Goal: Task Accomplishment & Management: Manage account settings

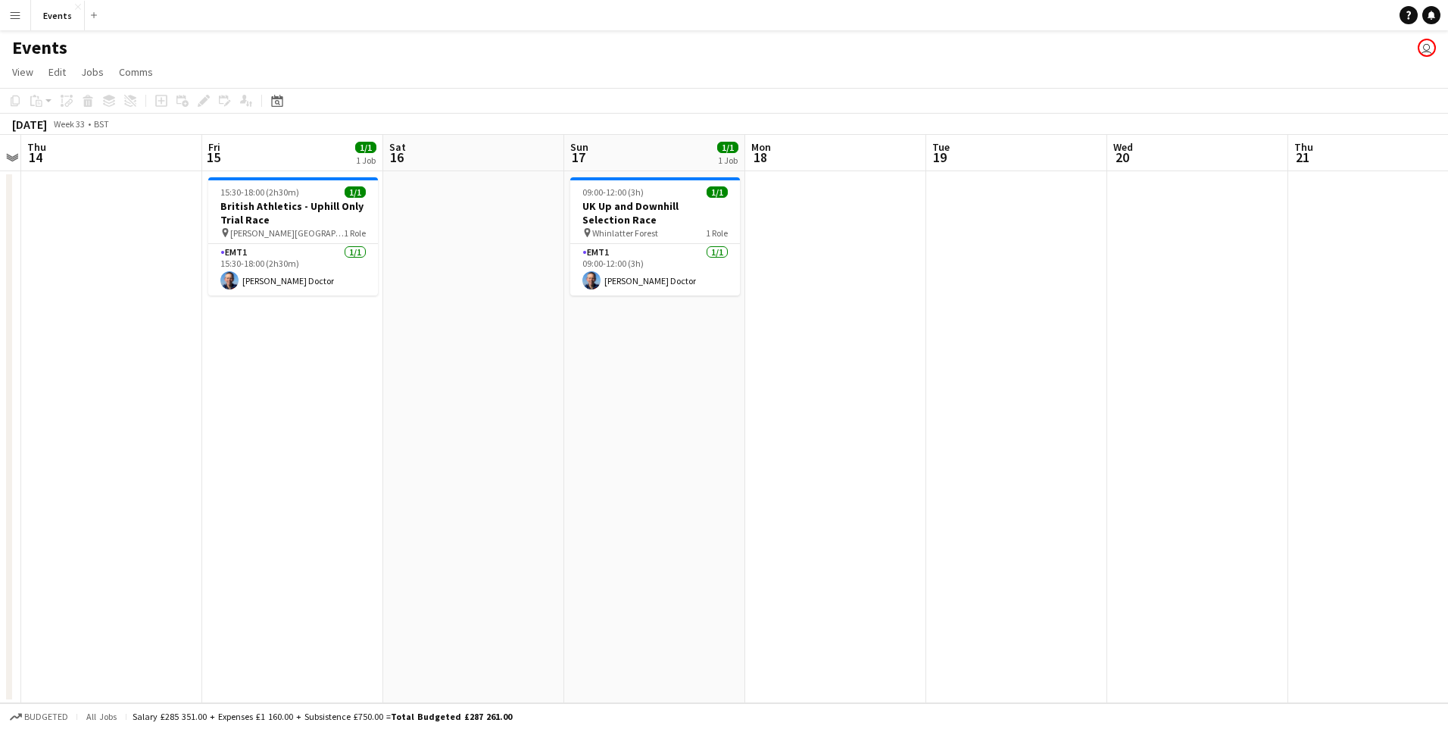
drag, startPoint x: 1021, startPoint y: 464, endPoint x: 318, endPoint y: 454, distance: 702.9
click at [318, 454] on app-calendar-viewport "Mon 11 Tue 12 Wed 13 Thu 14 Fri 15 1/1 1 Job Sat 16 Sun 17 1/1 1 Job Mon 18 Tue…" at bounding box center [724, 419] width 1448 height 568
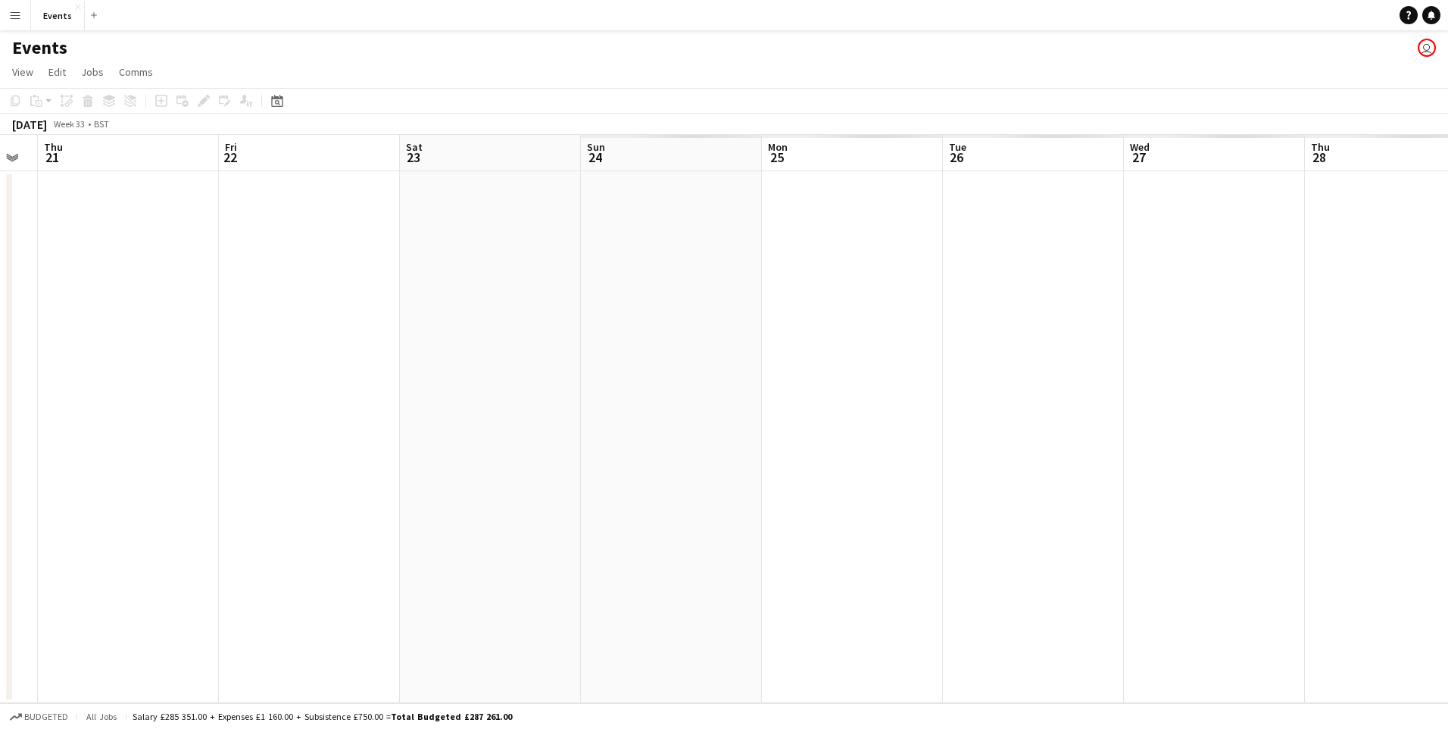
drag, startPoint x: 1121, startPoint y: 432, endPoint x: 759, endPoint y: 418, distance: 362.3
click at [186, 413] on app-calendar-viewport "Sun 17 1/1 1 Job Mon 18 Tue 19 Wed 20 Thu 21 Fri 22 Sat 23 Sun 24 Mon 25 Tue 26…" at bounding box center [724, 419] width 1448 height 568
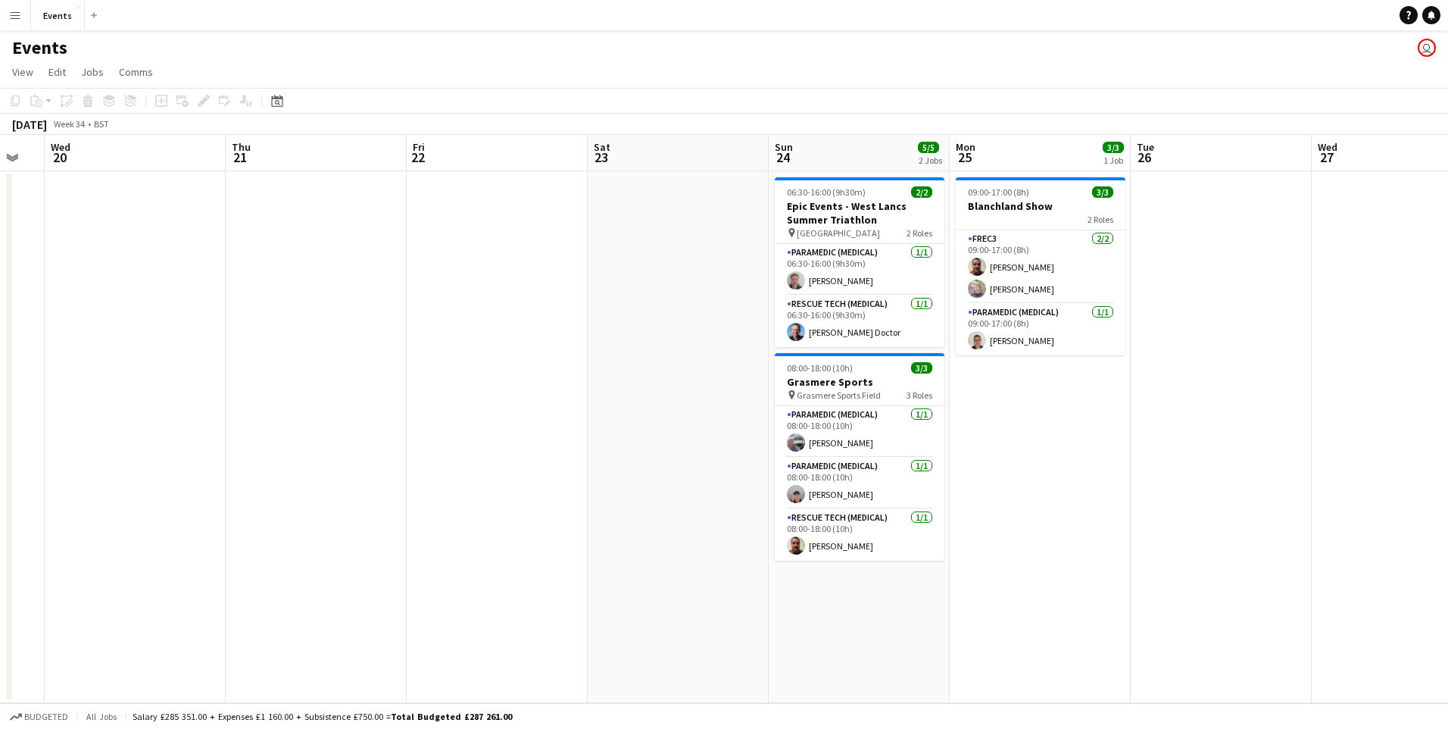
click at [0, 406] on html "Menu Boards Boards Boards All jobs Status Workforce Workforce My Workforce Recr…" at bounding box center [724, 364] width 1448 height 729
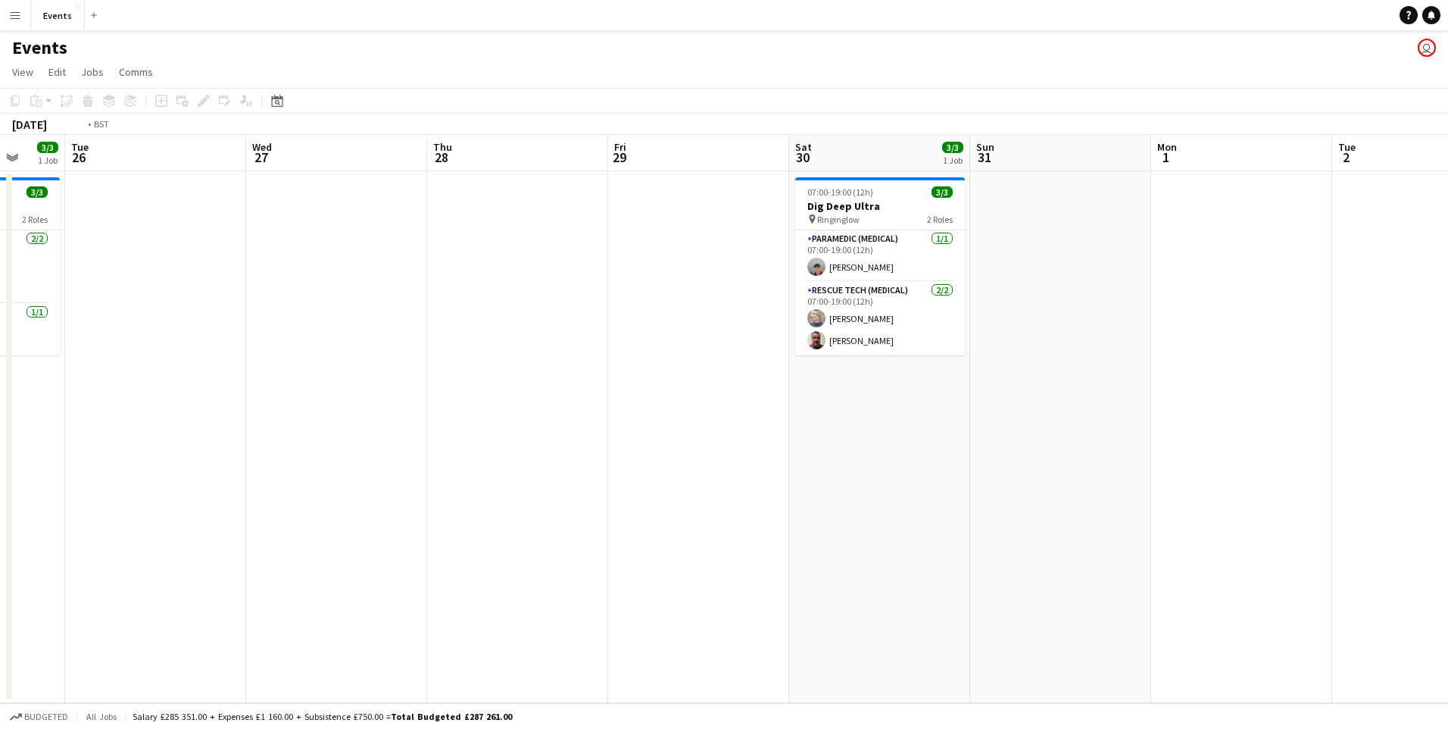
drag, startPoint x: 1037, startPoint y: 538, endPoint x: 54, endPoint y: 472, distance: 985.2
click at [8, 464] on div "Fri 22 Sat 23 Sun 24 5/5 2 Jobs Mon 25 3/3 1 Job Tue 26 Wed 27 Thu 28 Fri 29 Sa…" at bounding box center [724, 419] width 1448 height 568
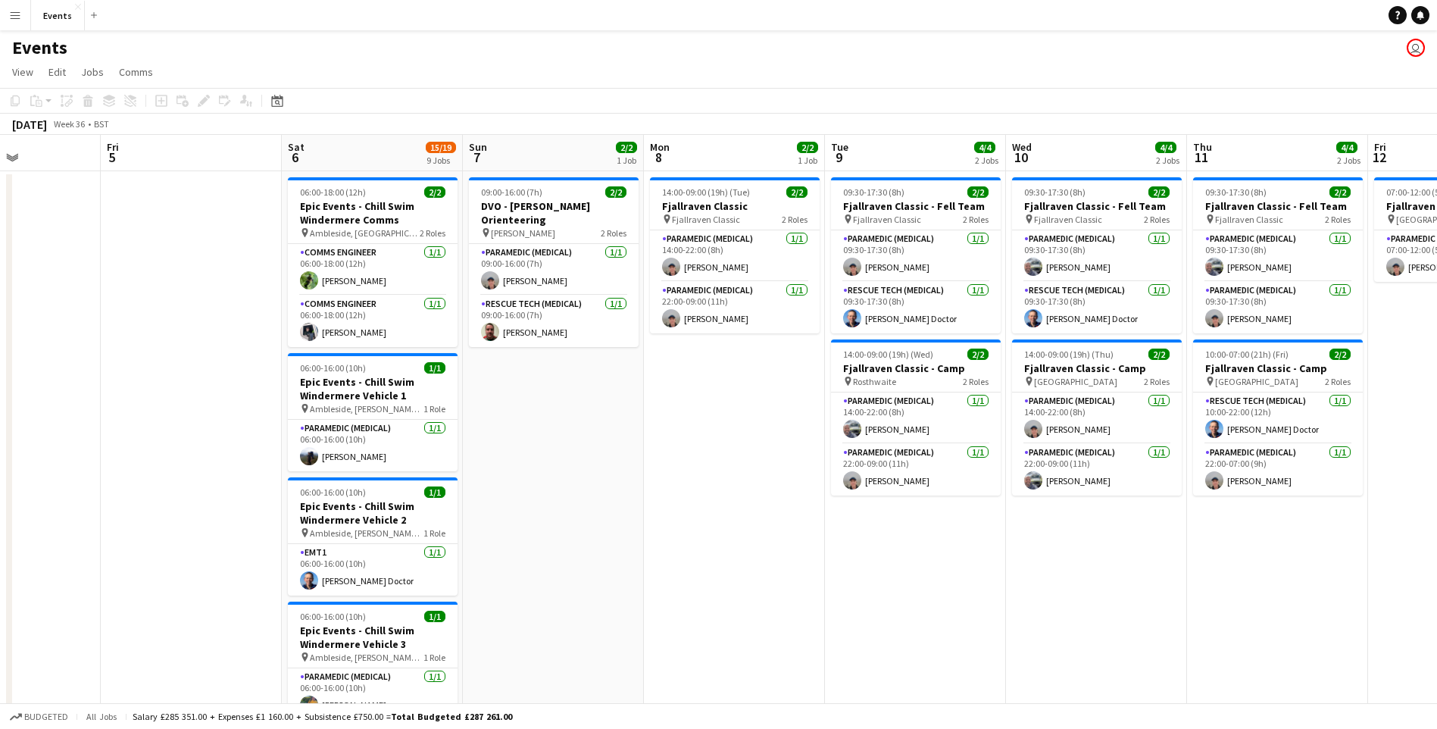
drag, startPoint x: 1044, startPoint y: 594, endPoint x: 858, endPoint y: 556, distance: 190.1
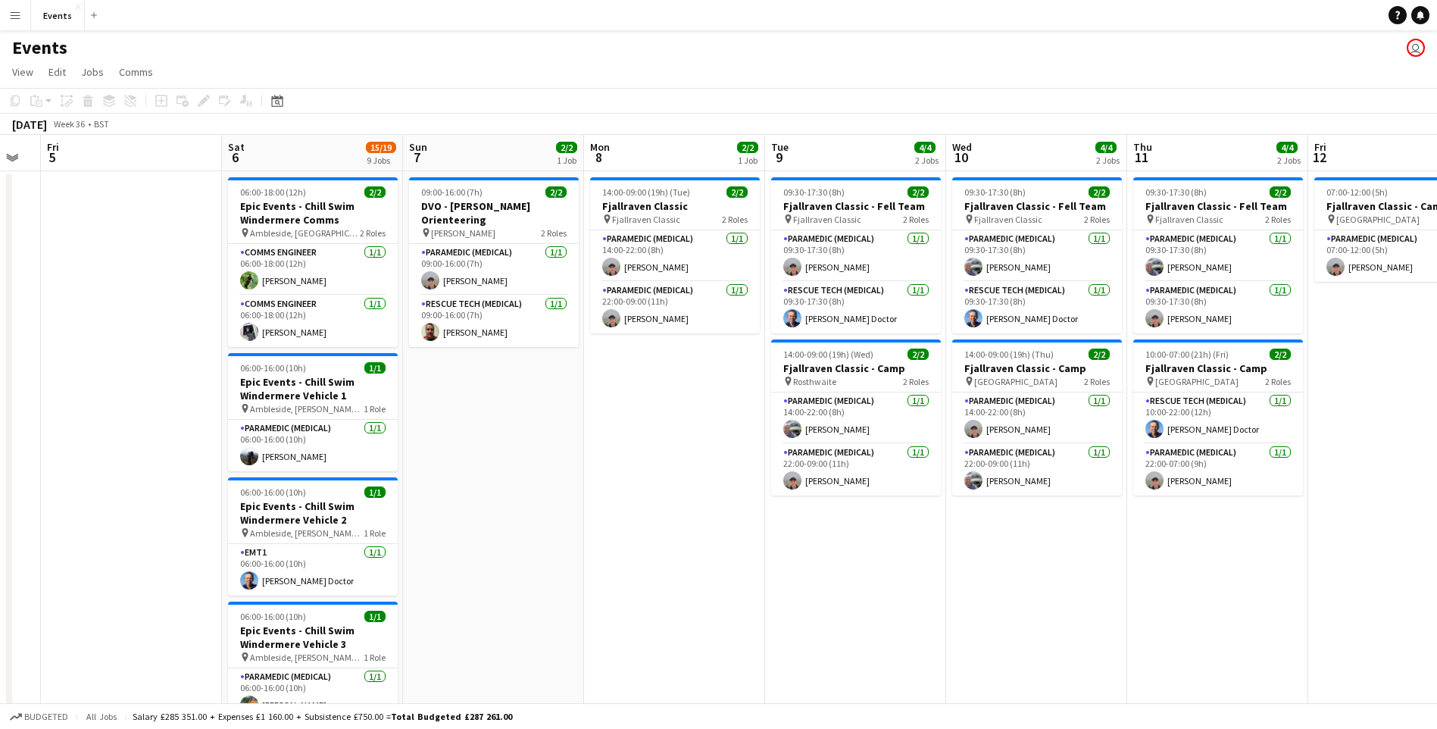
drag, startPoint x: 1129, startPoint y: 573, endPoint x: 1068, endPoint y: 582, distance: 62.0
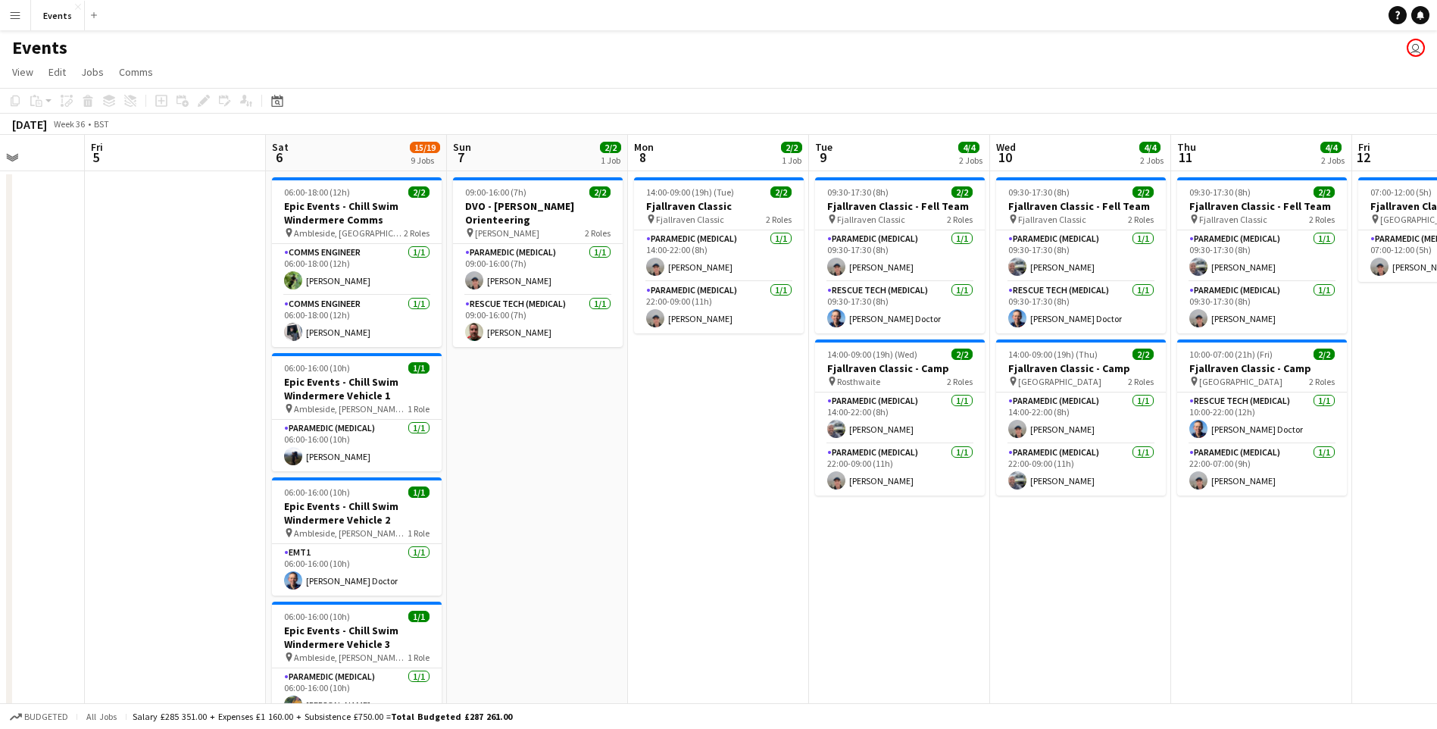
drag, startPoint x: 1270, startPoint y: 654, endPoint x: 1141, endPoint y: 641, distance: 129.4
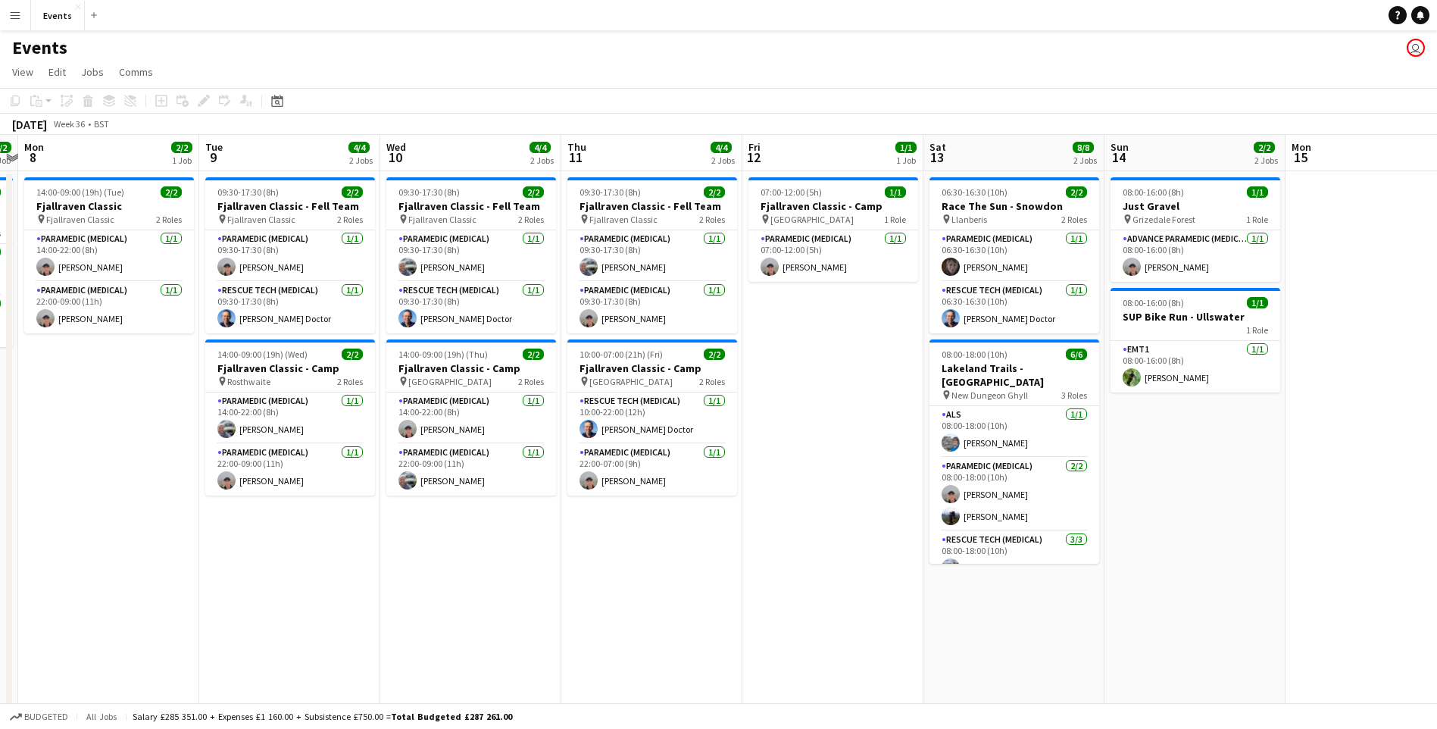
scroll to position [0, 434]
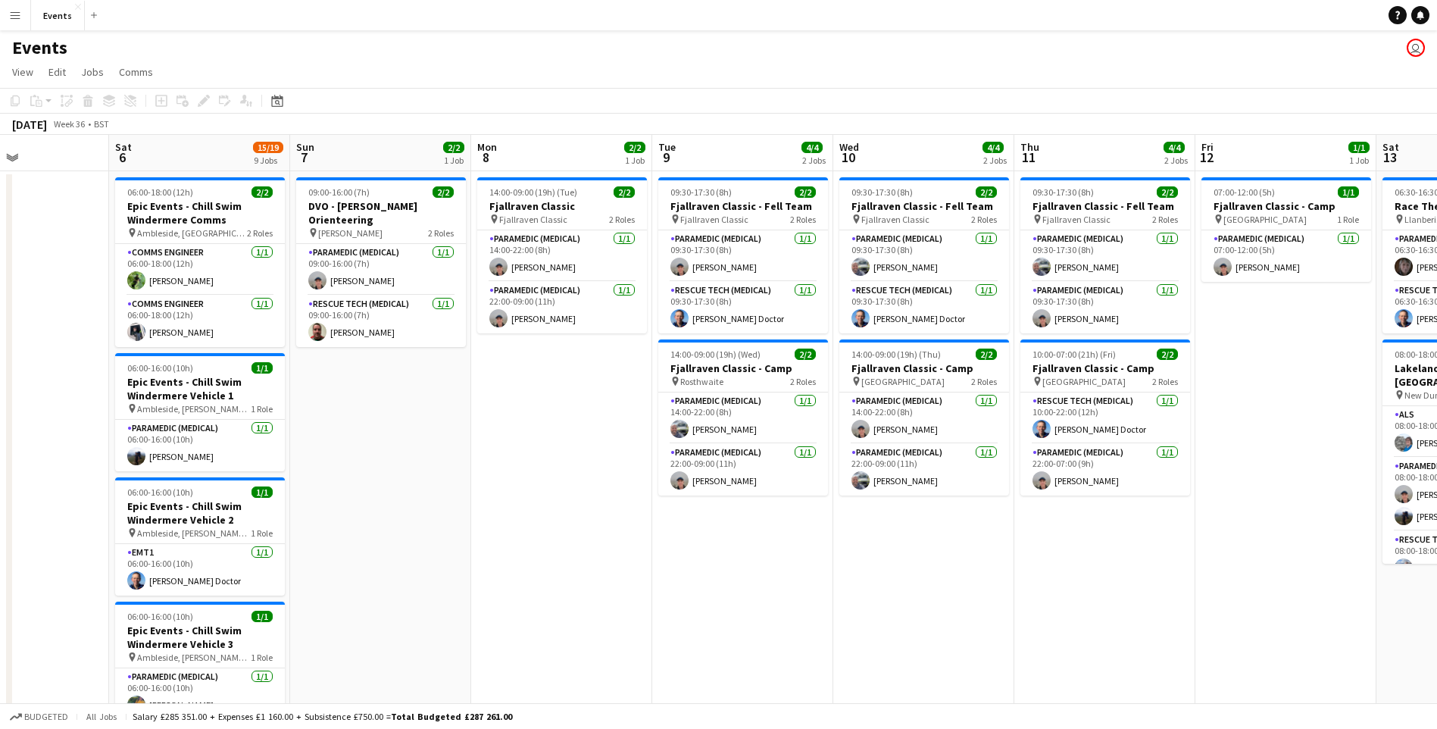
drag, startPoint x: 925, startPoint y: 595, endPoint x: 1062, endPoint y: 445, distance: 202.1
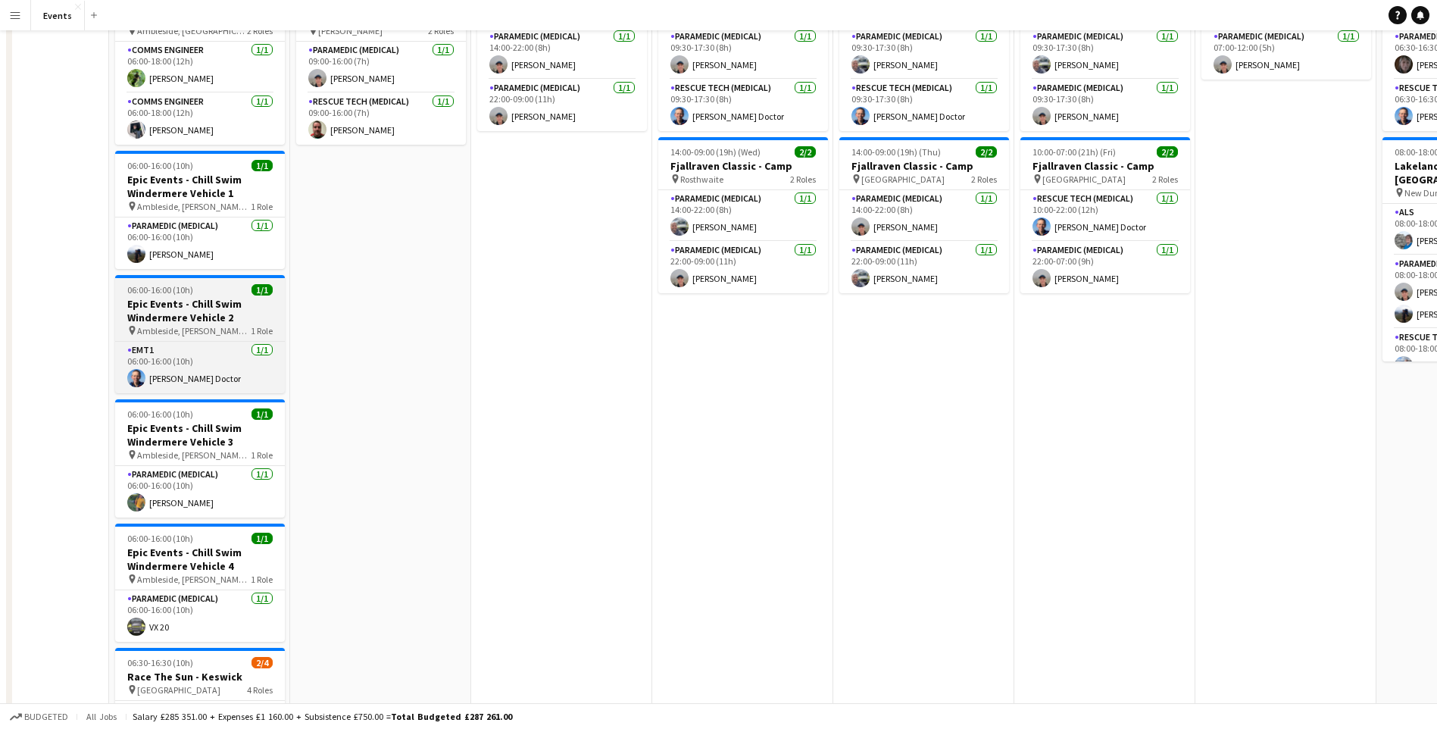
scroll to position [0, 0]
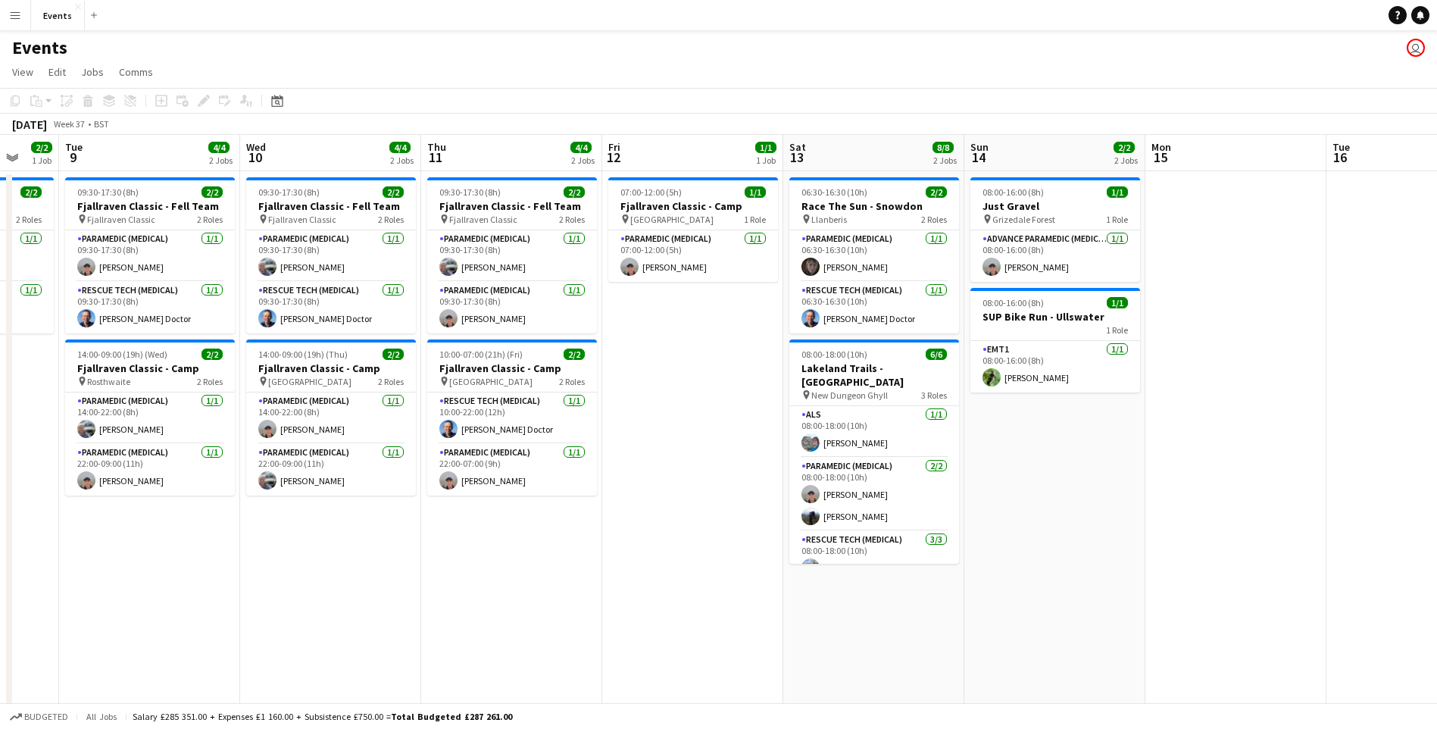
drag, startPoint x: 833, startPoint y: 563, endPoint x: 269, endPoint y: 529, distance: 565.2
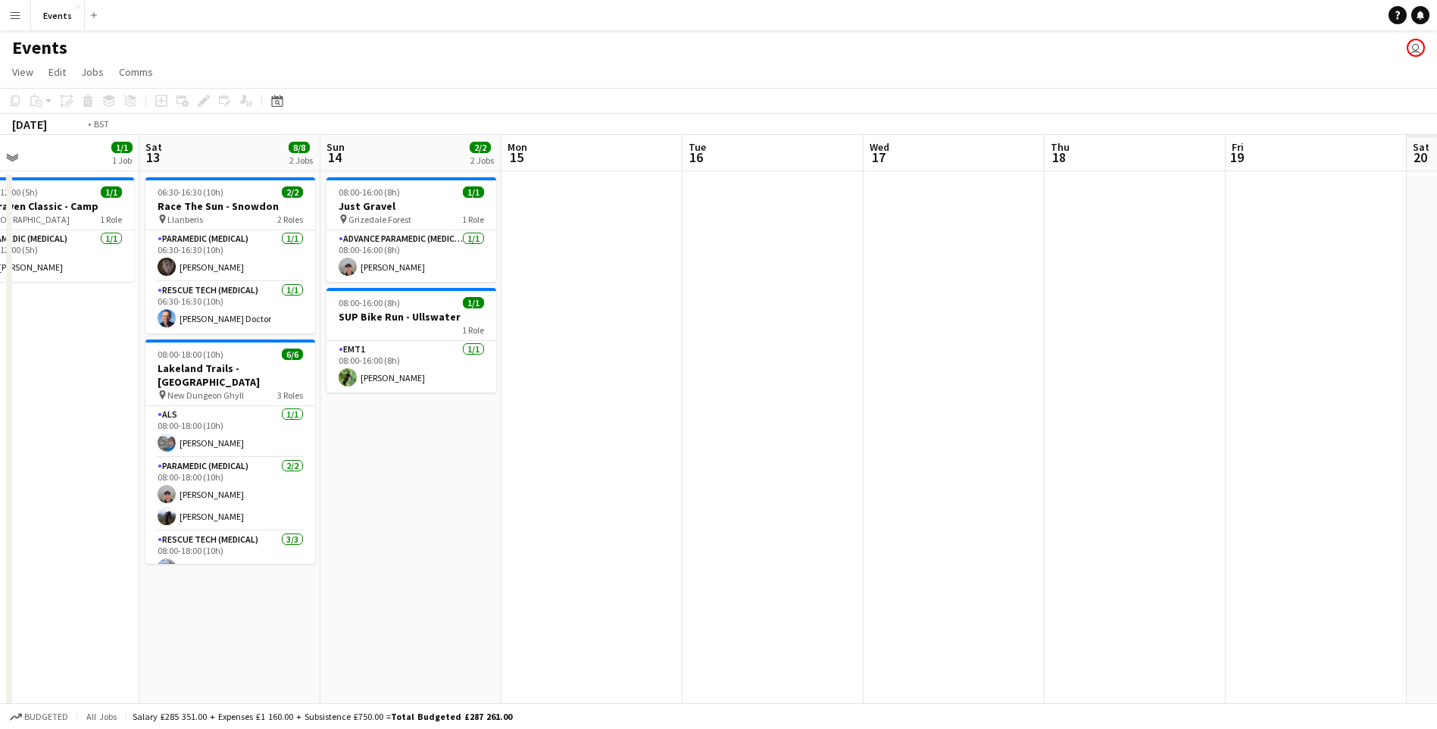
drag, startPoint x: 1317, startPoint y: 544, endPoint x: 610, endPoint y: 445, distance: 713.4
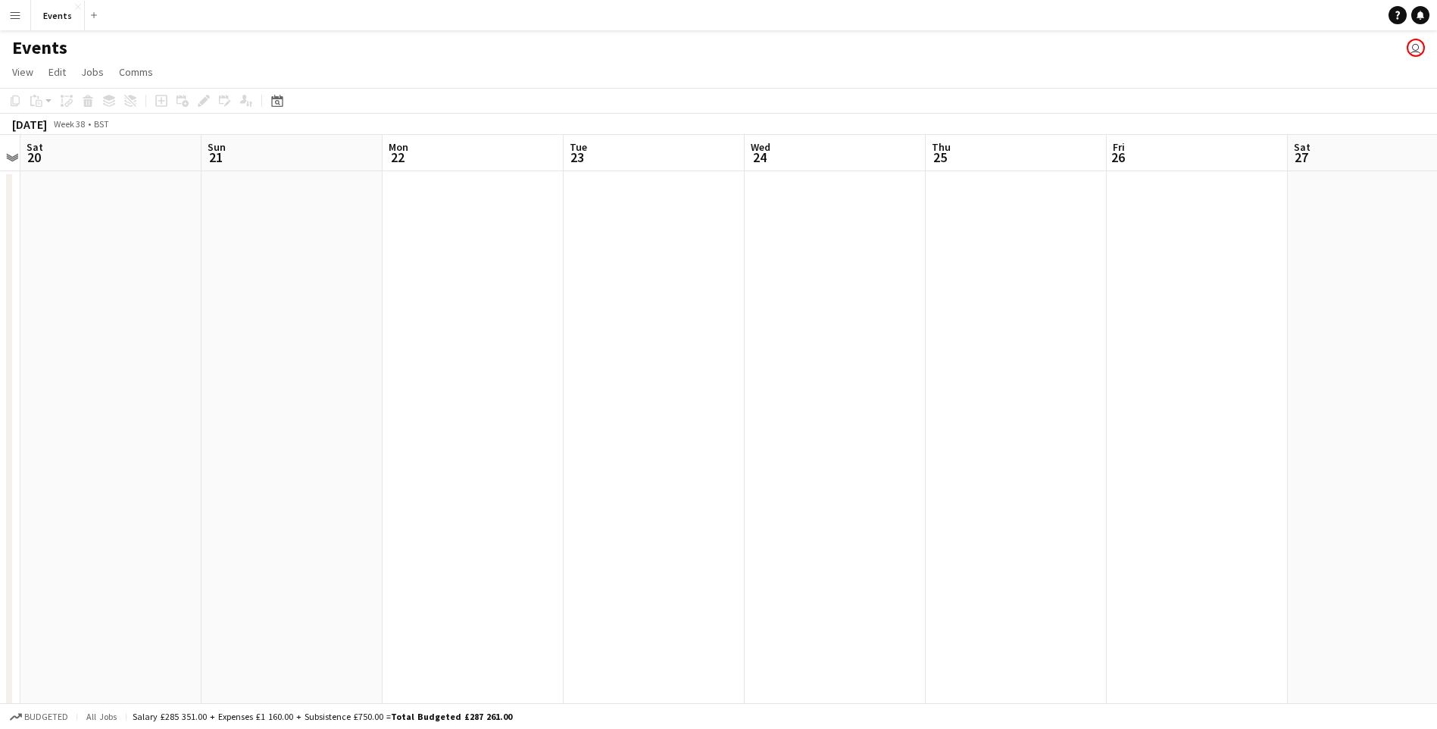
drag, startPoint x: 1143, startPoint y: 485, endPoint x: 311, endPoint y: 436, distance: 833.8
drag, startPoint x: 350, startPoint y: 507, endPoint x: 147, endPoint y: 446, distance: 212.0
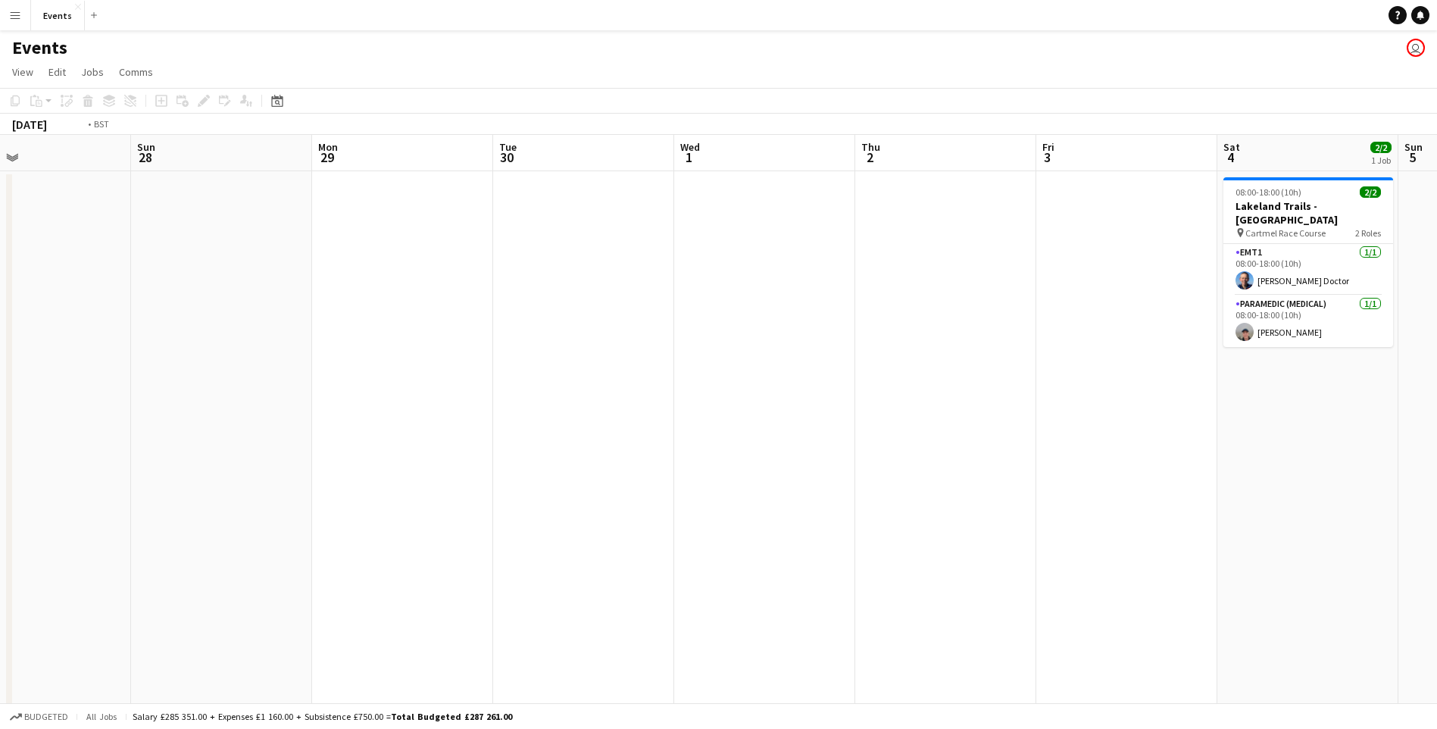
drag, startPoint x: 1137, startPoint y: 529, endPoint x: 80, endPoint y: 439, distance: 1061.1
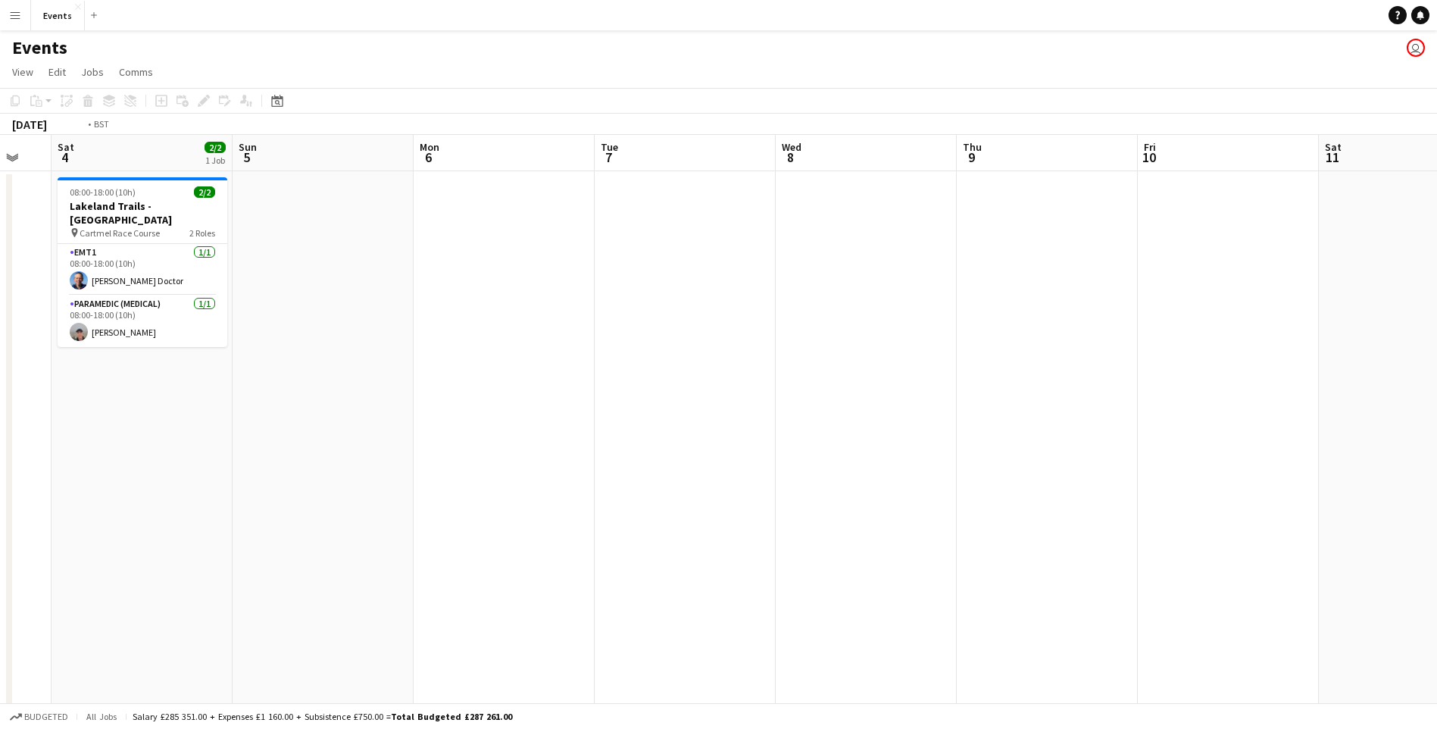
drag, startPoint x: 1080, startPoint y: 501, endPoint x: 20, endPoint y: 410, distance: 1063.3
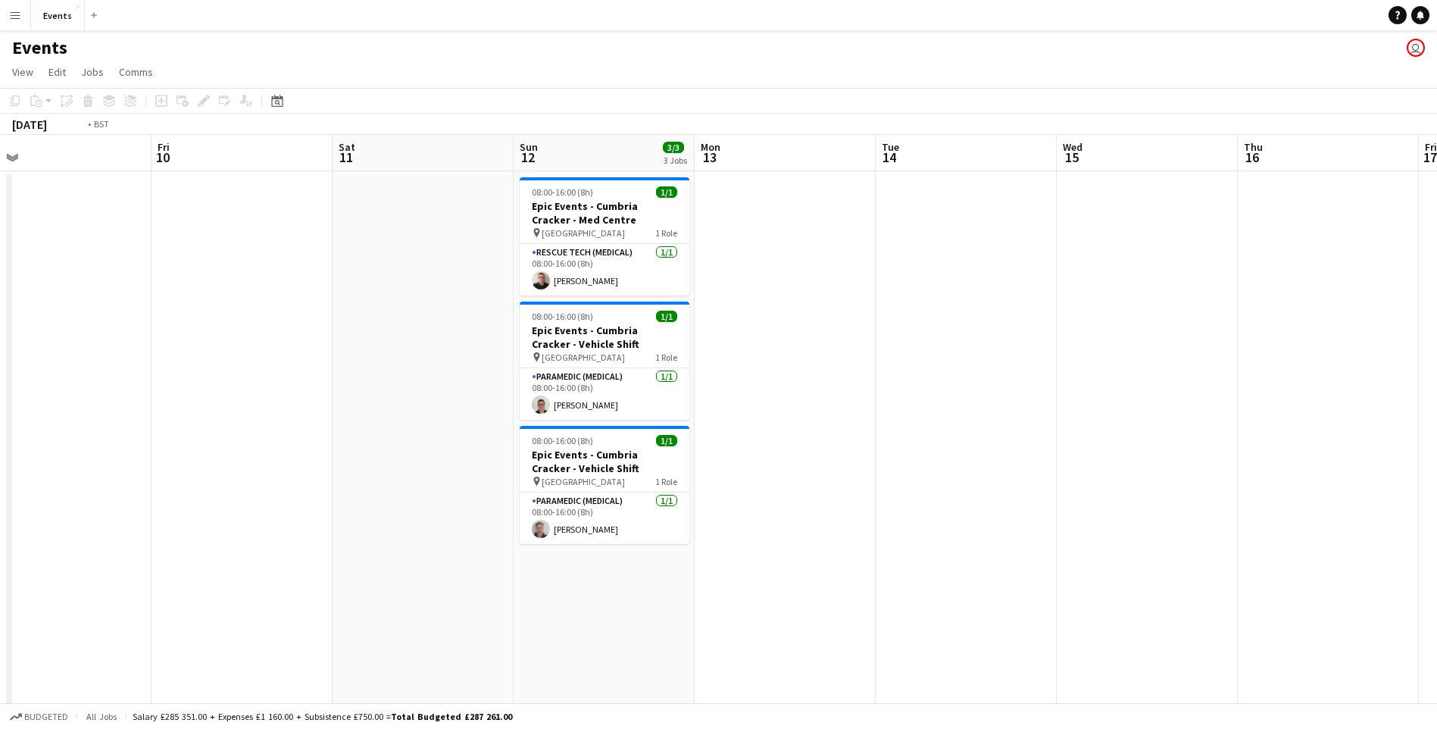
drag, startPoint x: 1044, startPoint y: 500, endPoint x: 344, endPoint y: 442, distance: 703.0
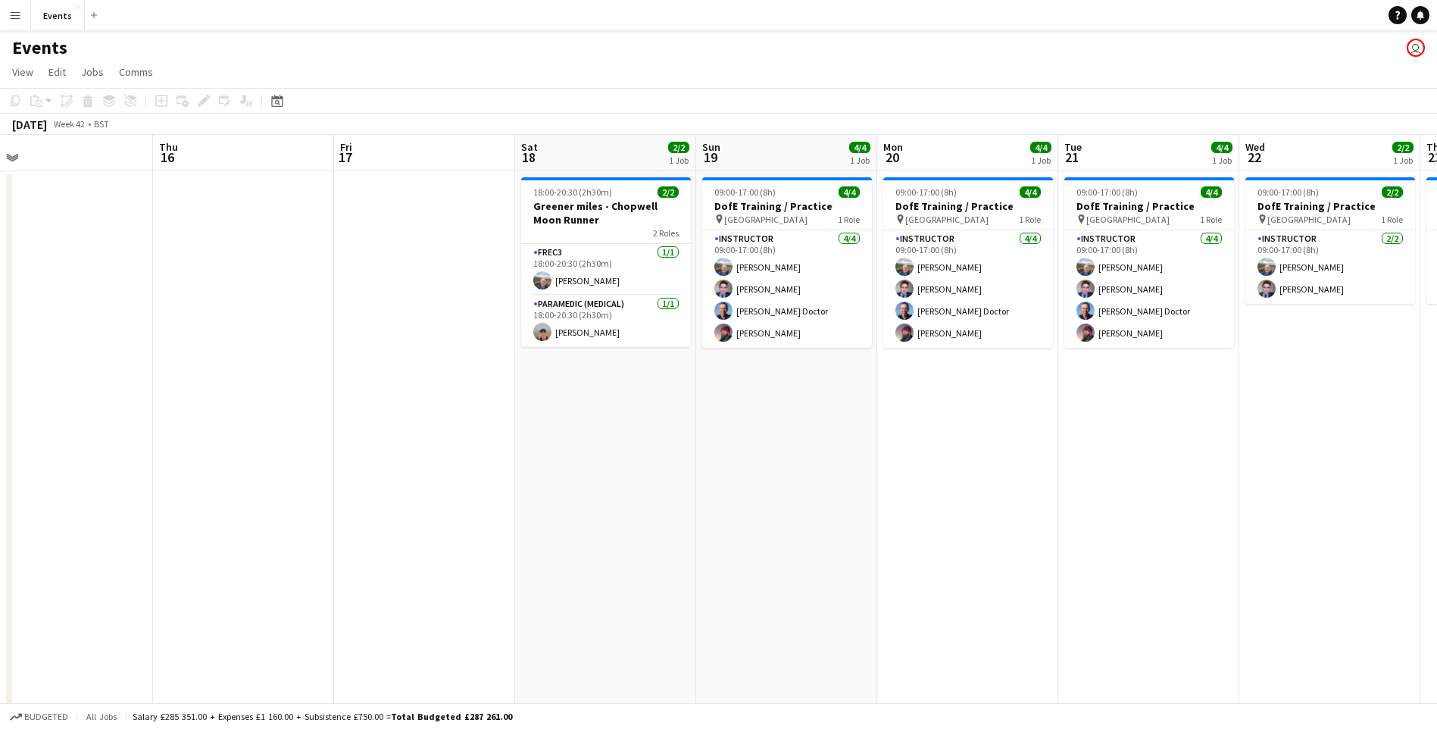
drag, startPoint x: 1116, startPoint y: 495, endPoint x: 395, endPoint y: 449, distance: 723.2
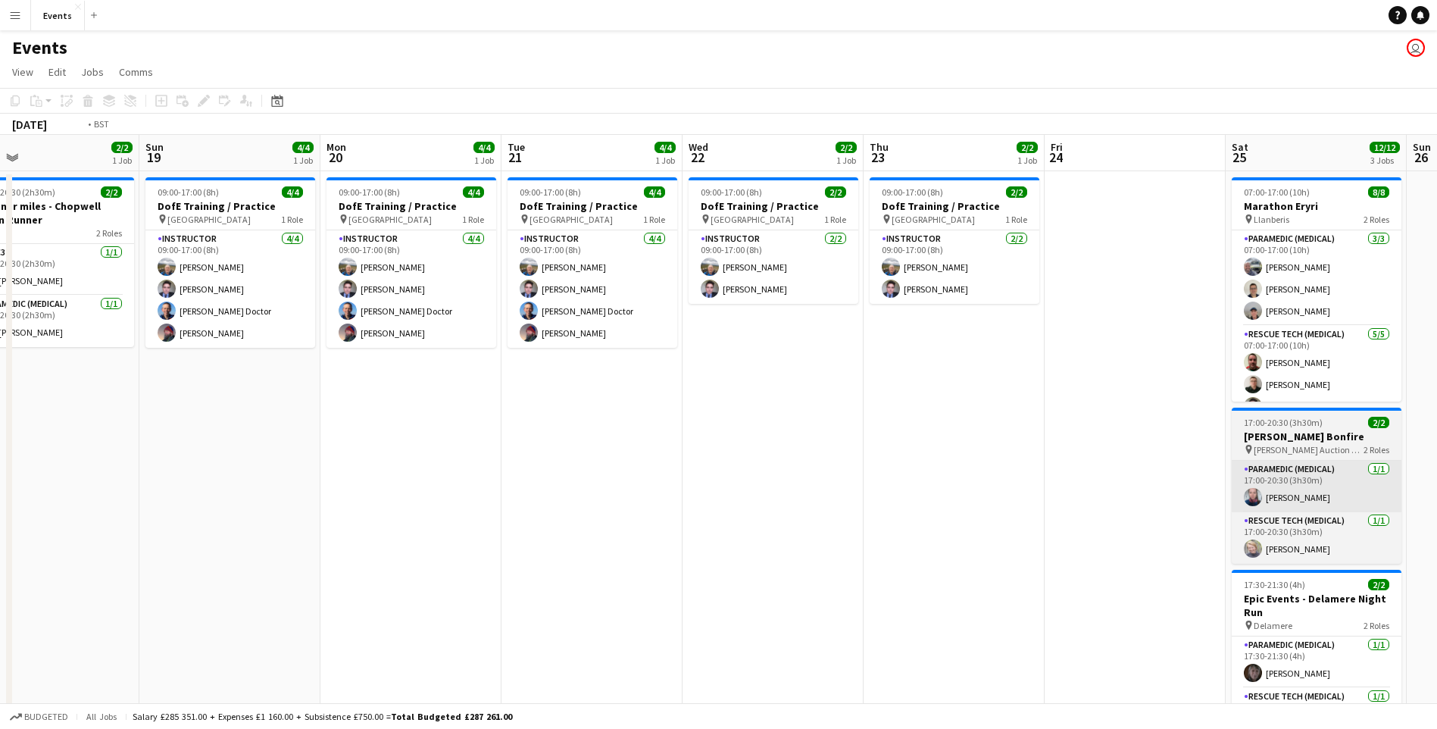
drag, startPoint x: 1130, startPoint y: 553, endPoint x: 479, endPoint y: 507, distance: 652.9
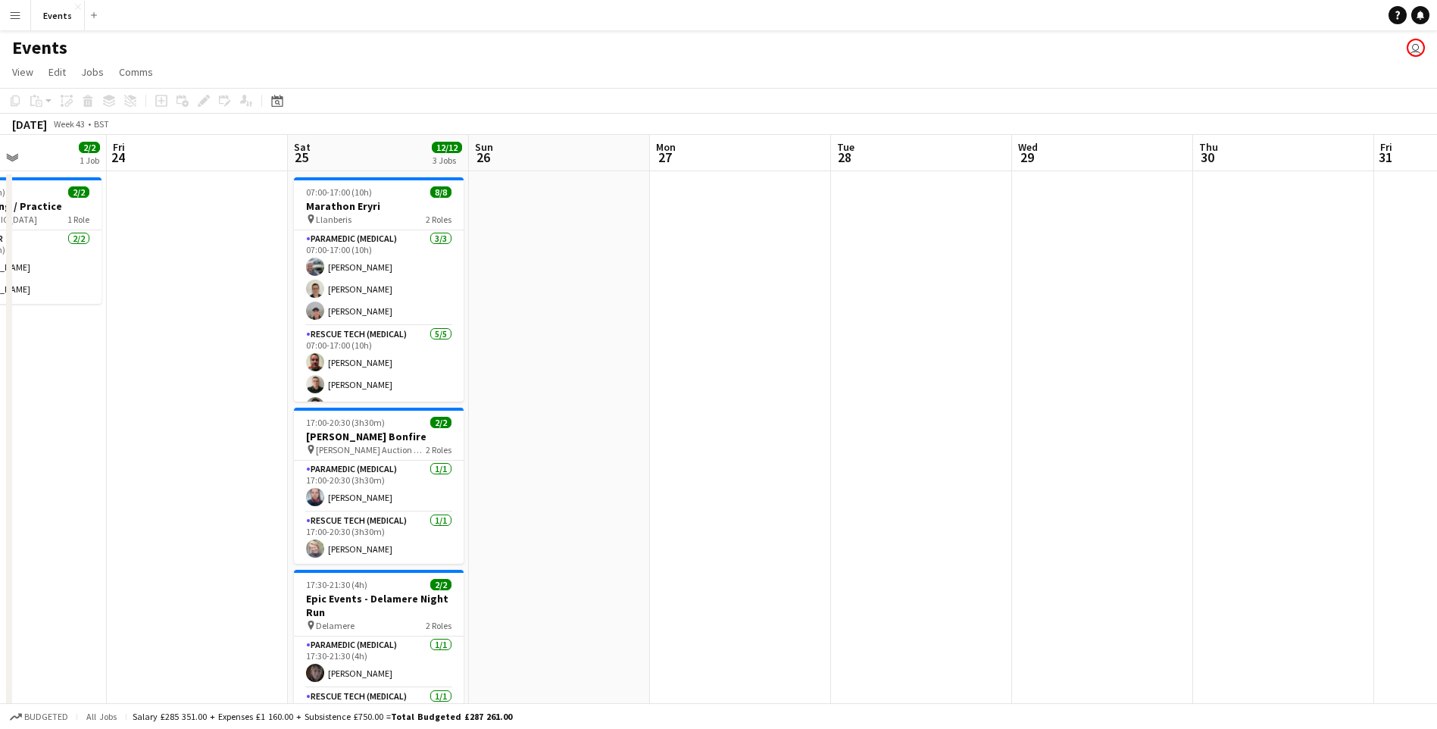
drag, startPoint x: 1181, startPoint y: 533, endPoint x: 1076, endPoint y: 521, distance: 106.0
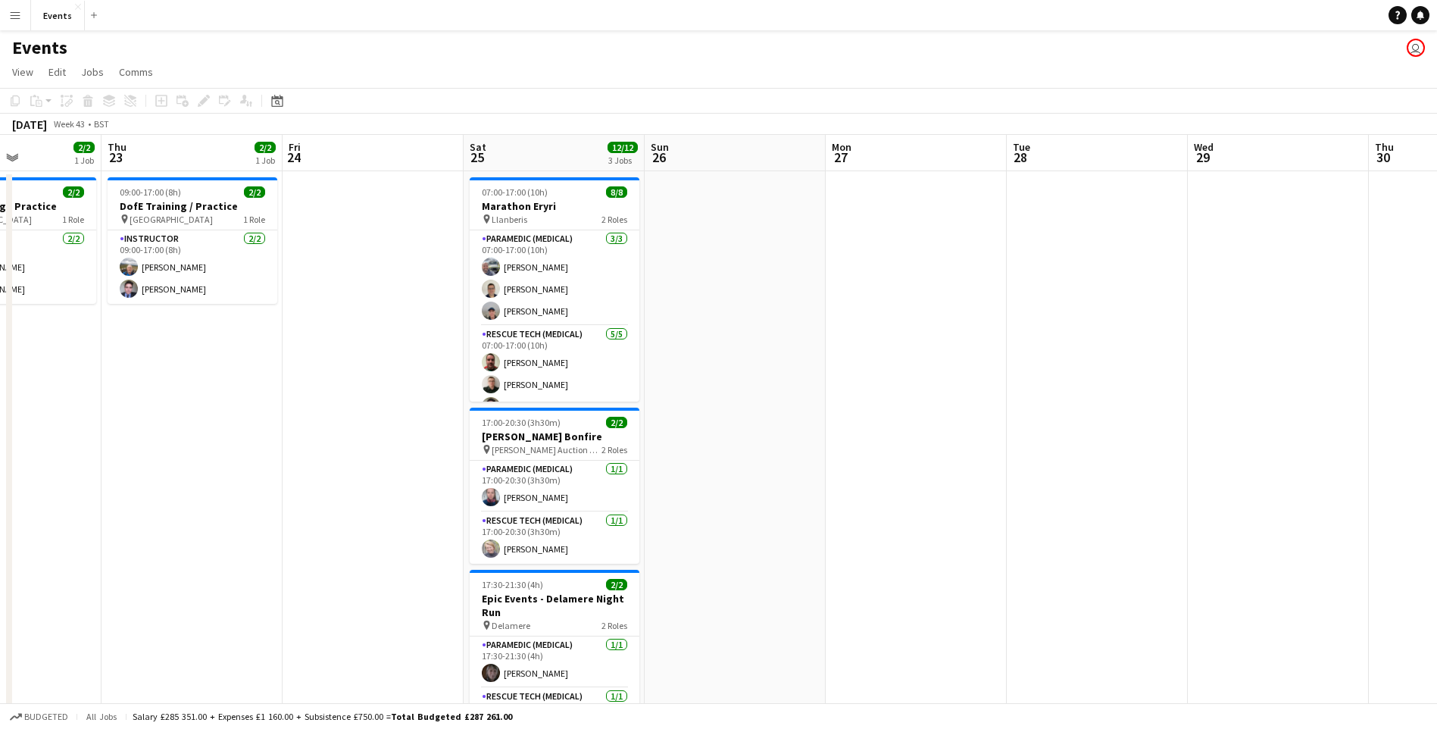
scroll to position [0, 476]
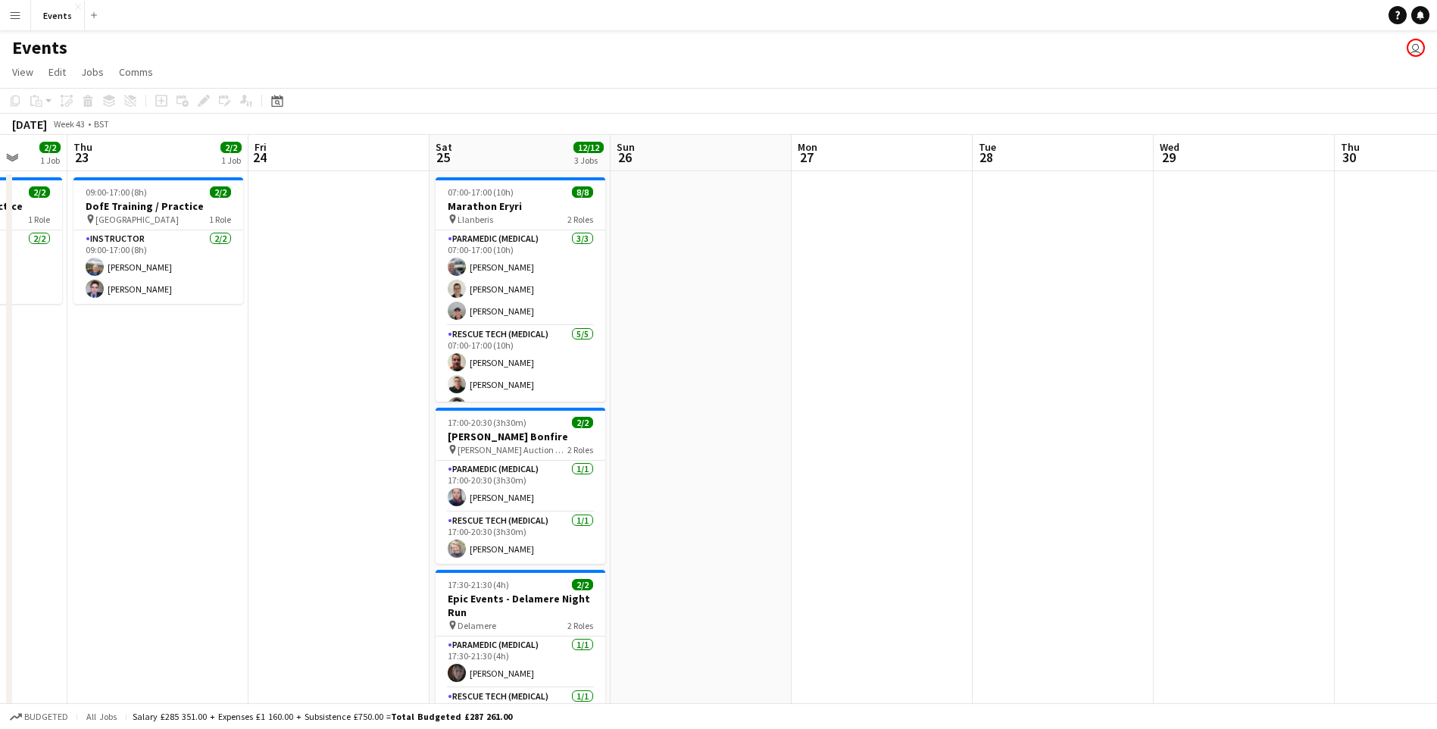
drag, startPoint x: 766, startPoint y: 520, endPoint x: 888, endPoint y: 510, distance: 122.3
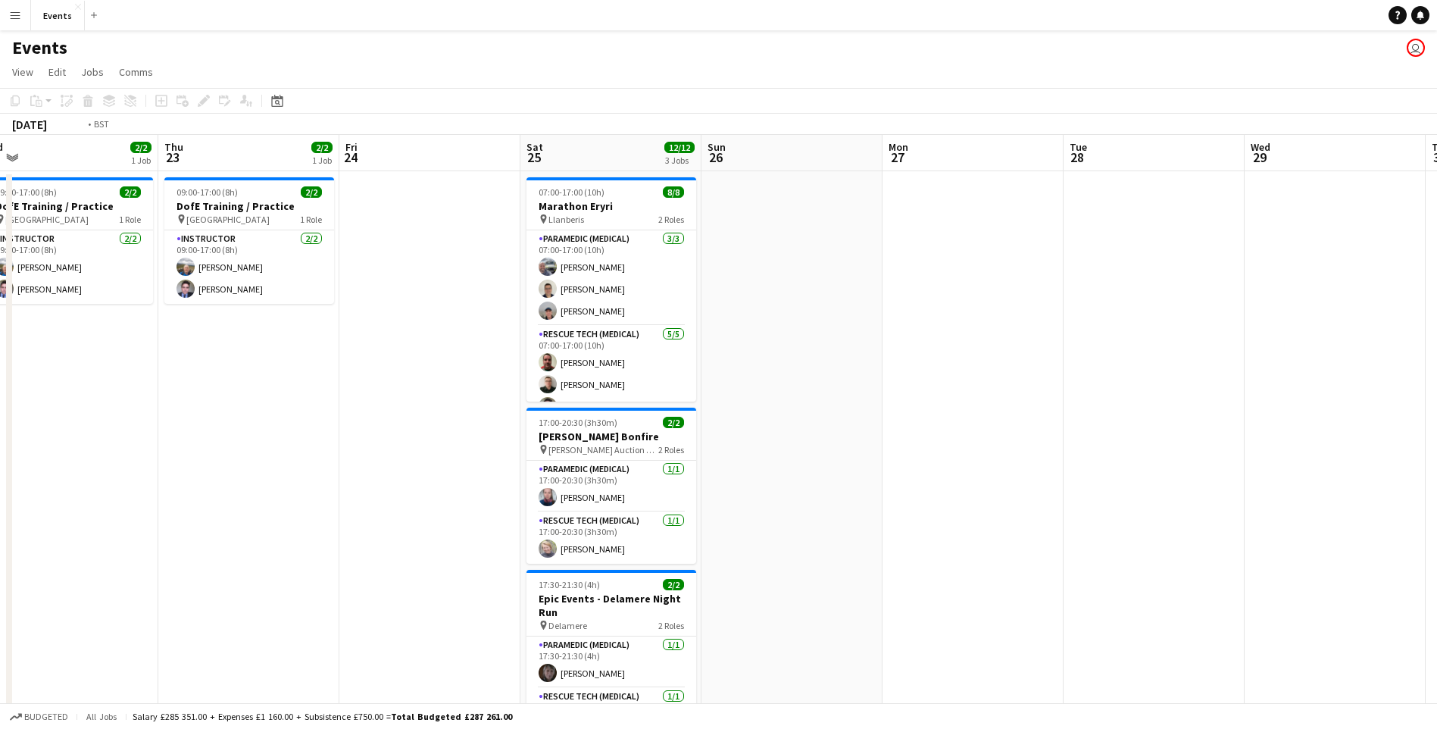
drag, startPoint x: 1250, startPoint y: 503, endPoint x: 261, endPoint y: 475, distance: 988.7
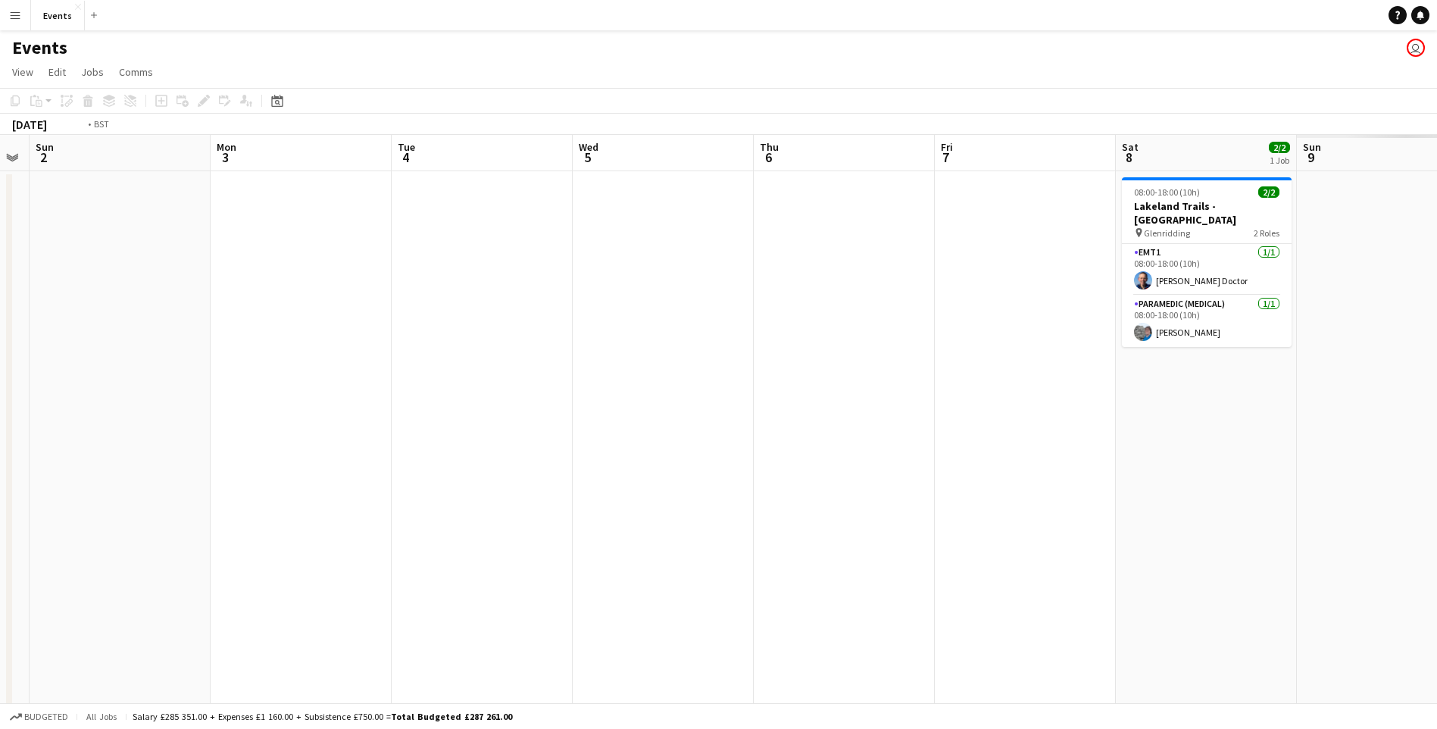
drag, startPoint x: 55, startPoint y: 573, endPoint x: 404, endPoint y: 509, distance: 355.0
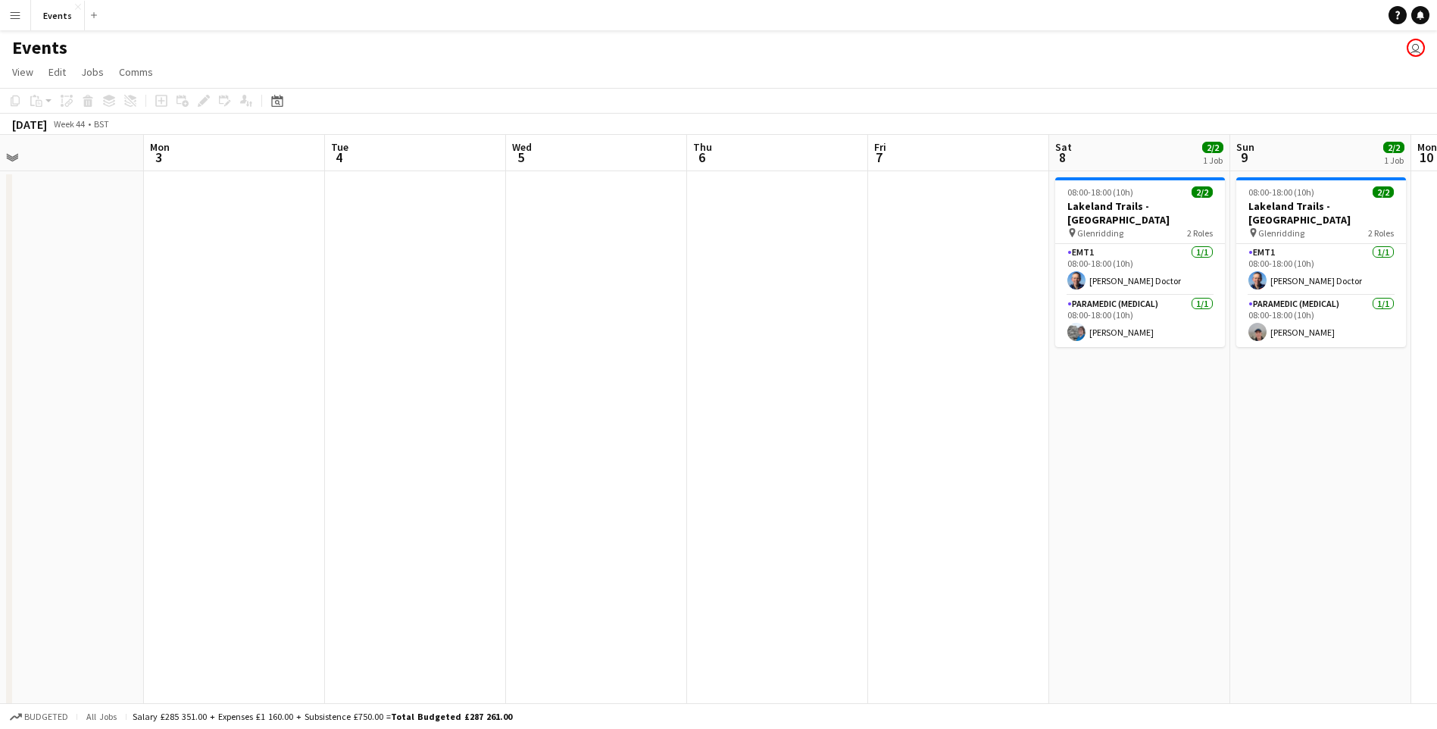
drag, startPoint x: 1069, startPoint y: 495, endPoint x: 8, endPoint y: 537, distance: 1061.1
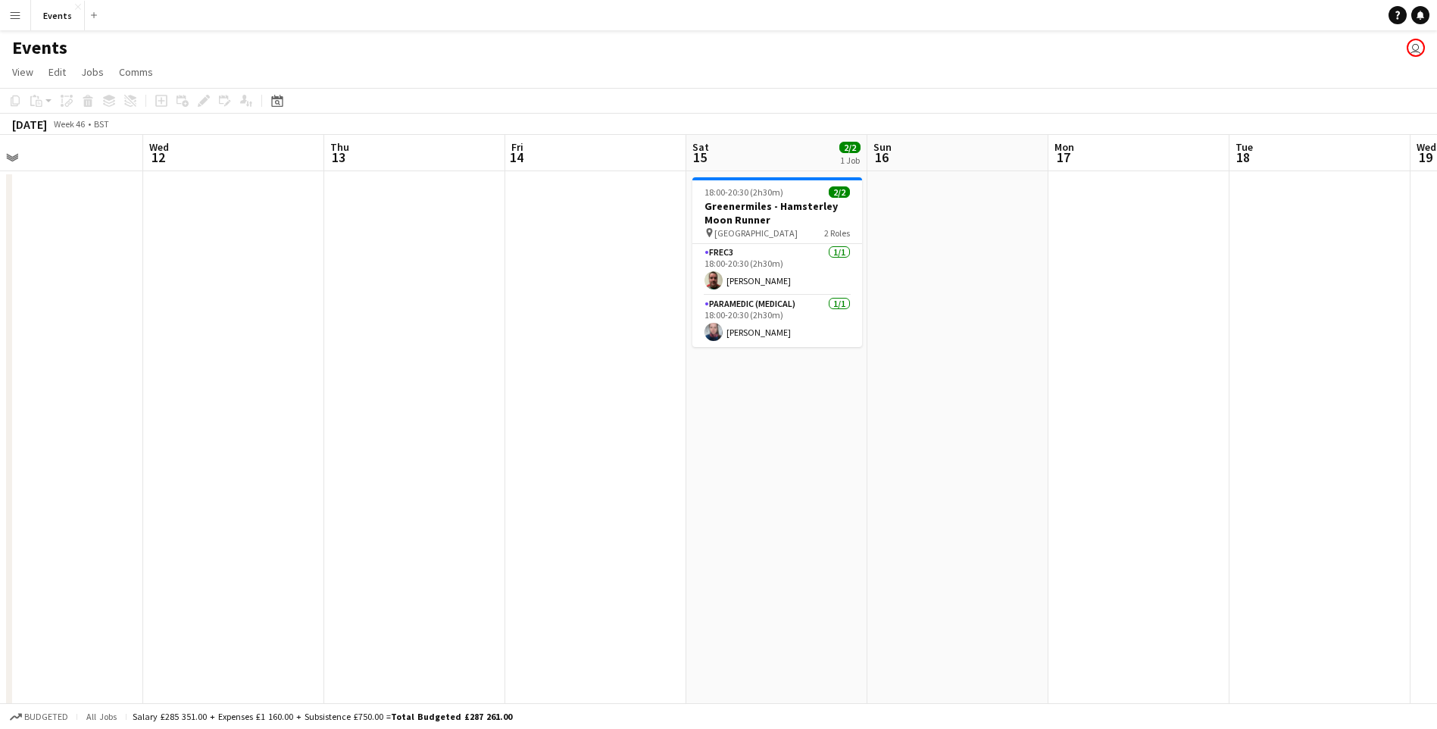
drag, startPoint x: 632, startPoint y: 583, endPoint x: 437, endPoint y: 473, distance: 223.5
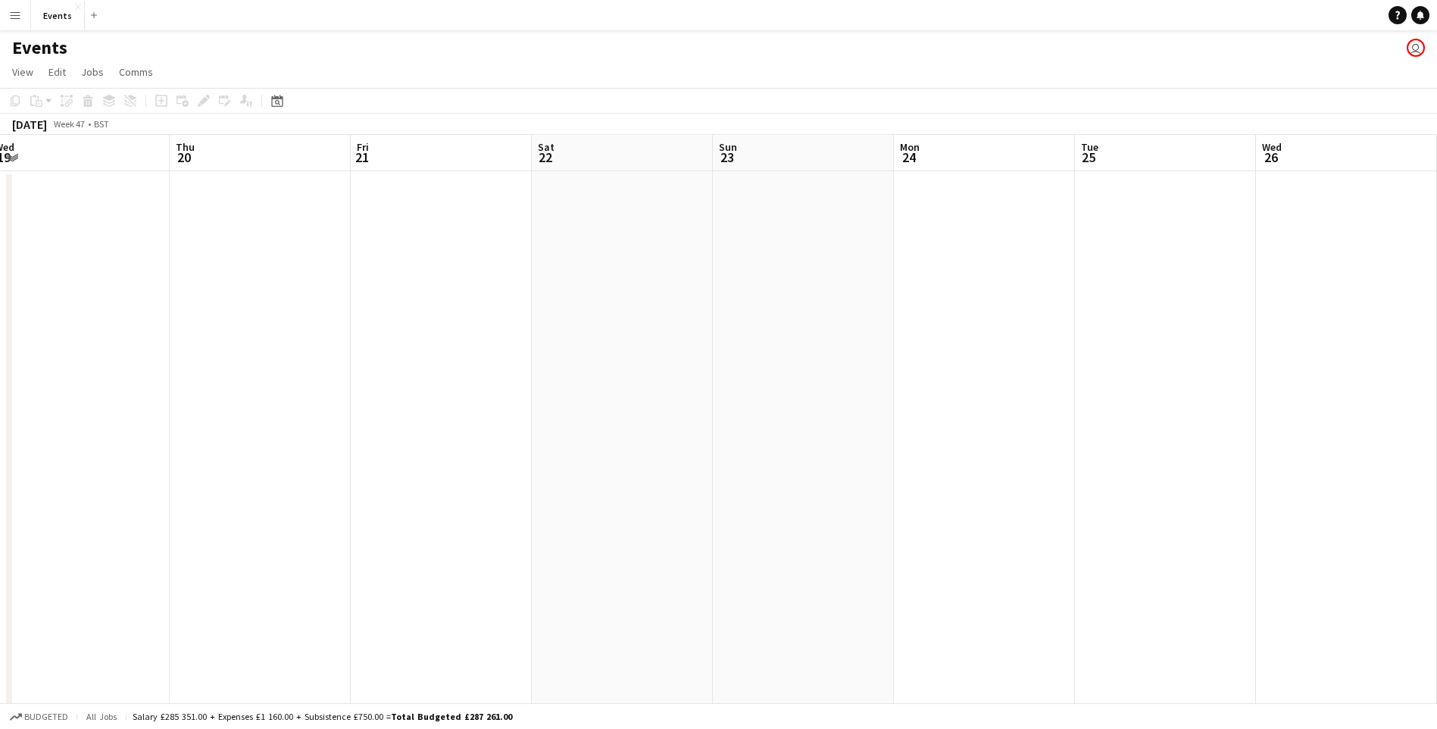
drag, startPoint x: 671, startPoint y: 493, endPoint x: 41, endPoint y: 344, distance: 647.5
drag, startPoint x: 1401, startPoint y: 354, endPoint x: 411, endPoint y: 306, distance: 991.0
drag, startPoint x: 809, startPoint y: 365, endPoint x: 220, endPoint y: 280, distance: 594.5
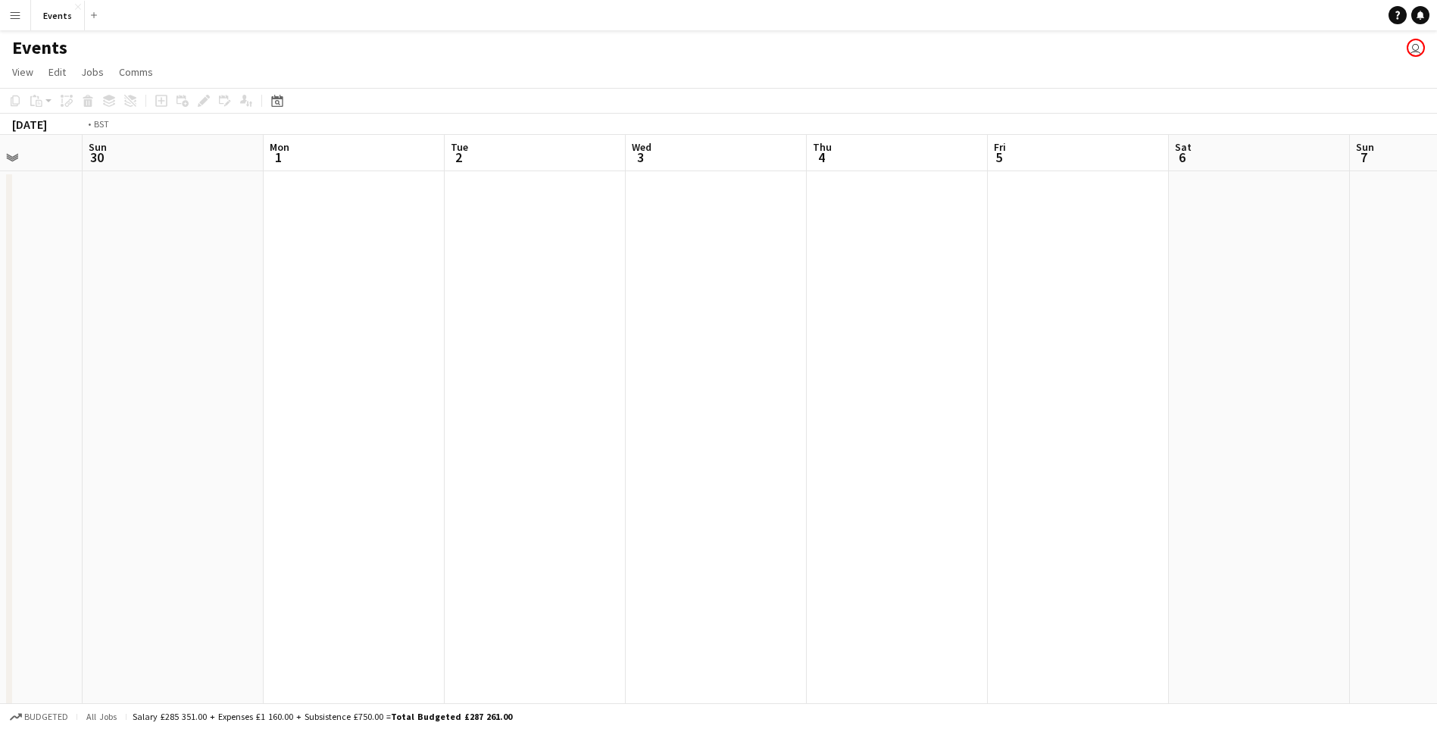
drag, startPoint x: 1217, startPoint y: 370, endPoint x: 109, endPoint y: 279, distance: 1111.7
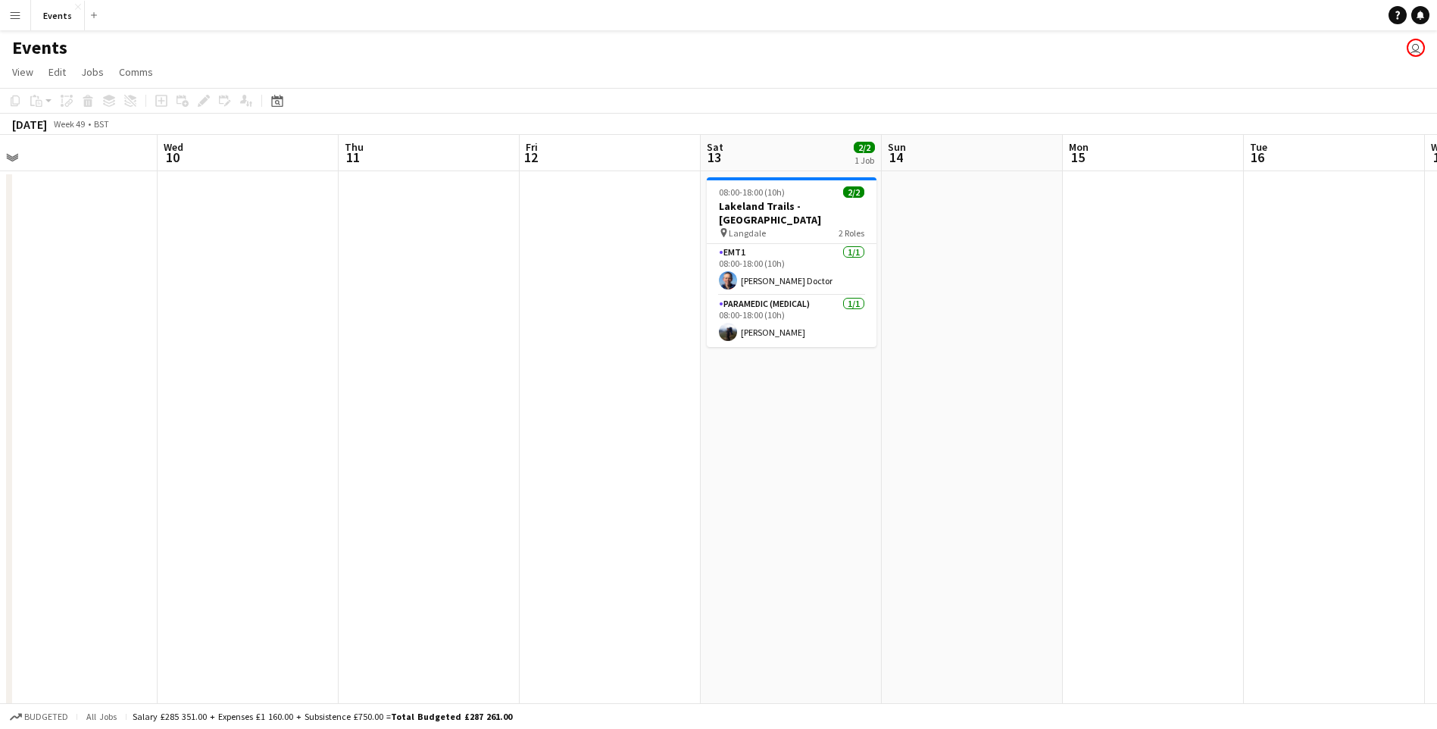
drag, startPoint x: 1191, startPoint y: 437, endPoint x: 127, endPoint y: 410, distance: 1063.6
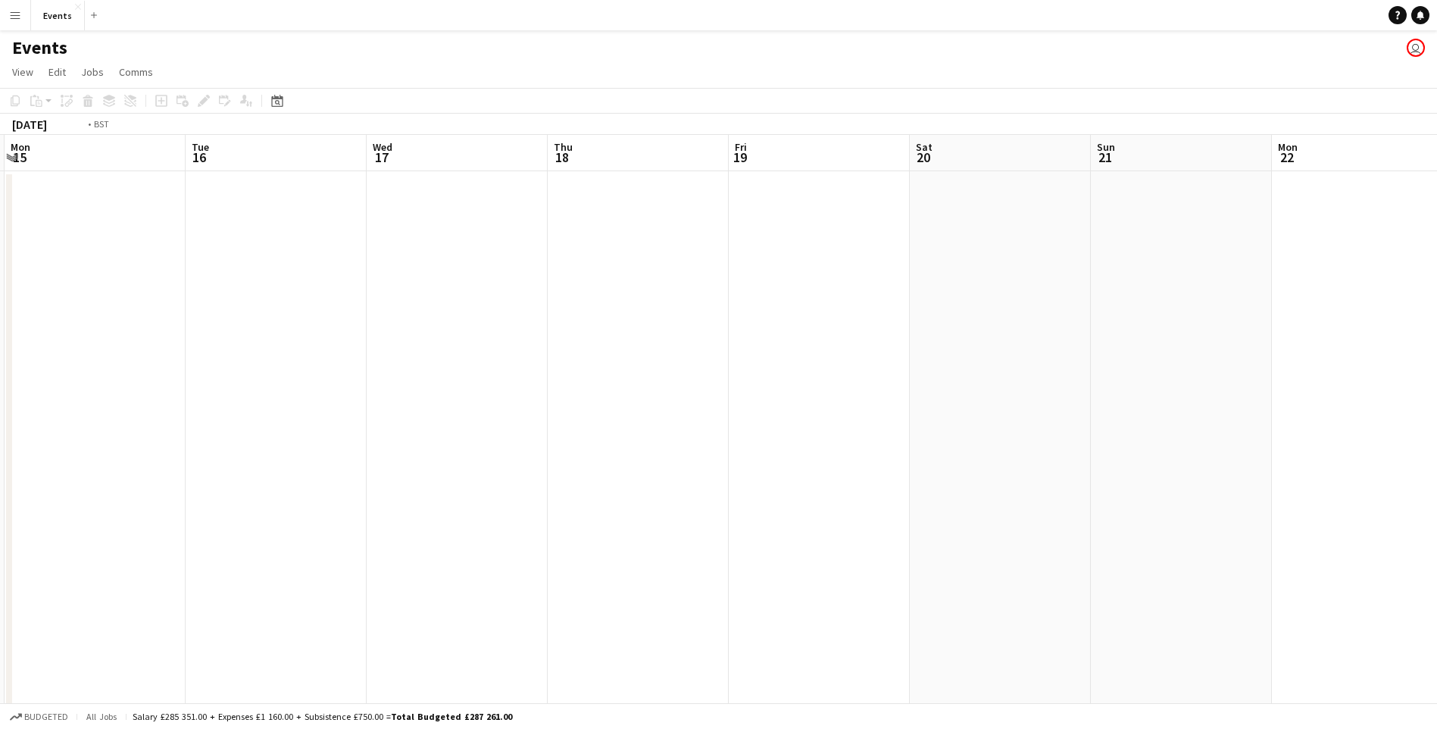
drag, startPoint x: 1037, startPoint y: 497, endPoint x: 204, endPoint y: 429, distance: 835.8
drag, startPoint x: 1194, startPoint y: 530, endPoint x: 74, endPoint y: 467, distance: 1121.1
drag, startPoint x: 982, startPoint y: 513, endPoint x: 85, endPoint y: 417, distance: 901.7
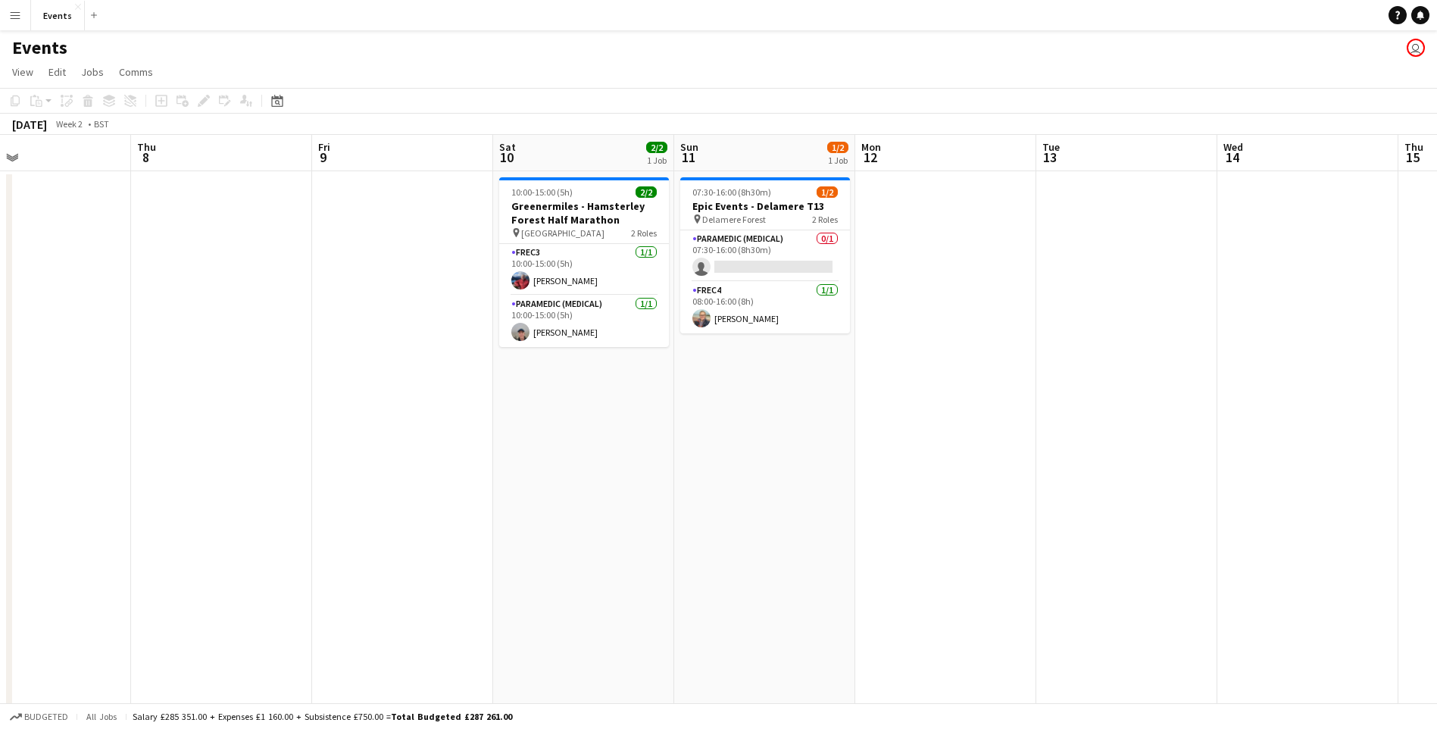
drag
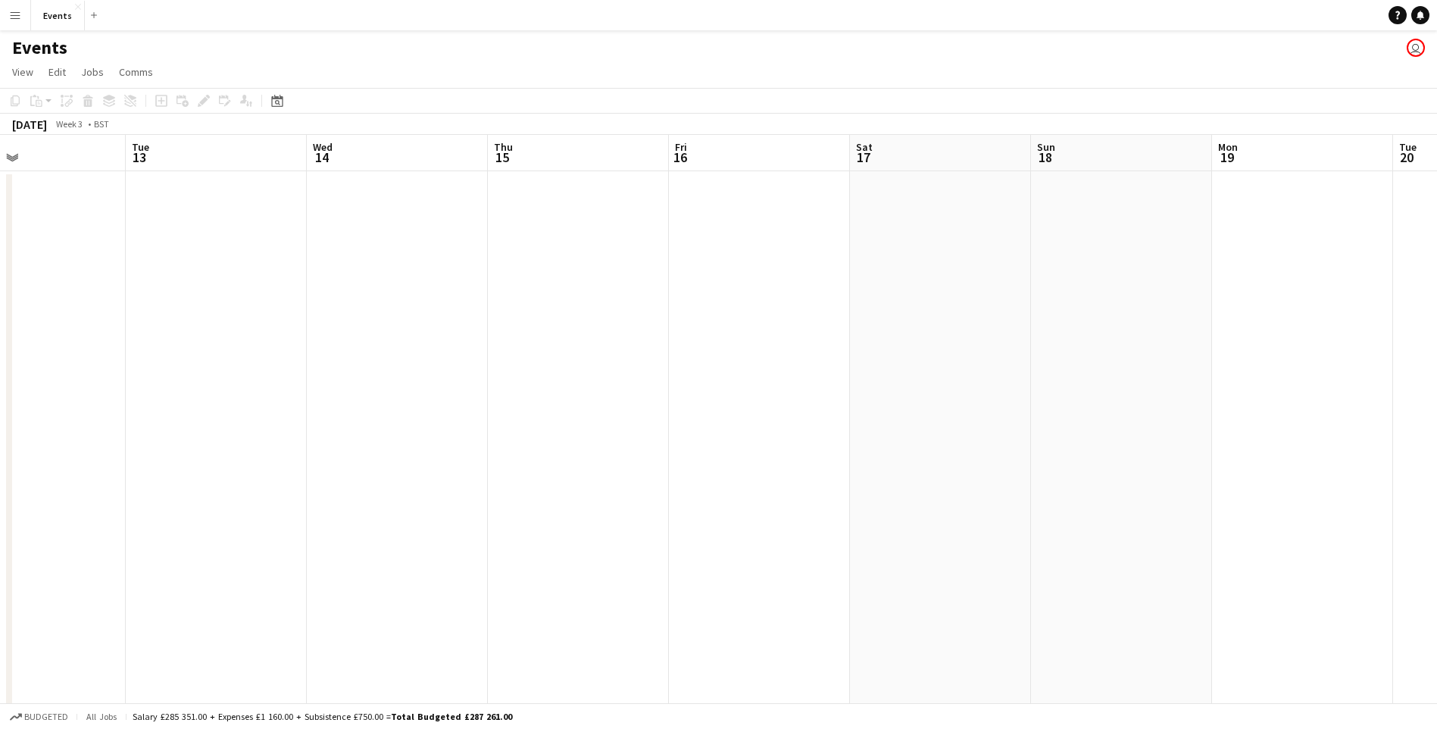
drag, startPoint x: 378, startPoint y: 342, endPoint x: 972, endPoint y: 295, distance: 595.5
drag, startPoint x: 908, startPoint y: 307, endPoint x: 664, endPoint y: 335, distance: 245.5
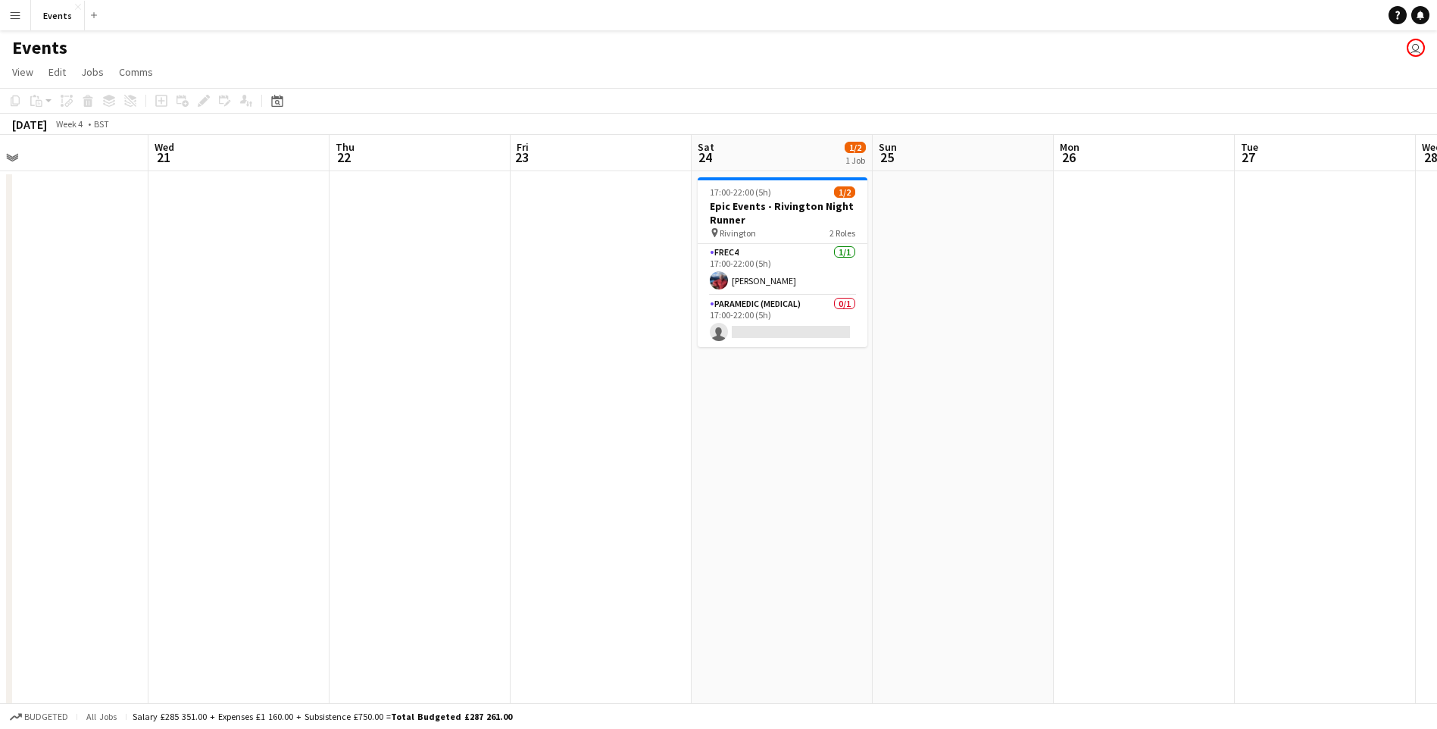
drag, startPoint x: 220, startPoint y: 304, endPoint x: 782, endPoint y: 355, distance: 563.5
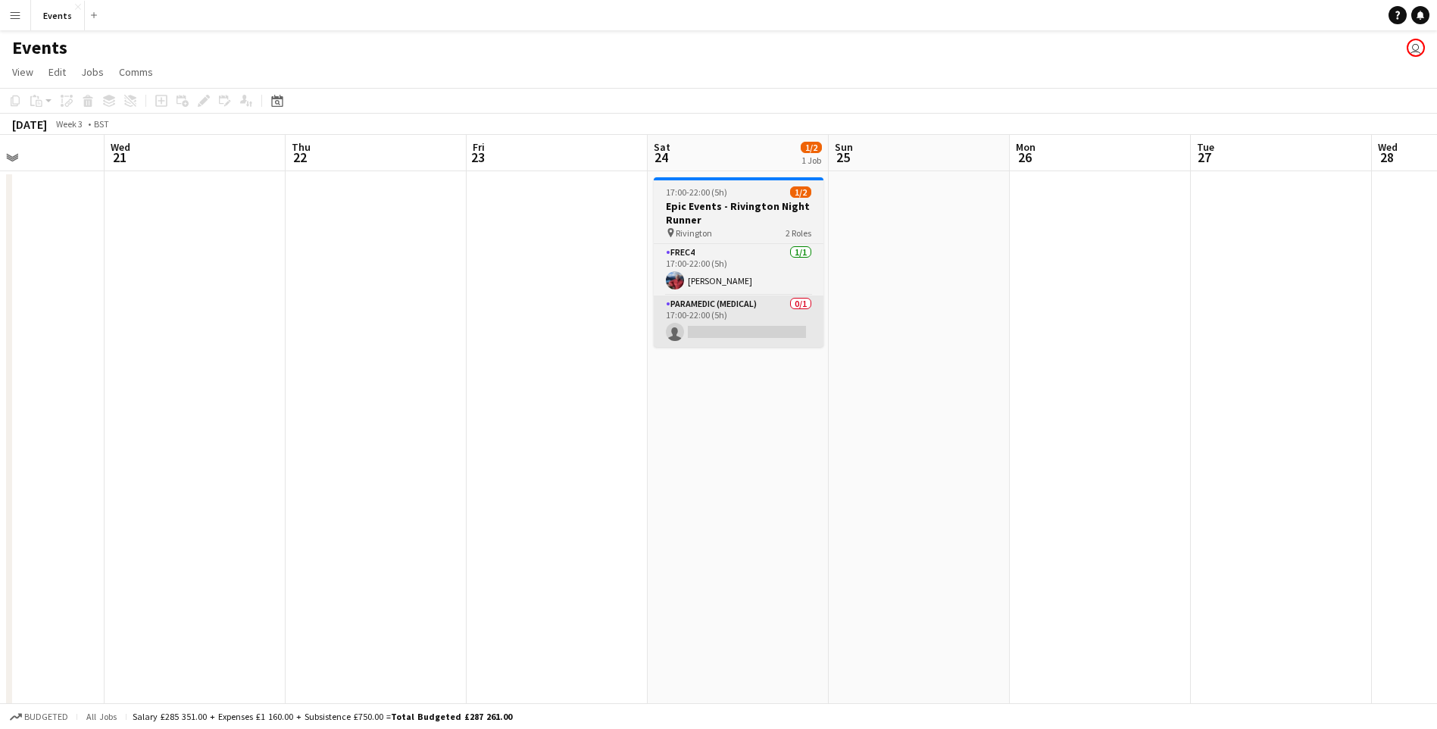
drag, startPoint x: 694, startPoint y: 361, endPoint x: 462, endPoint y: 344, distance: 233.2
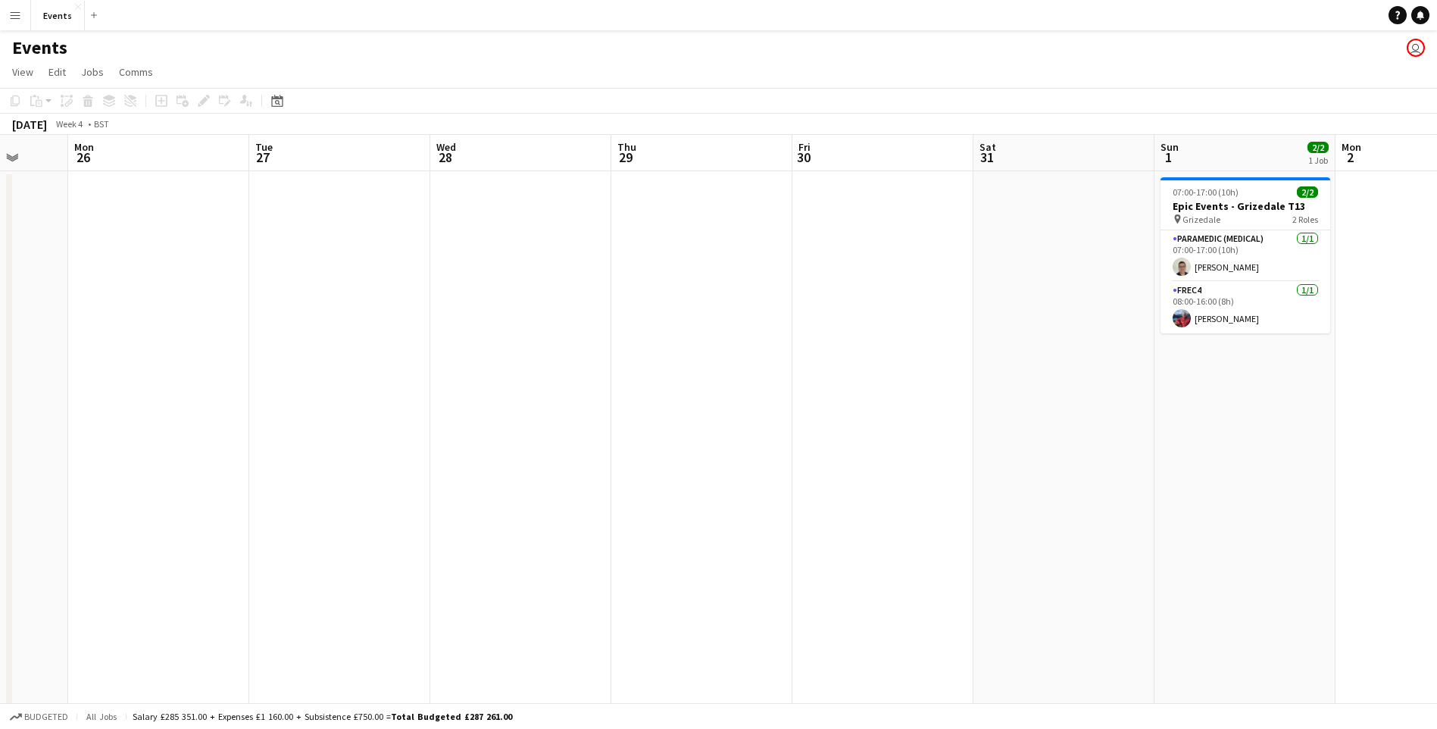
drag, startPoint x: 775, startPoint y: 356, endPoint x: 923, endPoint y: 377, distance: 149.9
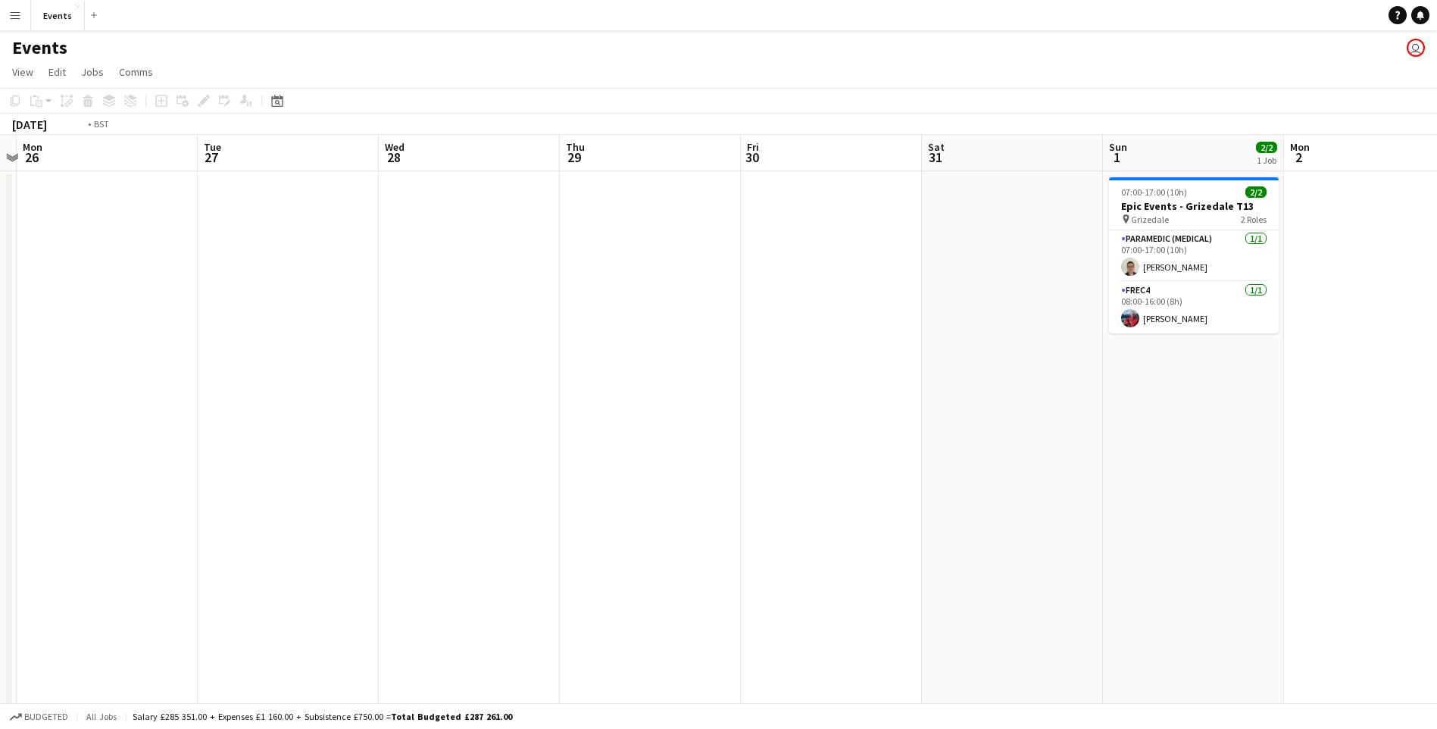
drag, startPoint x: 841, startPoint y: 389, endPoint x: 292, endPoint y: 351, distance: 549.6
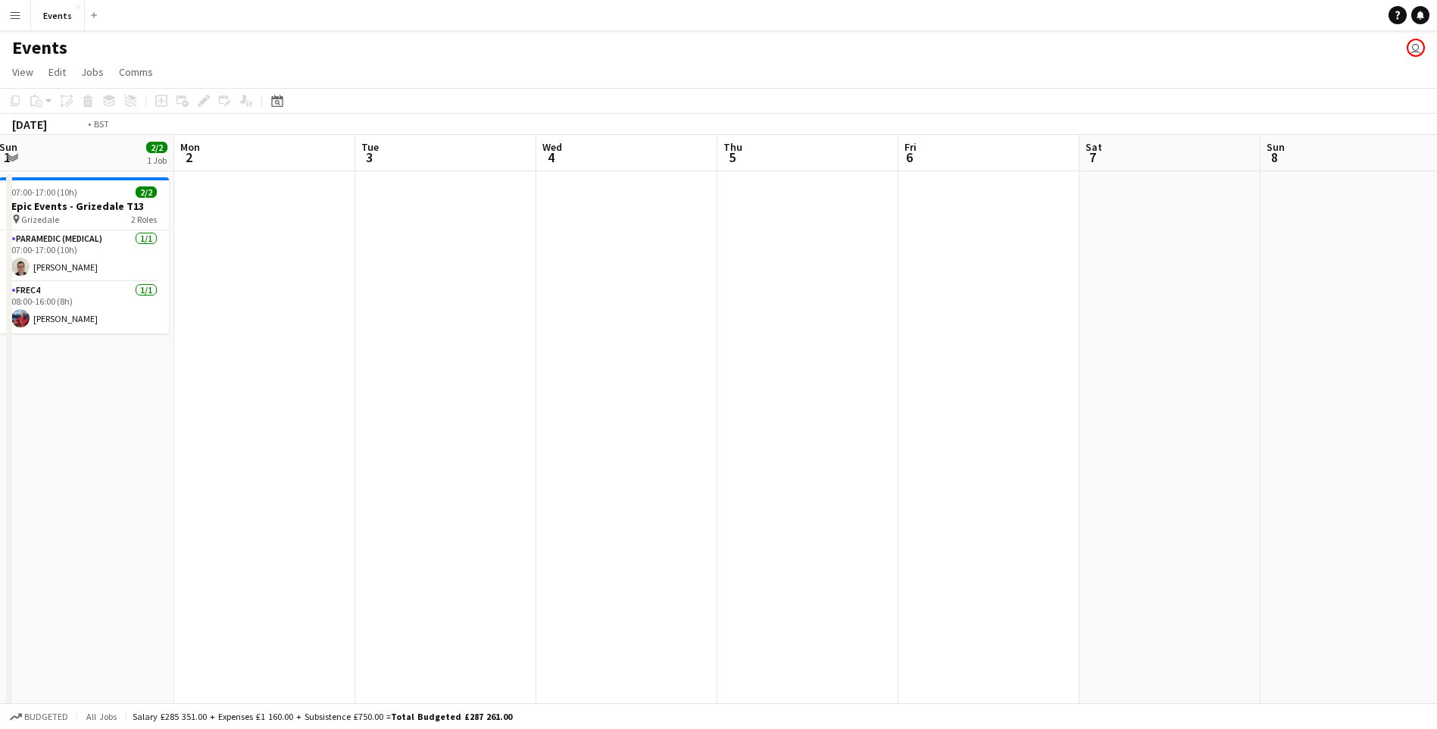
drag, startPoint x: 317, startPoint y: 391, endPoint x: 20, endPoint y: 360, distance: 297.7
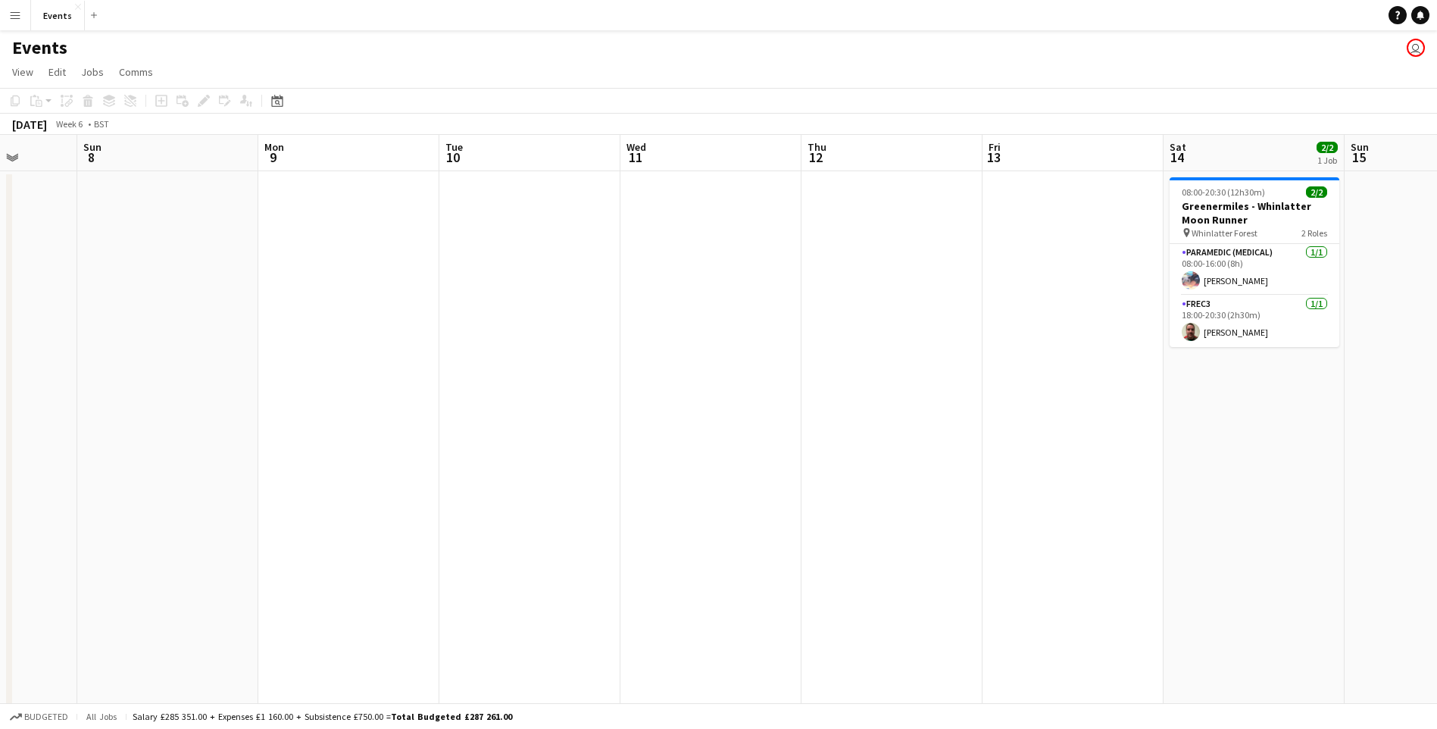
drag, startPoint x: 922, startPoint y: 388, endPoint x: 517, endPoint y: 404, distance: 405.5
drag, startPoint x: 927, startPoint y: 405, endPoint x: 273, endPoint y: 415, distance: 654.4
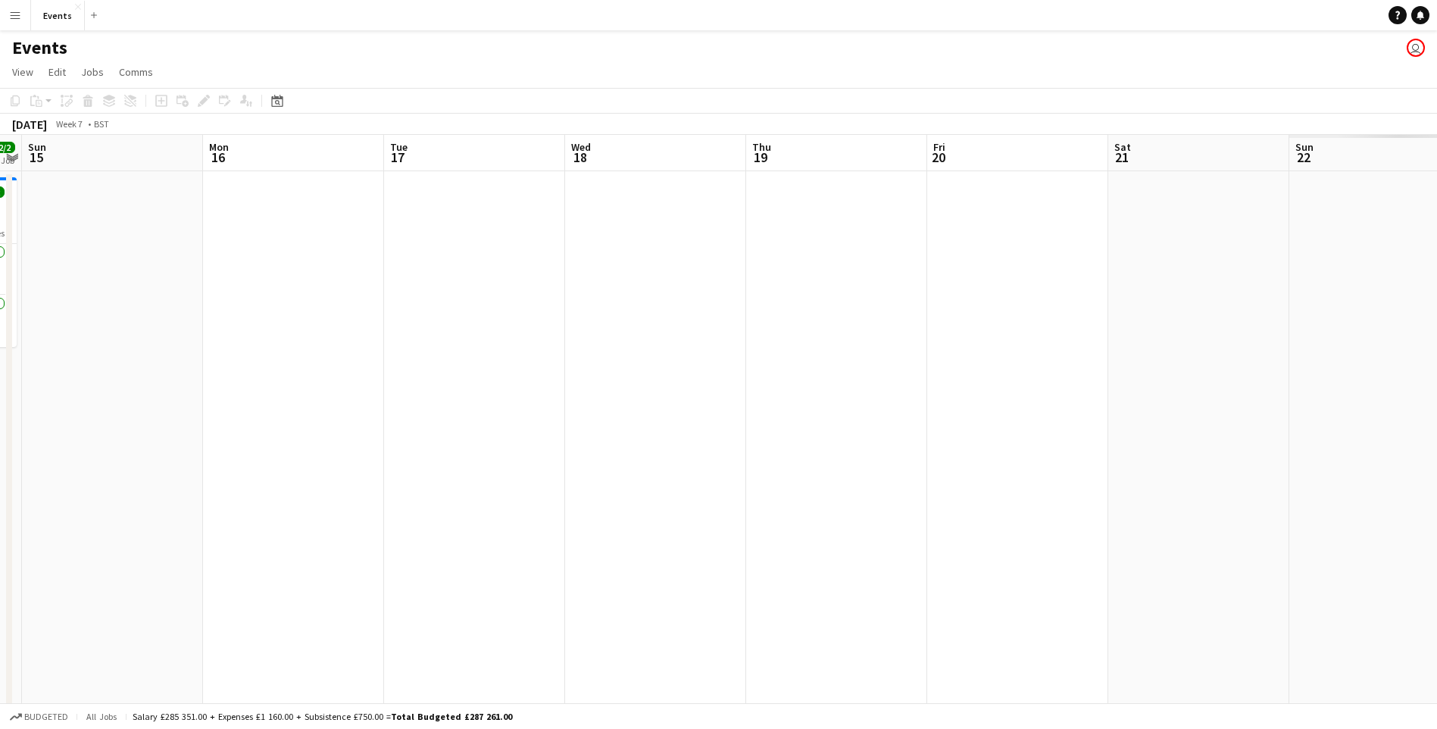
drag, startPoint x: 442, startPoint y: 377, endPoint x: 213, endPoint y: 381, distance: 229.5
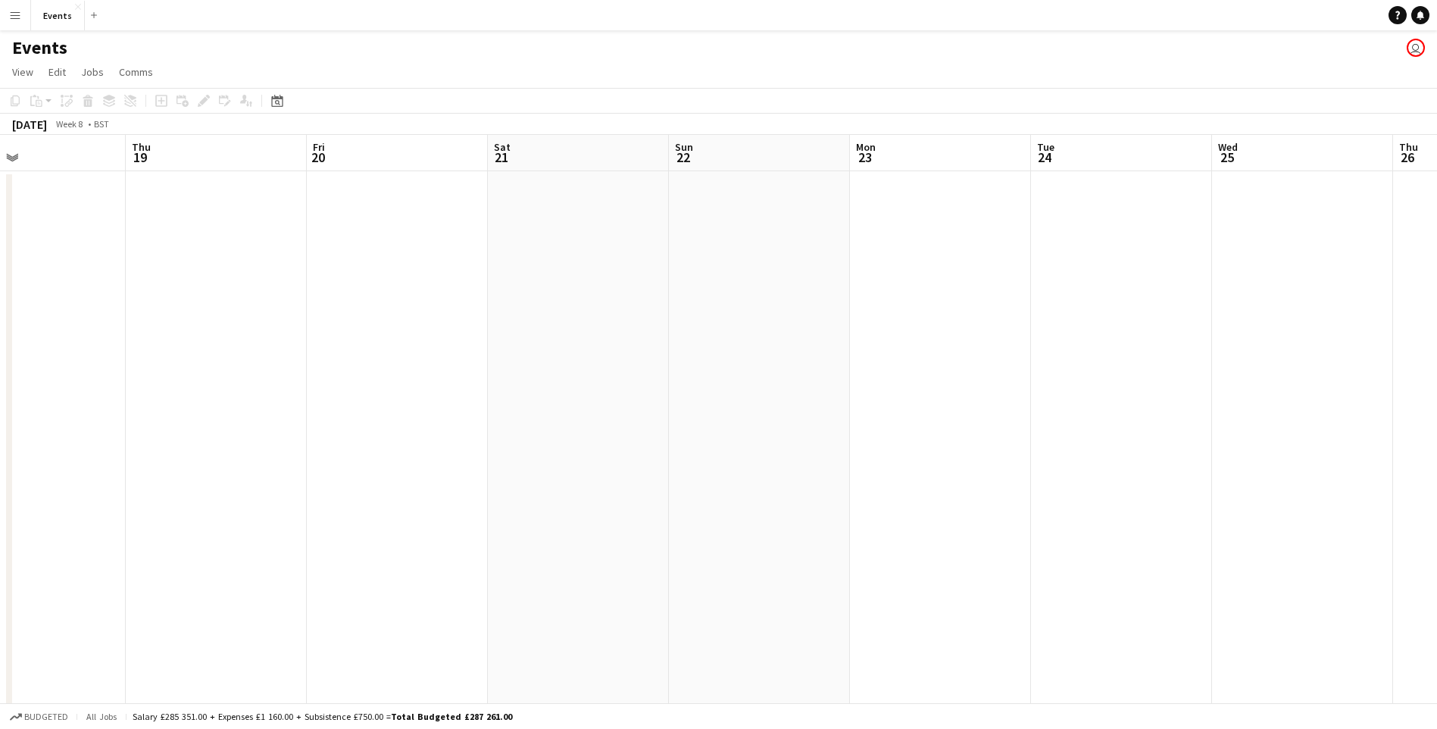
drag, startPoint x: 763, startPoint y: 429, endPoint x: 240, endPoint y: 404, distance: 523.2
drag, startPoint x: 254, startPoint y: 415, endPoint x: 622, endPoint y: 419, distance: 368.1
drag, startPoint x: 560, startPoint y: 398, endPoint x: 111, endPoint y: 365, distance: 450.3
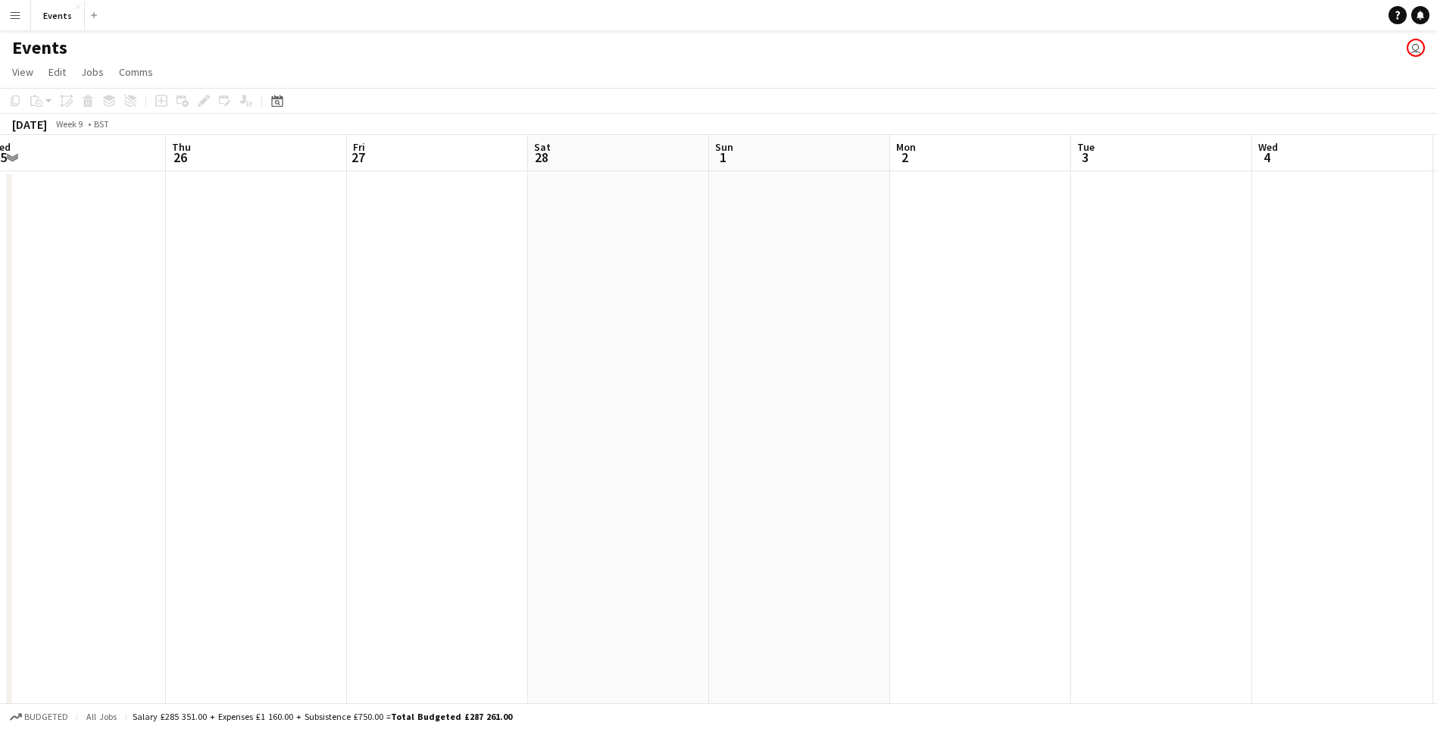
drag, startPoint x: 15, startPoint y: 363, endPoint x: 10, endPoint y: 350, distance: 13.9
drag, startPoint x: 747, startPoint y: 350, endPoint x: 66, endPoint y: 317, distance: 681.6
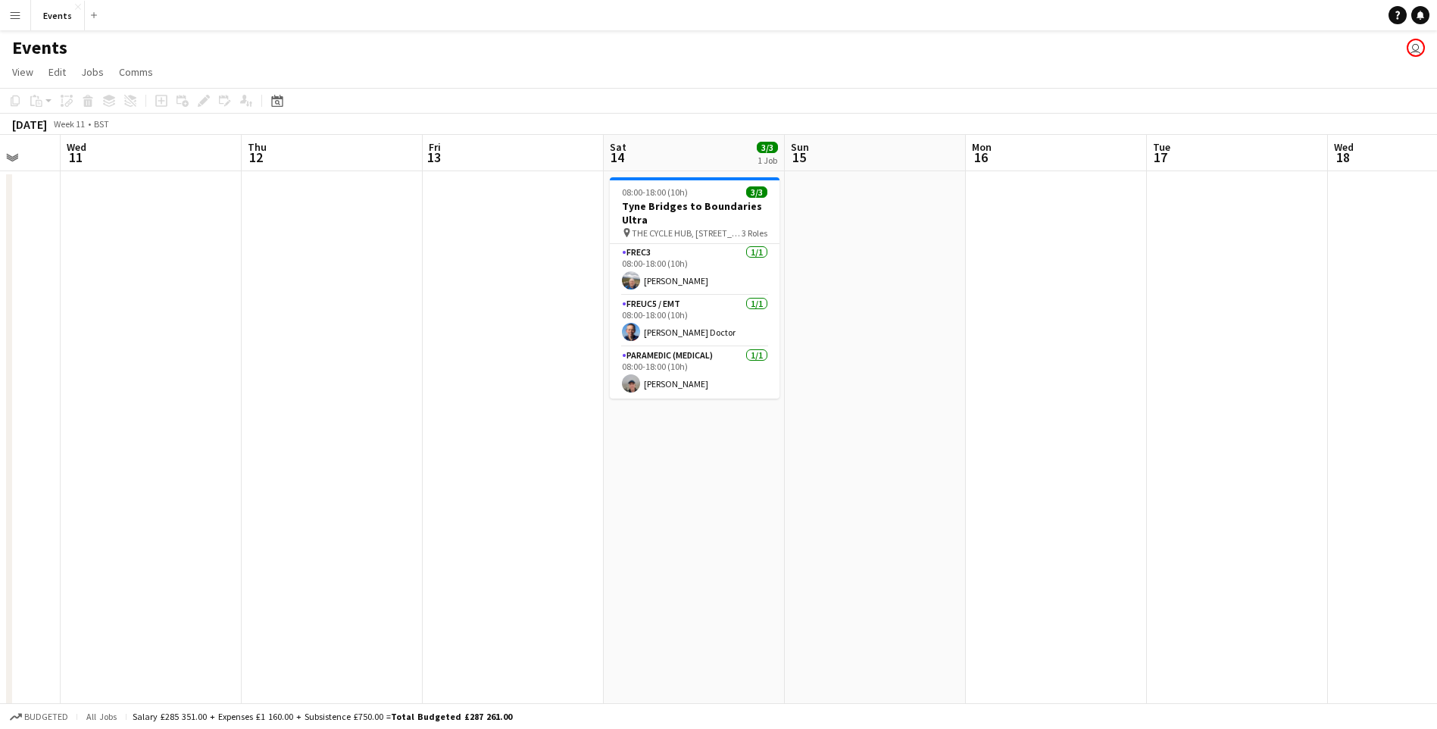
drag, startPoint x: 734, startPoint y: 373, endPoint x: 183, endPoint y: 364, distance: 551.4
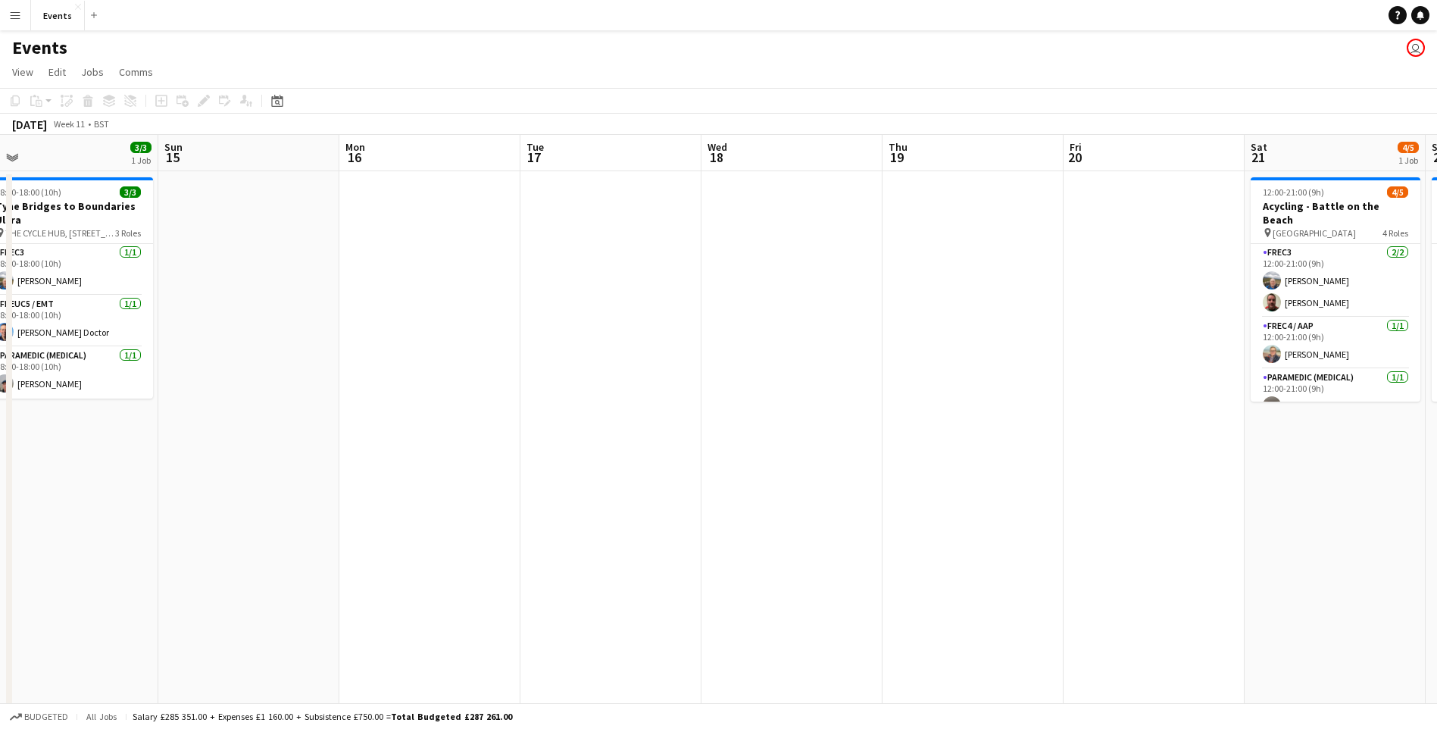
scroll to position [0, 569]
drag, startPoint x: 661, startPoint y: 355, endPoint x: 574, endPoint y: 370, distance: 88.4
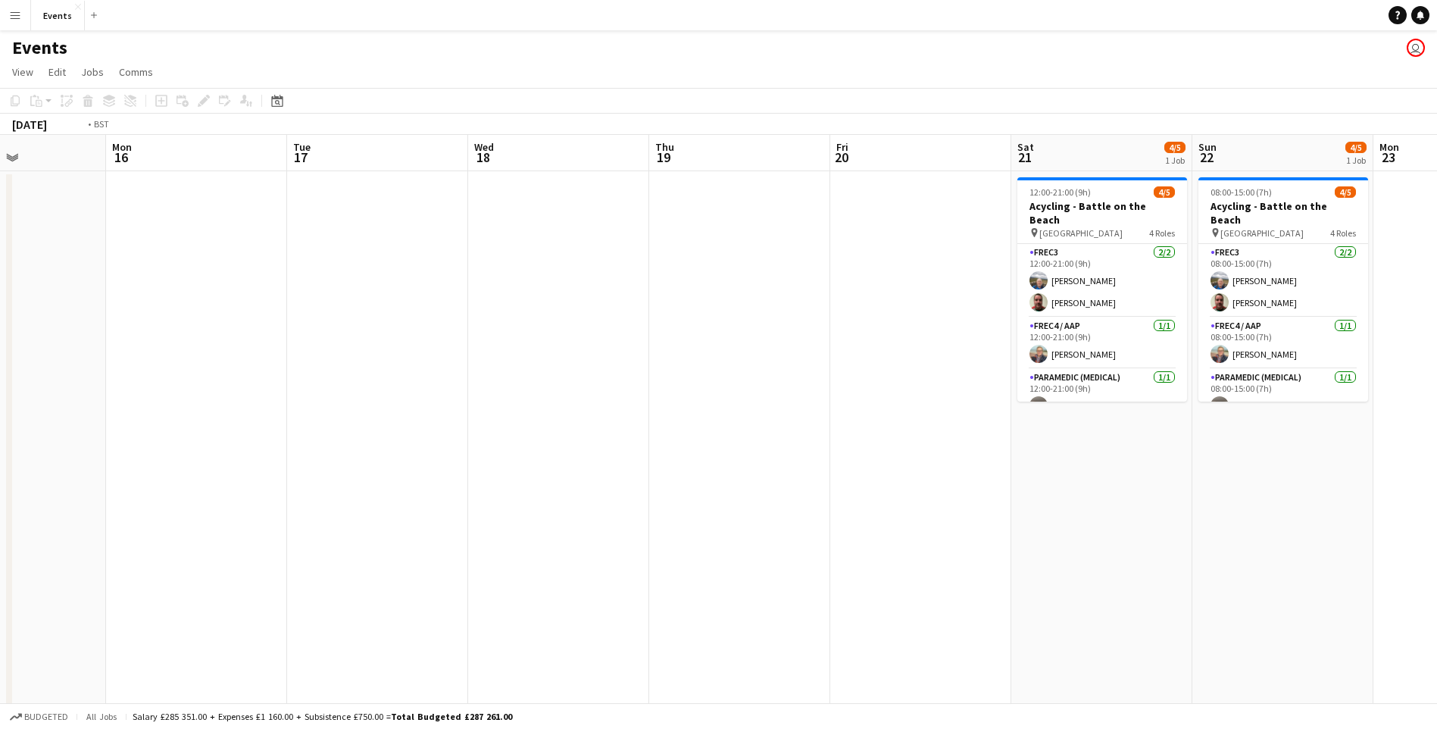
drag, startPoint x: 927, startPoint y: 366, endPoint x: 402, endPoint y: 348, distance: 525.1
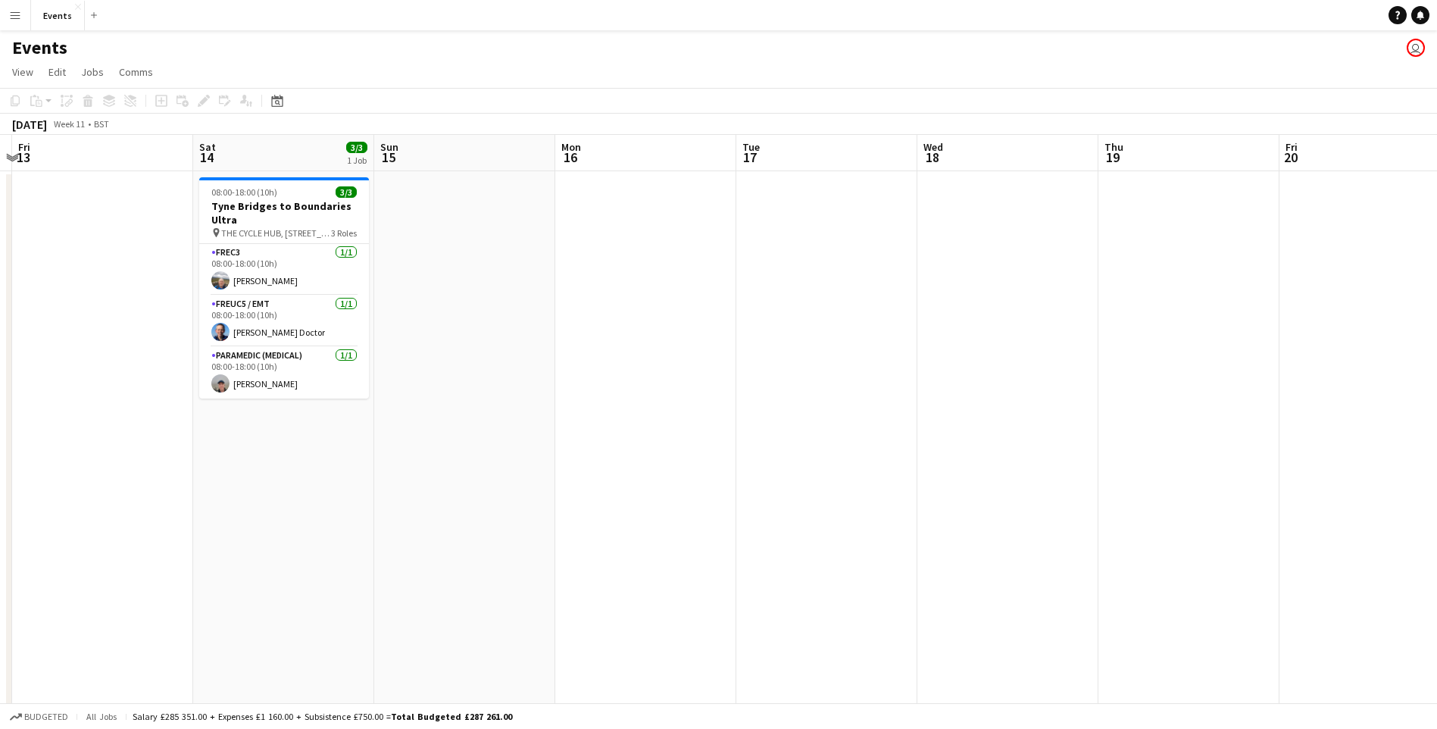
scroll to position [0, 450]
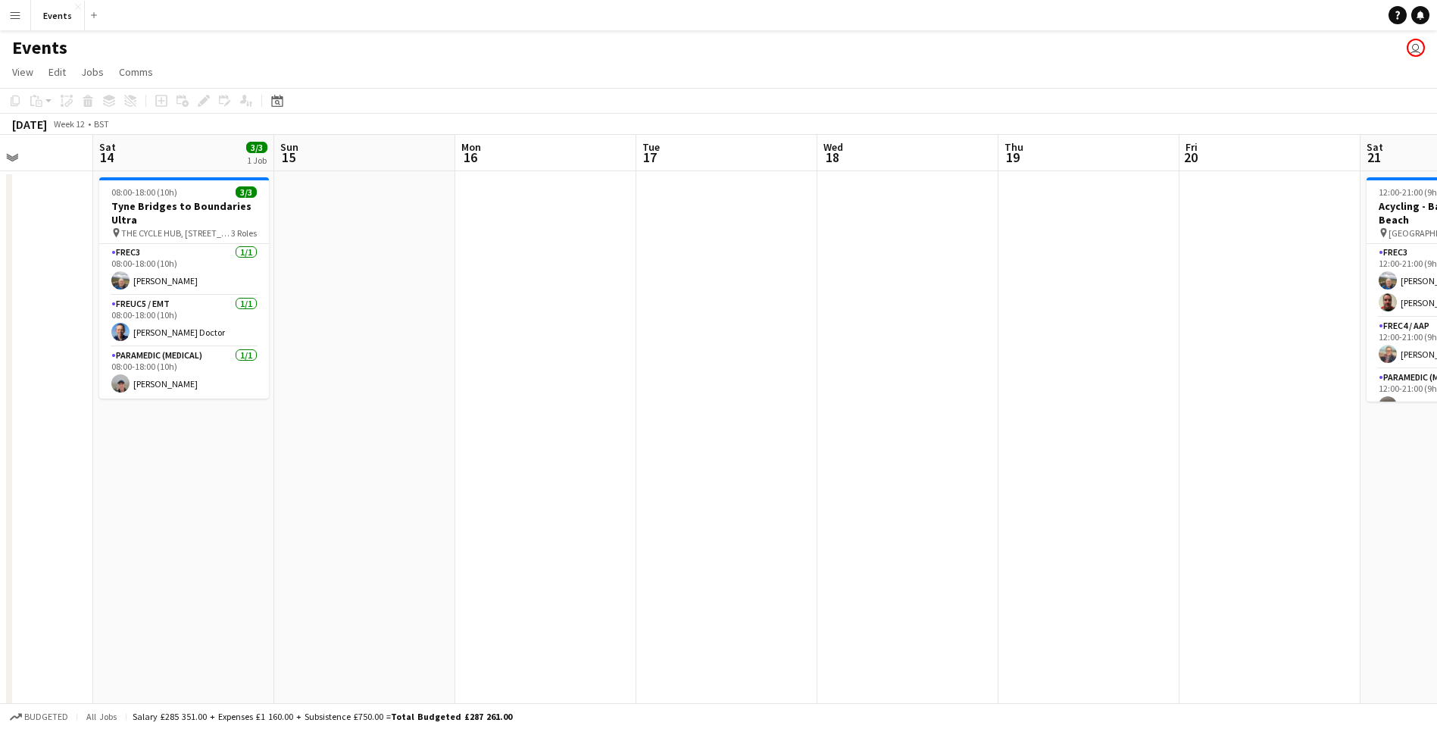
drag, startPoint x: 943, startPoint y: 366, endPoint x: 1024, endPoint y: 355, distance: 81.7
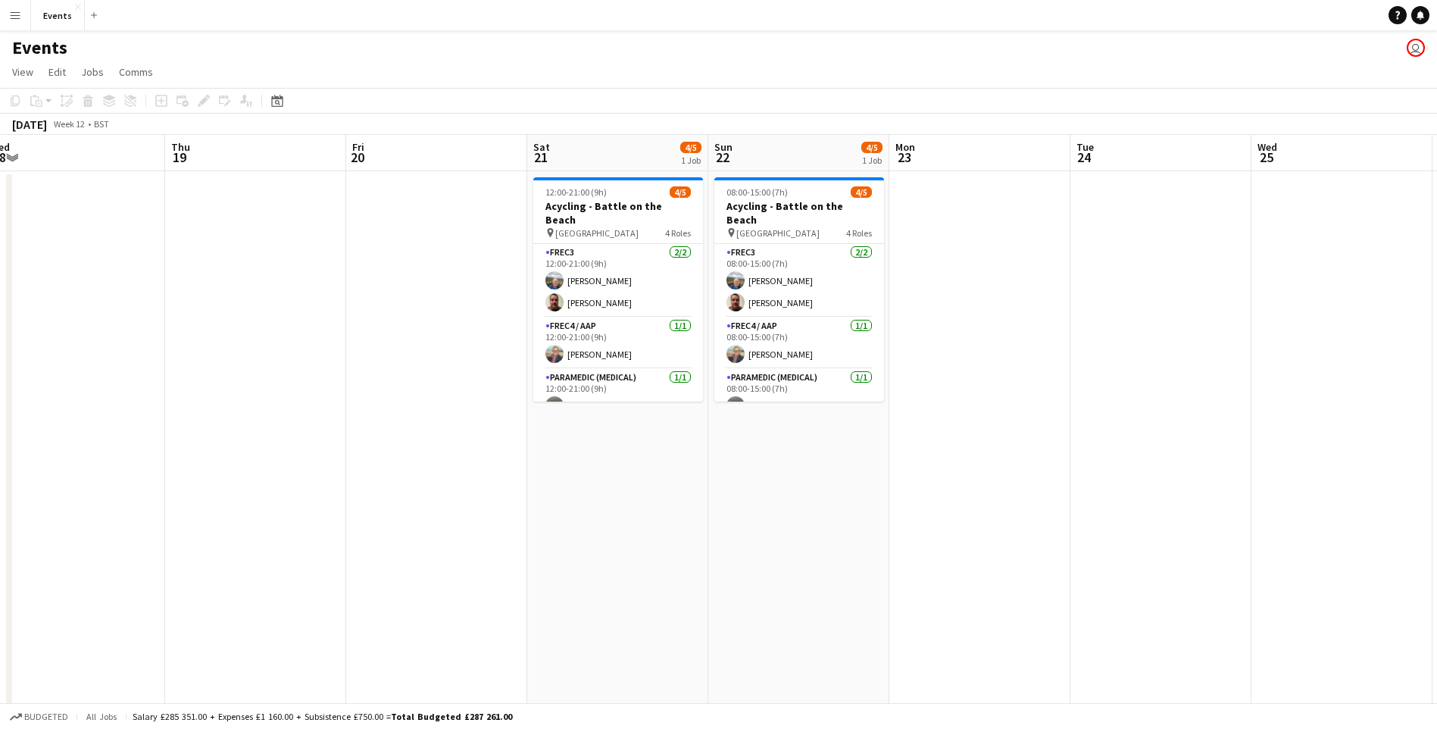
drag, startPoint x: 911, startPoint y: 379, endPoint x: 80, endPoint y: 343, distance: 832.3
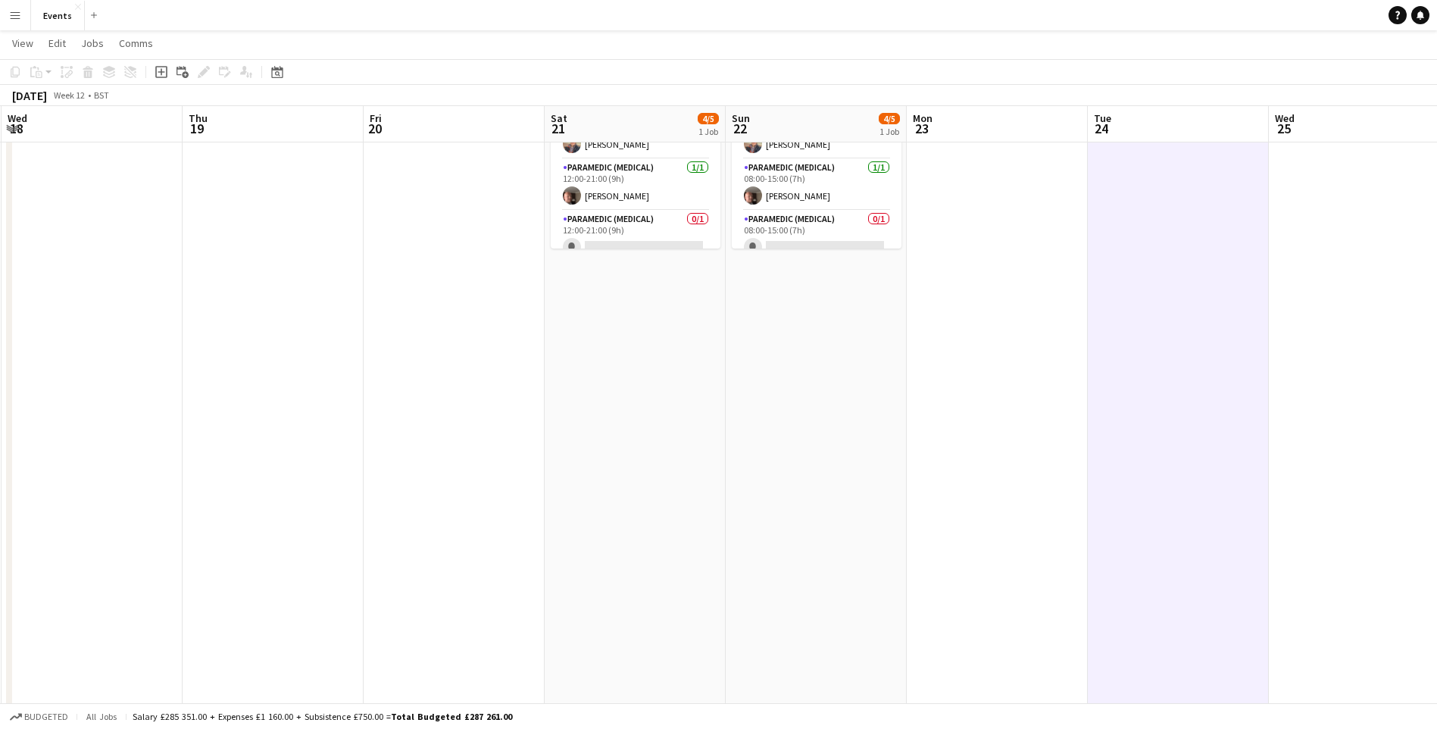
scroll to position [0, 532]
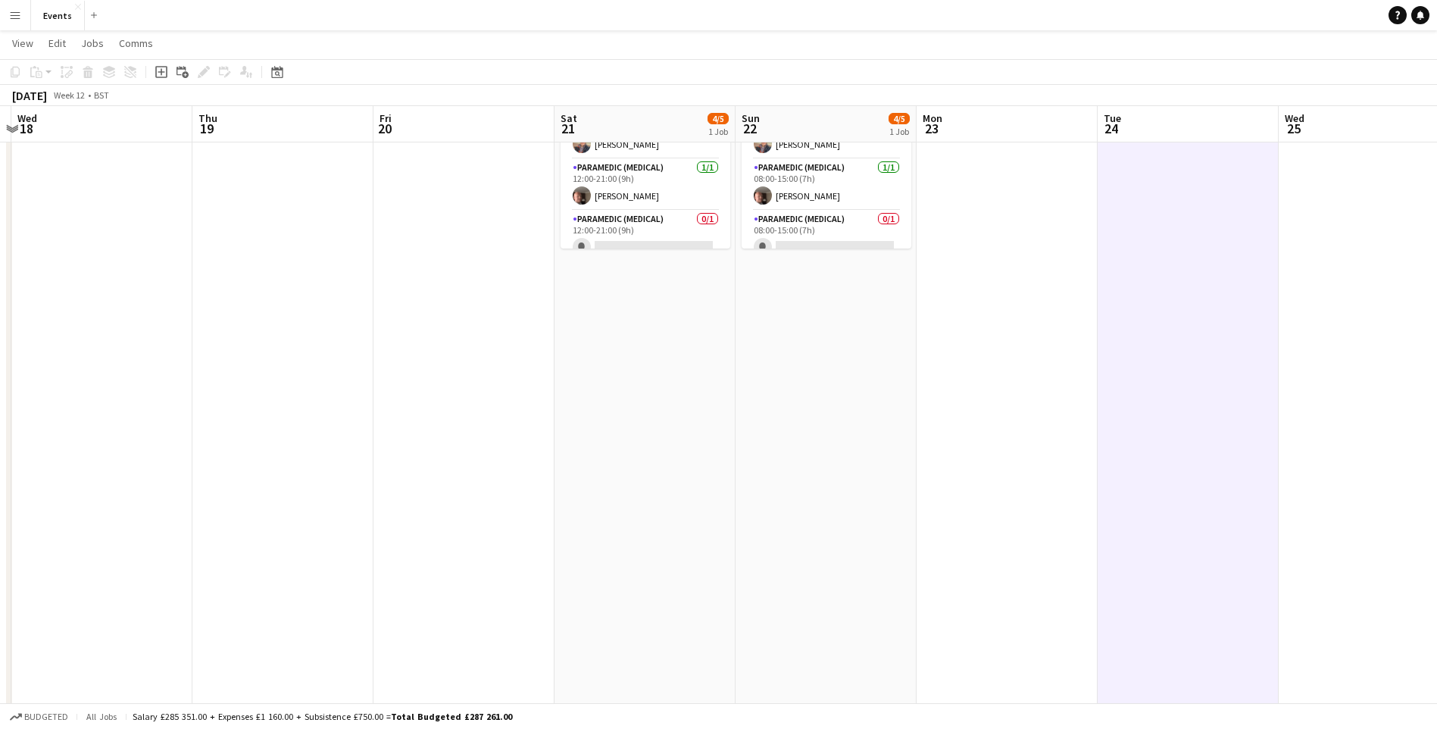
drag, startPoint x: 841, startPoint y: 392, endPoint x: 849, endPoint y: 591, distance: 198.6
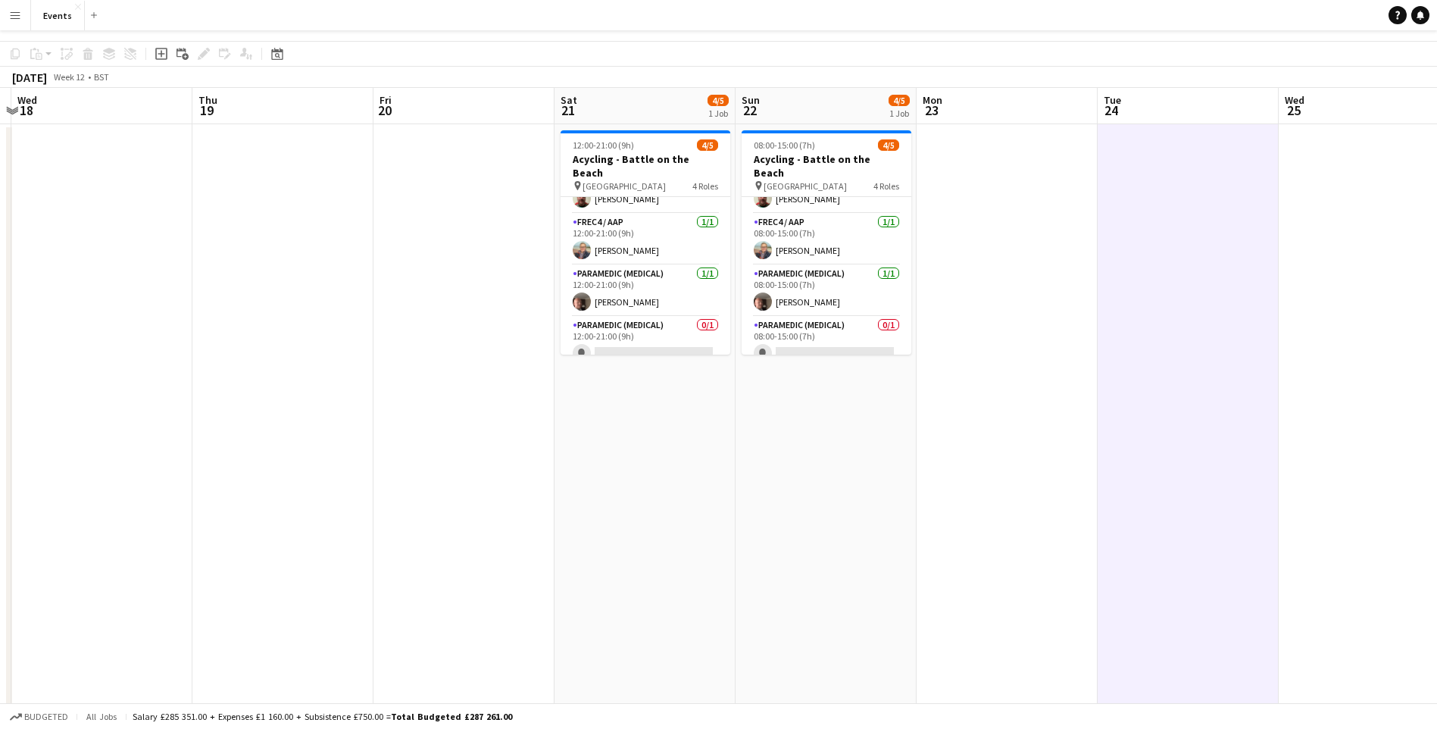
scroll to position [0, 0]
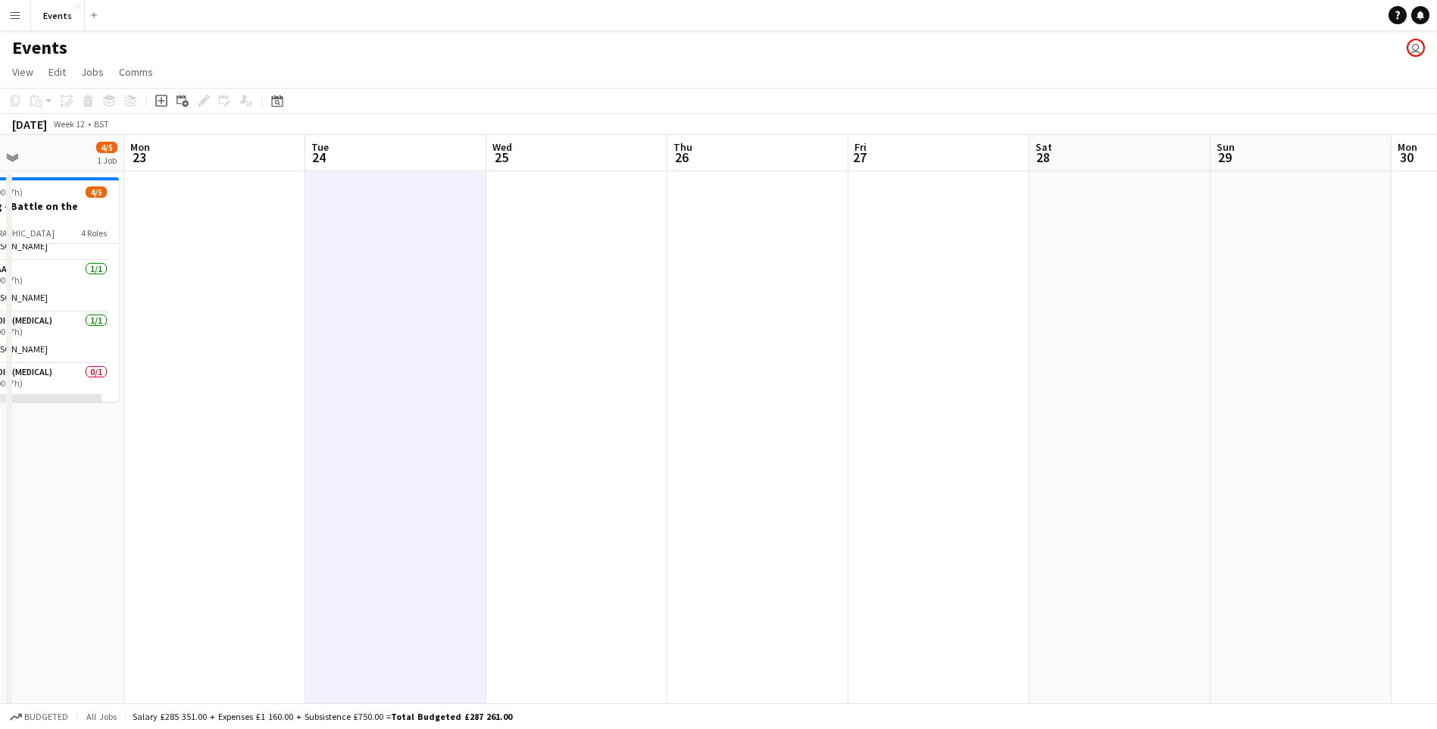
drag, startPoint x: 1050, startPoint y: 514, endPoint x: 1048, endPoint y: 441, distance: 73.5
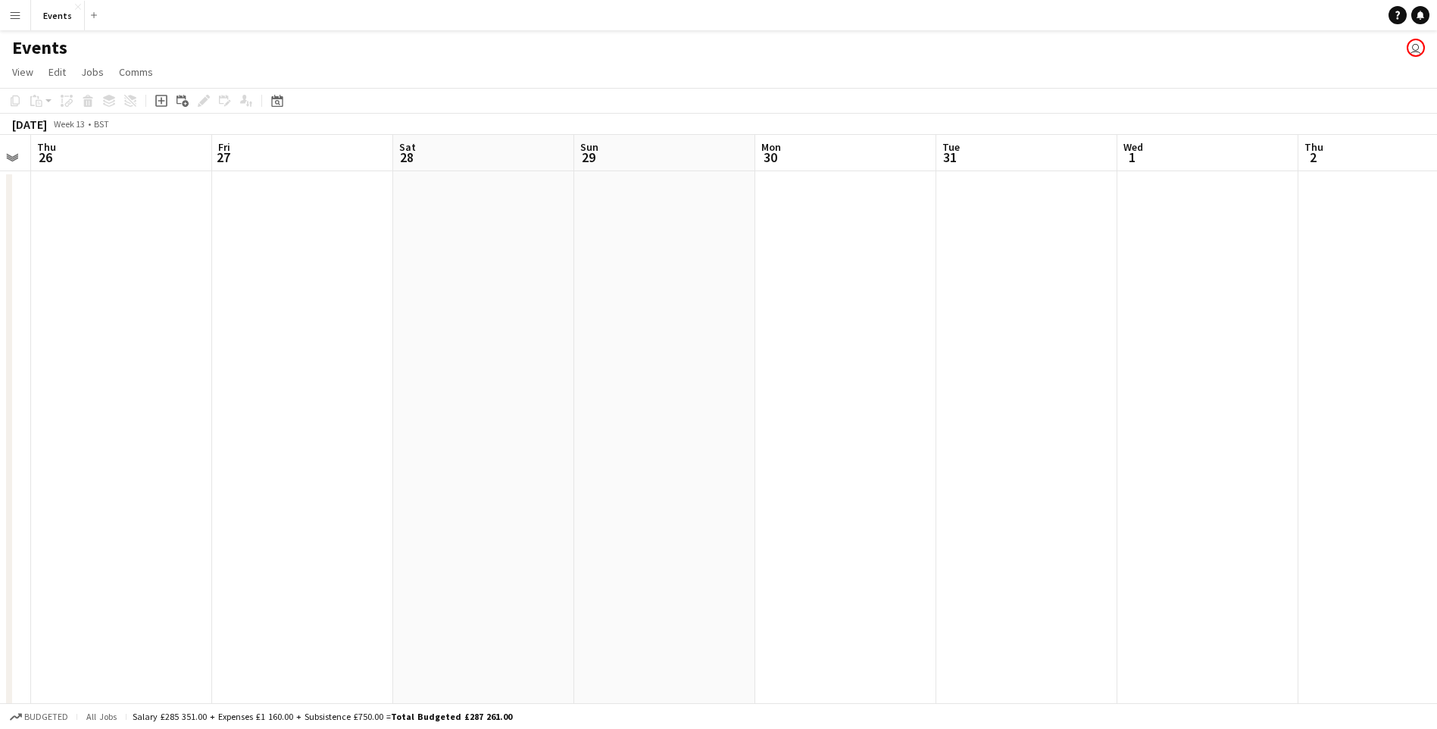
drag, startPoint x: 1048, startPoint y: 441, endPoint x: 896, endPoint y: 480, distance: 157.2
drag, startPoint x: 896, startPoint y: 480, endPoint x: 474, endPoint y: 458, distance: 422.4
drag, startPoint x: 896, startPoint y: 488, endPoint x: 250, endPoint y: 450, distance: 647.2
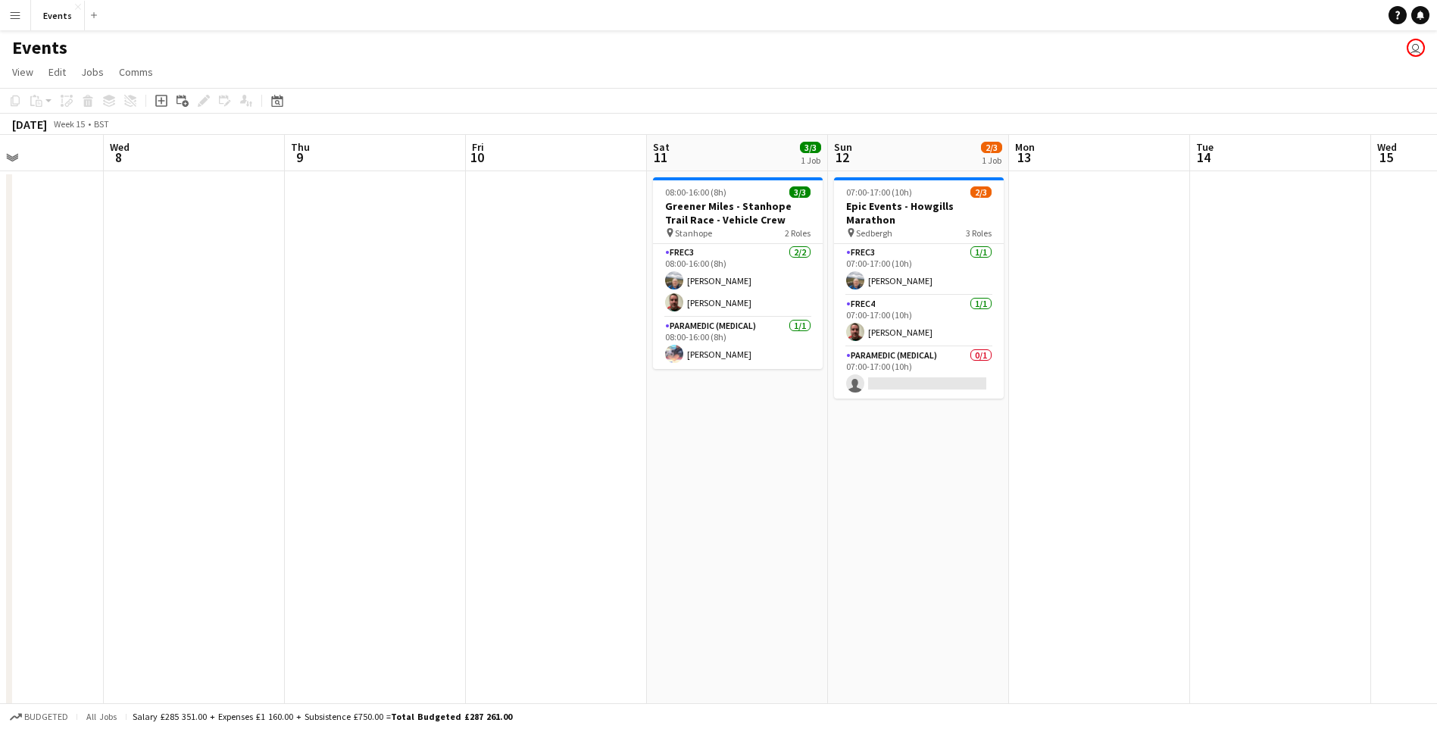
drag, startPoint x: 687, startPoint y: 472, endPoint x: 205, endPoint y: 436, distance: 483.0
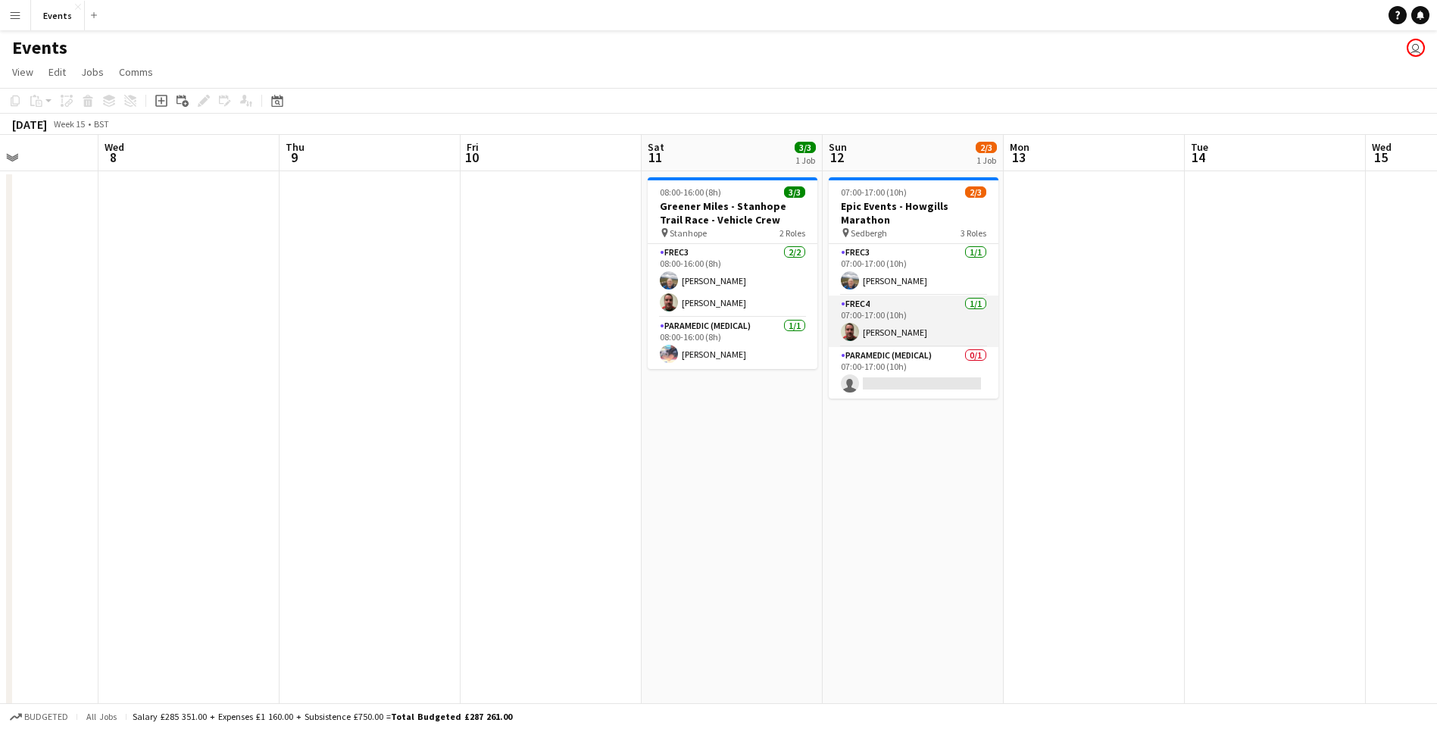
scroll to position [76, 0]
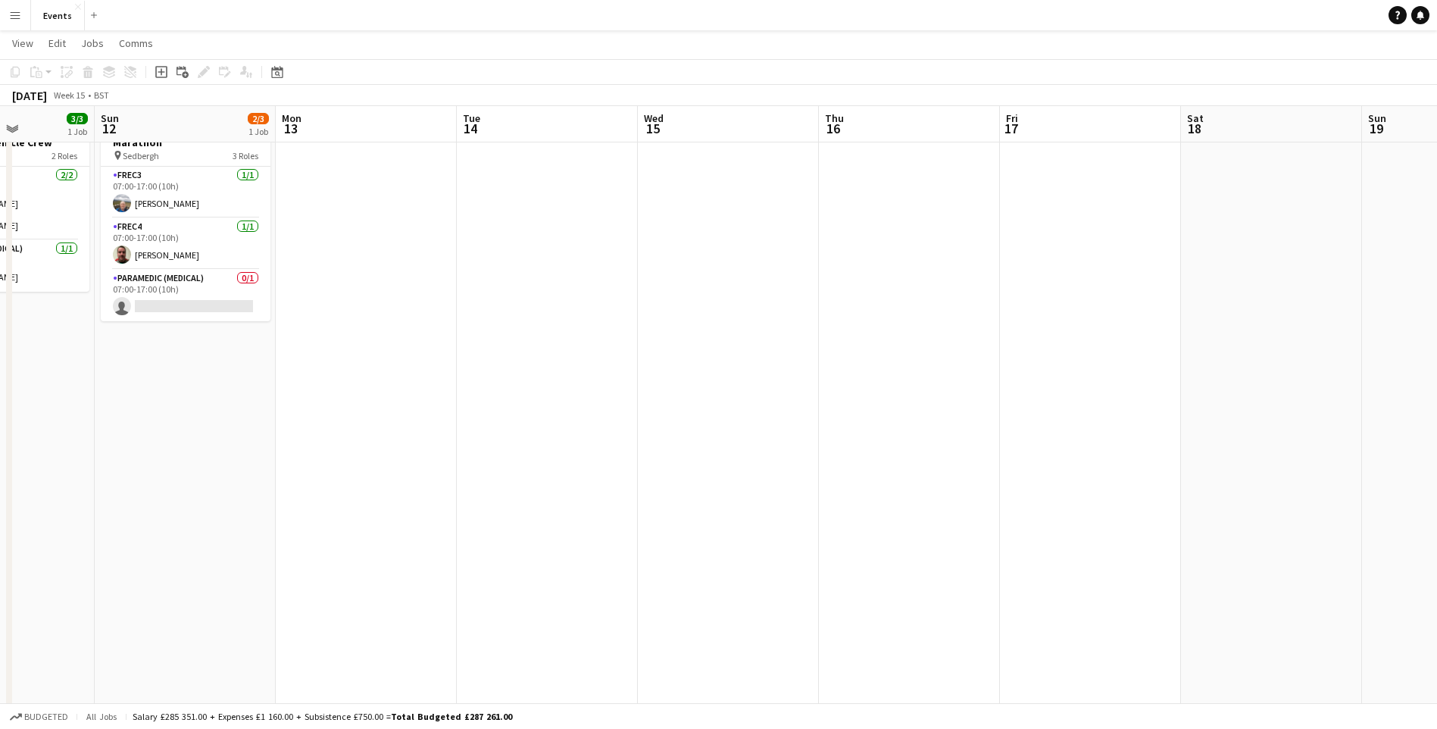
drag, startPoint x: 1080, startPoint y: 380, endPoint x: 358, endPoint y: 410, distance: 722.3
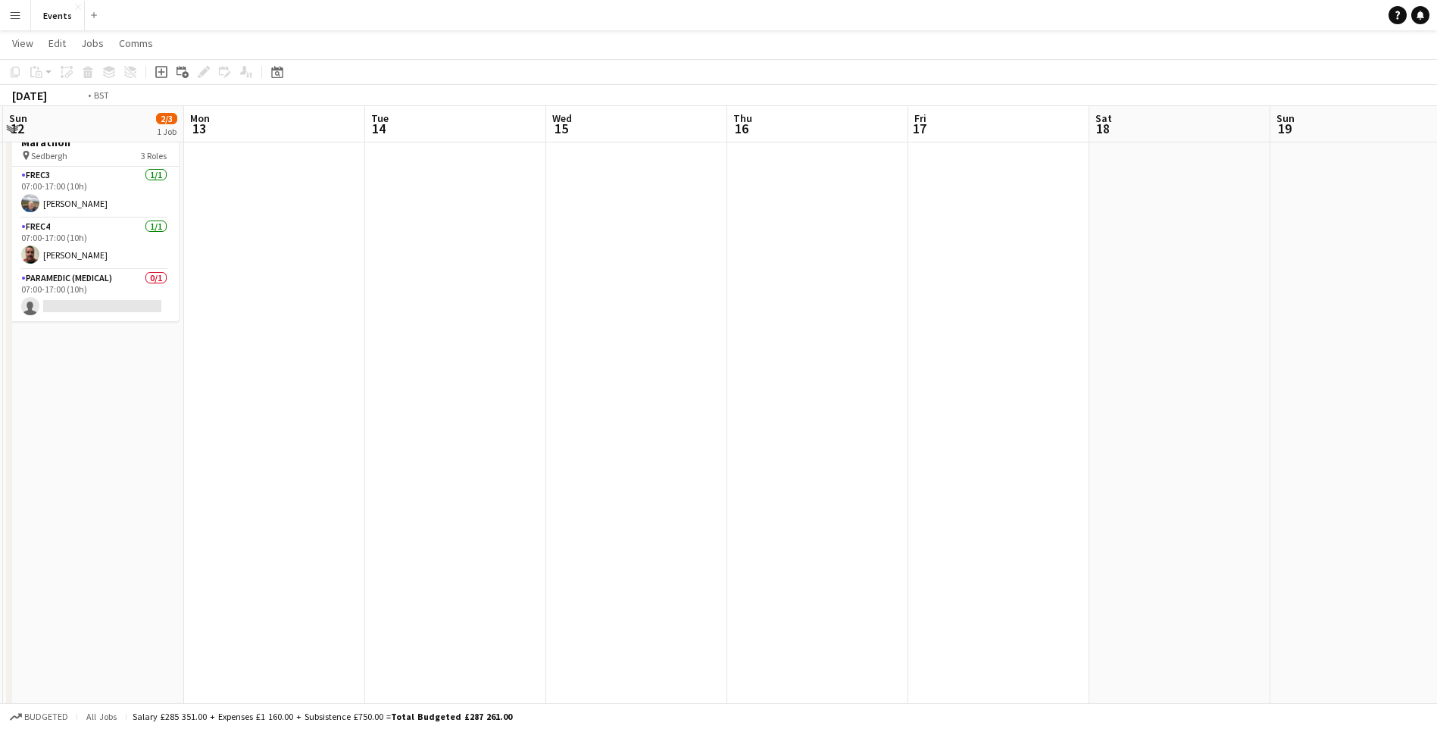
drag, startPoint x: 1076, startPoint y: 410, endPoint x: 498, endPoint y: 469, distance: 580.9
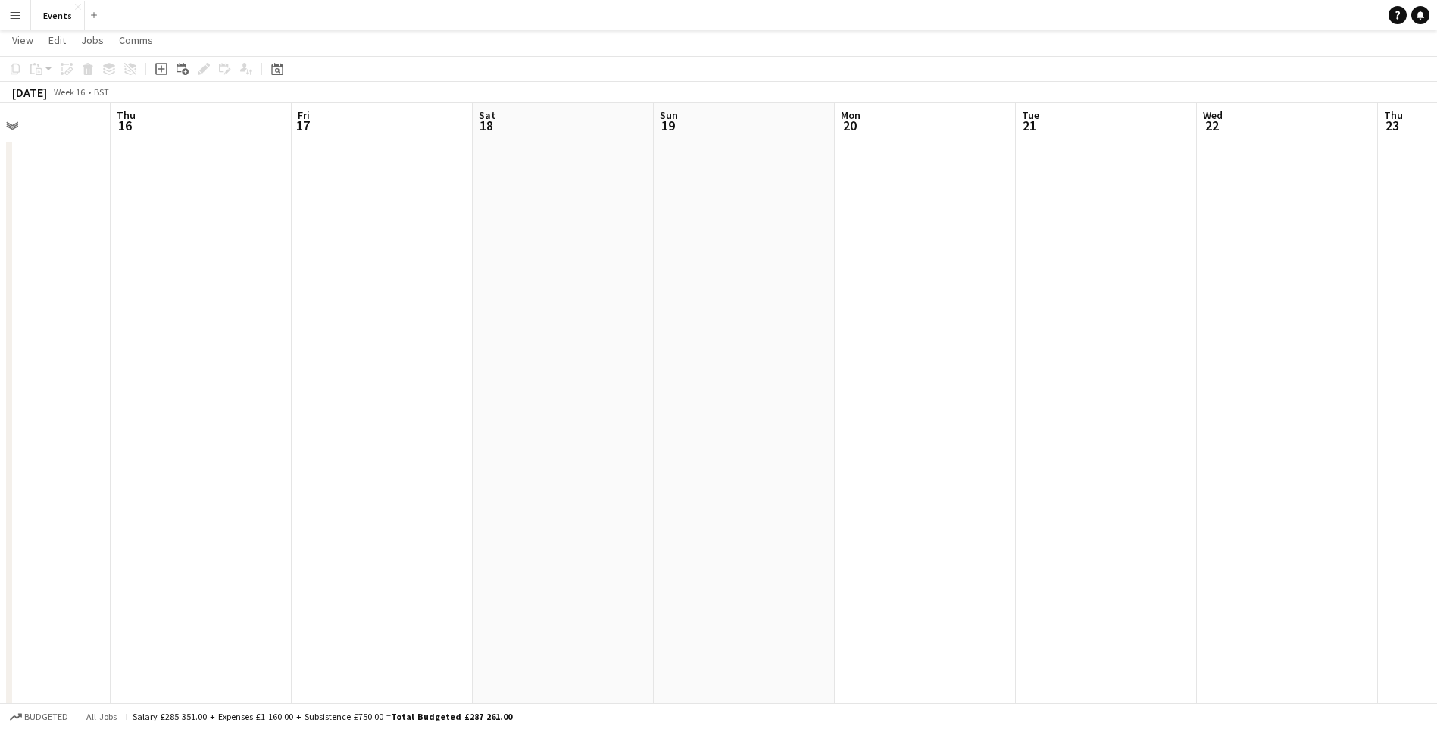
scroll to position [0, 0]
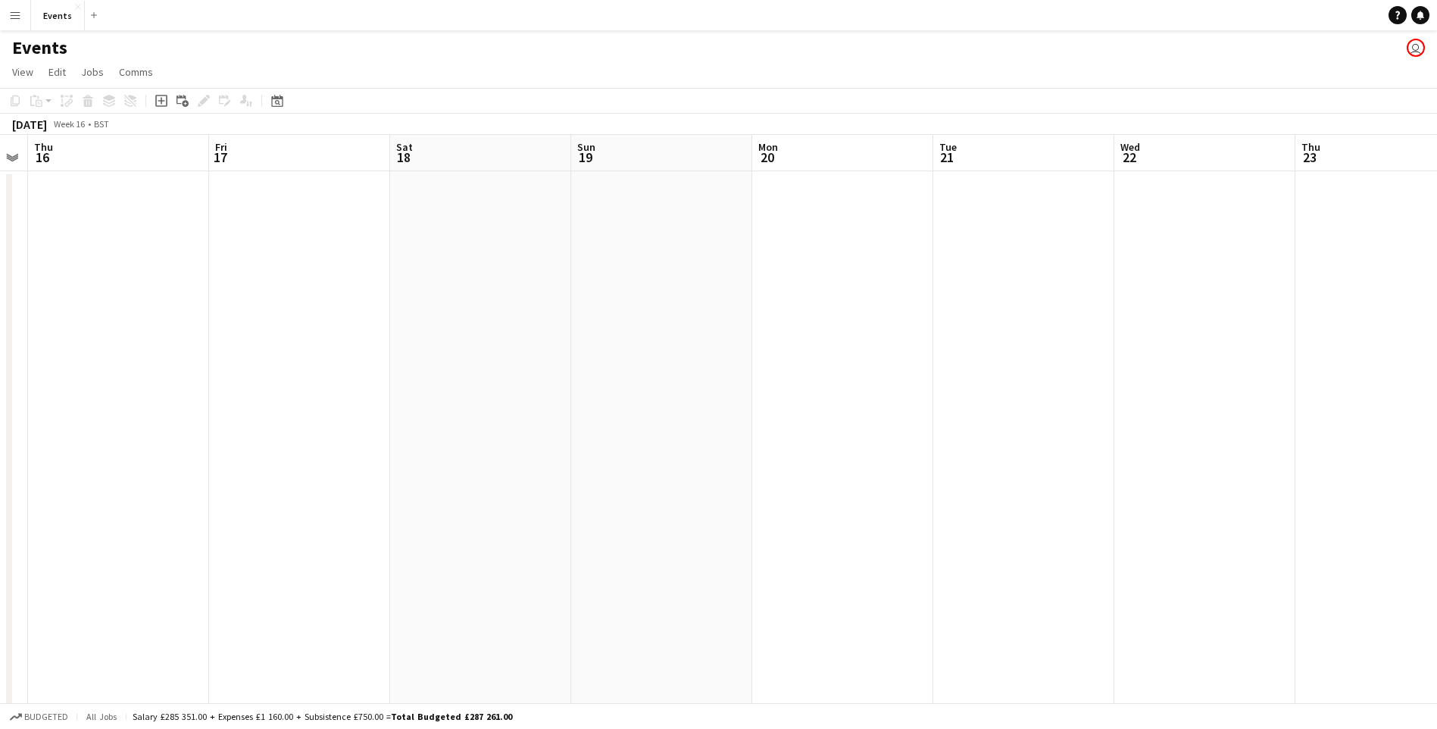
drag, startPoint x: 1116, startPoint y: 407, endPoint x: 622, endPoint y: 395, distance: 494.7
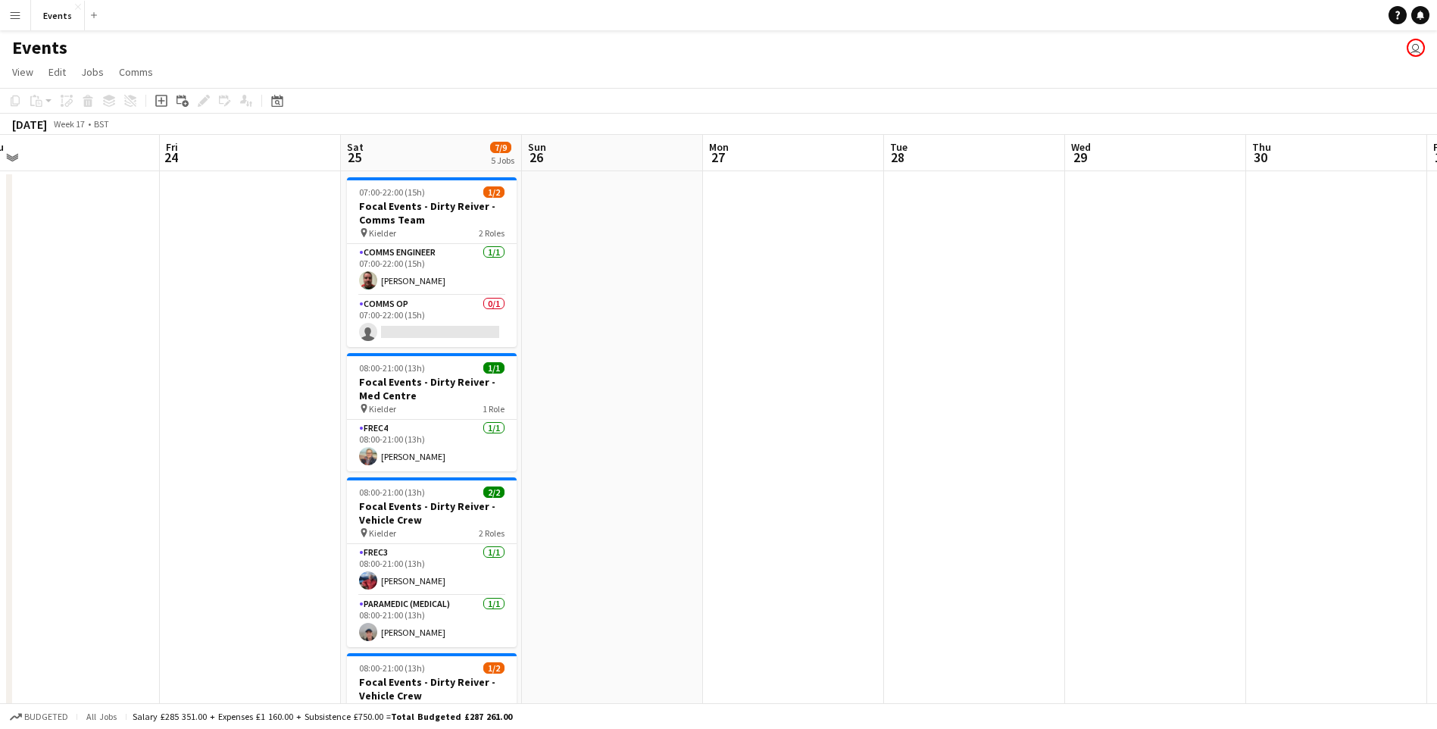
scroll to position [0, 456]
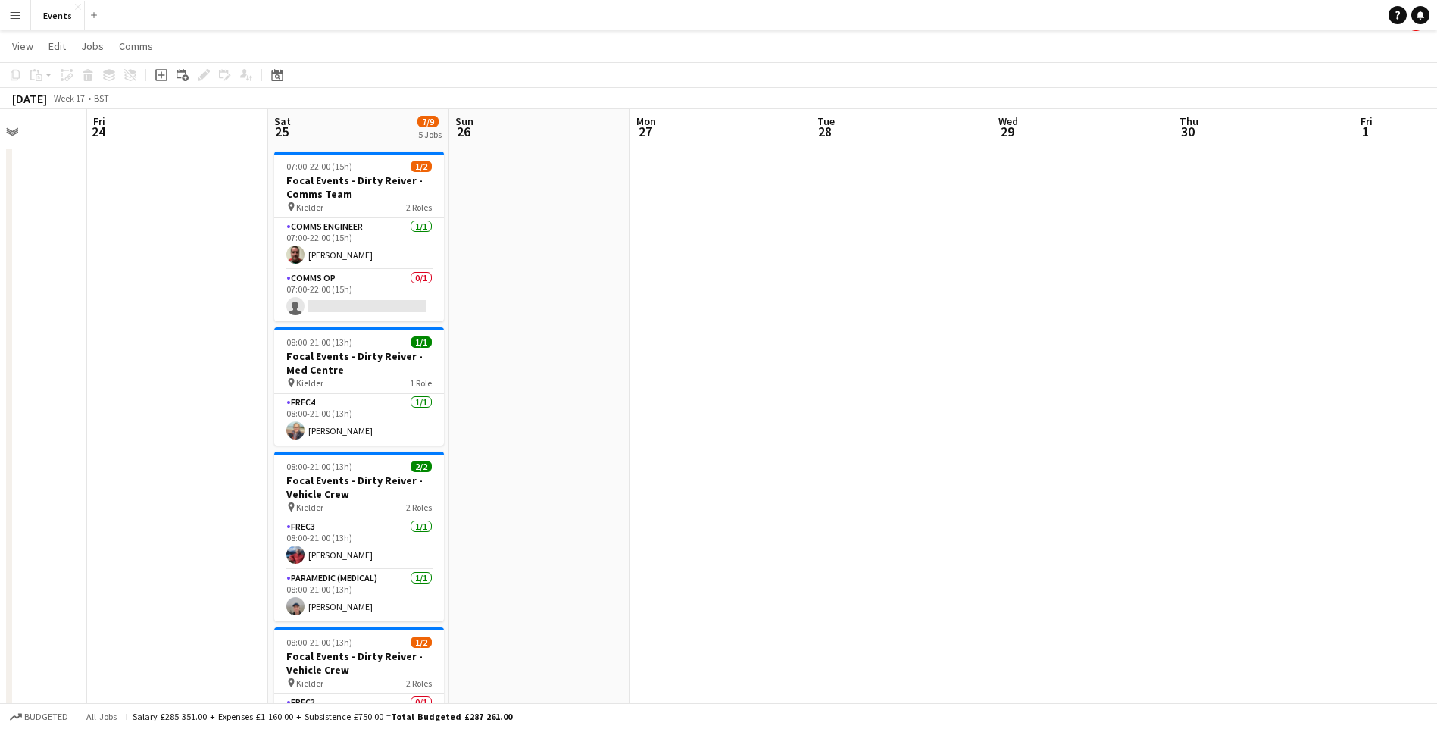
scroll to position [0, 0]
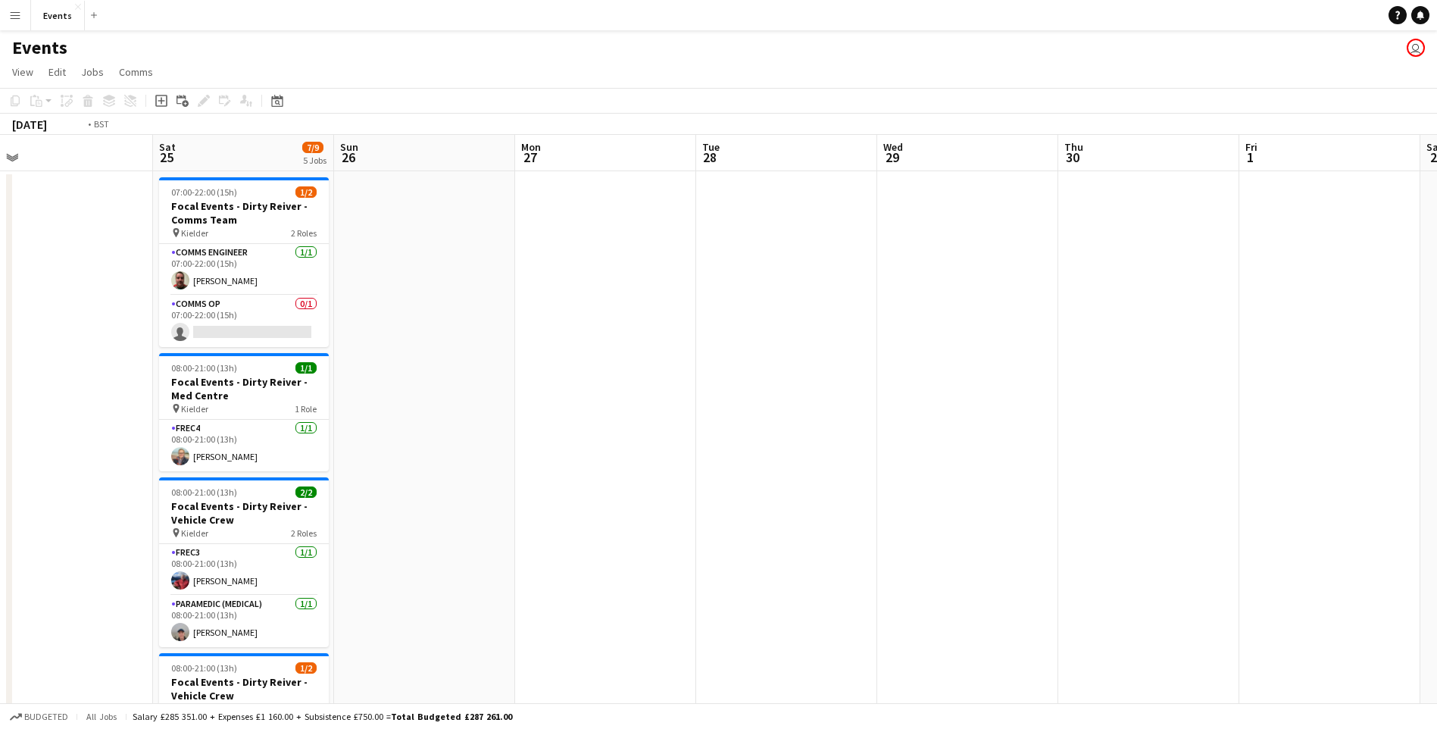
drag, startPoint x: 604, startPoint y: 420, endPoint x: 392, endPoint y: 421, distance: 211.3
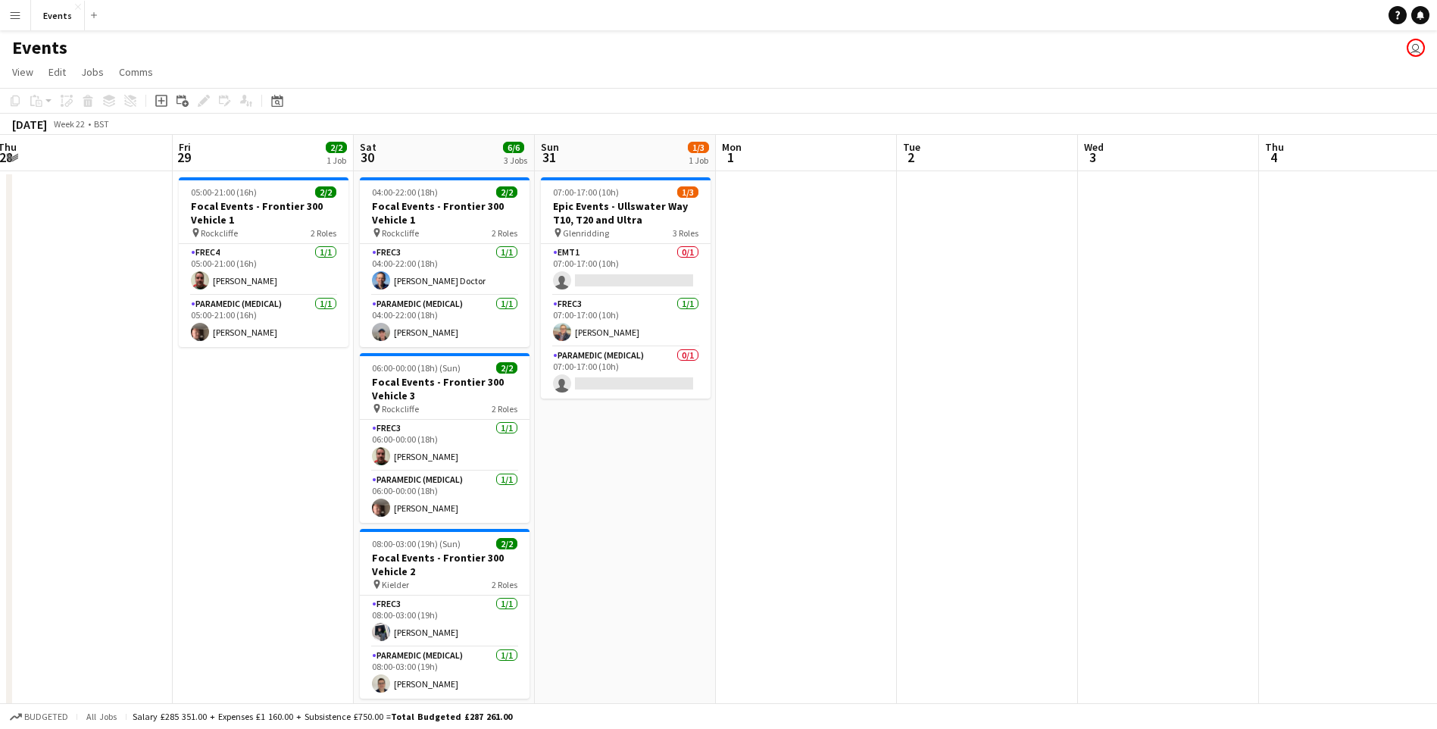
scroll to position [0, 597]
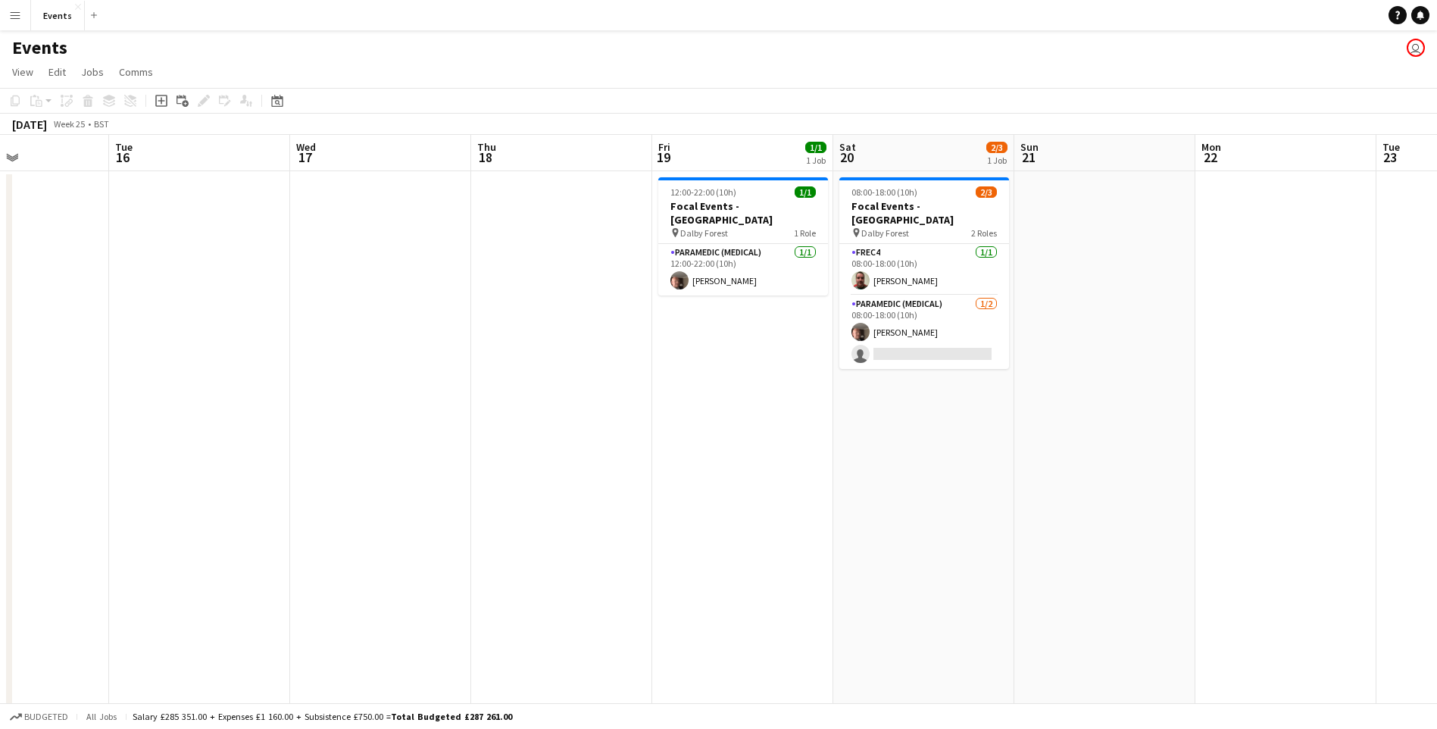
scroll to position [0, 438]
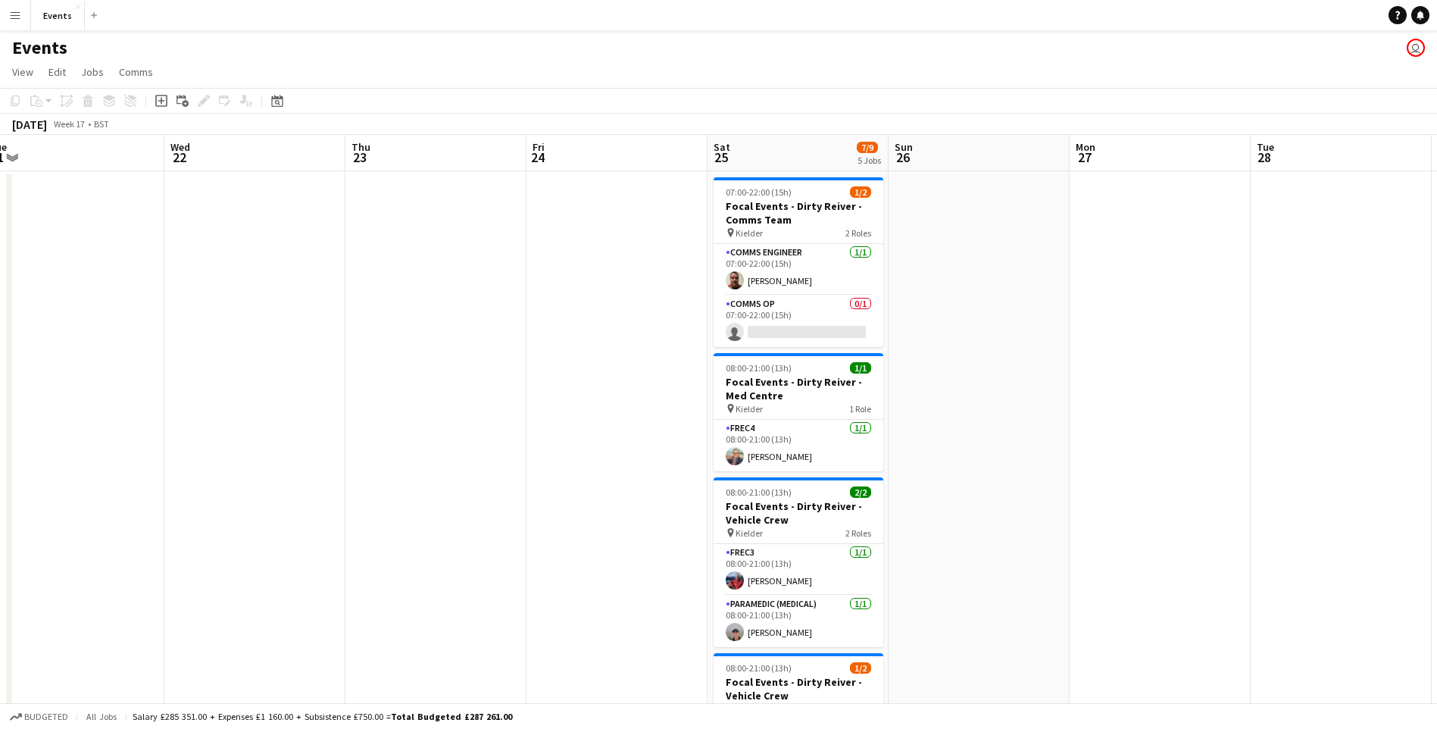
scroll to position [0, 572]
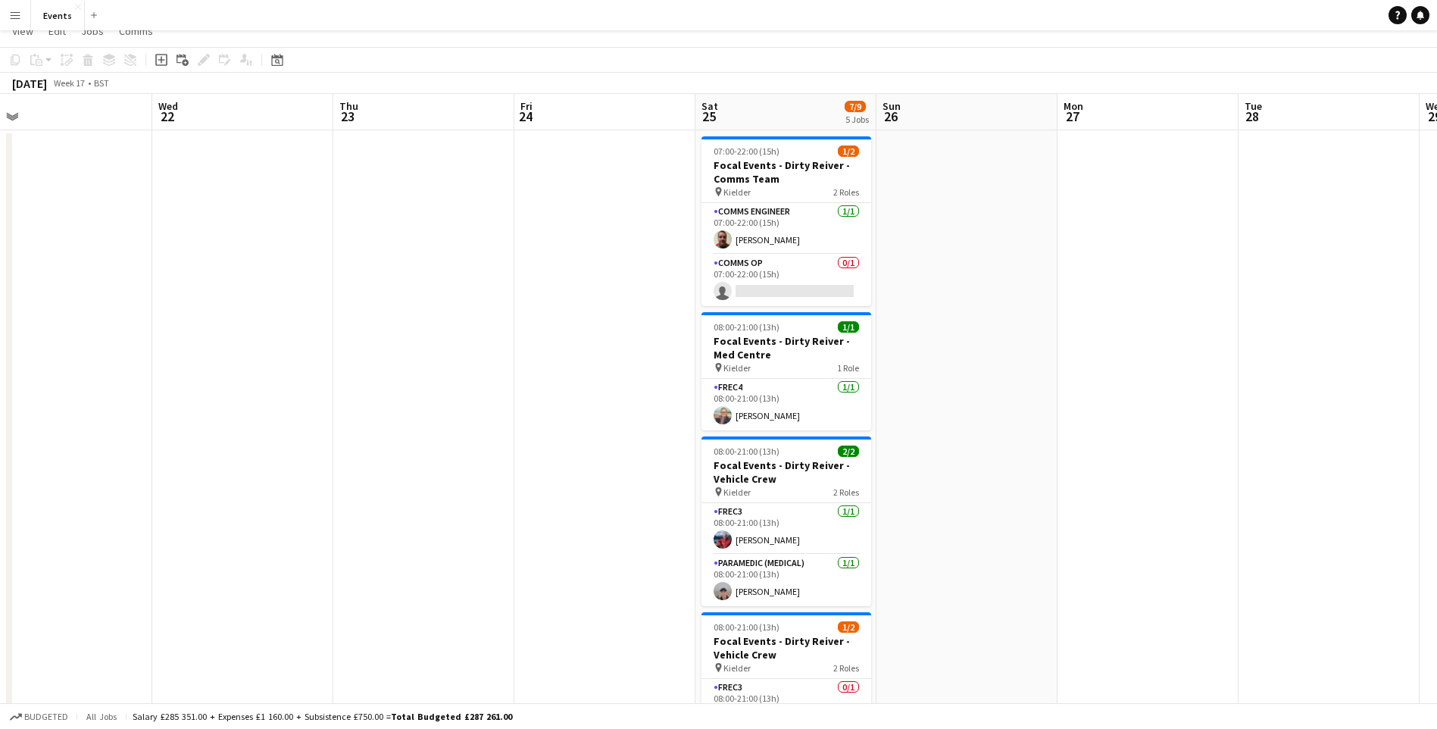
scroll to position [0, 0]
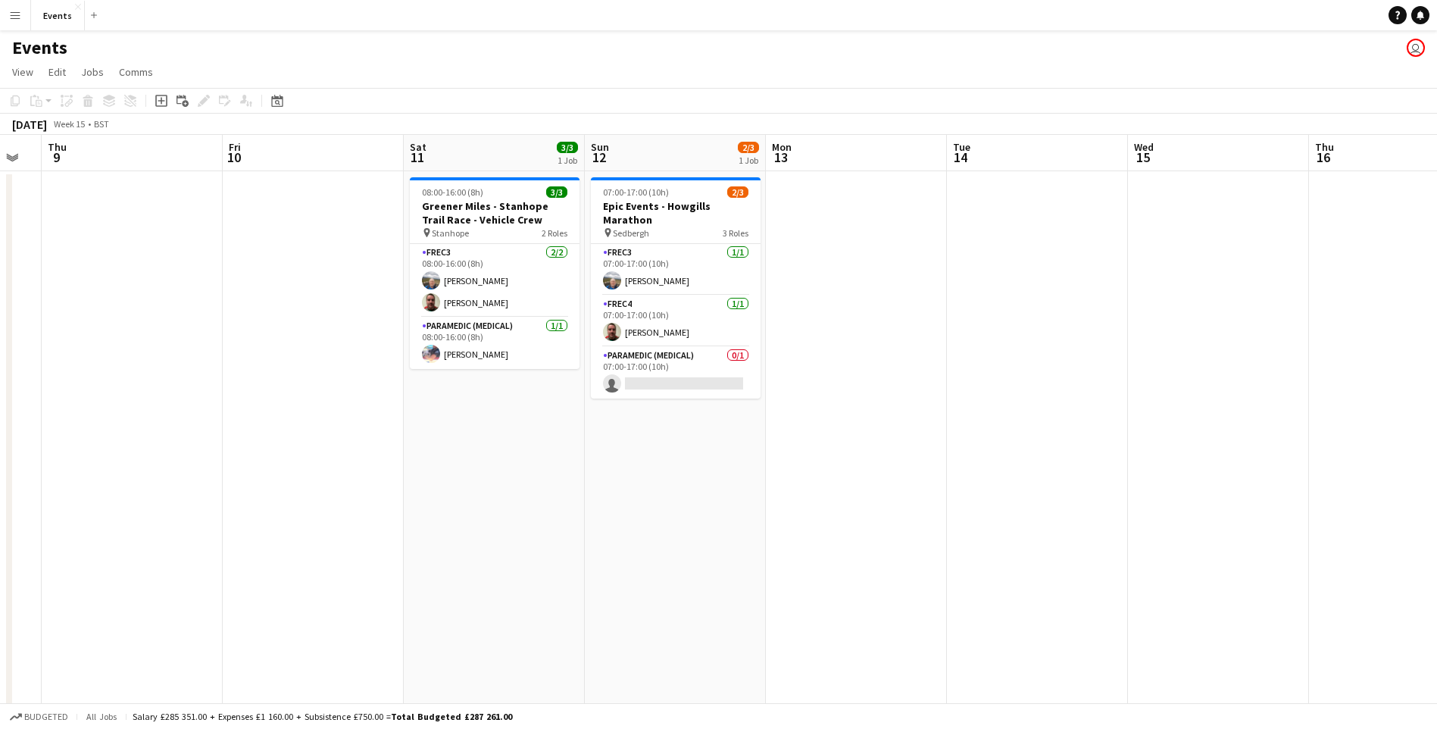
scroll to position [0, 432]
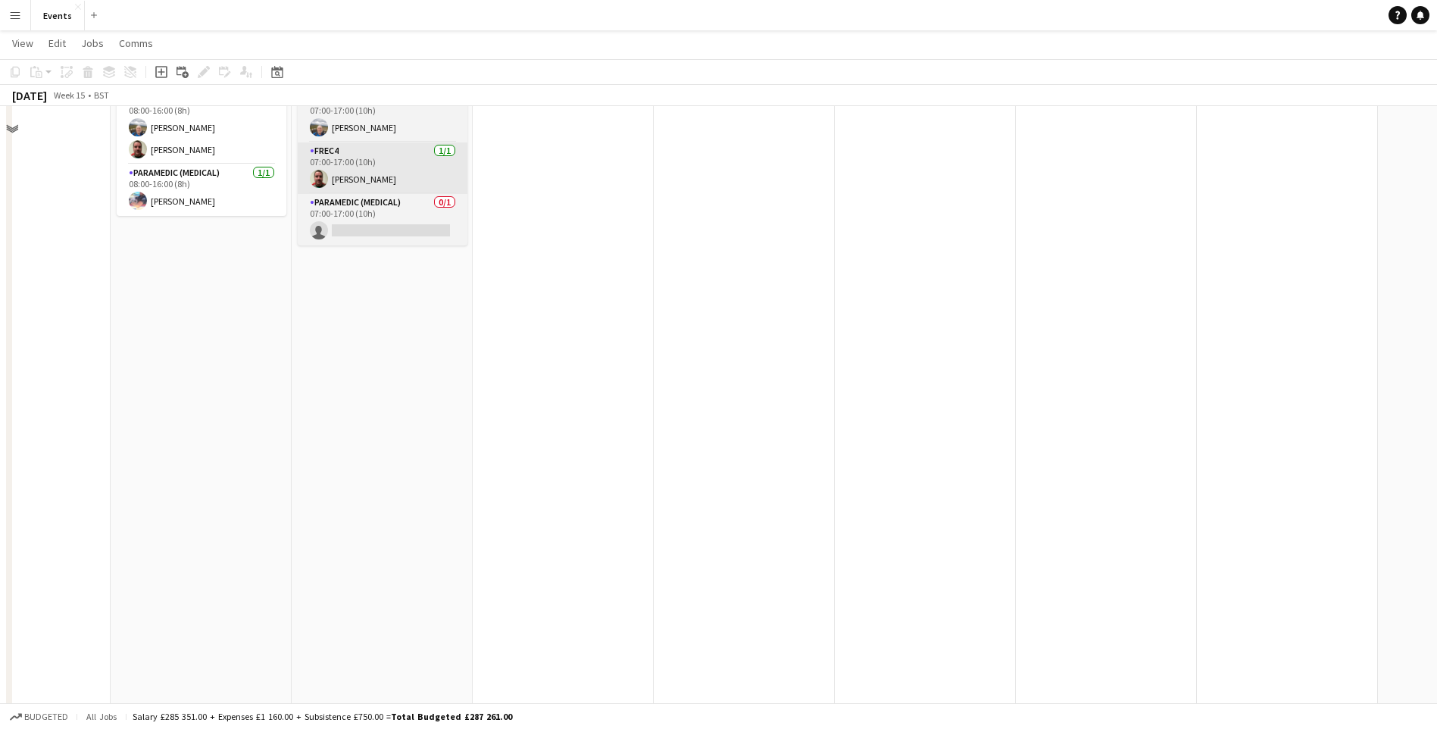
scroll to position [0, 0]
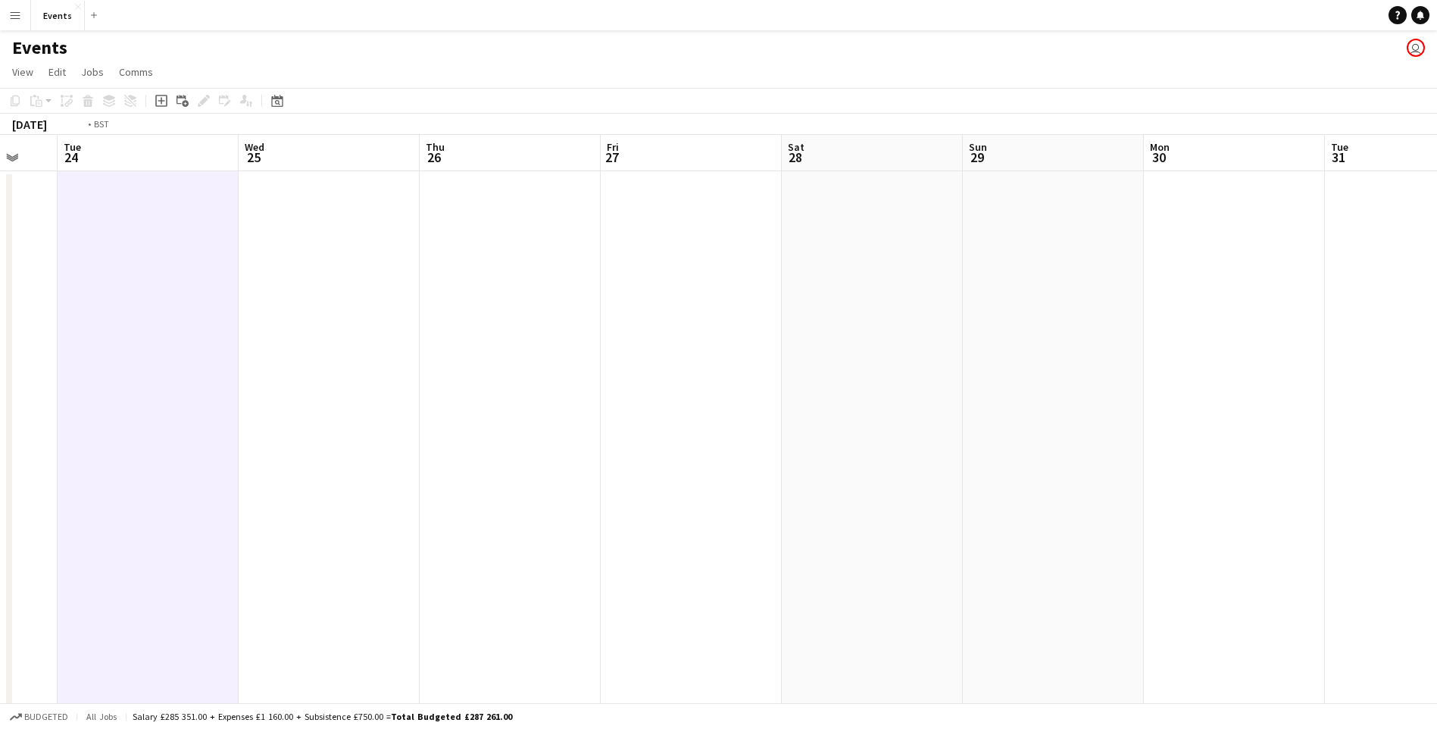
scroll to position [0, 329]
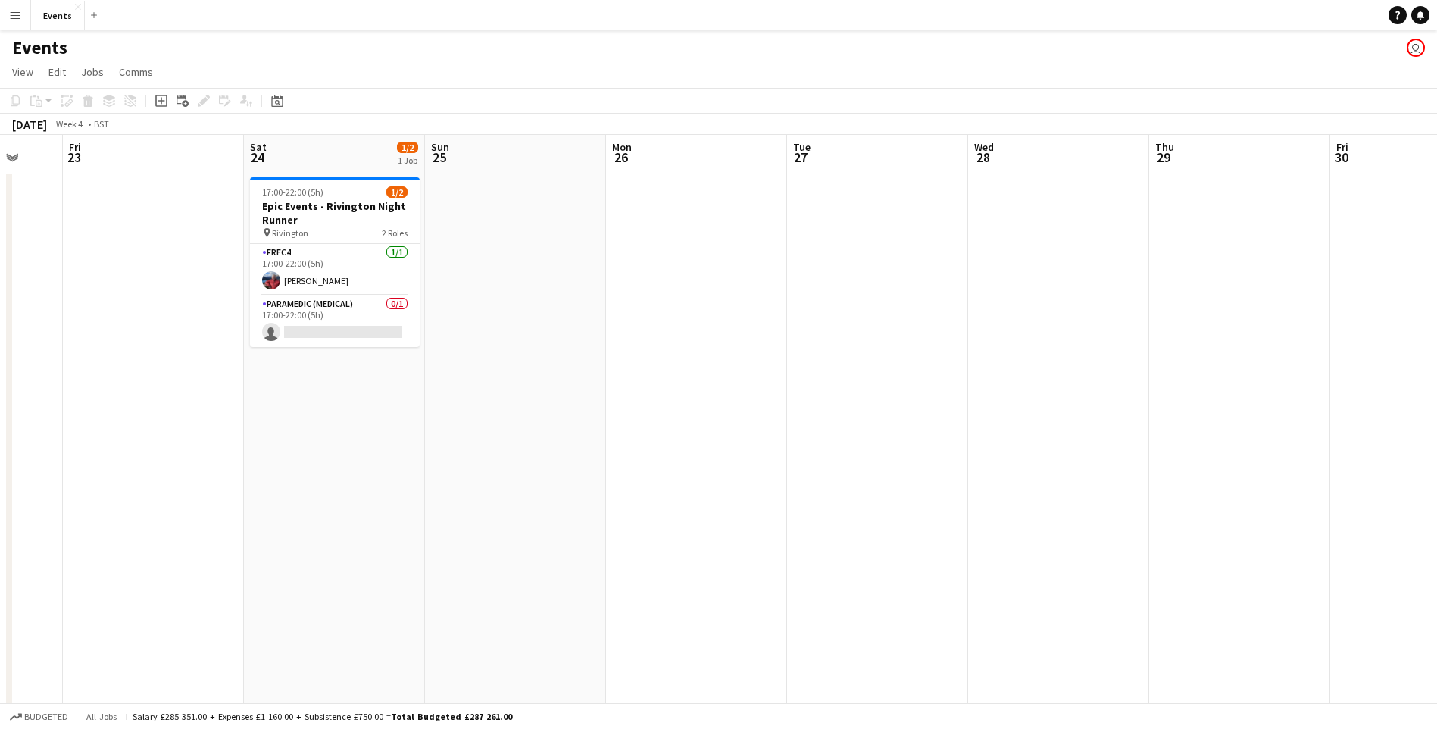
scroll to position [0, 451]
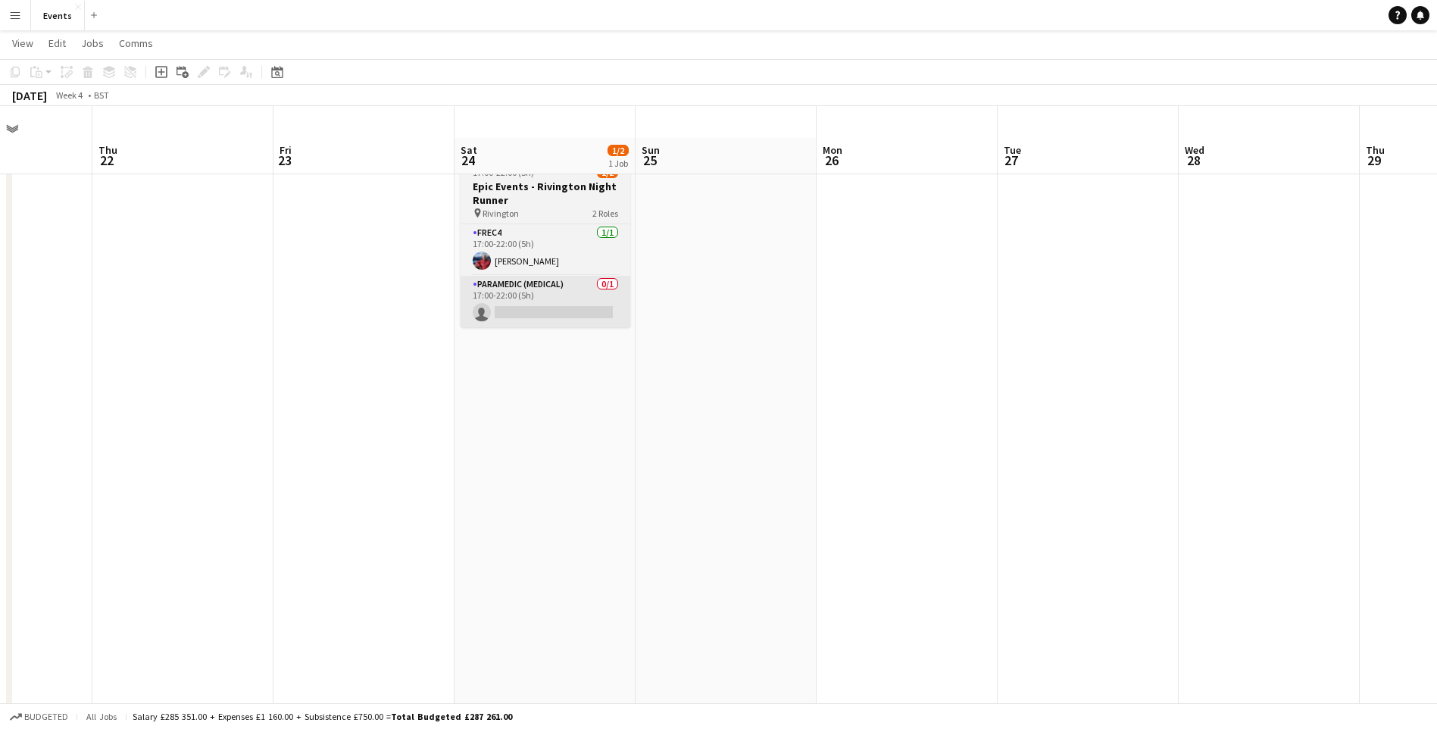
scroll to position [0, 0]
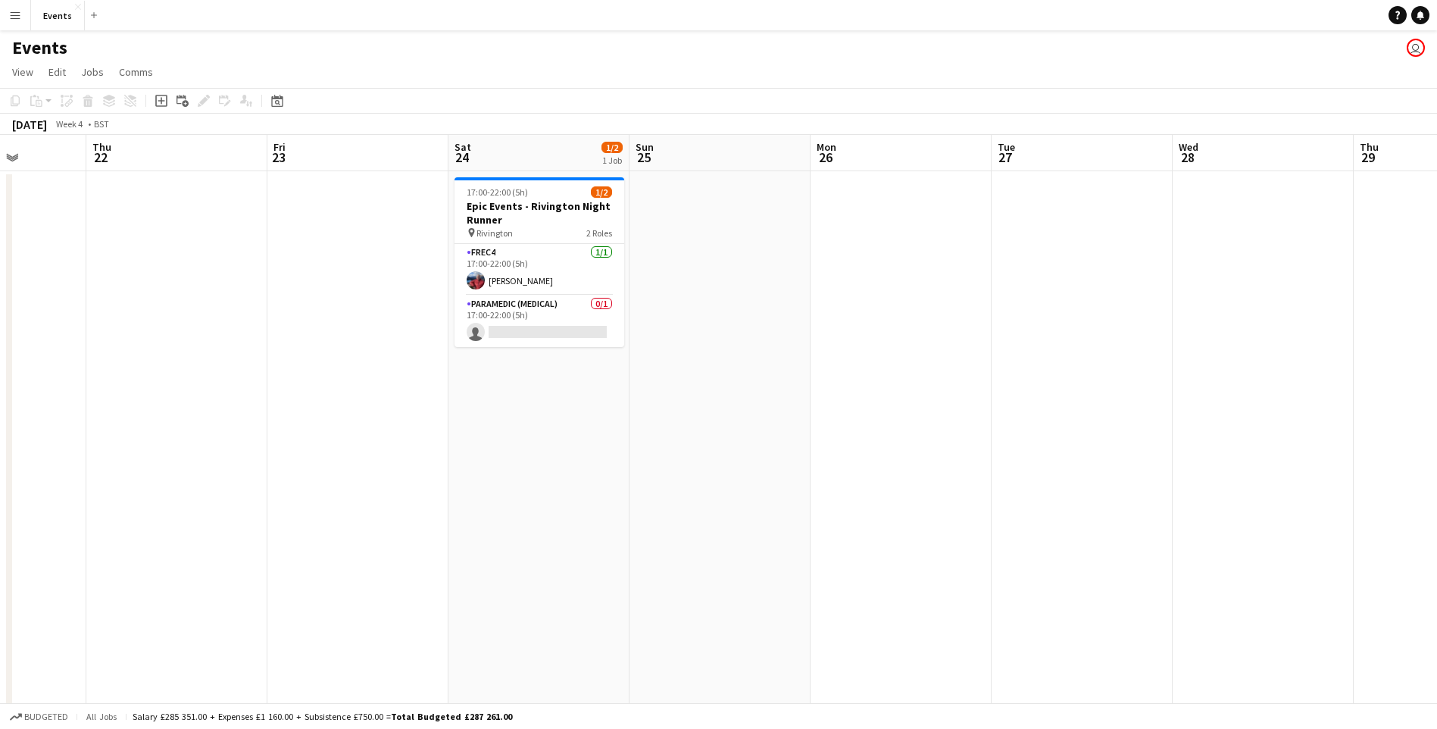
scroll to position [0, 457]
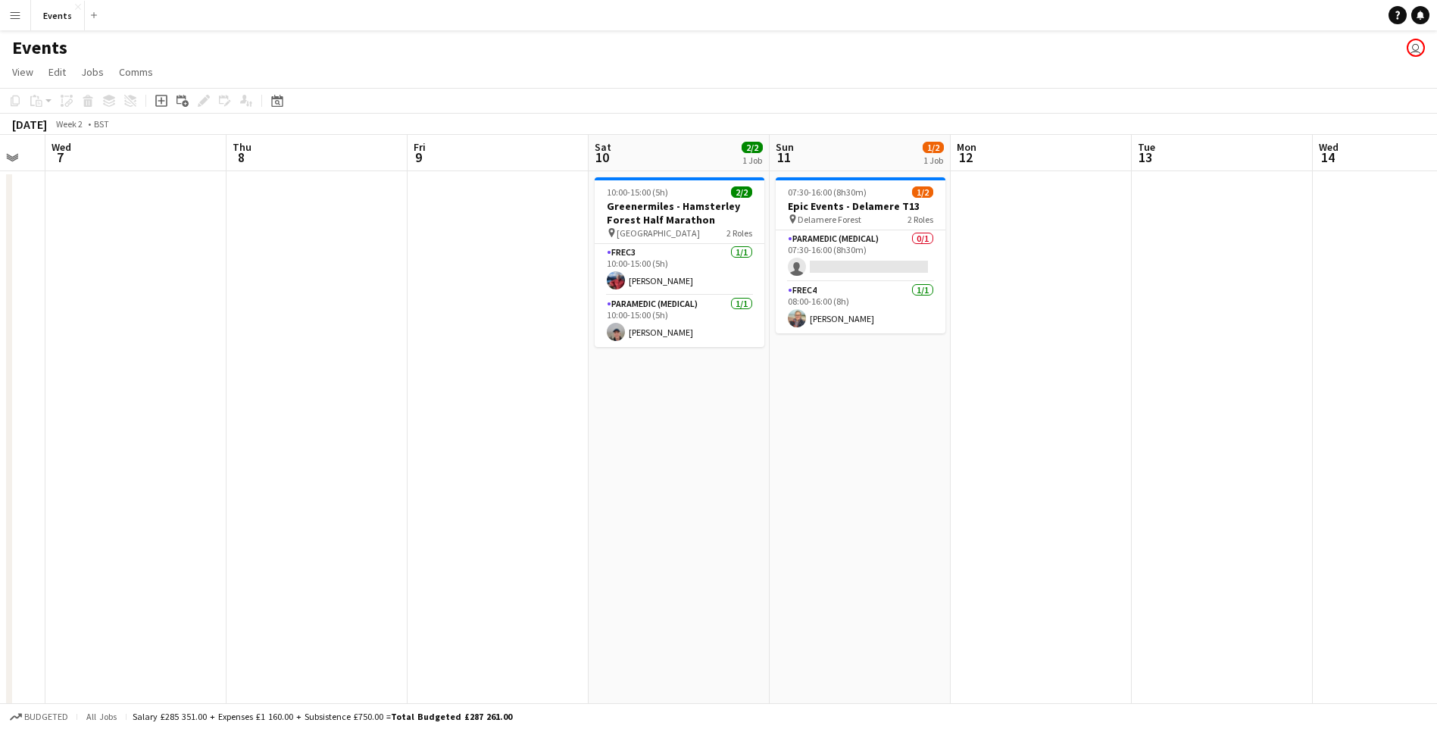
scroll to position [0, 317]
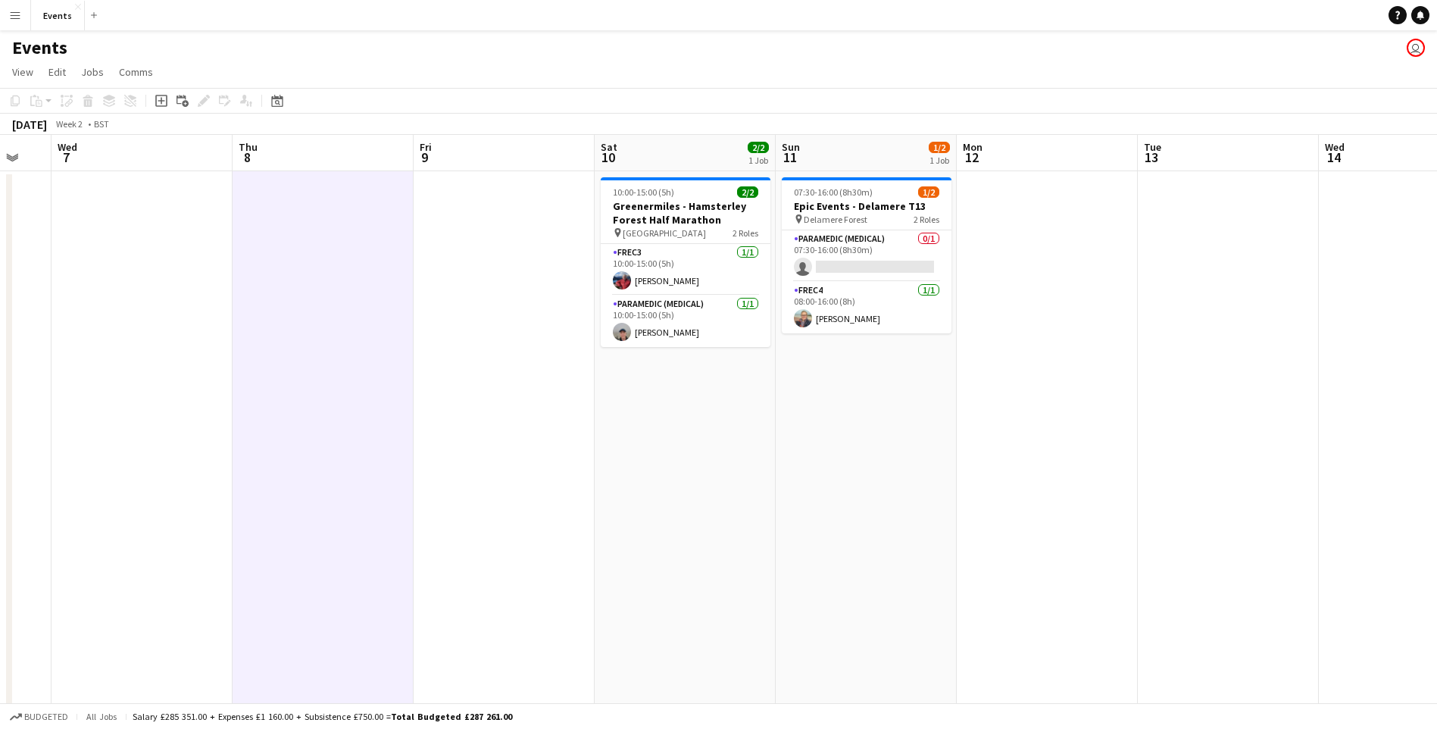
scroll to position [0, 412]
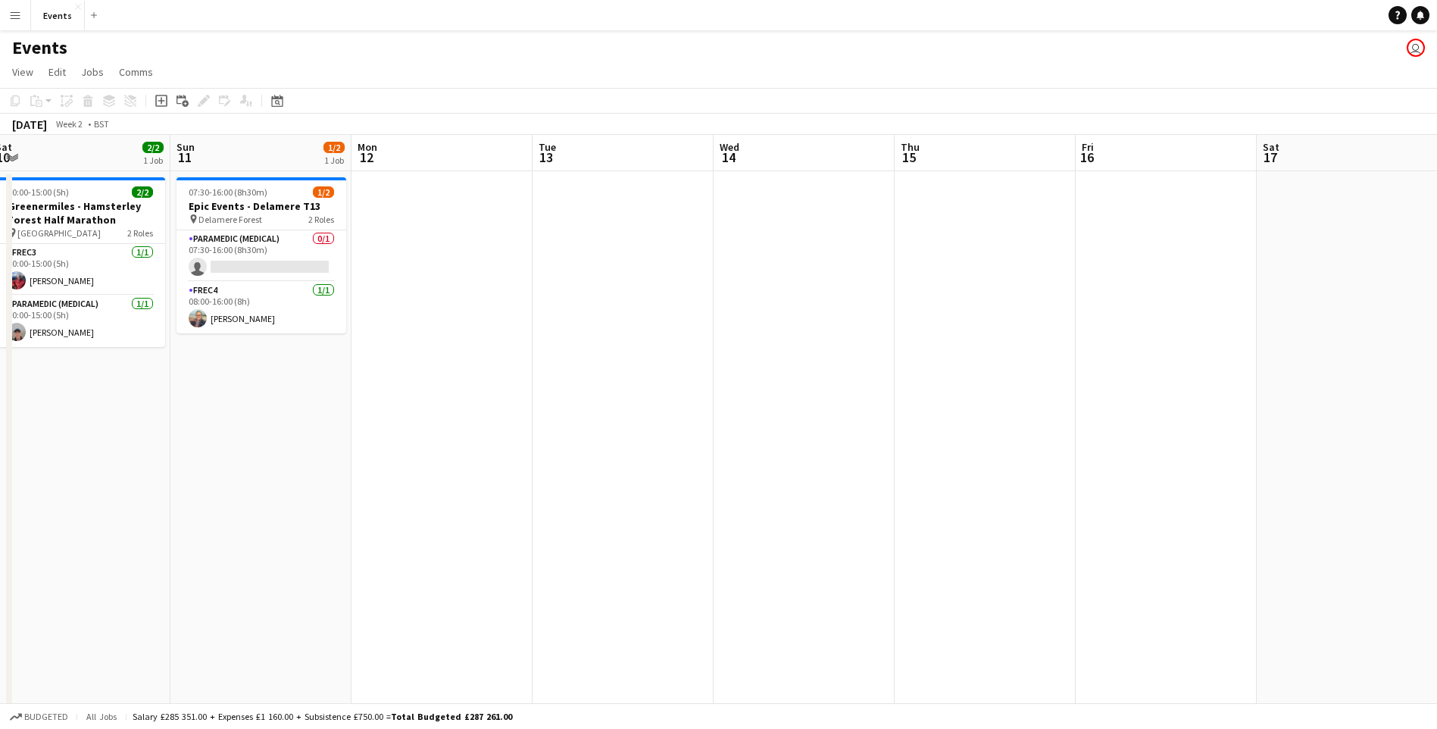
scroll to position [0, 363]
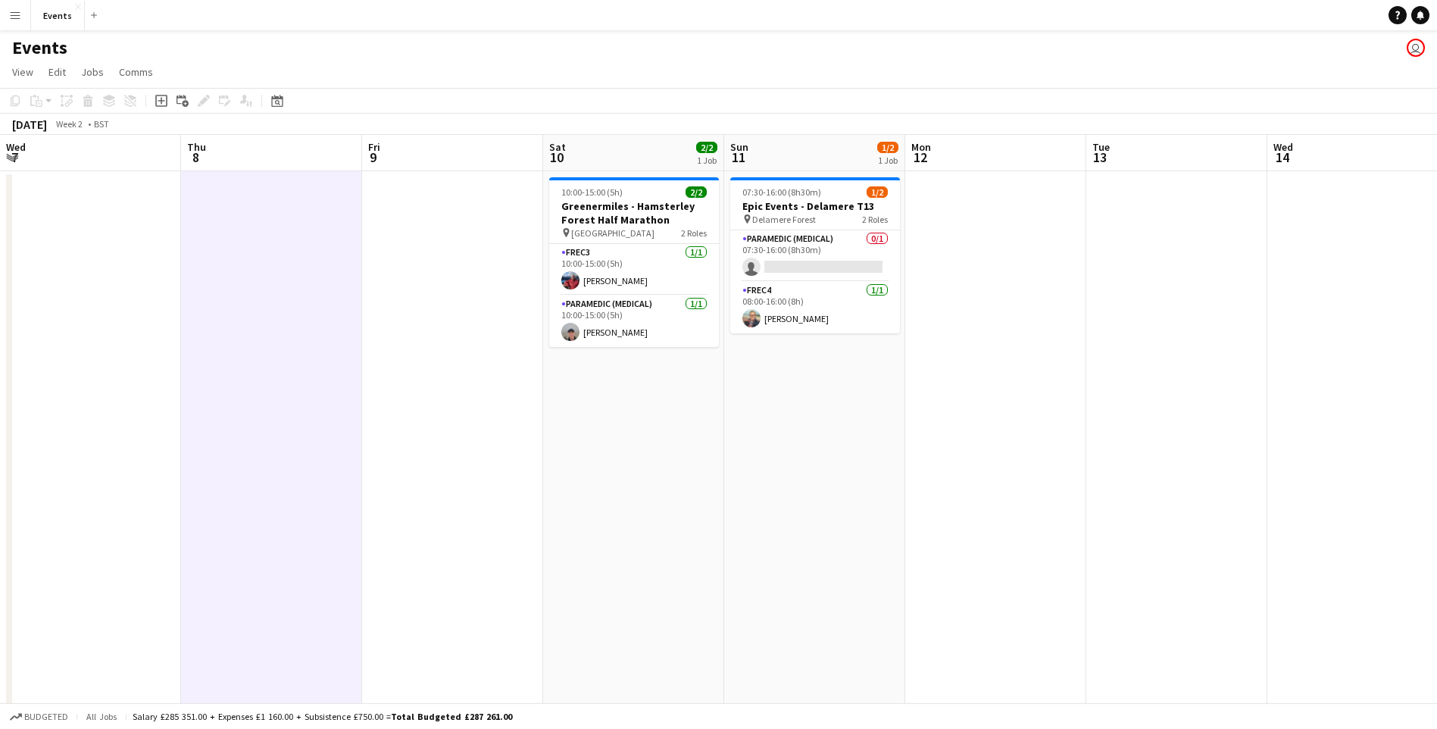
scroll to position [0, 353]
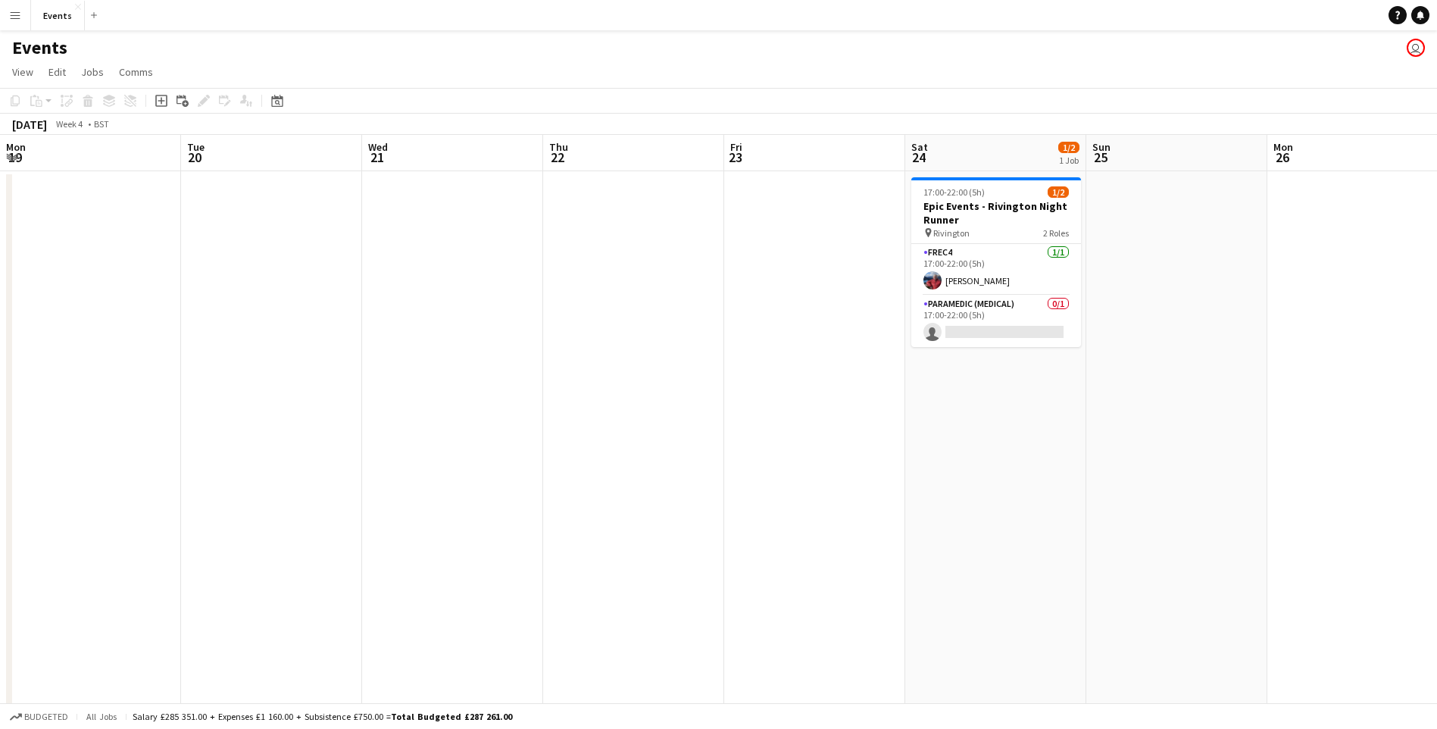
scroll to position [0, 547]
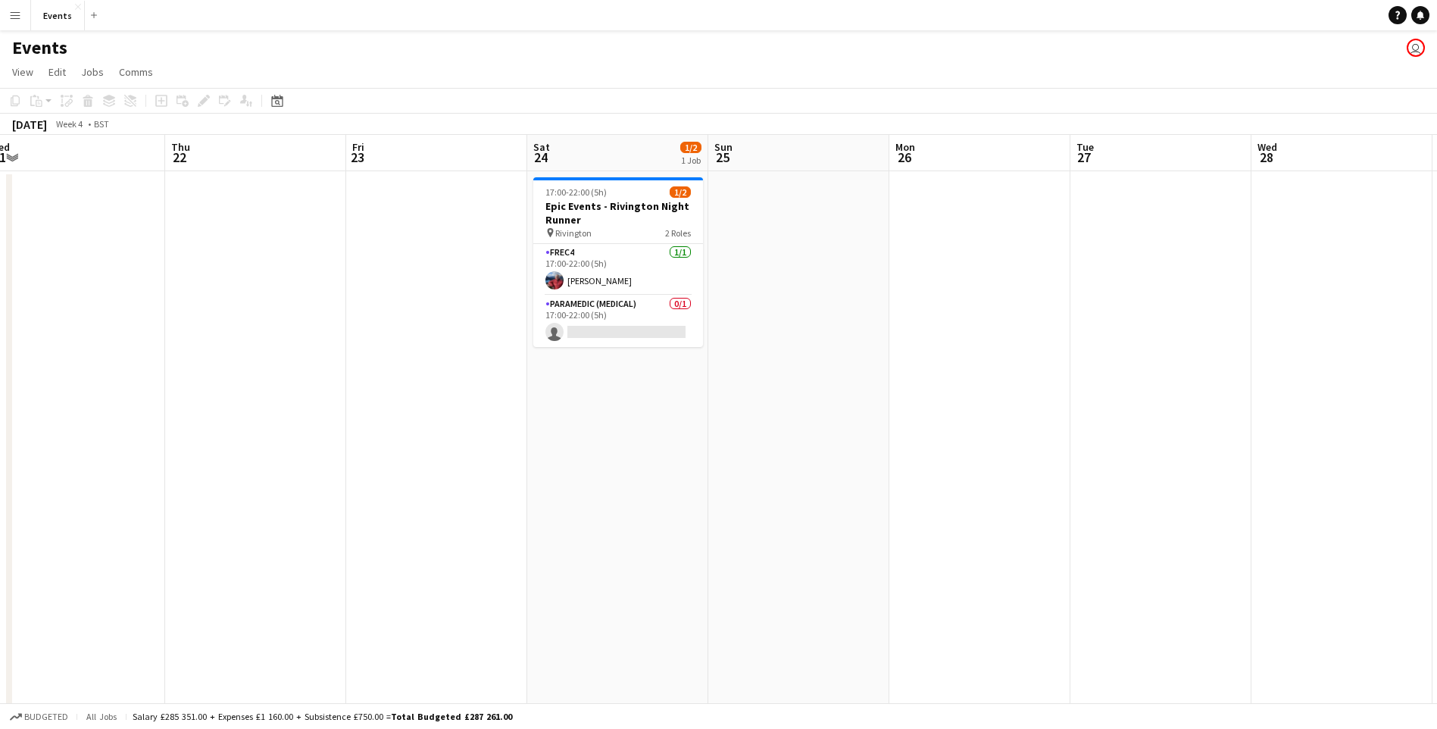
scroll to position [0, 467]
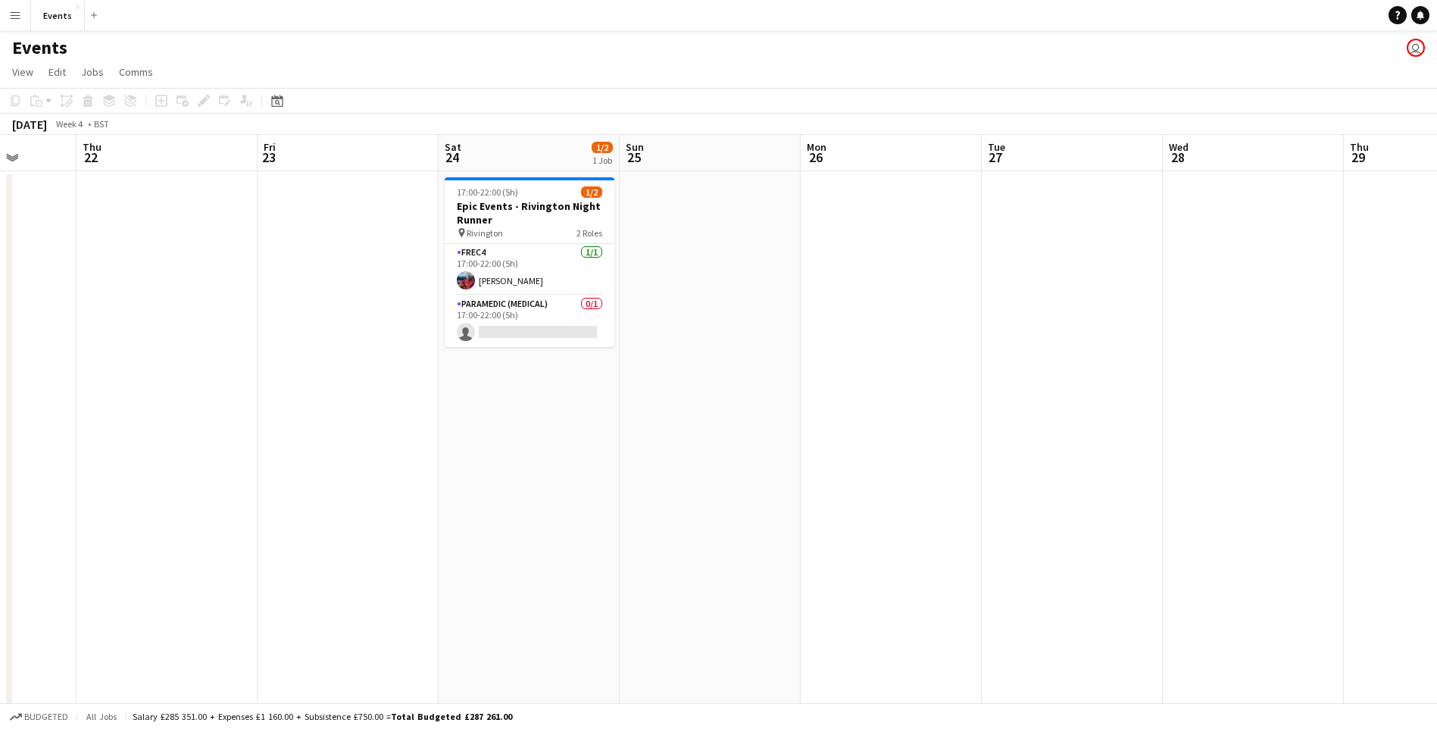
click at [533, 326] on app-card-role "Paramedic (Medical) 0/1 17:00-22:00 (5h) single-neutral-actions" at bounding box center [529, 320] width 170 height 51
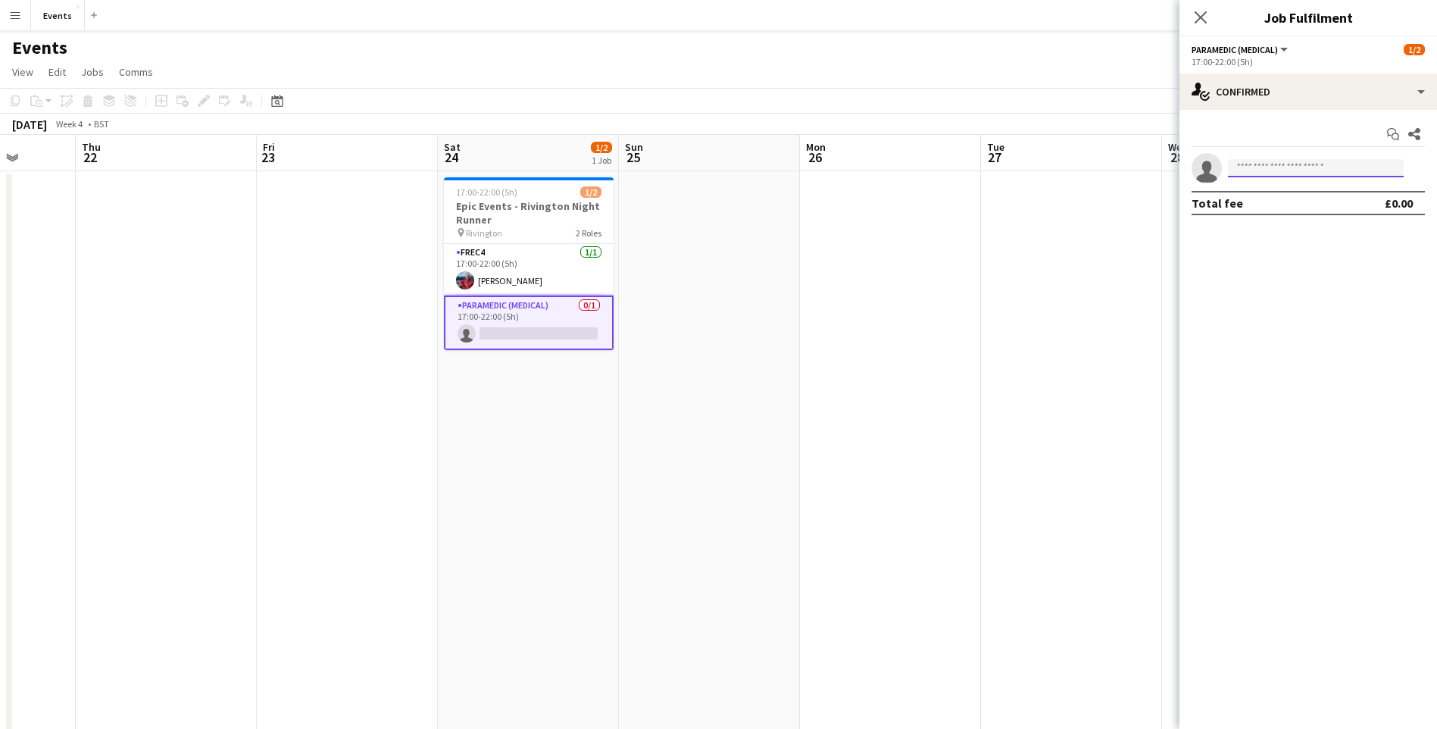
click at [1291, 164] on input at bounding box center [1316, 168] width 176 height 18
drag, startPoint x: 1203, startPoint y: 20, endPoint x: 1084, endPoint y: 84, distance: 135.5
click at [1203, 21] on icon at bounding box center [1200, 17] width 12 height 12
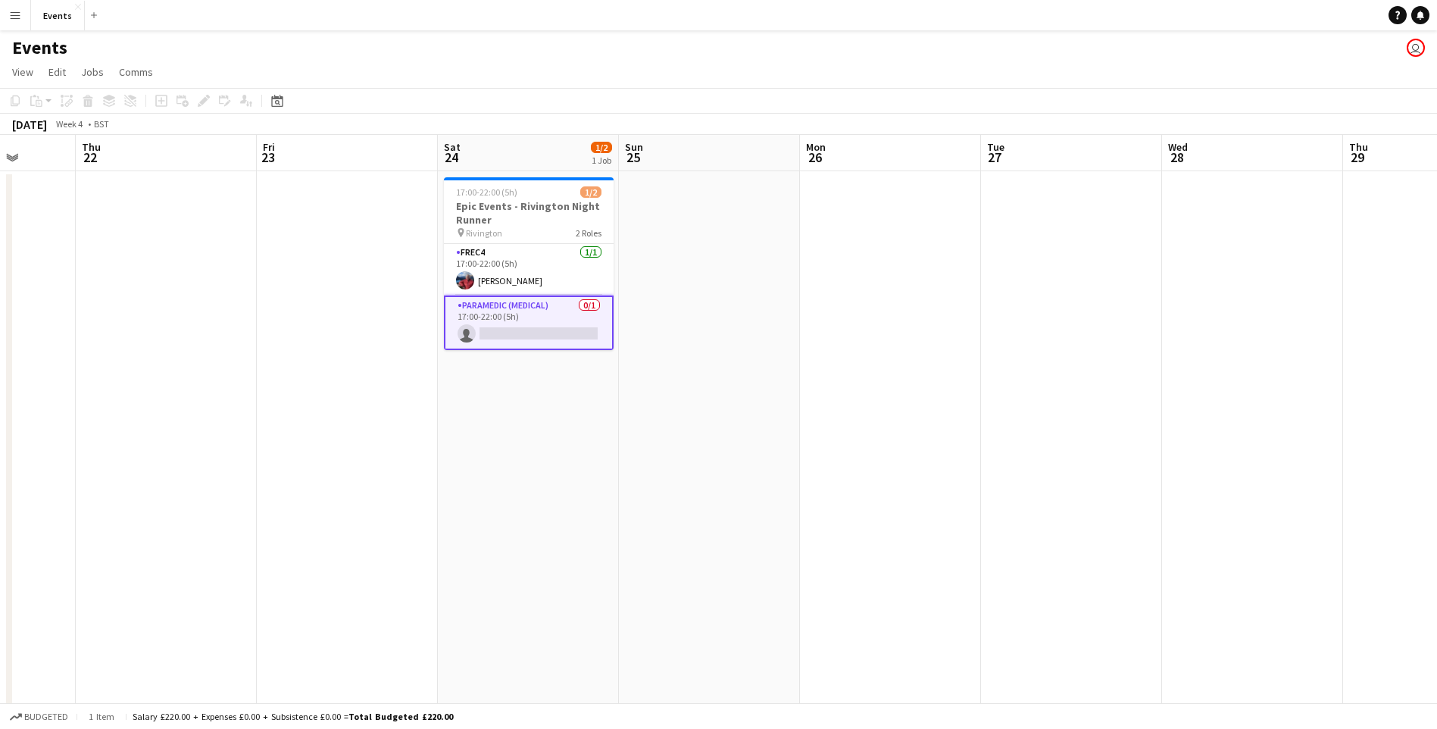
scroll to position [0, 464]
click at [485, 165] on app-board-header-date "Sat 24 1/2 1 Job" at bounding box center [531, 153] width 181 height 36
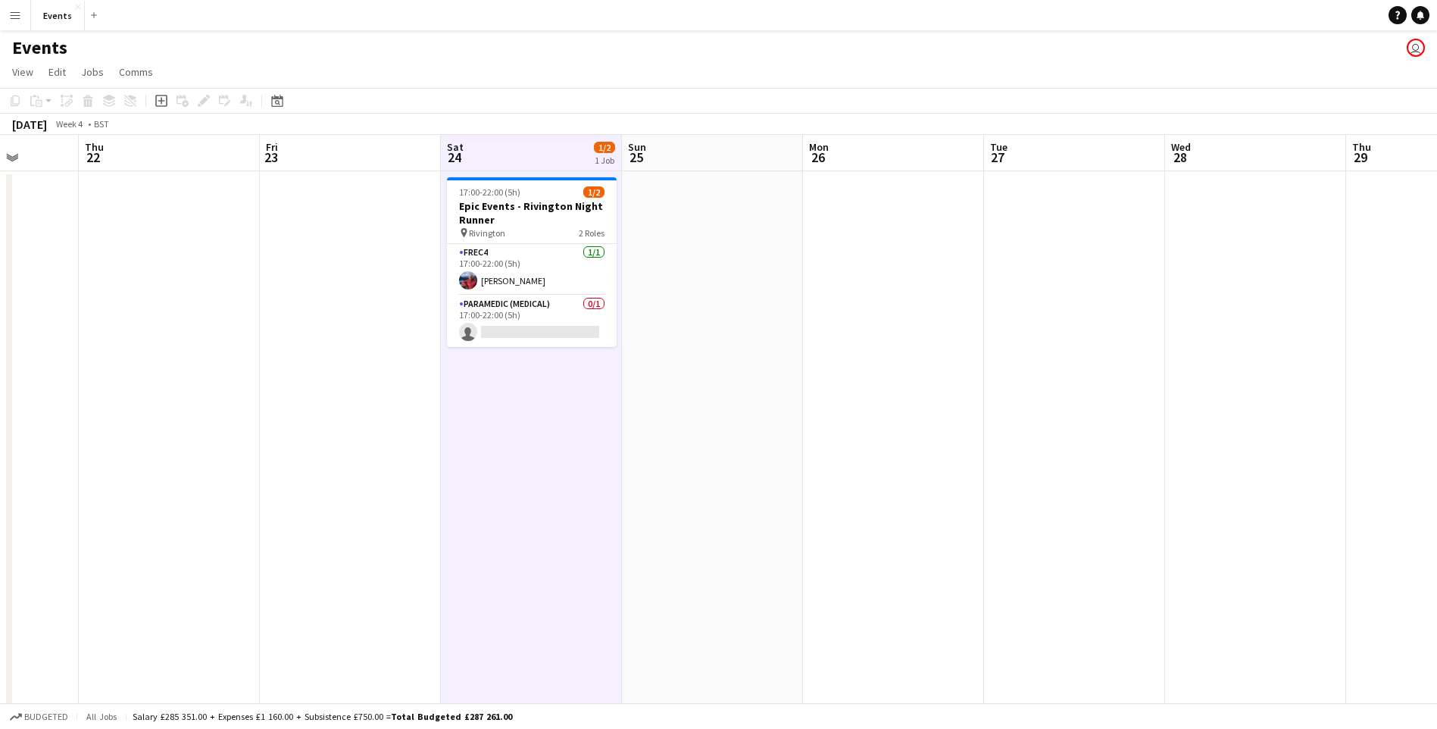
drag, startPoint x: 495, startPoint y: 197, endPoint x: 41, endPoint y: 88, distance: 467.3
click at [495, 196] on span "17:00-22:00 (5h)" at bounding box center [489, 191] width 61 height 11
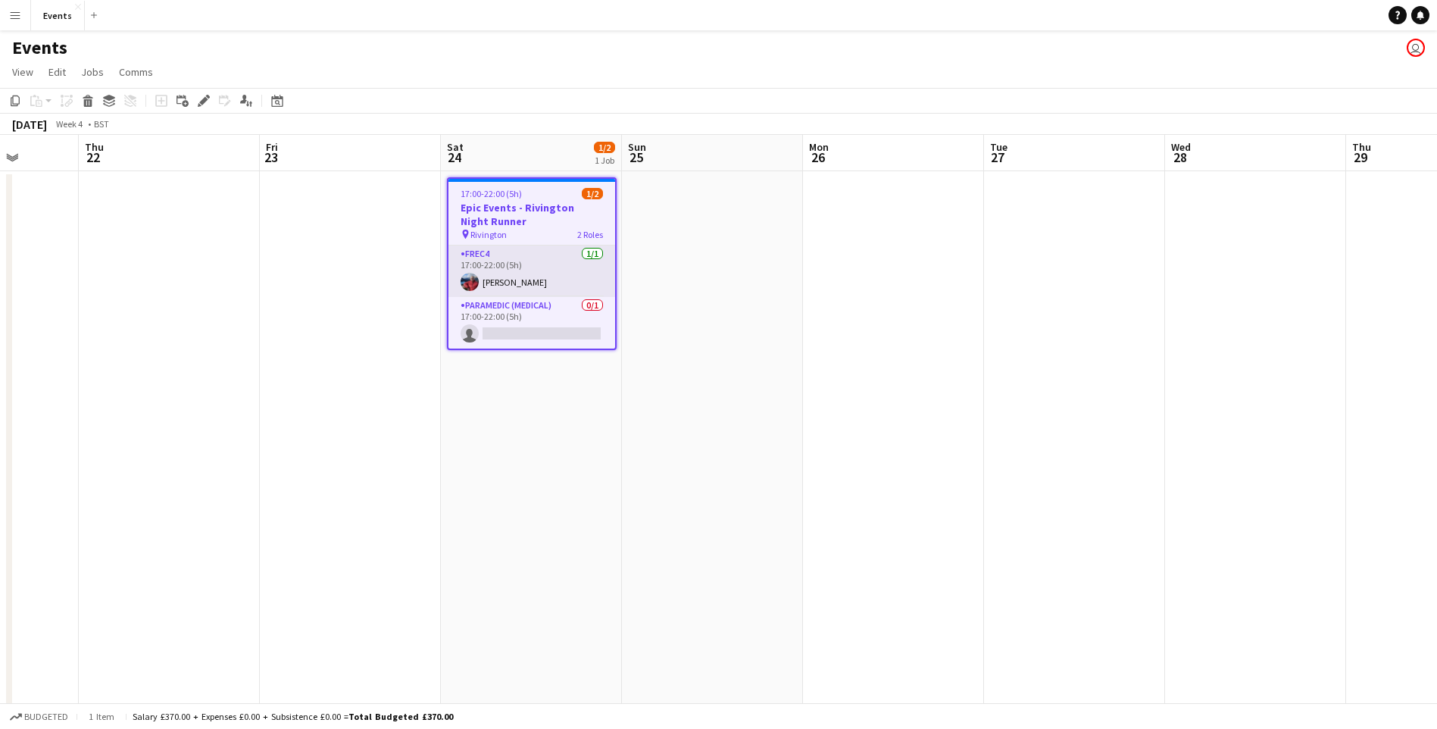
drag, startPoint x: 204, startPoint y: 104, endPoint x: 497, endPoint y: 277, distance: 339.9
click at [207, 105] on icon "Edit" at bounding box center [204, 101] width 12 height 12
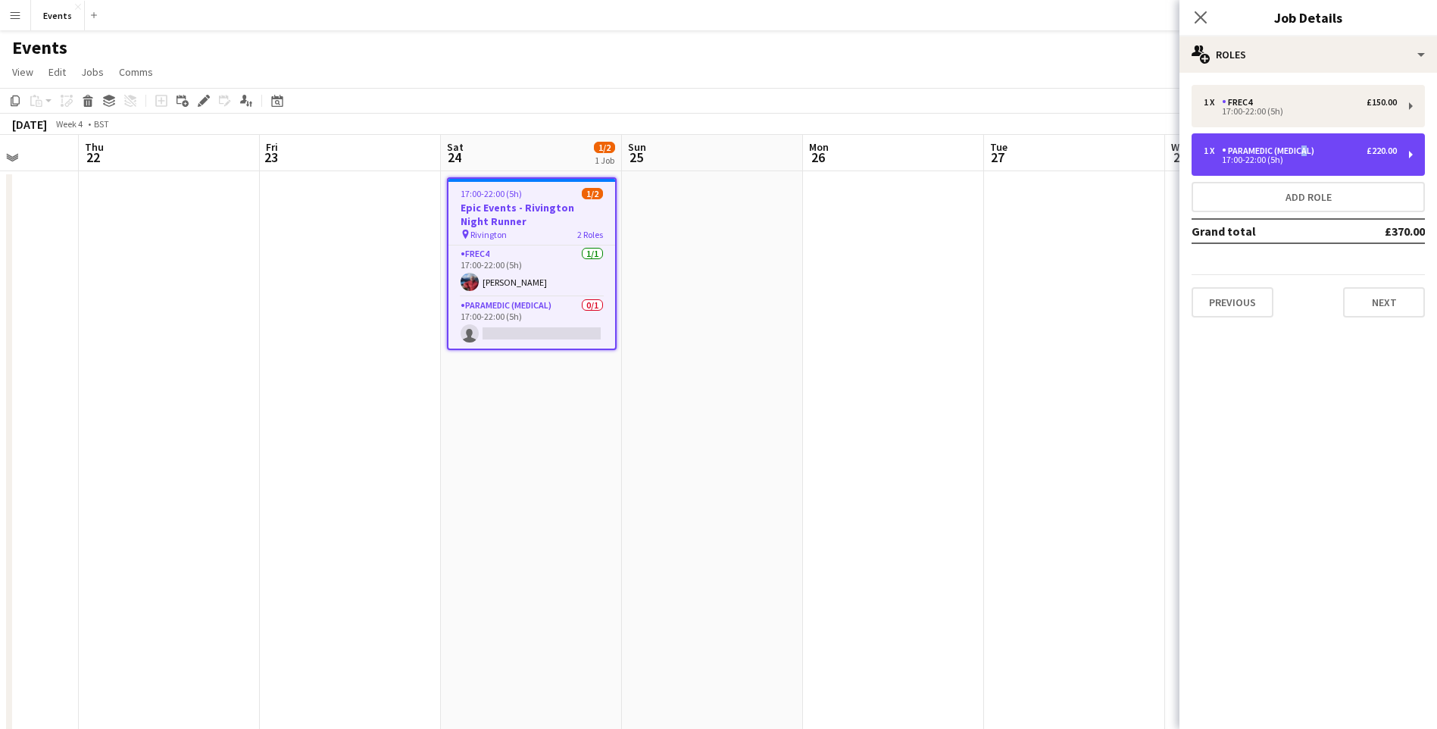
drag, startPoint x: 1298, startPoint y: 151, endPoint x: 1282, endPoint y: 215, distance: 66.3
click at [1297, 148] on div "1 x Paramedic (Medical) £220.00 17:00-22:00 (5h)" at bounding box center [1307, 154] width 233 height 42
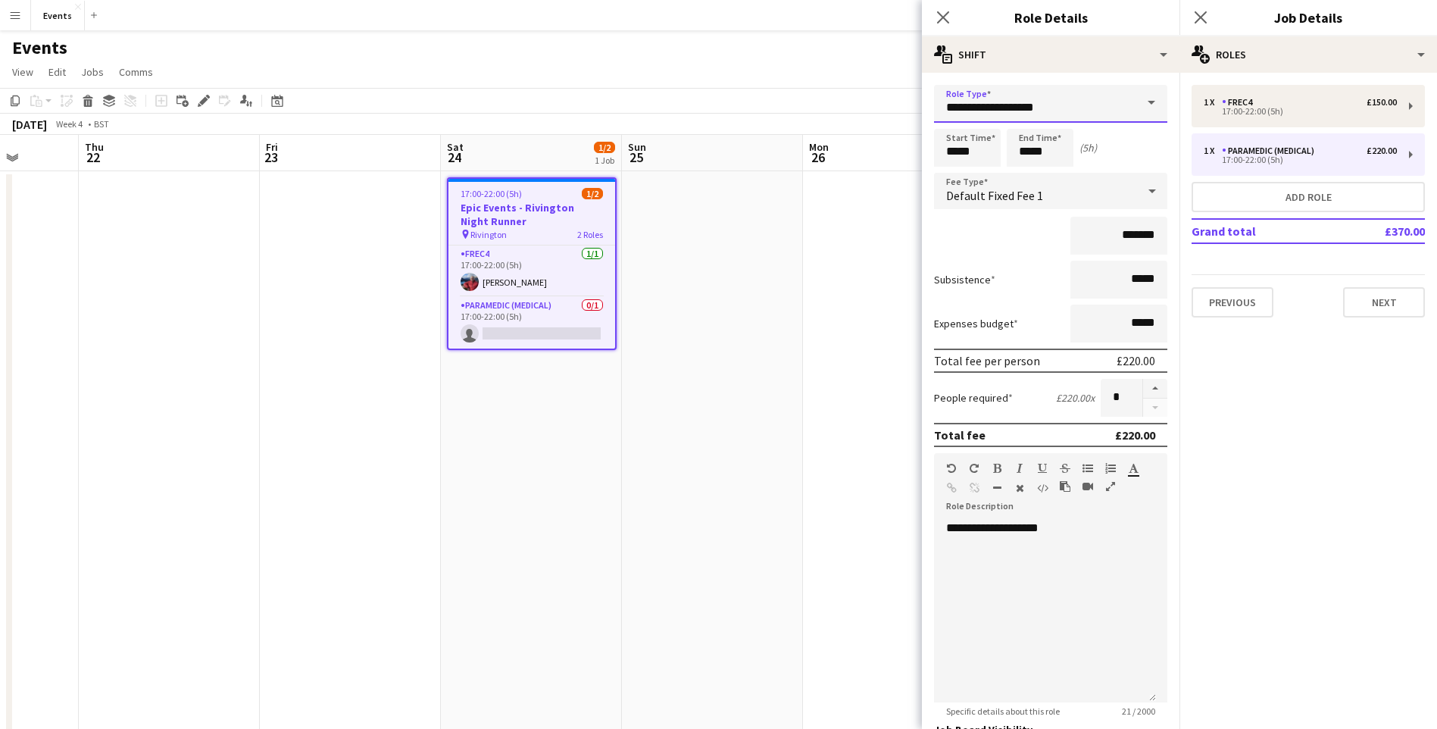
click at [1084, 122] on input "**********" at bounding box center [1050, 104] width 233 height 38
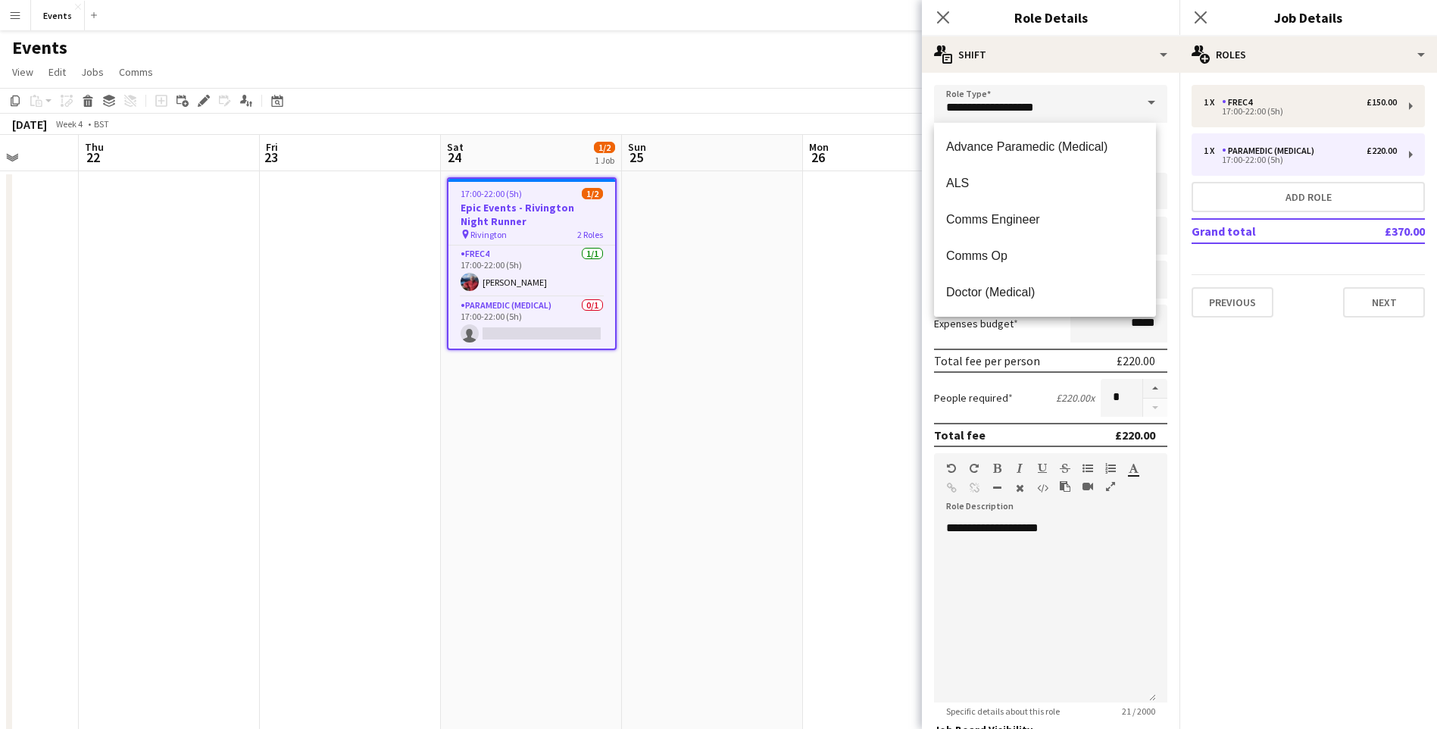
click at [1150, 100] on span at bounding box center [1151, 103] width 32 height 36
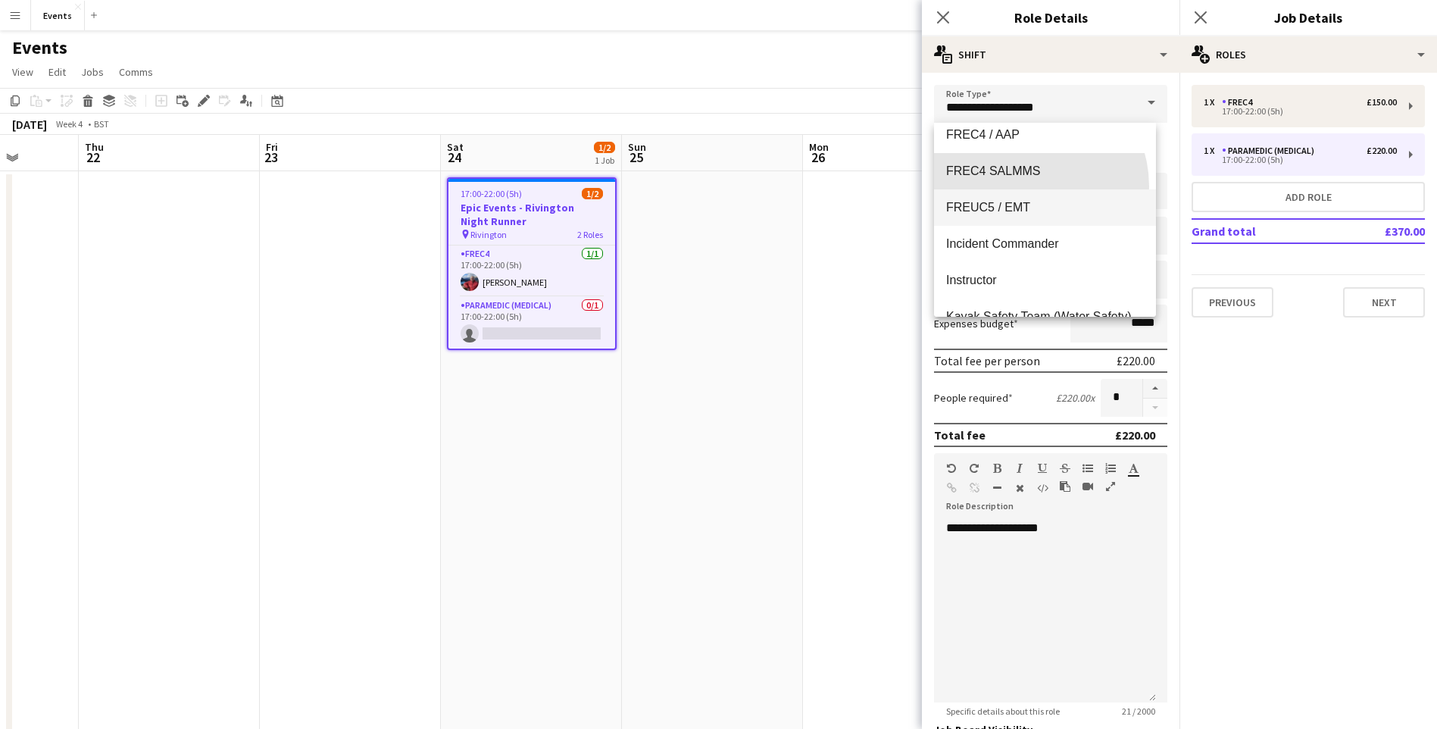
drag, startPoint x: 1021, startPoint y: 186, endPoint x: 1022, endPoint y: 204, distance: 18.2
click at [1022, 204] on div "Advance Paramedic (Medical) ALS Comms Engineer Comms Op Doctor (Medical) EMT1 F…" at bounding box center [1045, 220] width 222 height 194
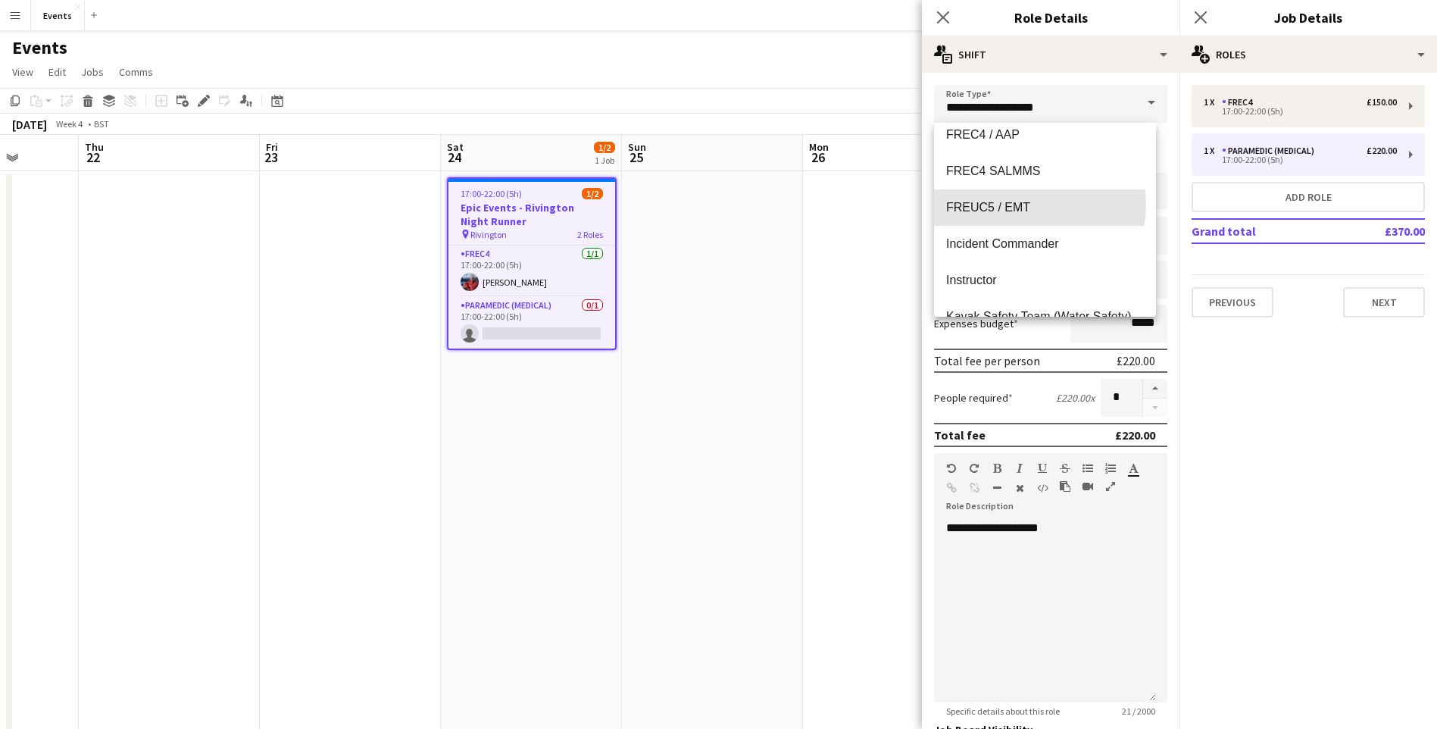
drag, startPoint x: 1022, startPoint y: 204, endPoint x: 1039, endPoint y: 204, distance: 16.7
click at [1021, 204] on span "FREUC5 / EMT" at bounding box center [1045, 207] width 198 height 14
type input "**********"
type input "*******"
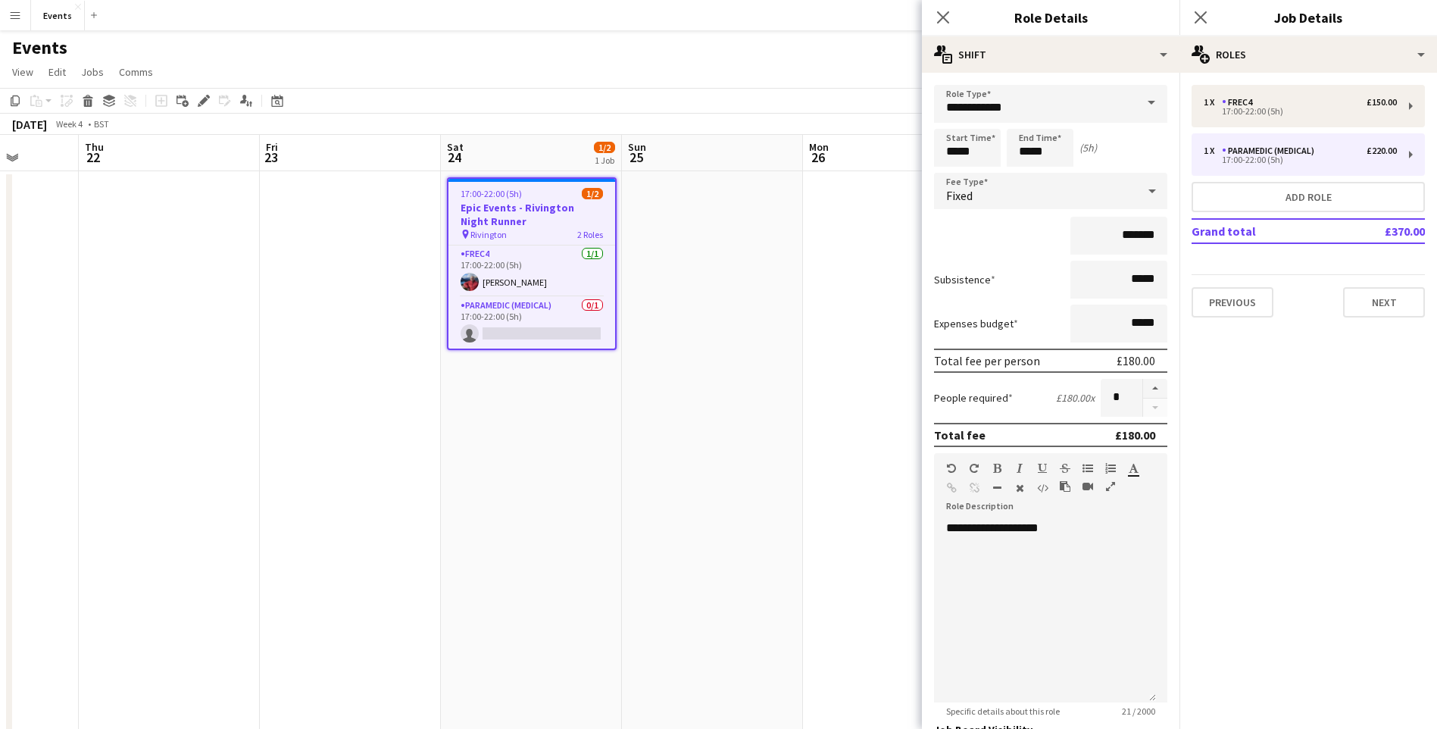
click at [1279, 430] on mat-expansion-panel "pencil3 General details 1 x FREC4 £150.00 17:00-22:00 (5h) 1 x Paramedic (Medic…" at bounding box center [1307, 401] width 257 height 656
click at [935, 10] on app-icon "Close pop-in" at bounding box center [943, 18] width 22 height 22
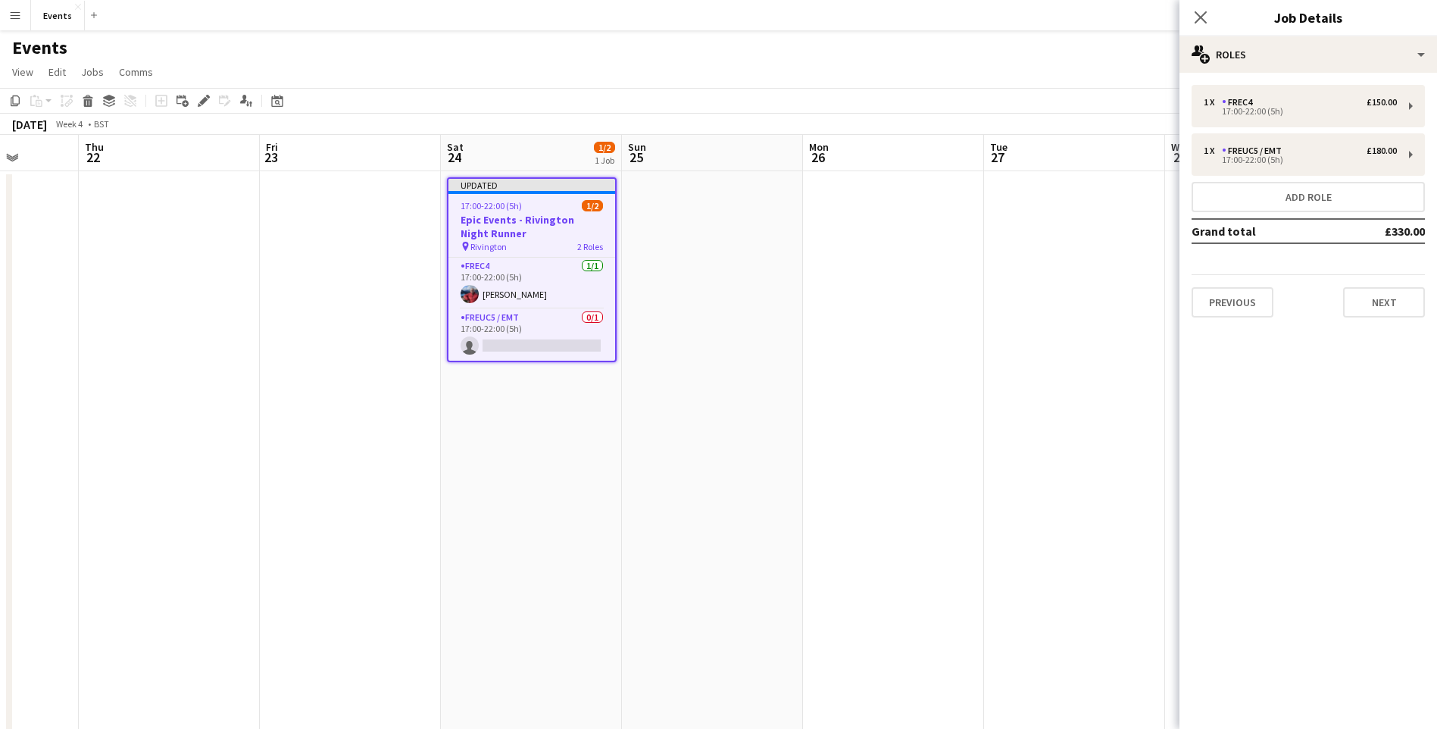
click at [1197, 14] on app-icon "Close pop-in" at bounding box center [1200, 17] width 18 height 18
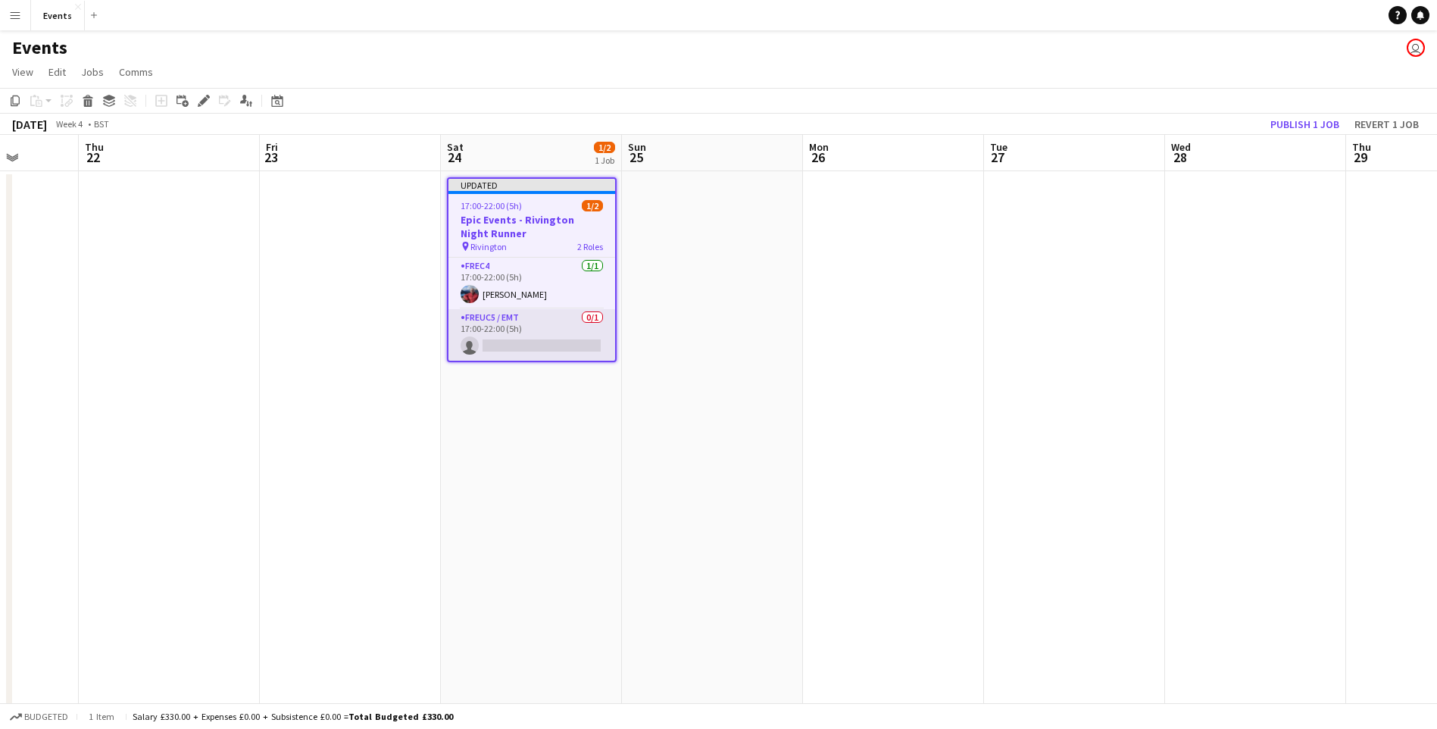
click at [545, 339] on app-card-role "FREUC5 / EMT 0/1 17:00-22:00 (5h) single-neutral-actions" at bounding box center [531, 334] width 167 height 51
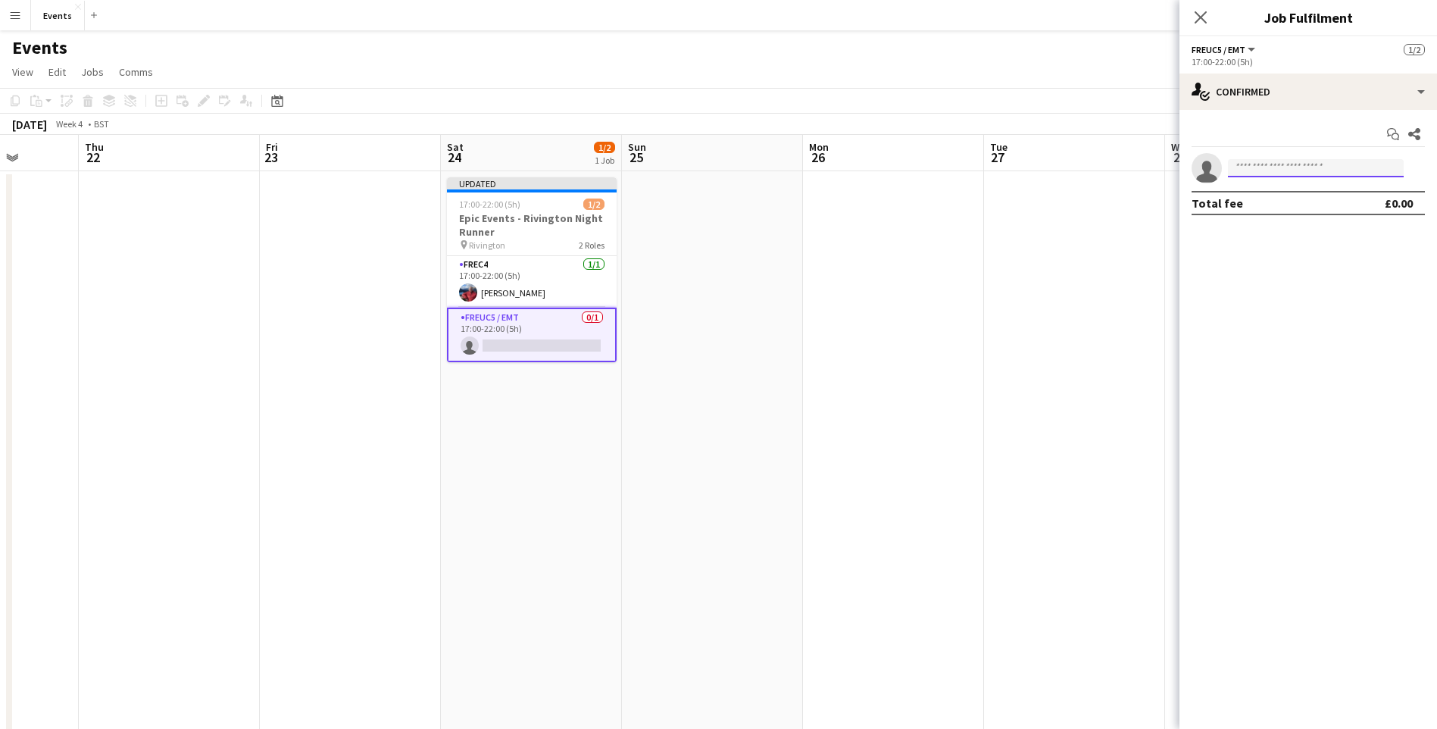
click at [1277, 169] on input at bounding box center [1316, 168] width 176 height 18
type input "****"
click at [1294, 215] on tcxspan "[PHONE_NUMBER]" at bounding box center [1284, 213] width 89 height 11
click at [1320, 197] on span "[DOMAIN_NAME][EMAIL_ADDRESS][DOMAIN_NAME]" at bounding box center [1315, 202] width 151 height 12
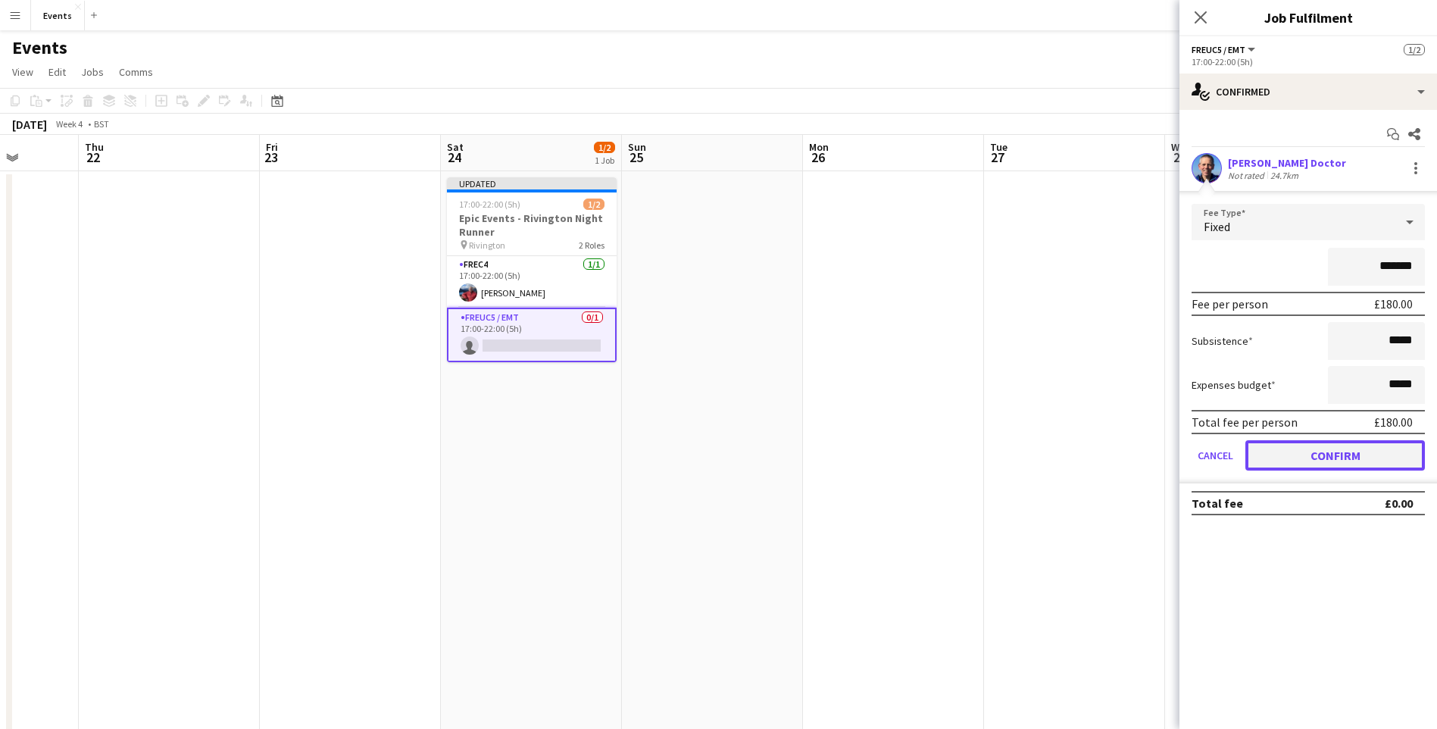
click at [1362, 464] on button "Confirm" at bounding box center [1334, 455] width 179 height 30
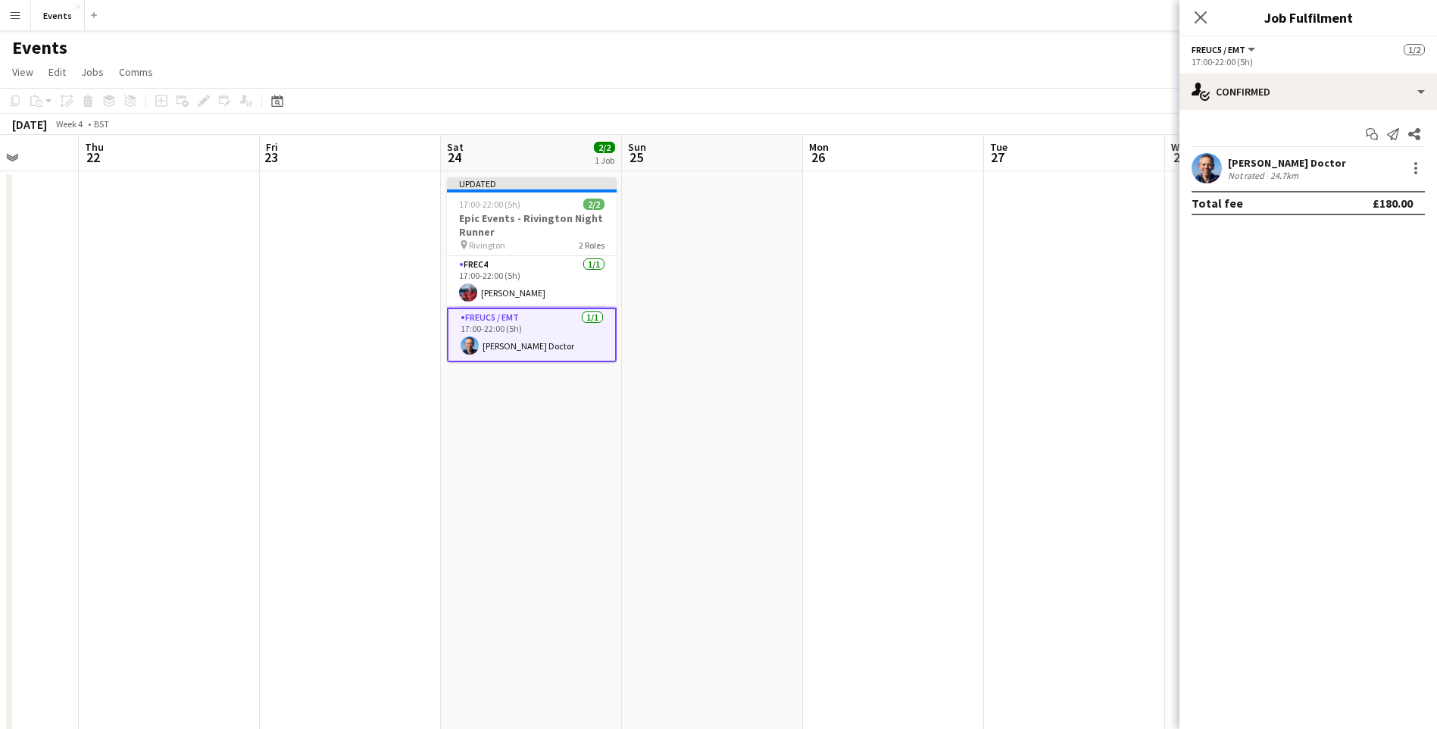
click at [1197, 19] on icon "Close pop-in" at bounding box center [1200, 17] width 12 height 12
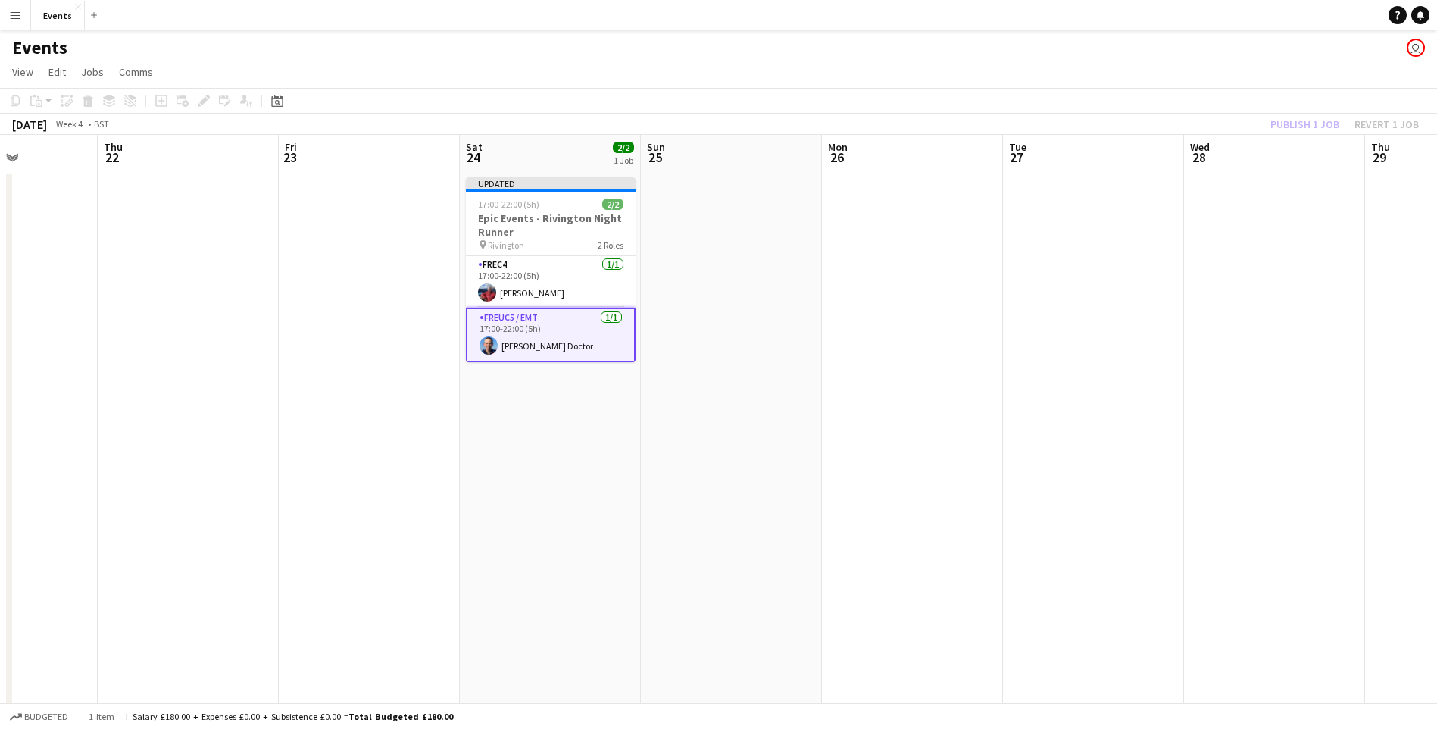
drag, startPoint x: 1156, startPoint y: 386, endPoint x: 988, endPoint y: 188, distance: 260.1
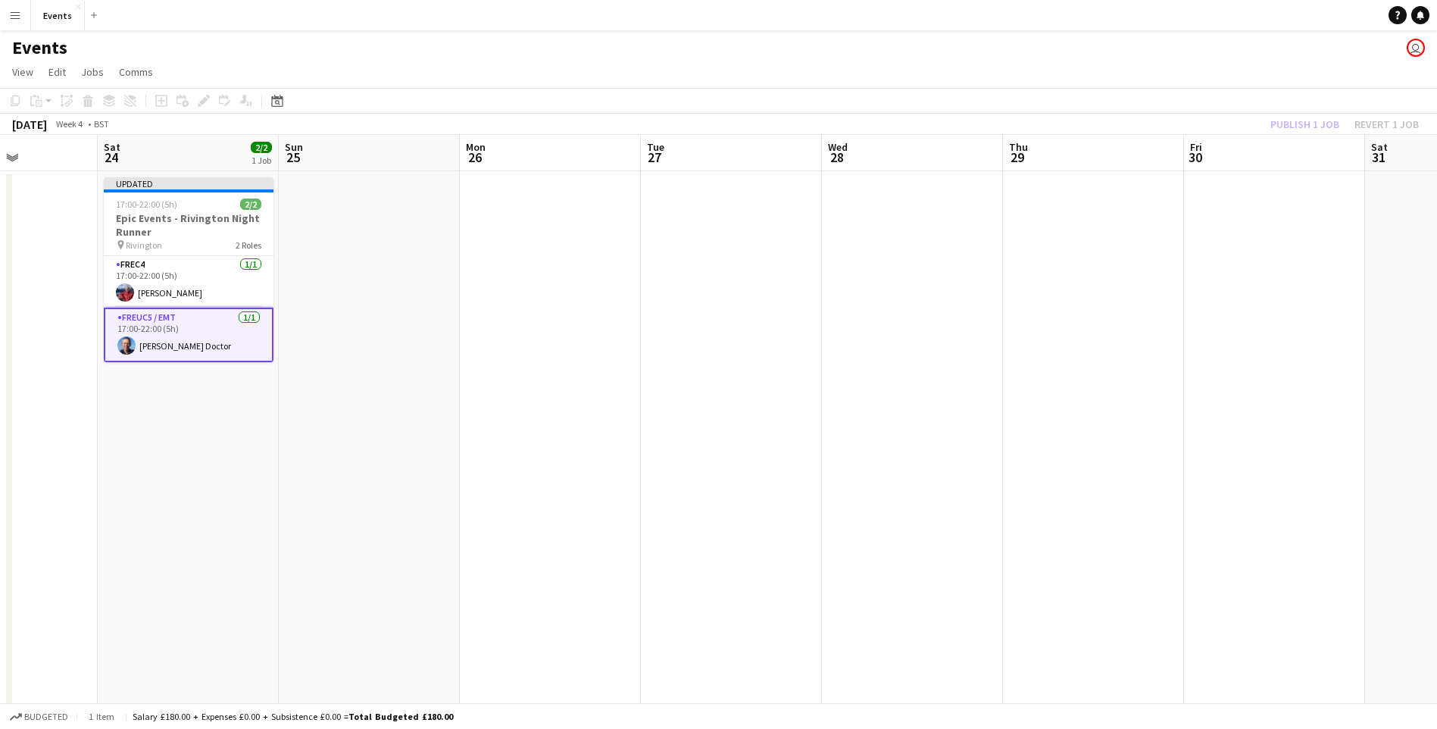
scroll to position [0, 444]
click at [1319, 120] on div "Publish 1 job Revert 1 job" at bounding box center [1344, 124] width 185 height 20
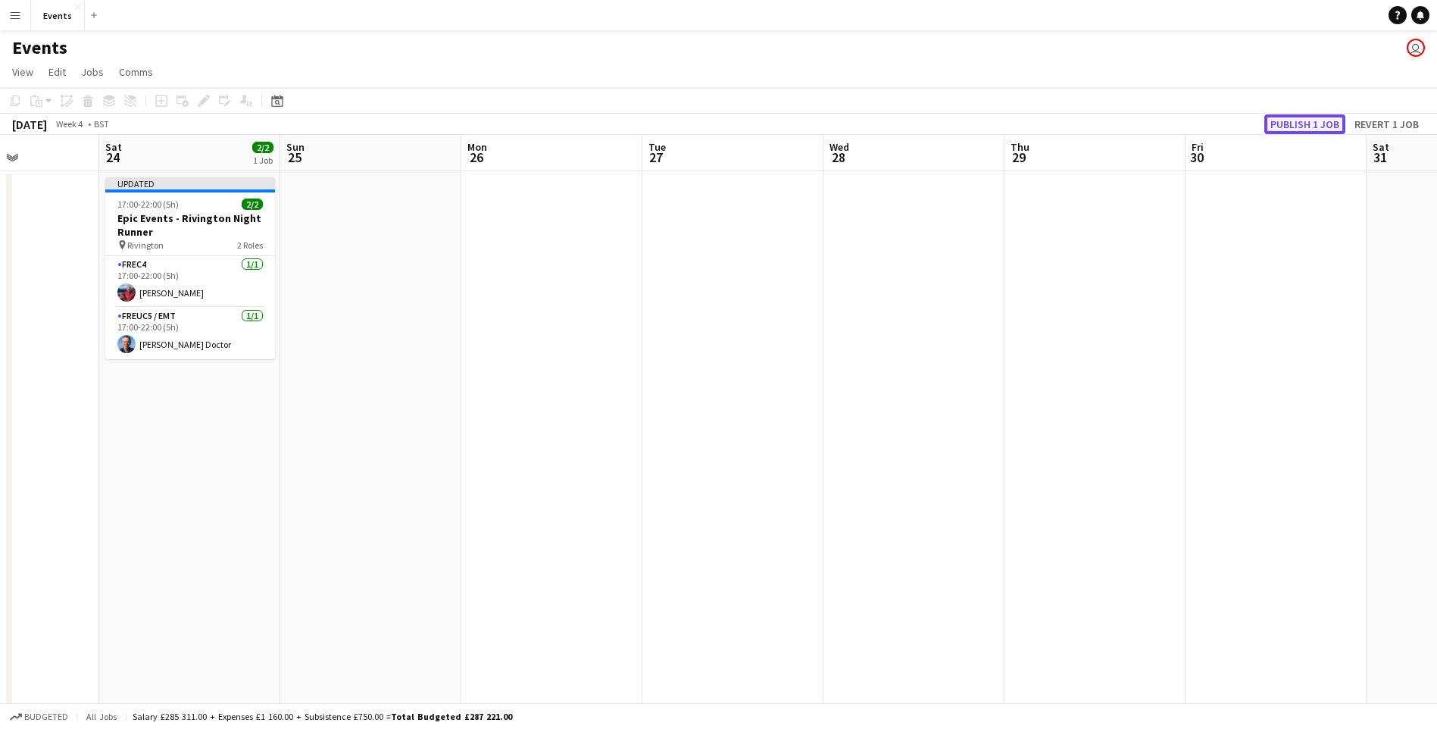
click at [1317, 120] on button "Publish 1 job" at bounding box center [1304, 124] width 81 height 20
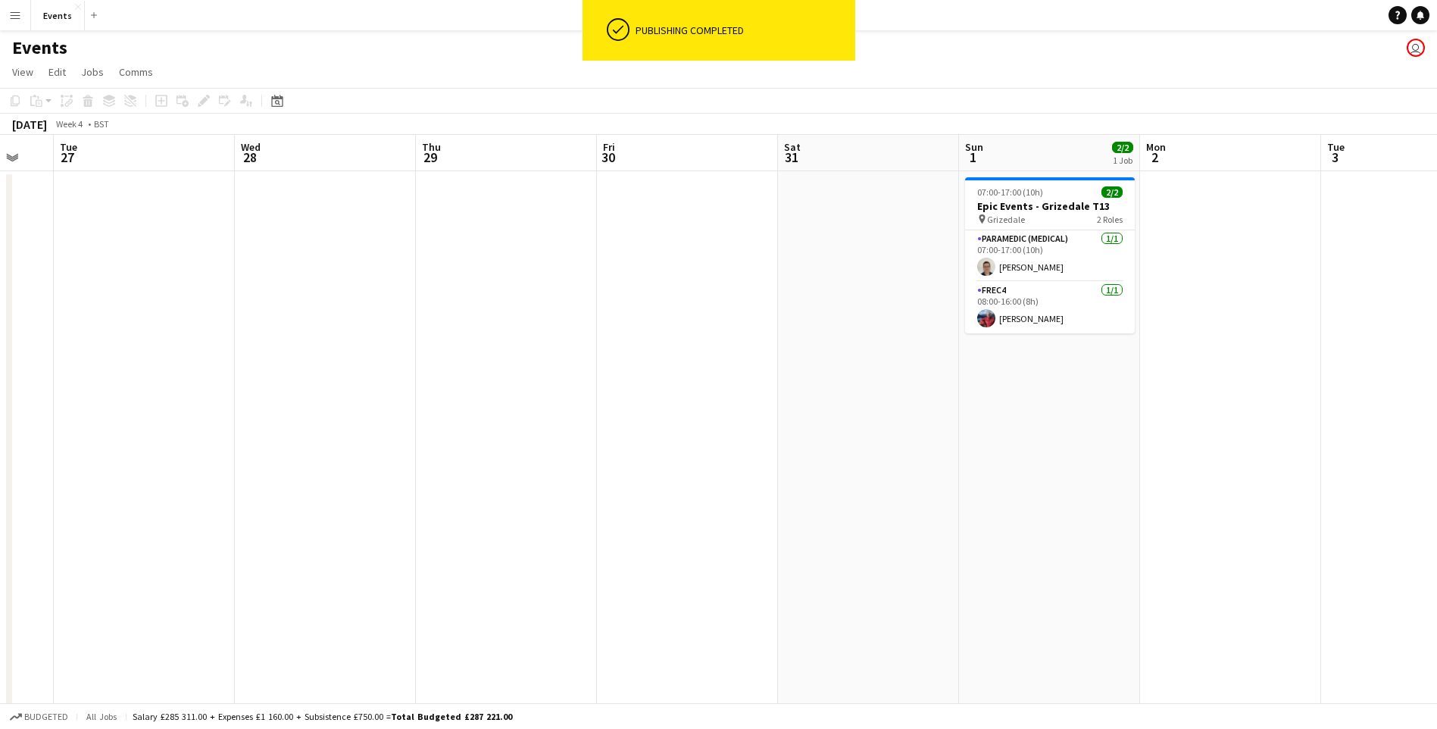
drag, startPoint x: 1309, startPoint y: 426, endPoint x: 626, endPoint y: 405, distance: 683.4
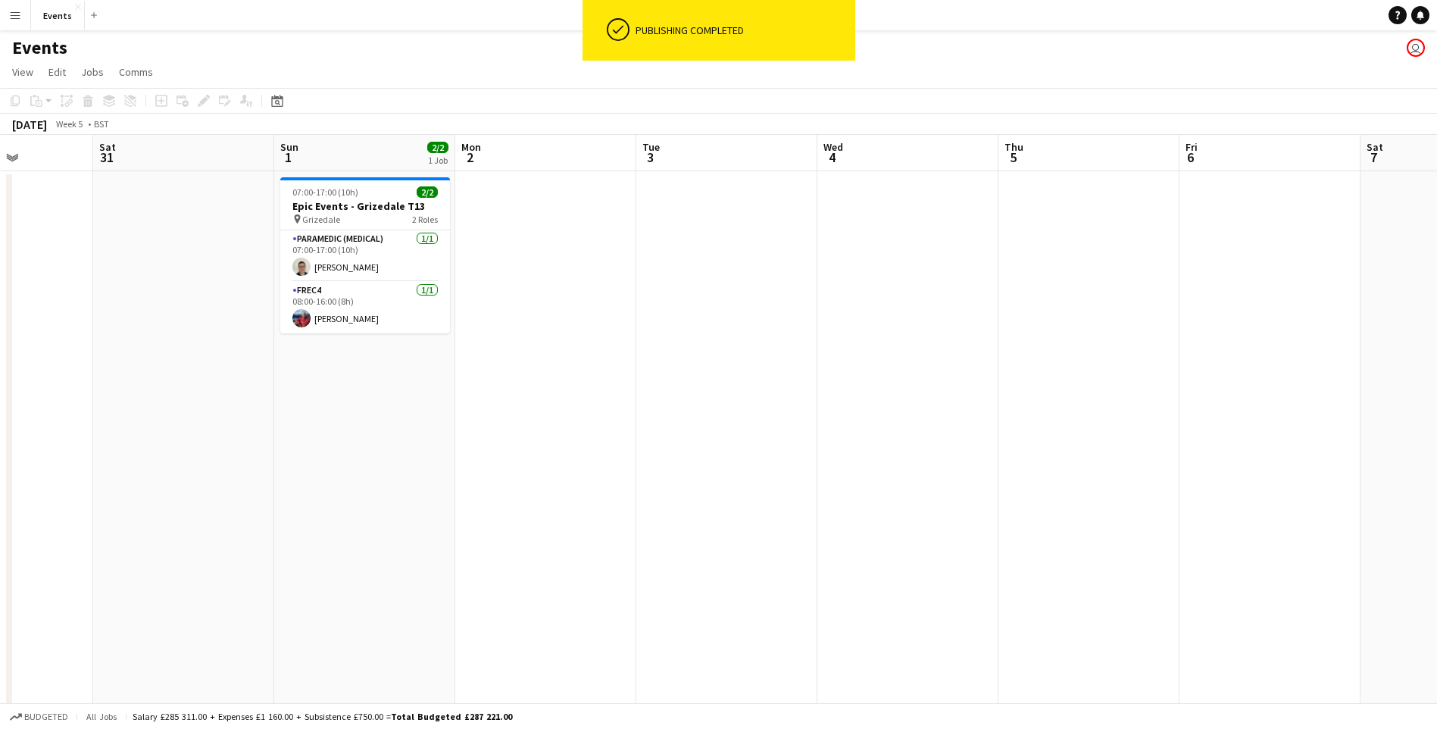
drag, startPoint x: 1084, startPoint y: 436, endPoint x: 404, endPoint y: 406, distance: 681.5
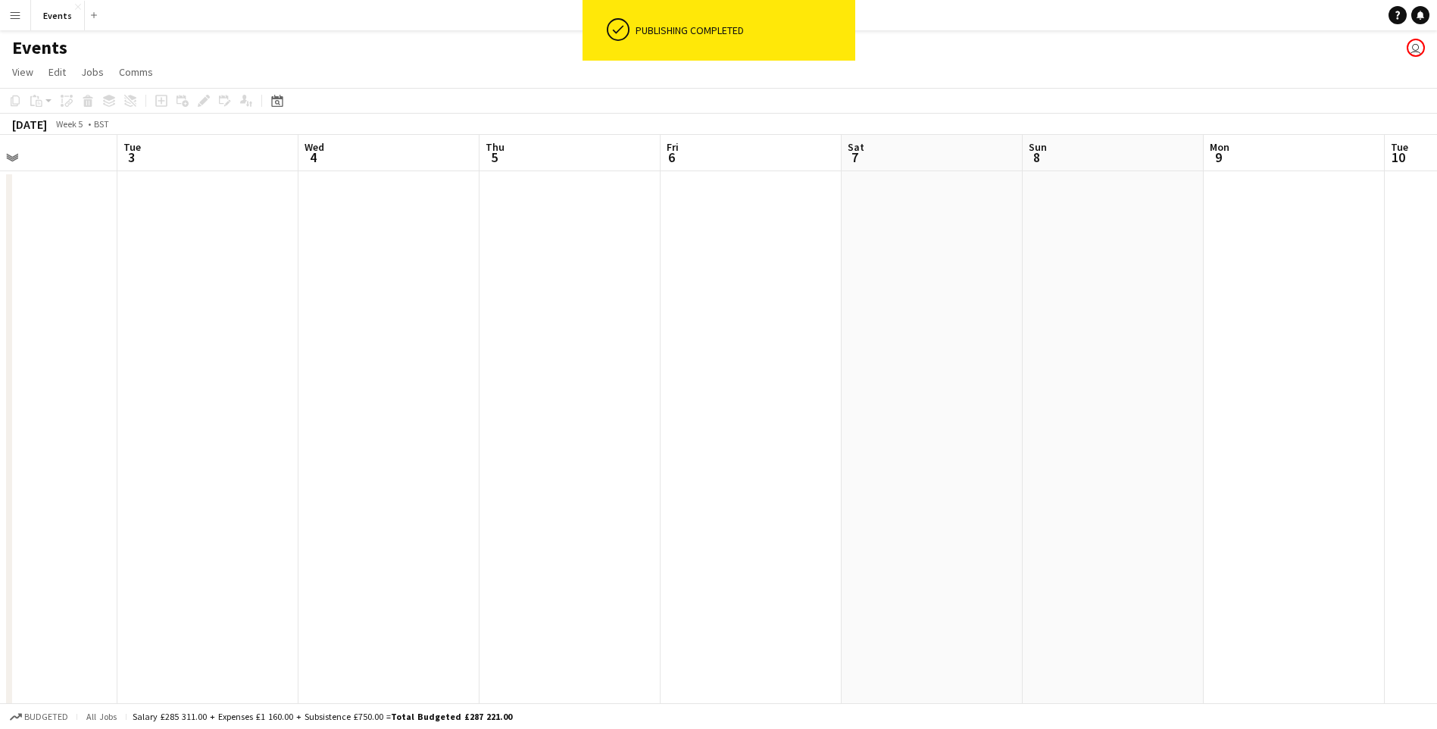
drag, startPoint x: 825, startPoint y: 427, endPoint x: 339, endPoint y: 413, distance: 486.4
drag, startPoint x: 1011, startPoint y: 441, endPoint x: 385, endPoint y: 410, distance: 627.1
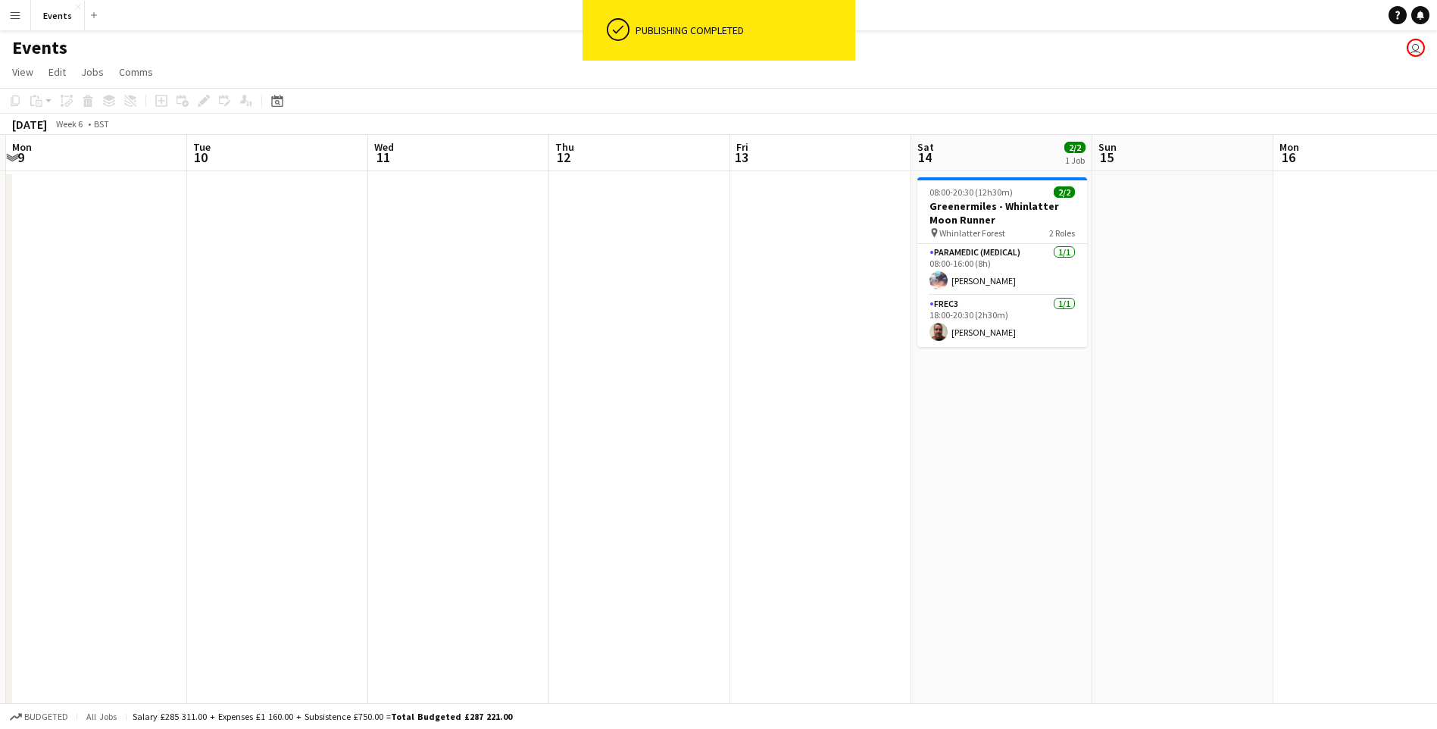
drag, startPoint x: 943, startPoint y: 413, endPoint x: 311, endPoint y: 390, distance: 632.8
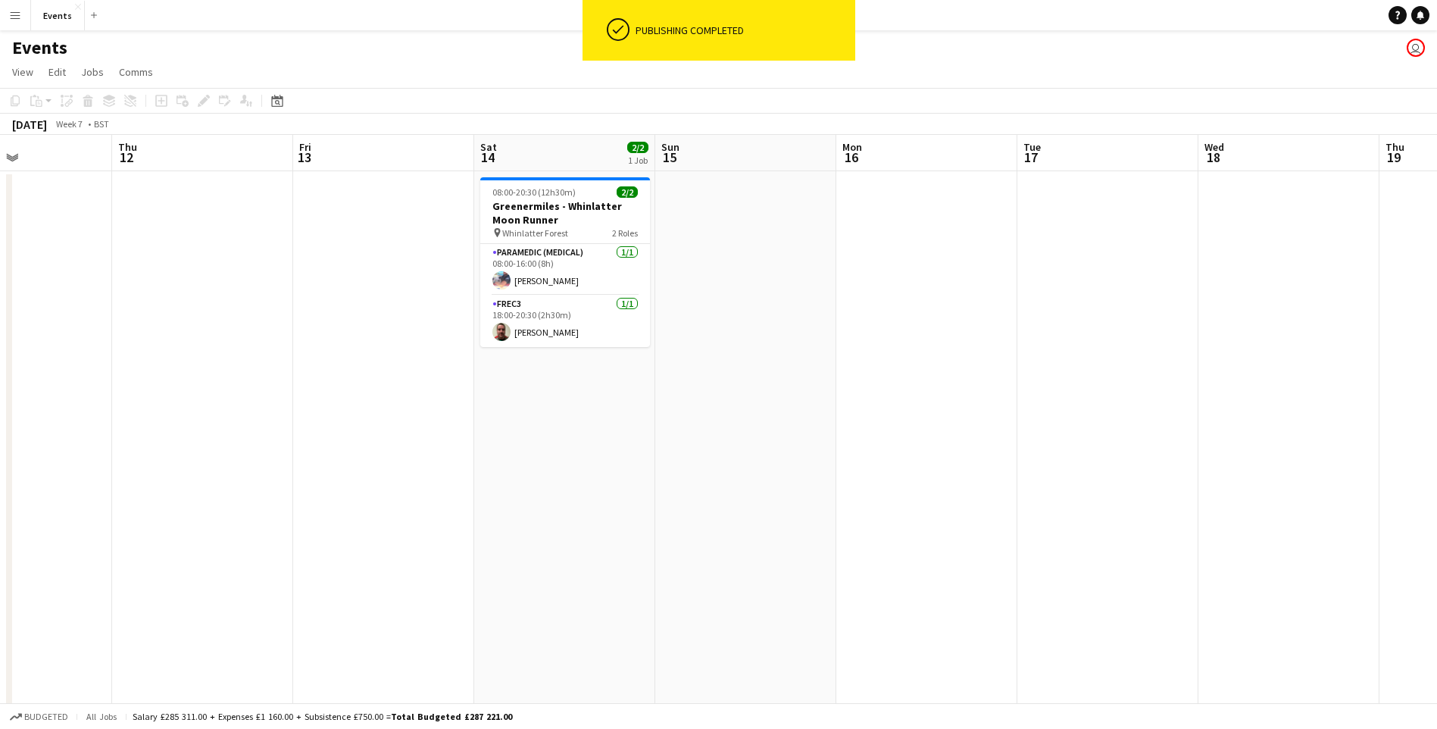
drag, startPoint x: 670, startPoint y: 498, endPoint x: 176, endPoint y: 480, distance: 494.8
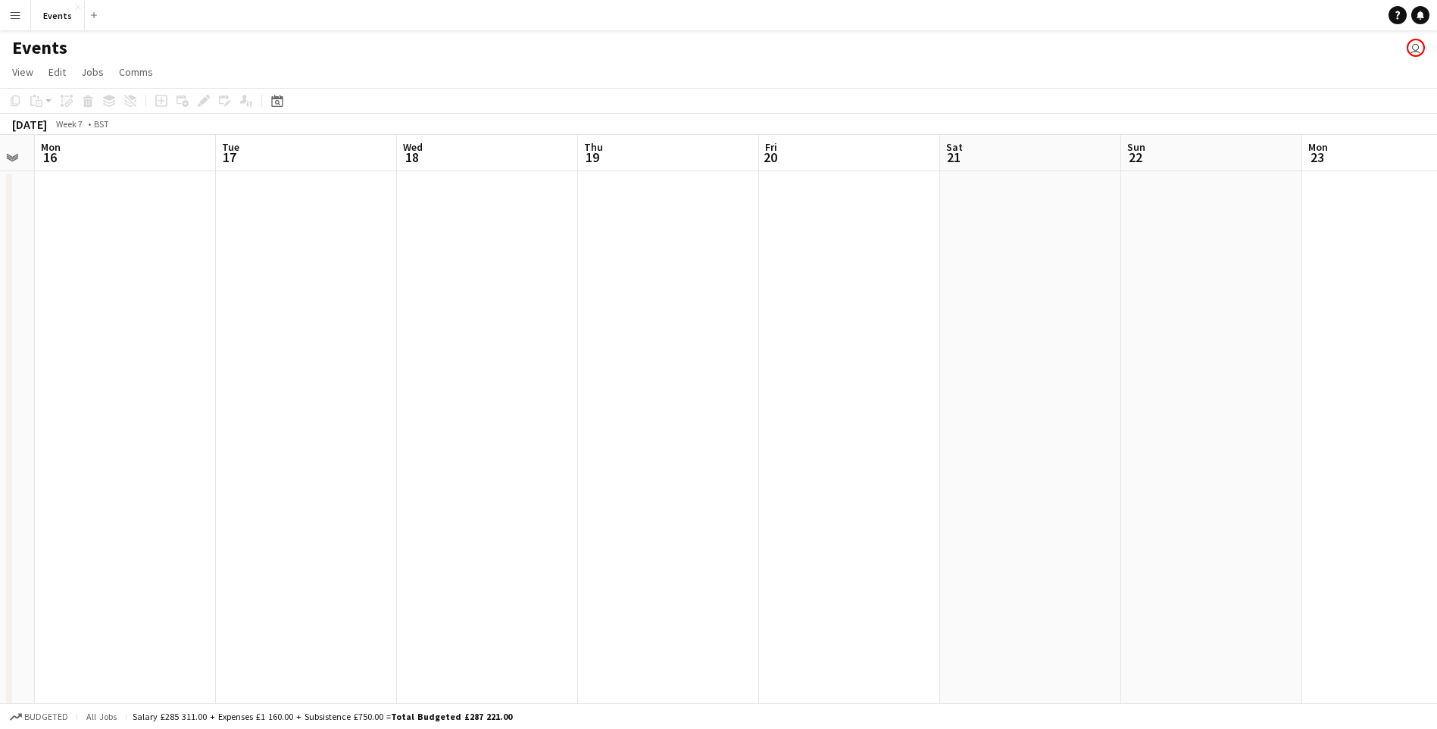
drag, startPoint x: 996, startPoint y: 458, endPoint x: 226, endPoint y: 448, distance: 770.3
drag, startPoint x: 1060, startPoint y: 526, endPoint x: 226, endPoint y: 439, distance: 837.6
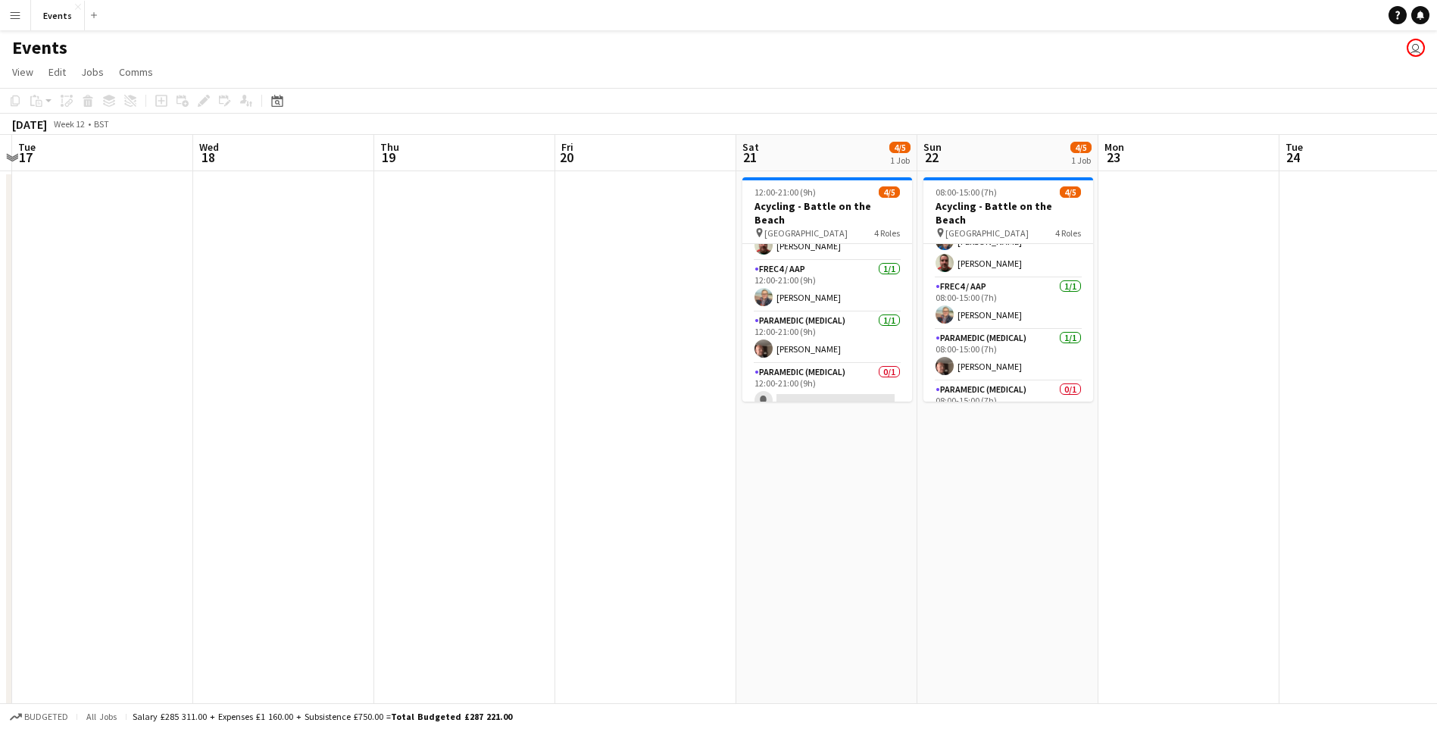
scroll to position [57, 0]
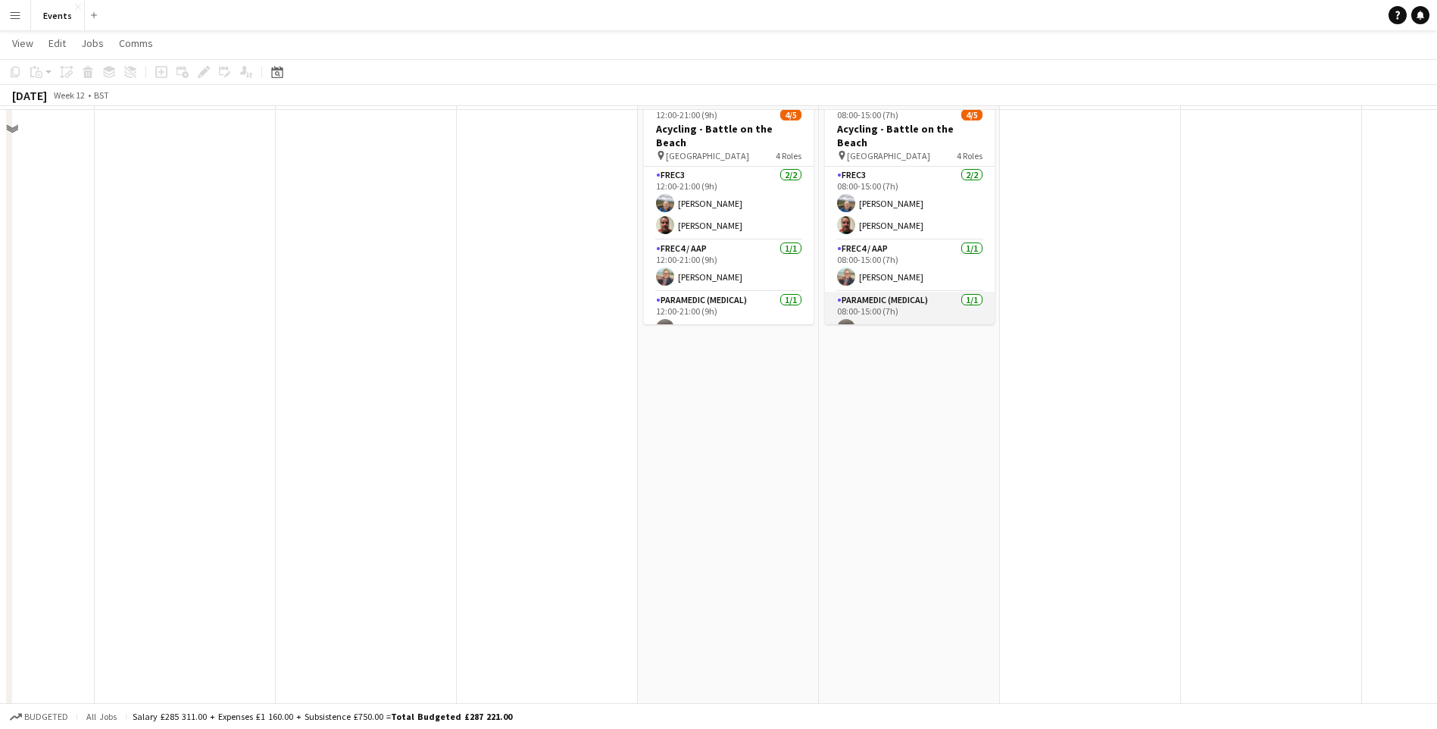
scroll to position [0, 0]
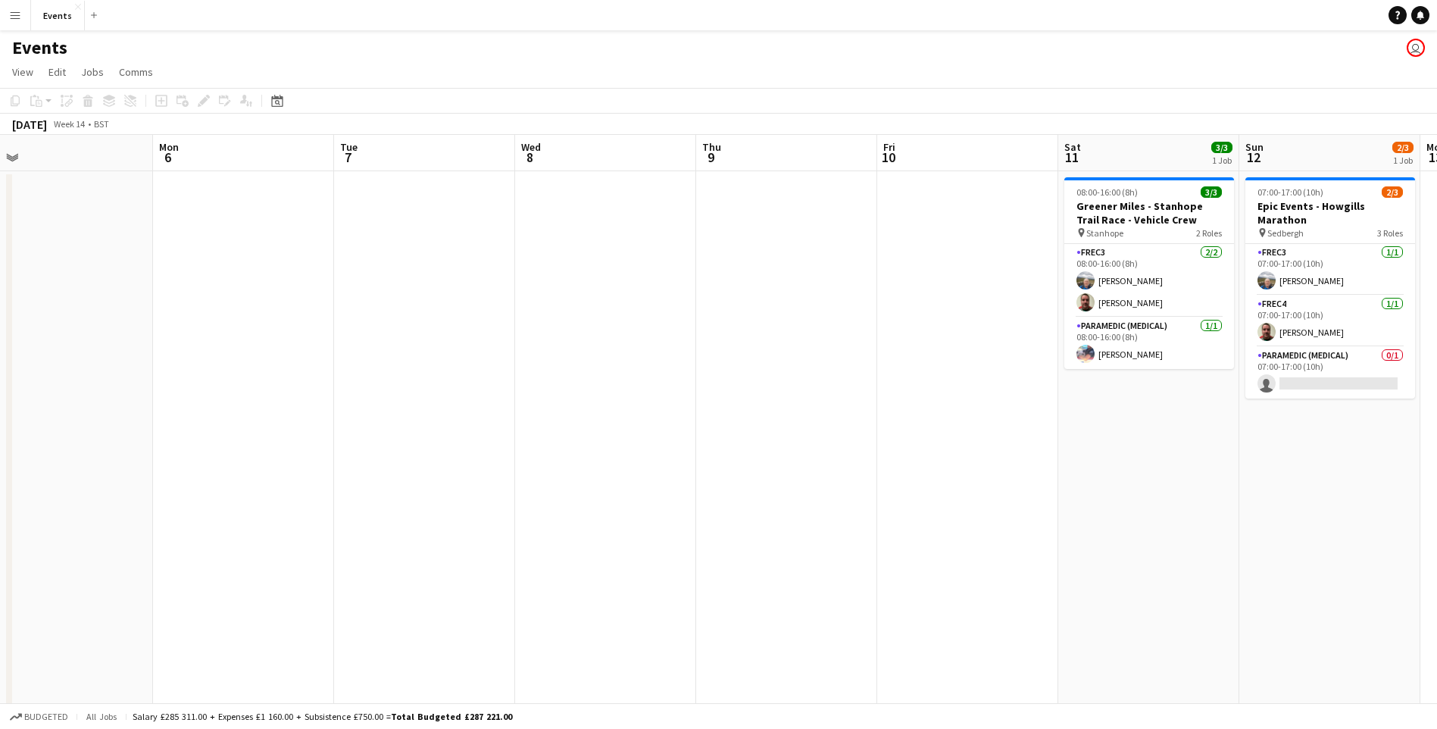
scroll to position [0, 507]
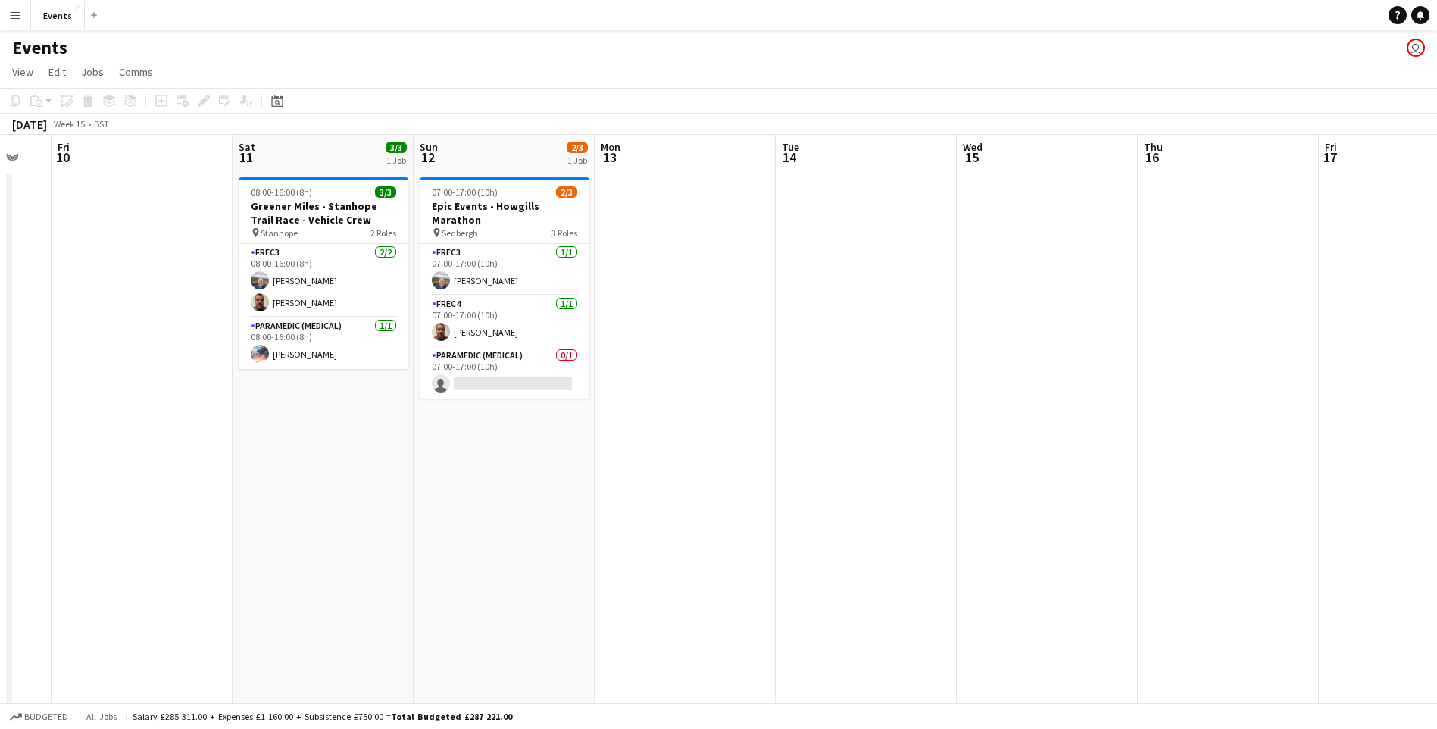
scroll to position [0, 493]
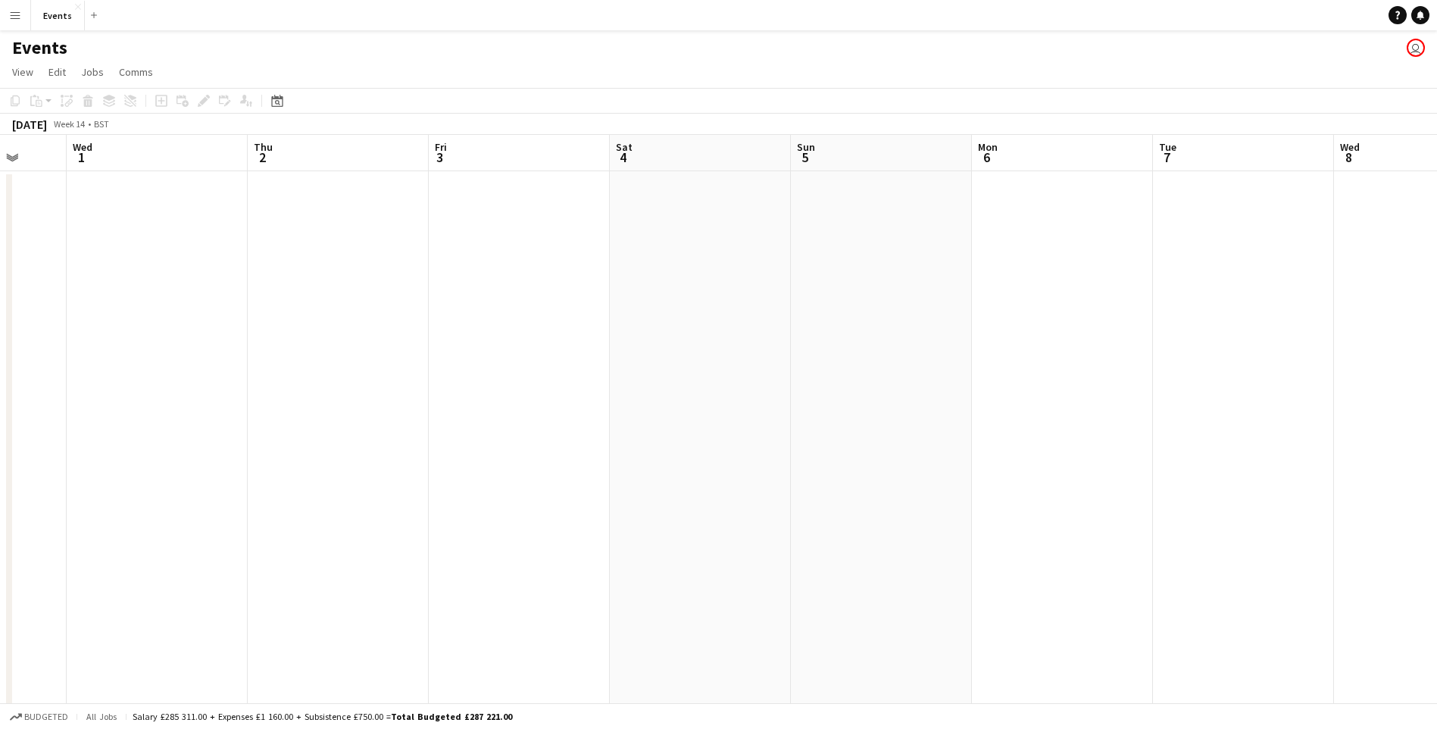
scroll to position [0, 379]
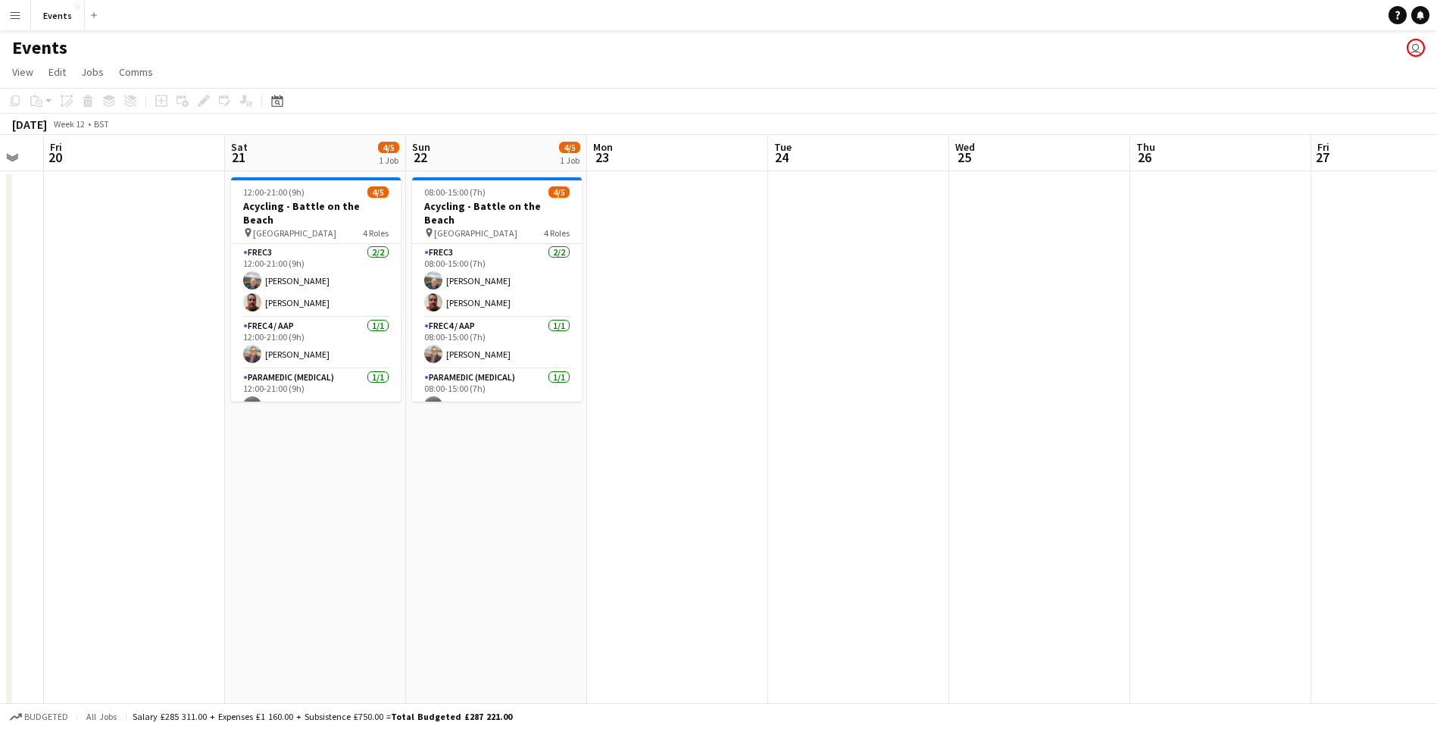
scroll to position [0, 339]
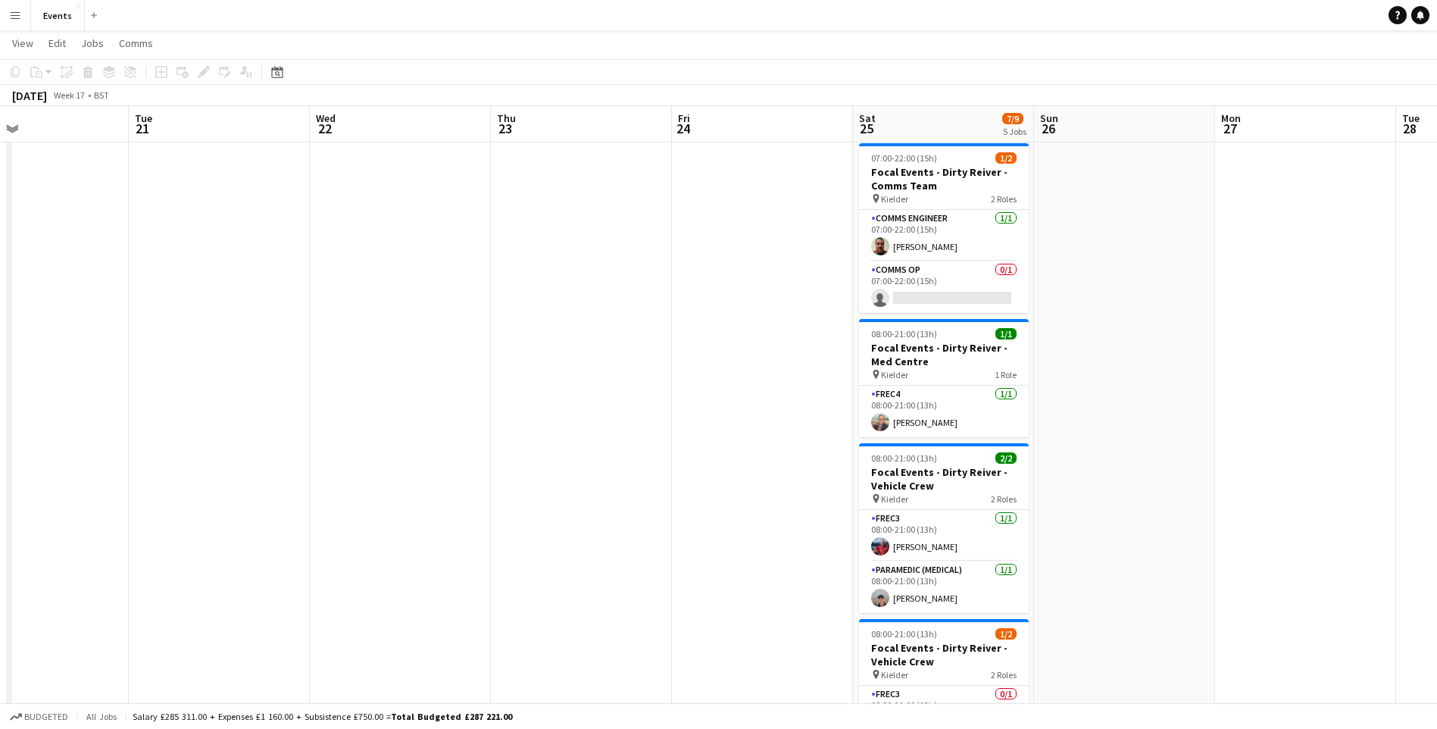
scroll to position [0, 0]
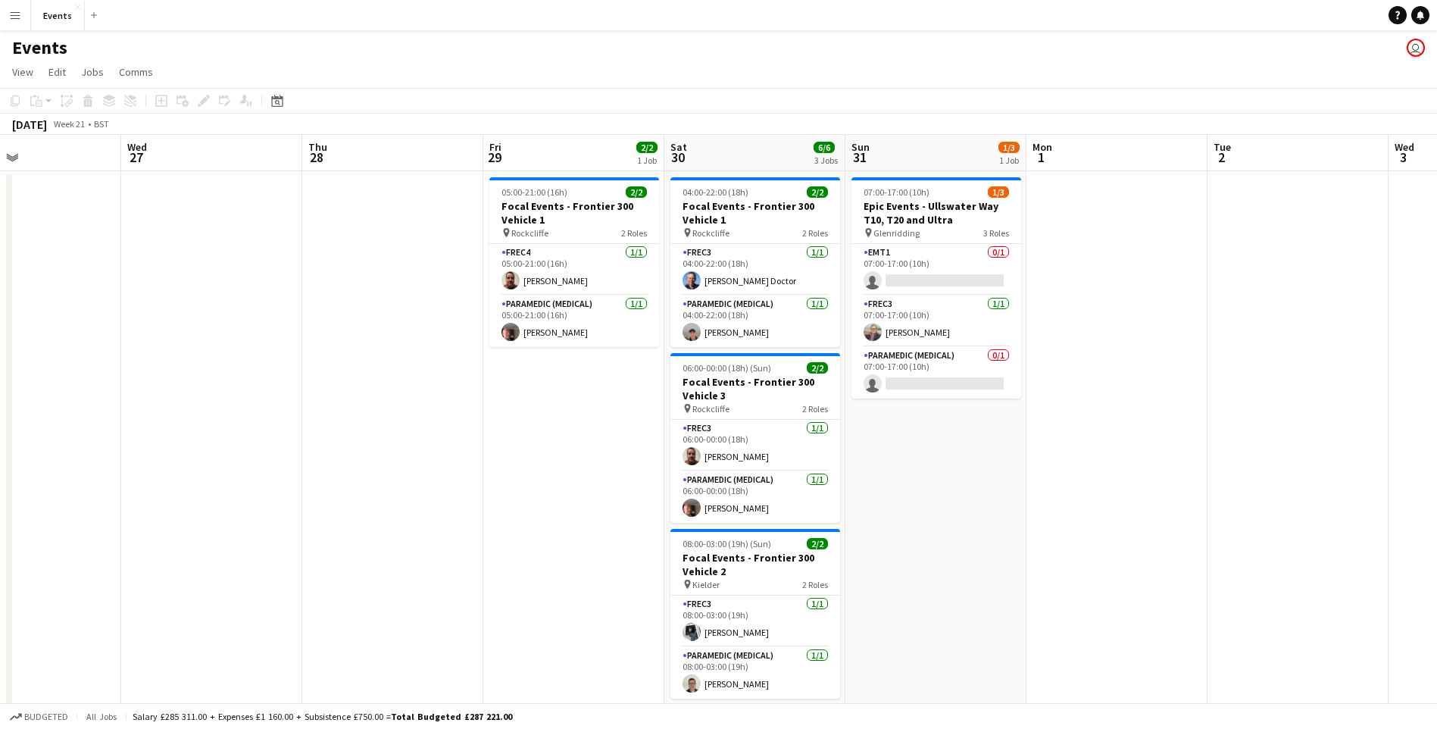
scroll to position [0, 423]
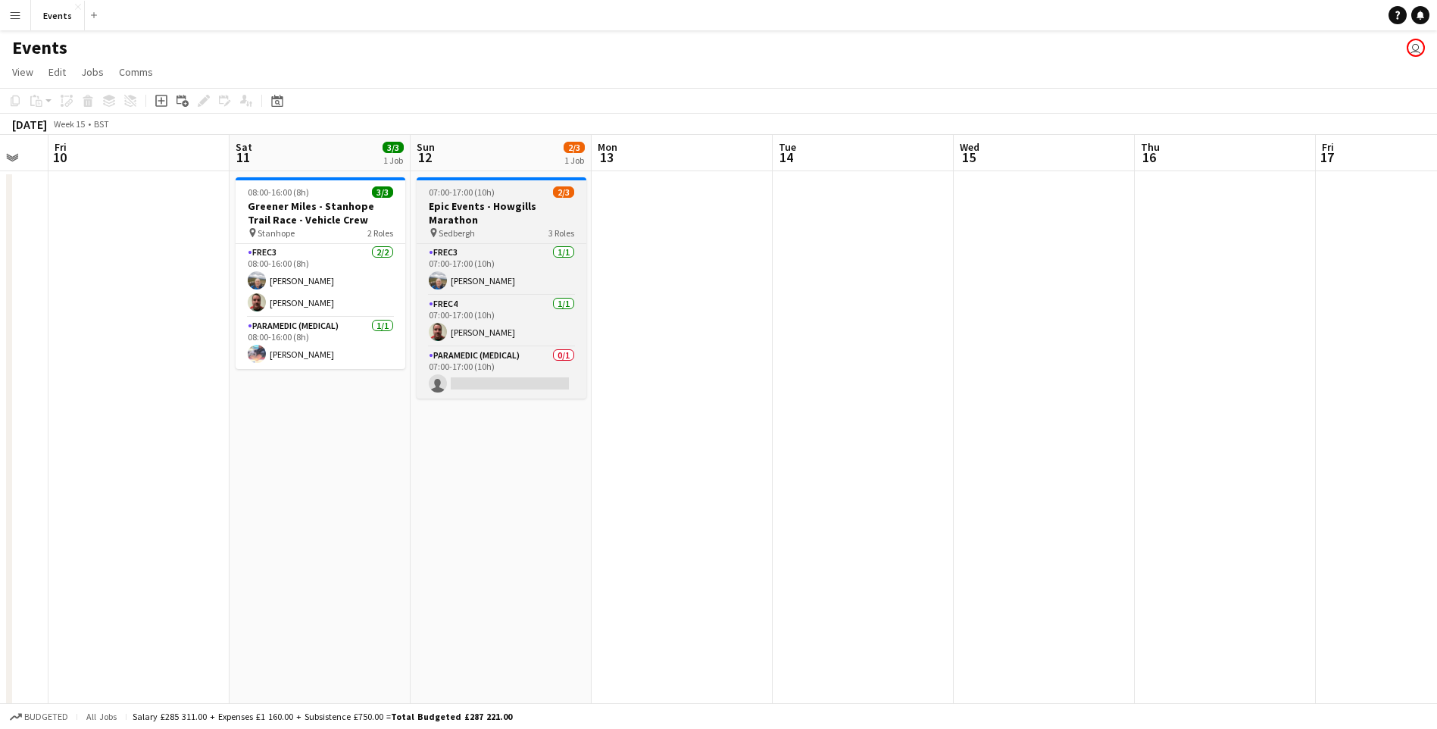
scroll to position [0, 494]
click at [537, 204] on h3 "Epic Events - Howgills Marathon" at bounding box center [502, 212] width 170 height 27
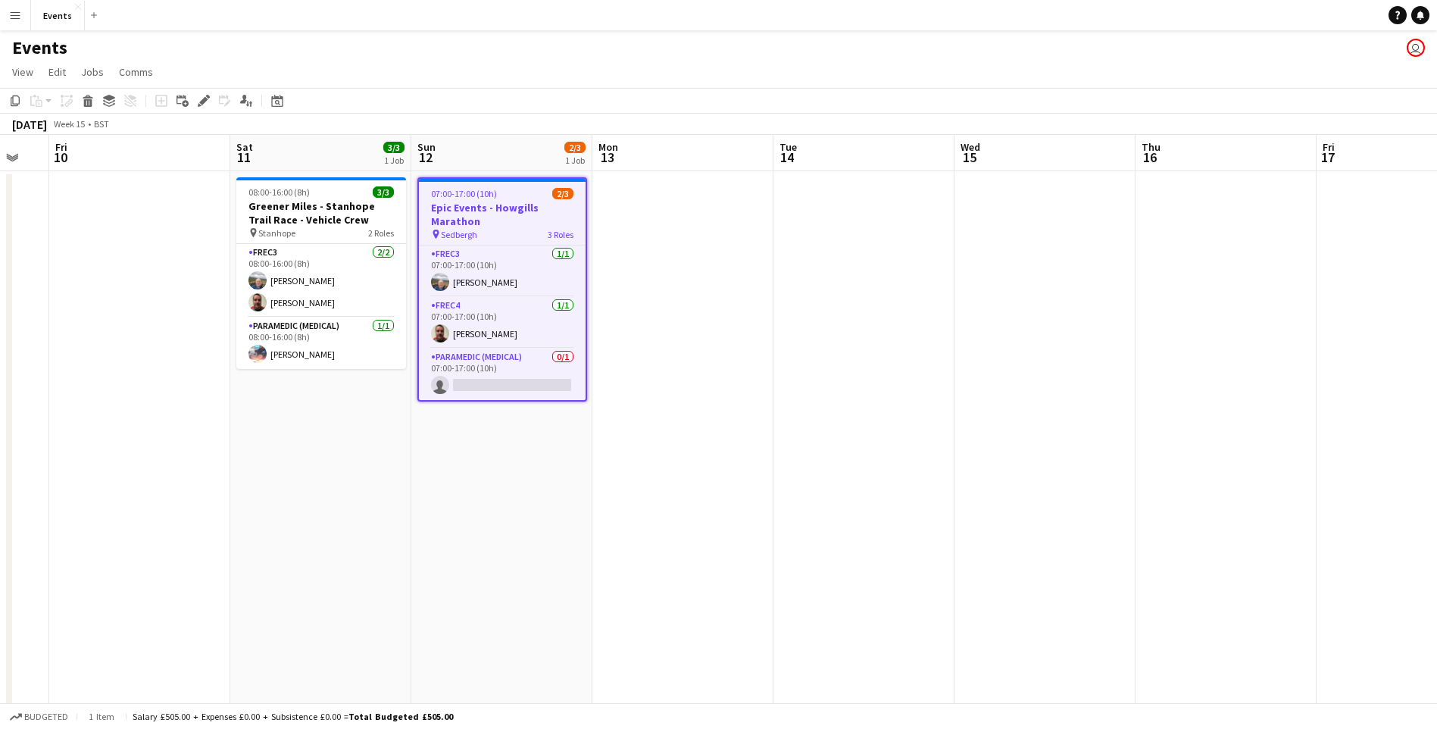
click at [199, 99] on div "Edit" at bounding box center [204, 101] width 18 height 18
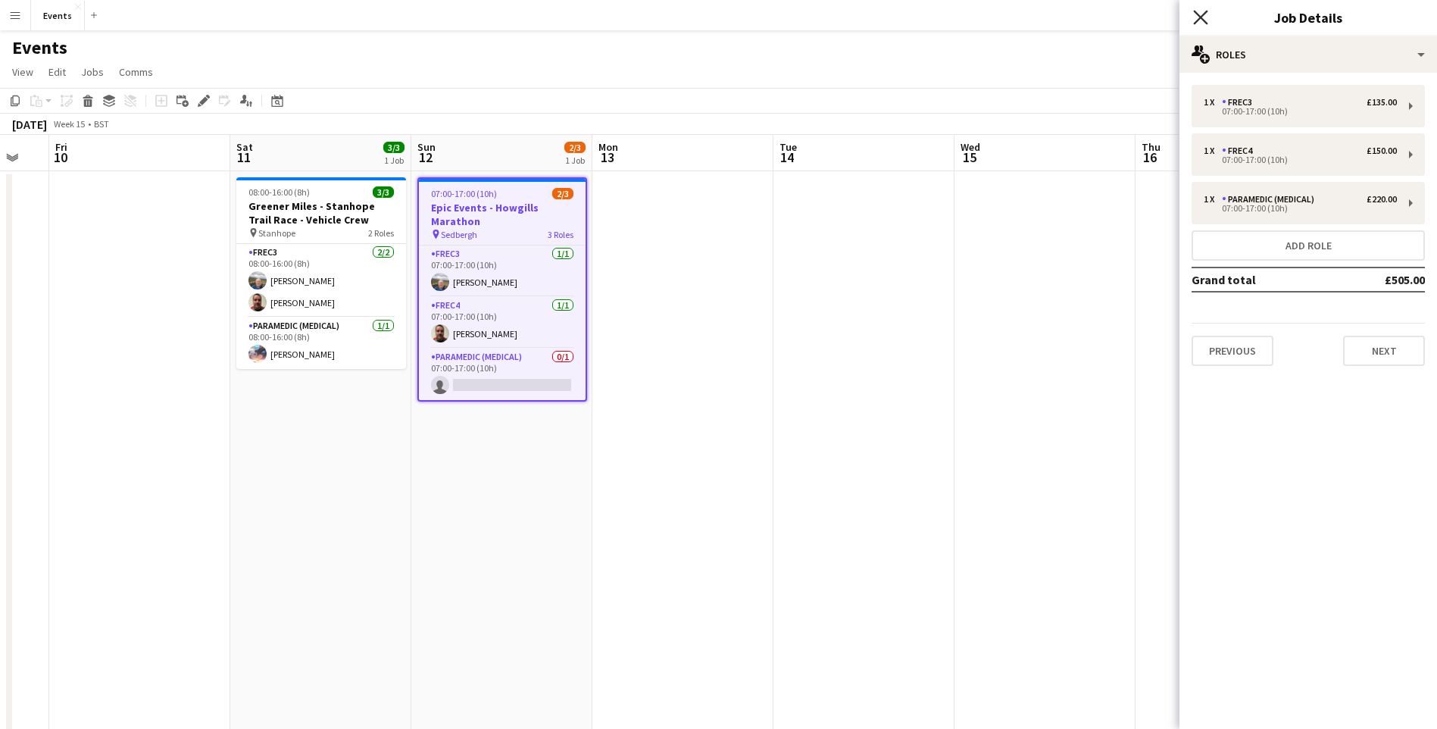
click at [1199, 20] on icon "Close pop-in" at bounding box center [1200, 17] width 14 height 14
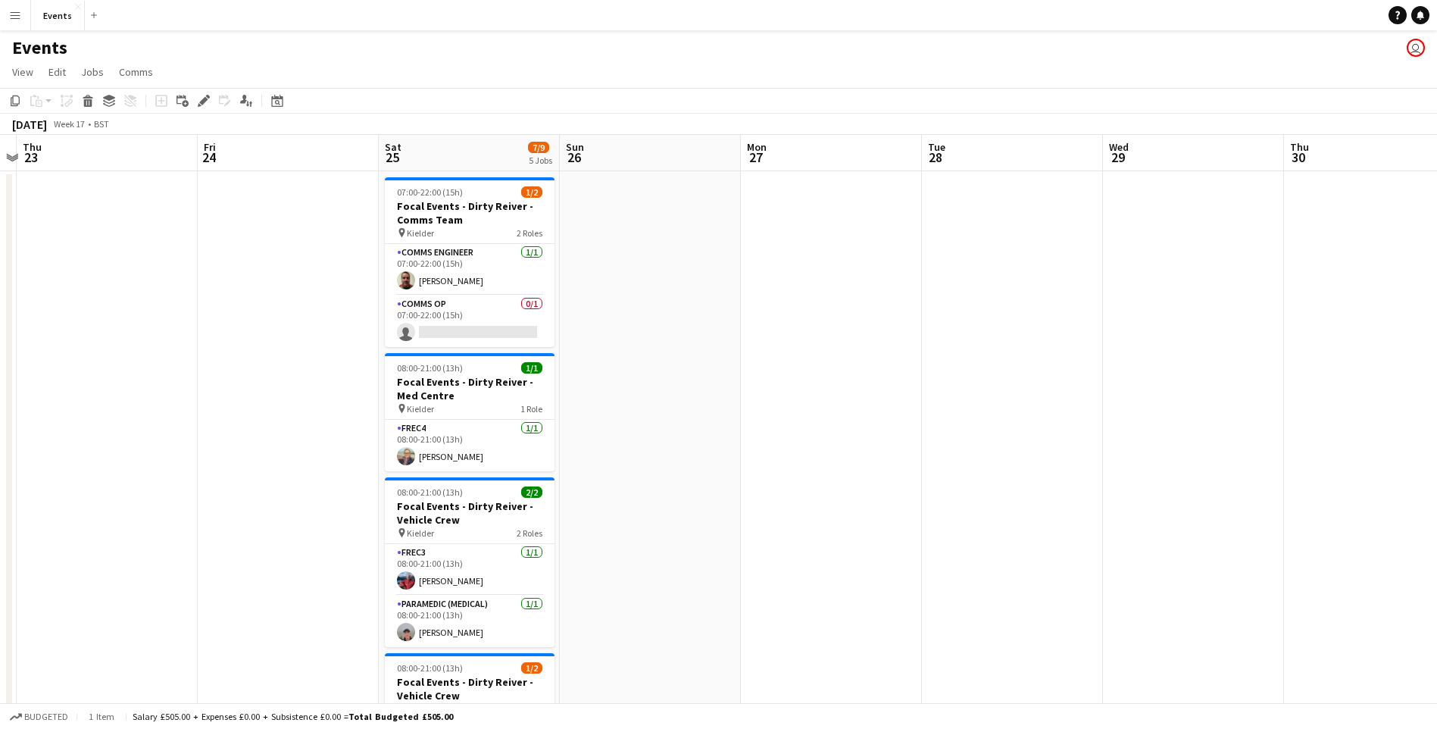
scroll to position [0, 437]
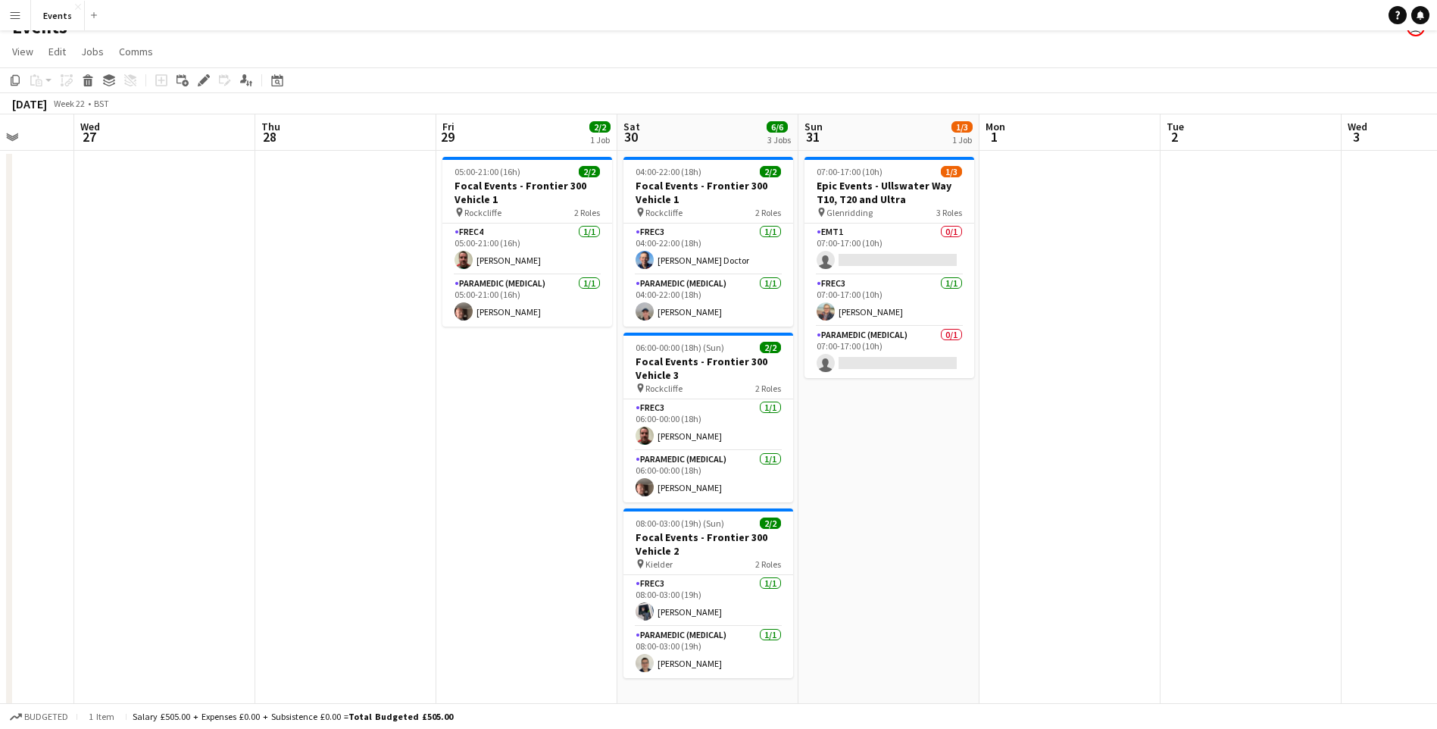
scroll to position [0, 0]
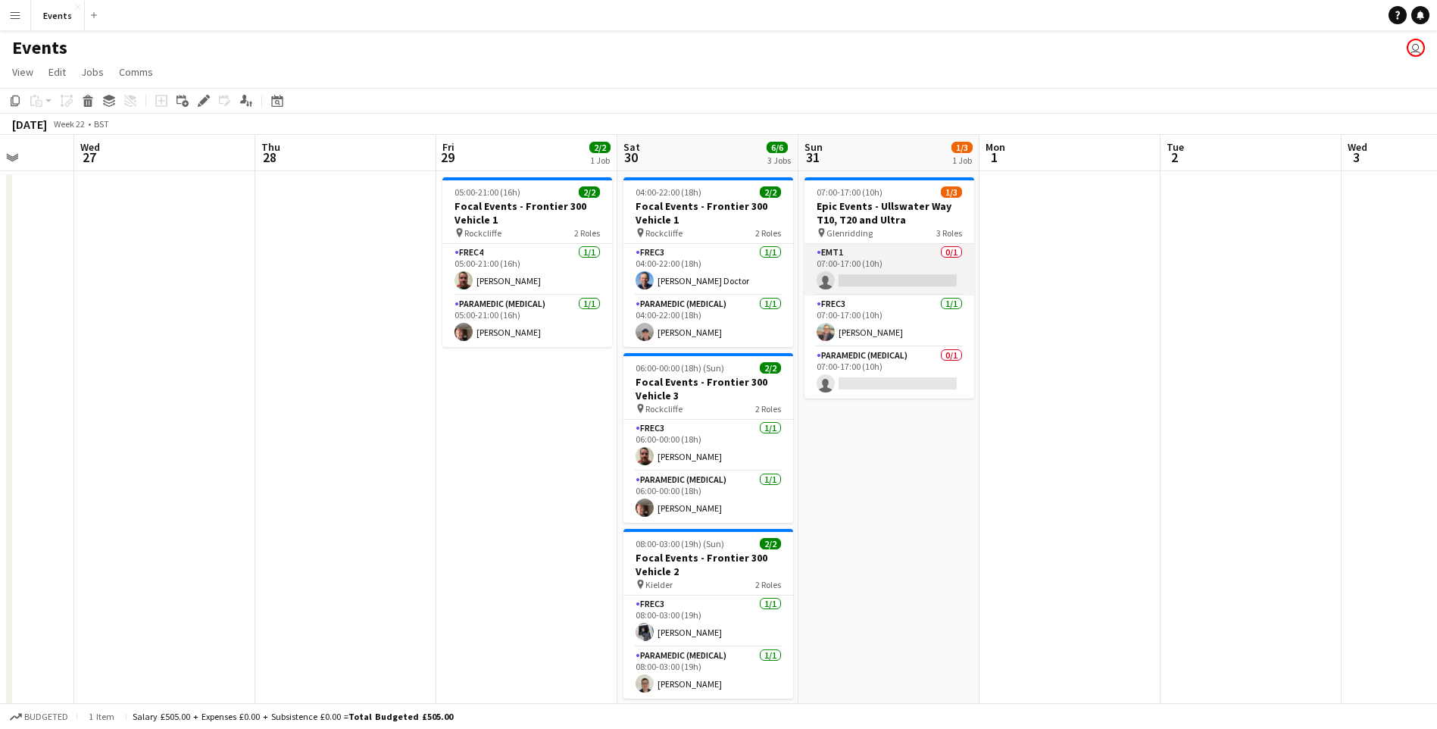
click at [905, 283] on app-card-role "EMT1 0/1 07:00-17:00 (10h) single-neutral-actions" at bounding box center [889, 269] width 170 height 51
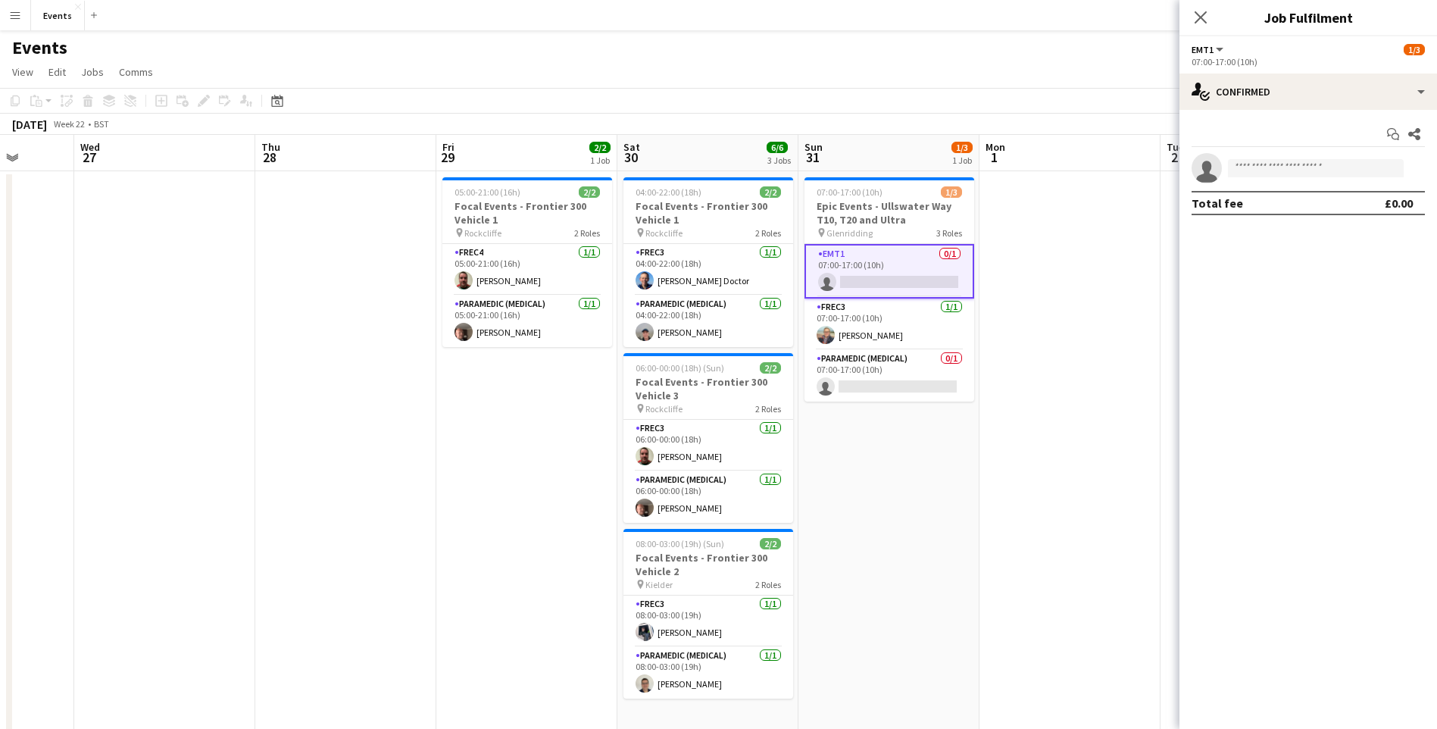
click at [1207, 22] on app-icon "Close pop-in" at bounding box center [1200, 17] width 18 height 18
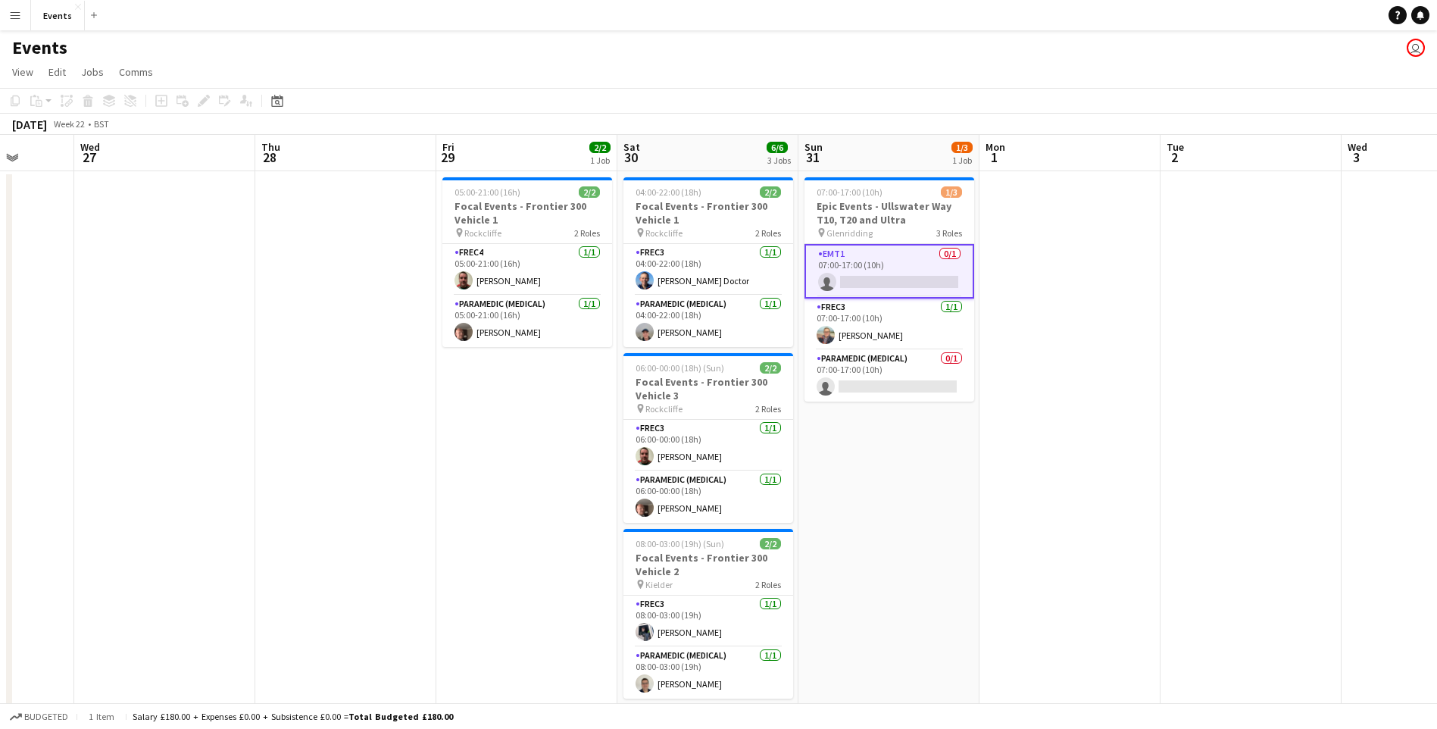
click at [875, 288] on app-card-role "EMT1 0/1 07:00-17:00 (10h) single-neutral-actions" at bounding box center [889, 271] width 170 height 55
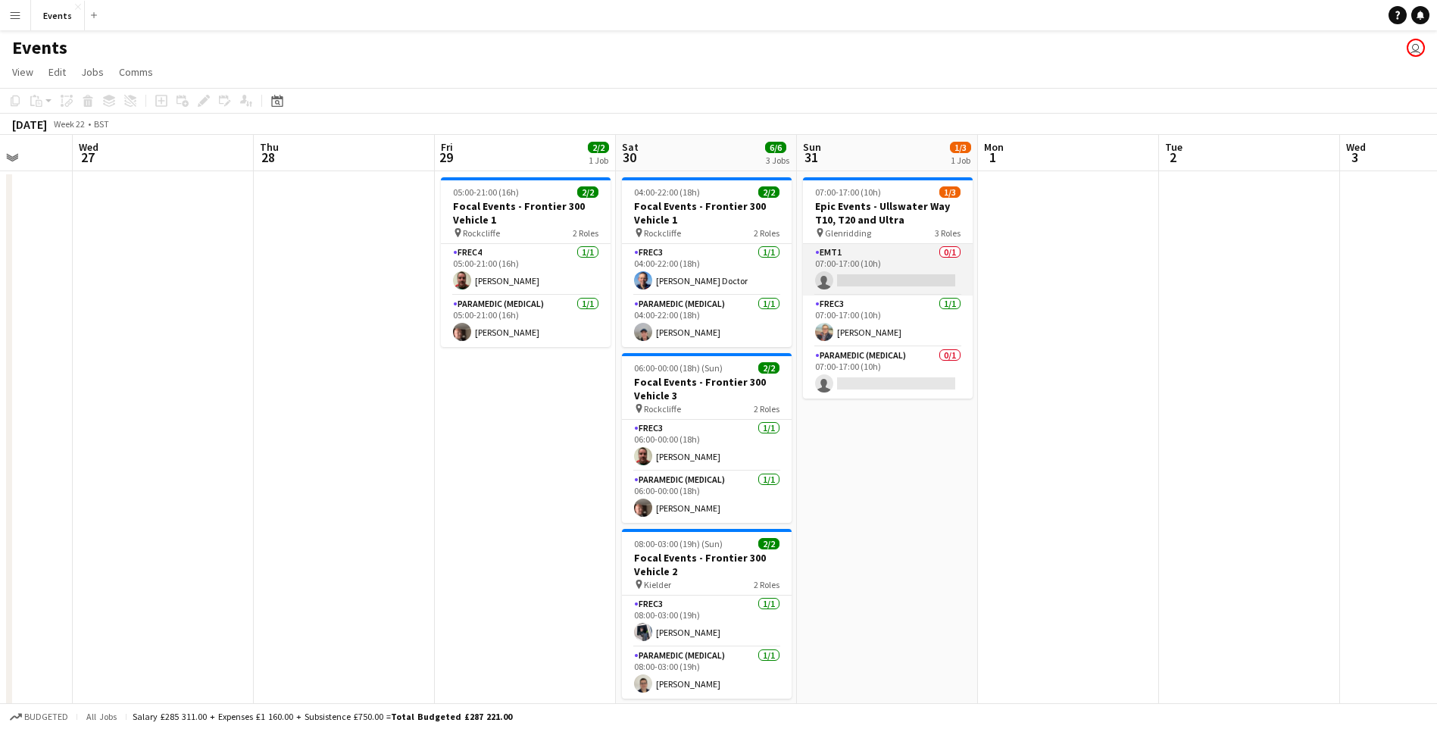
scroll to position [0, 470]
click at [886, 277] on app-card-role "EMT1 0/1 07:00-17:00 (10h) single-neutral-actions" at bounding box center [889, 269] width 170 height 51
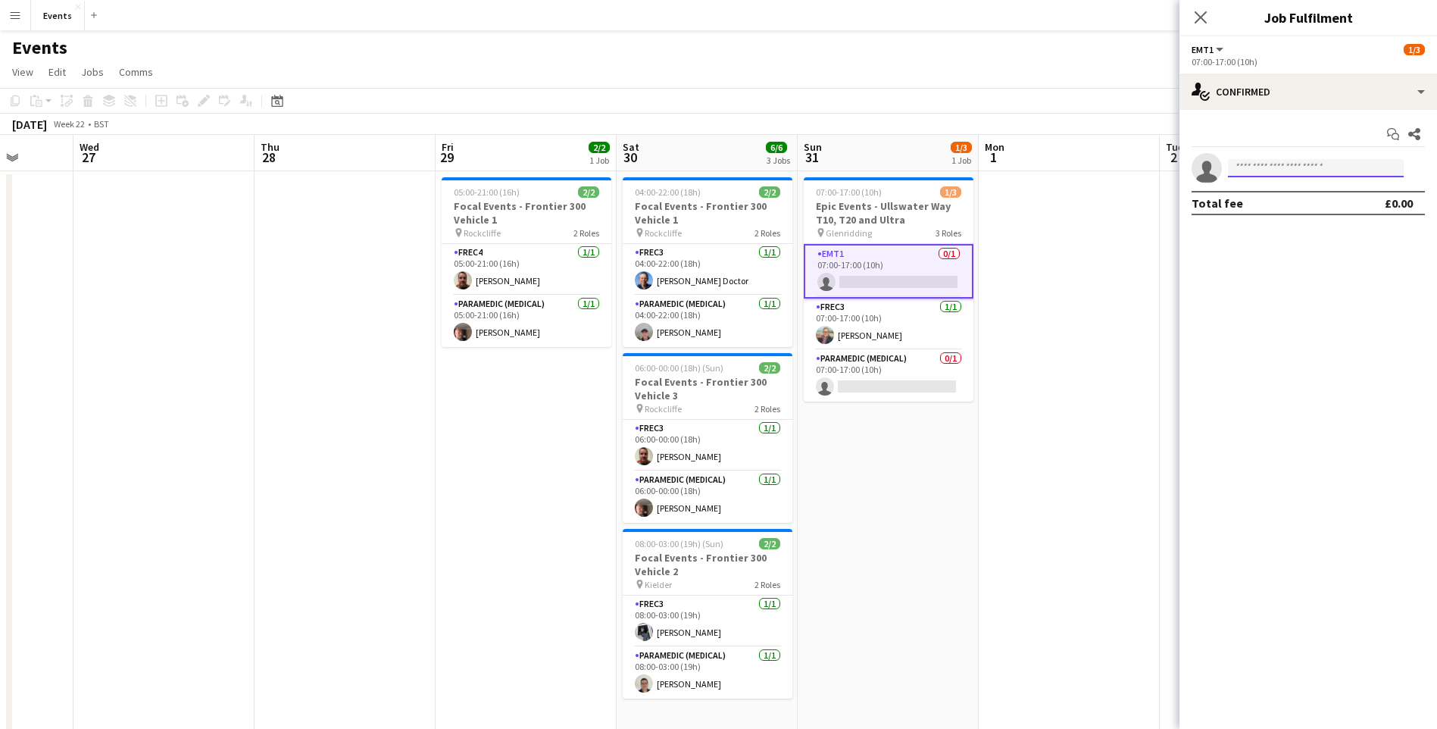
click at [1278, 167] on input at bounding box center [1316, 168] width 176 height 18
type input "*"
type input "****"
click at [1268, 203] on span "[DOMAIN_NAME][EMAIL_ADDRESS][DOMAIN_NAME]" at bounding box center [1315, 202] width 151 height 12
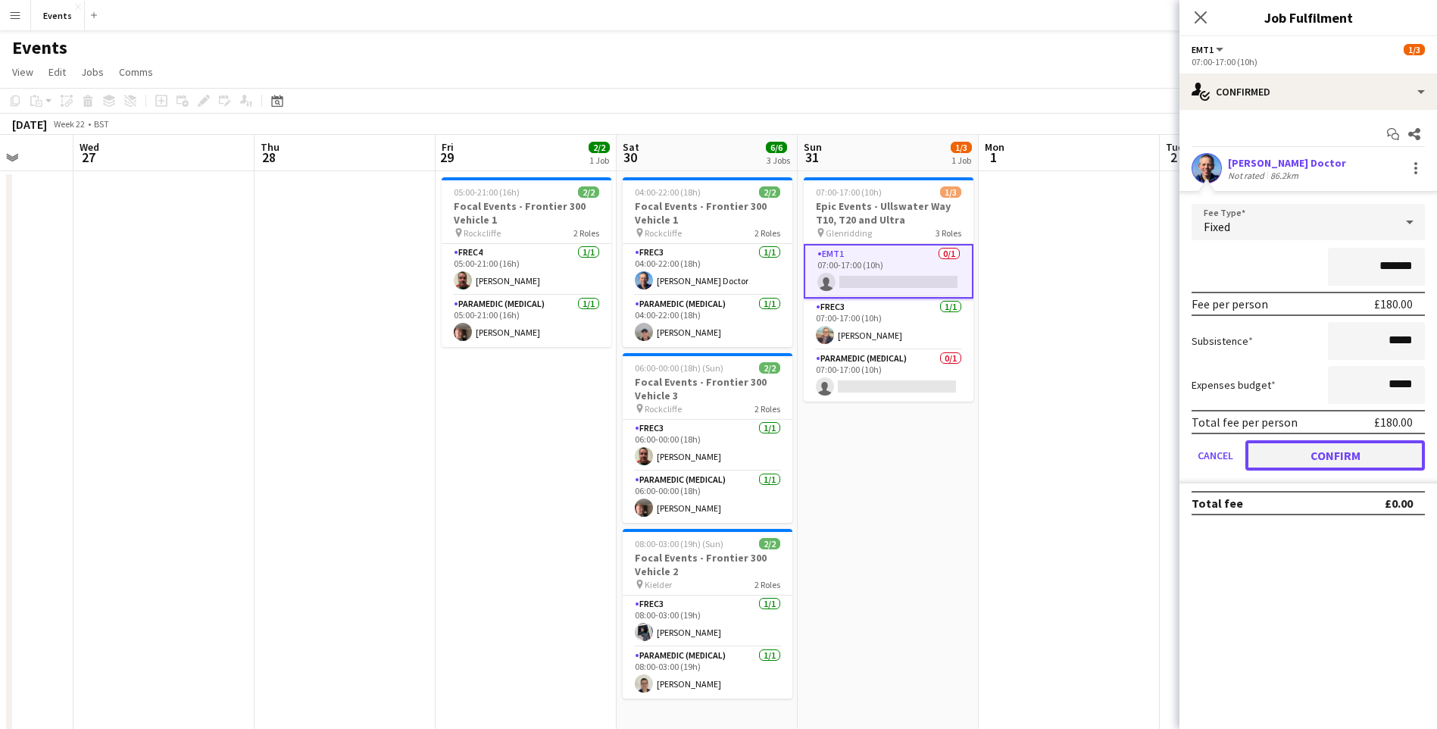
click at [1337, 447] on button "Confirm" at bounding box center [1334, 455] width 179 height 30
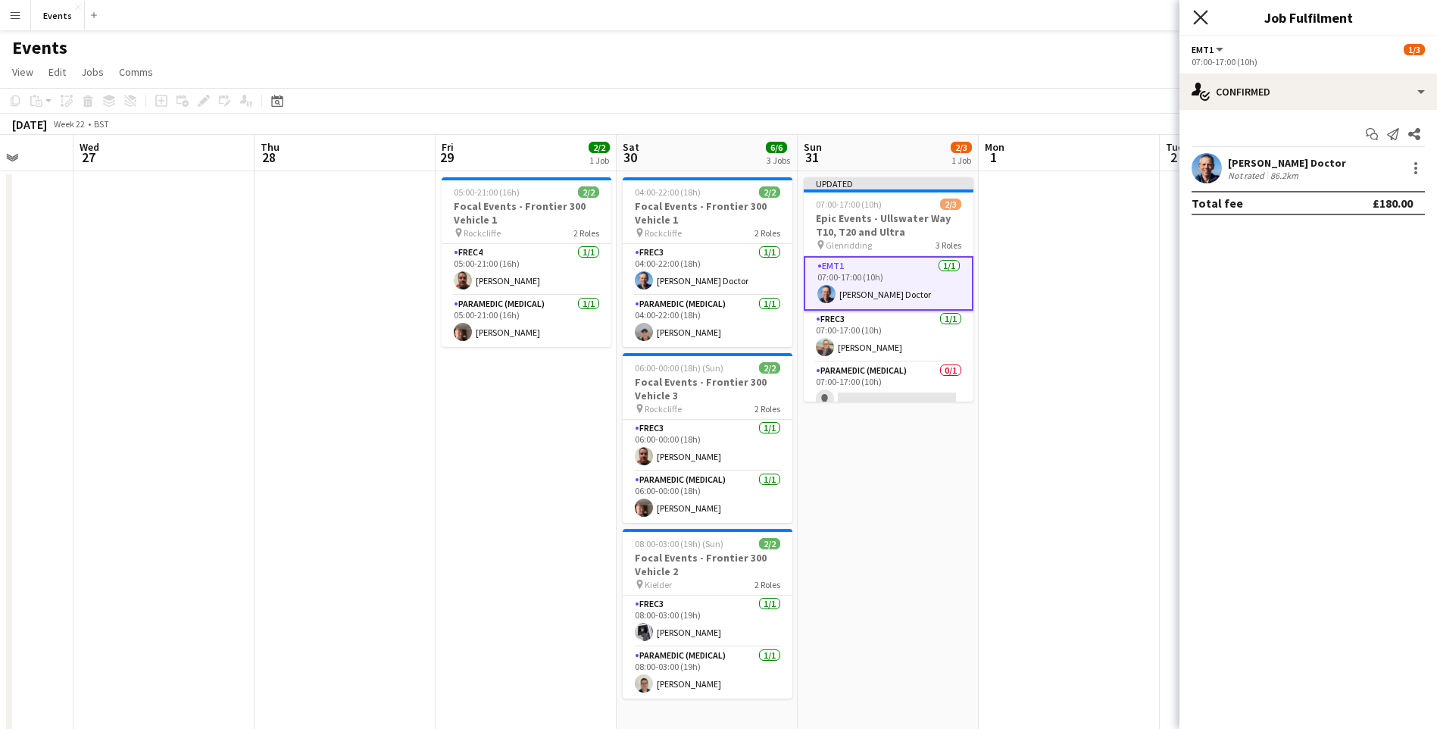
click at [1194, 14] on app-icon "Close pop-in" at bounding box center [1201, 18] width 22 height 22
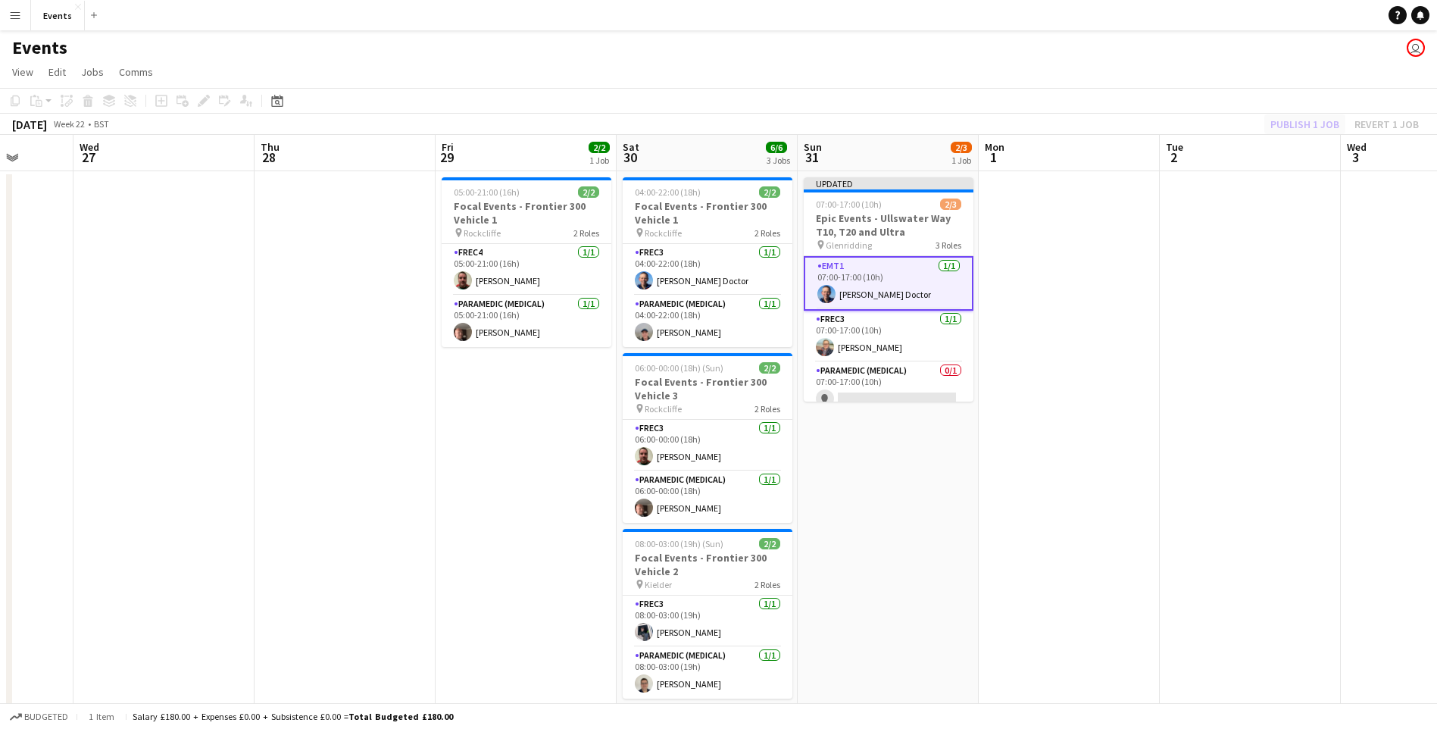
drag, startPoint x: 1322, startPoint y: 100, endPoint x: 1318, endPoint y: 130, distance: 29.8
click at [1320, 108] on app-toolbar "Copy Paste Paste Ctrl+V Paste with crew Ctrl+Shift+V Paste linked Job [GEOGRAPH…" at bounding box center [718, 101] width 1437 height 26
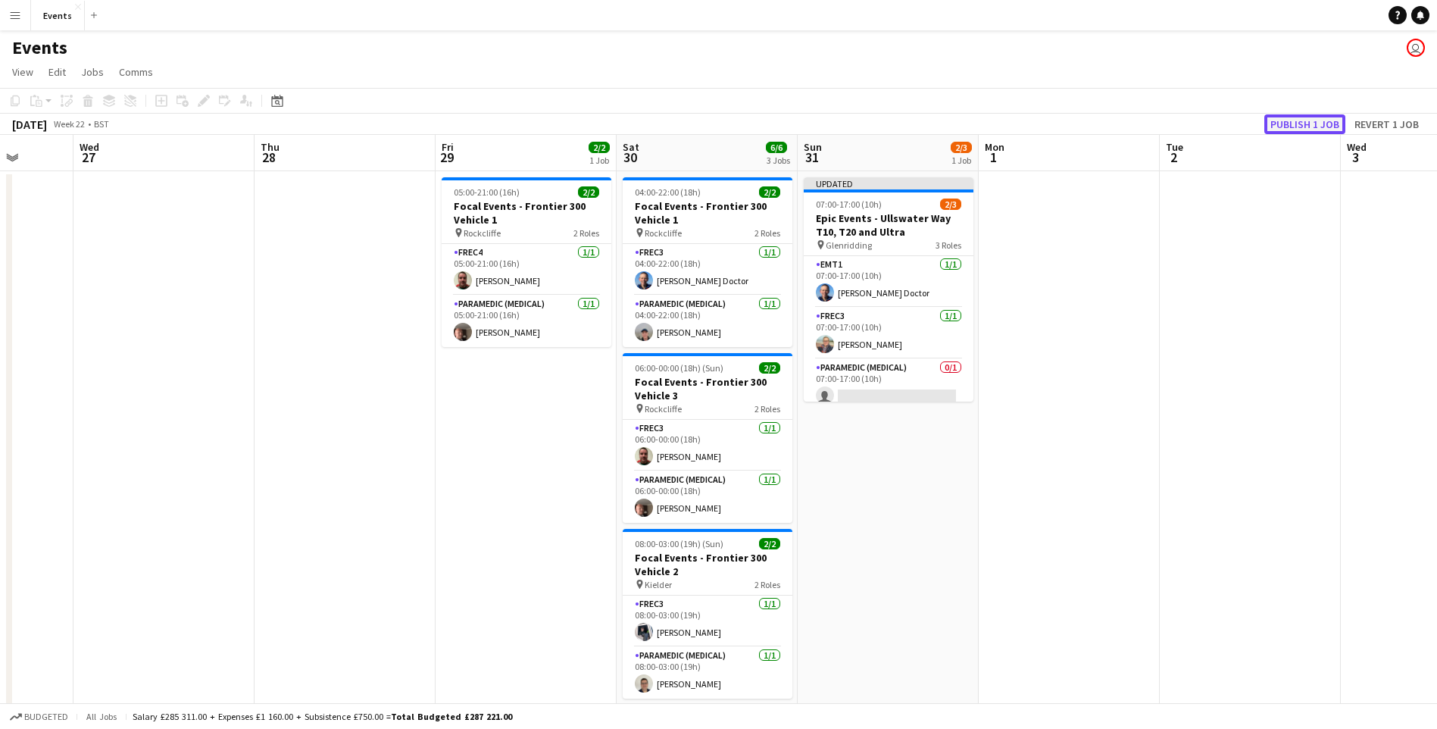
click at [1318, 130] on button "Publish 1 job" at bounding box center [1304, 124] width 81 height 20
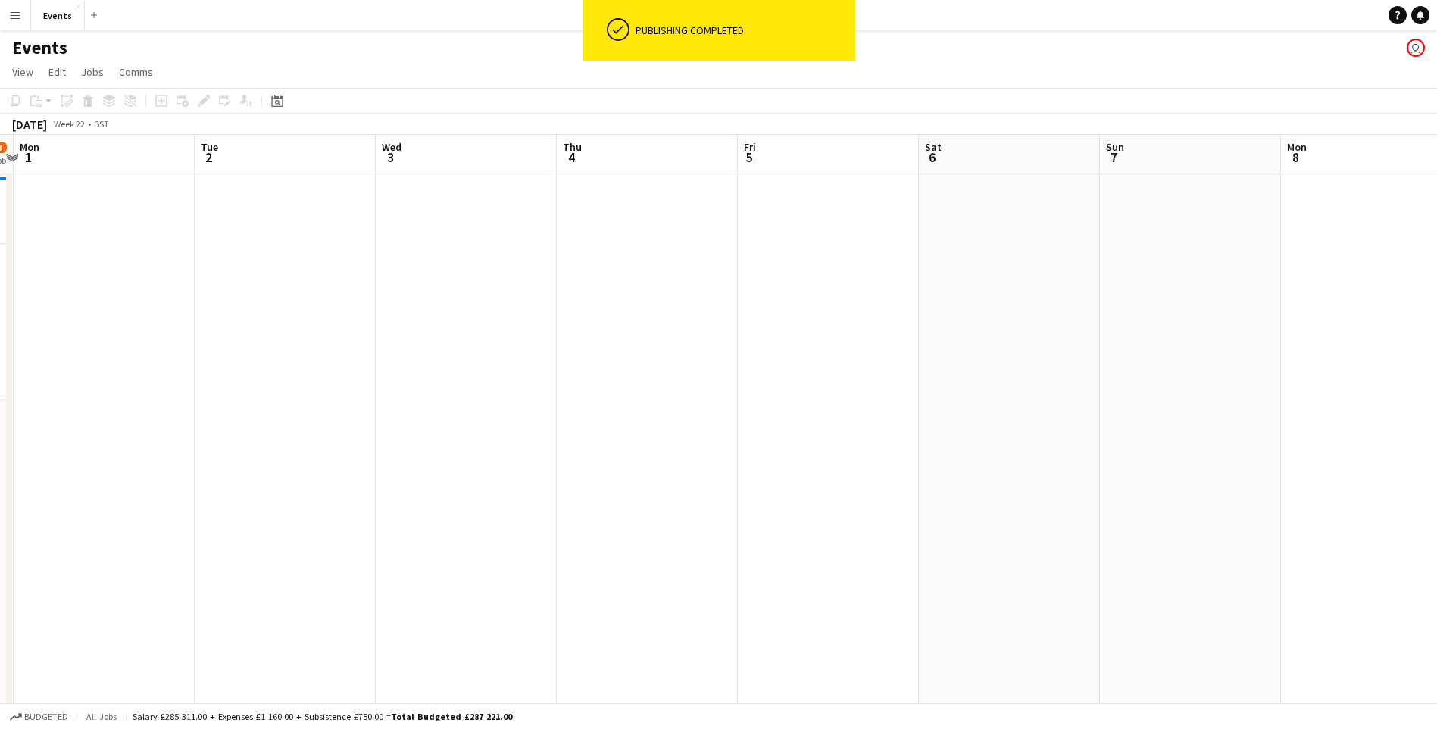
drag, startPoint x: 944, startPoint y: 462, endPoint x: 302, endPoint y: 466, distance: 642.2
drag, startPoint x: 822, startPoint y: 560, endPoint x: 348, endPoint y: 552, distance: 474.2
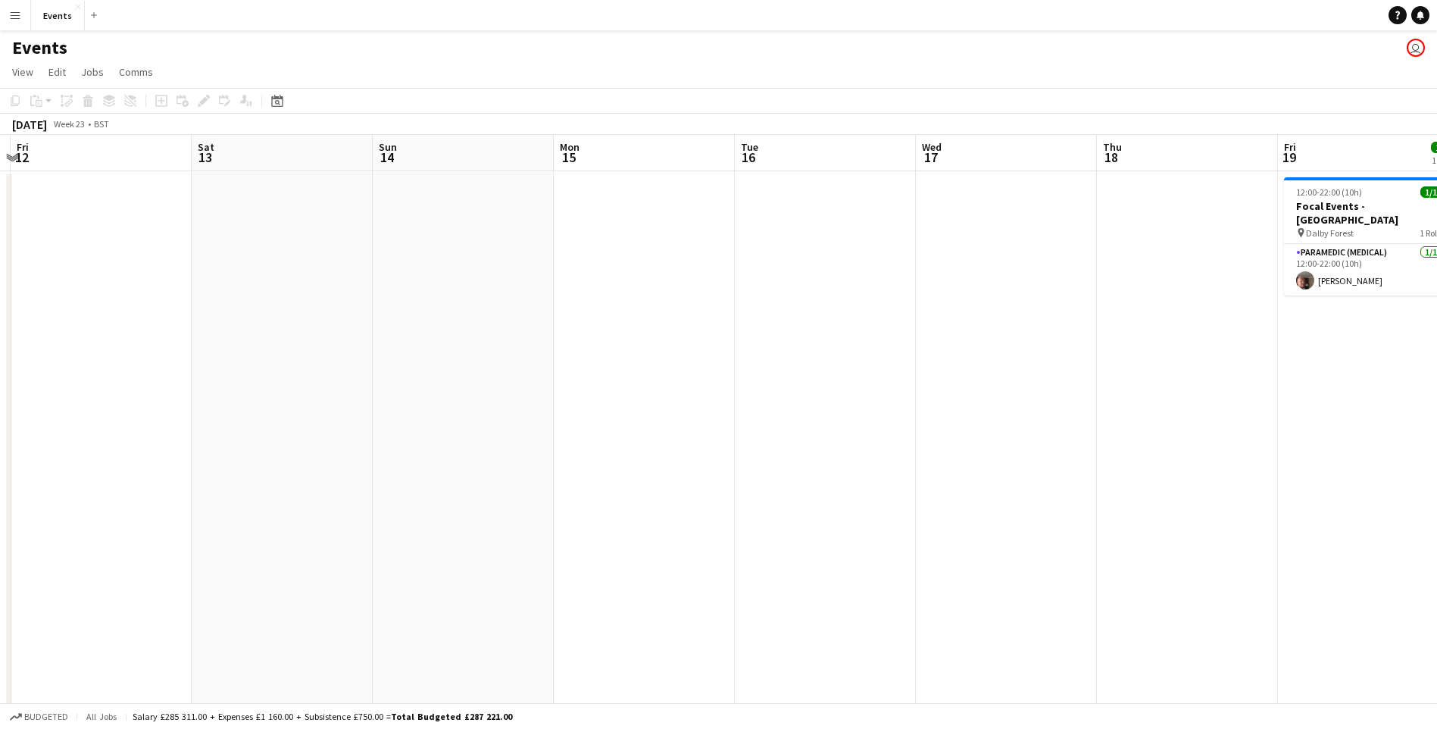
drag, startPoint x: 877, startPoint y: 539, endPoint x: -3, endPoint y: 504, distance: 880.7
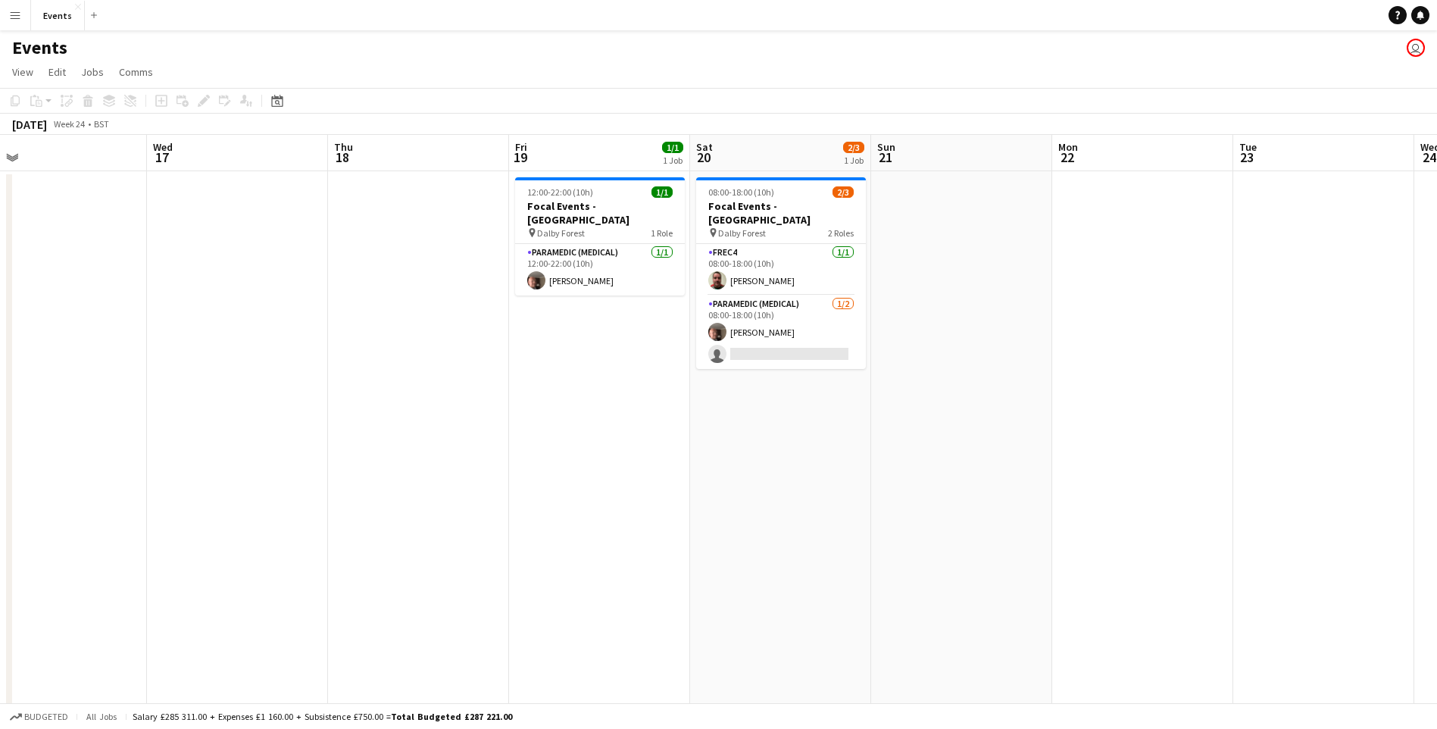
drag, startPoint x: 919, startPoint y: 536, endPoint x: 173, endPoint y: 520, distance: 746.9
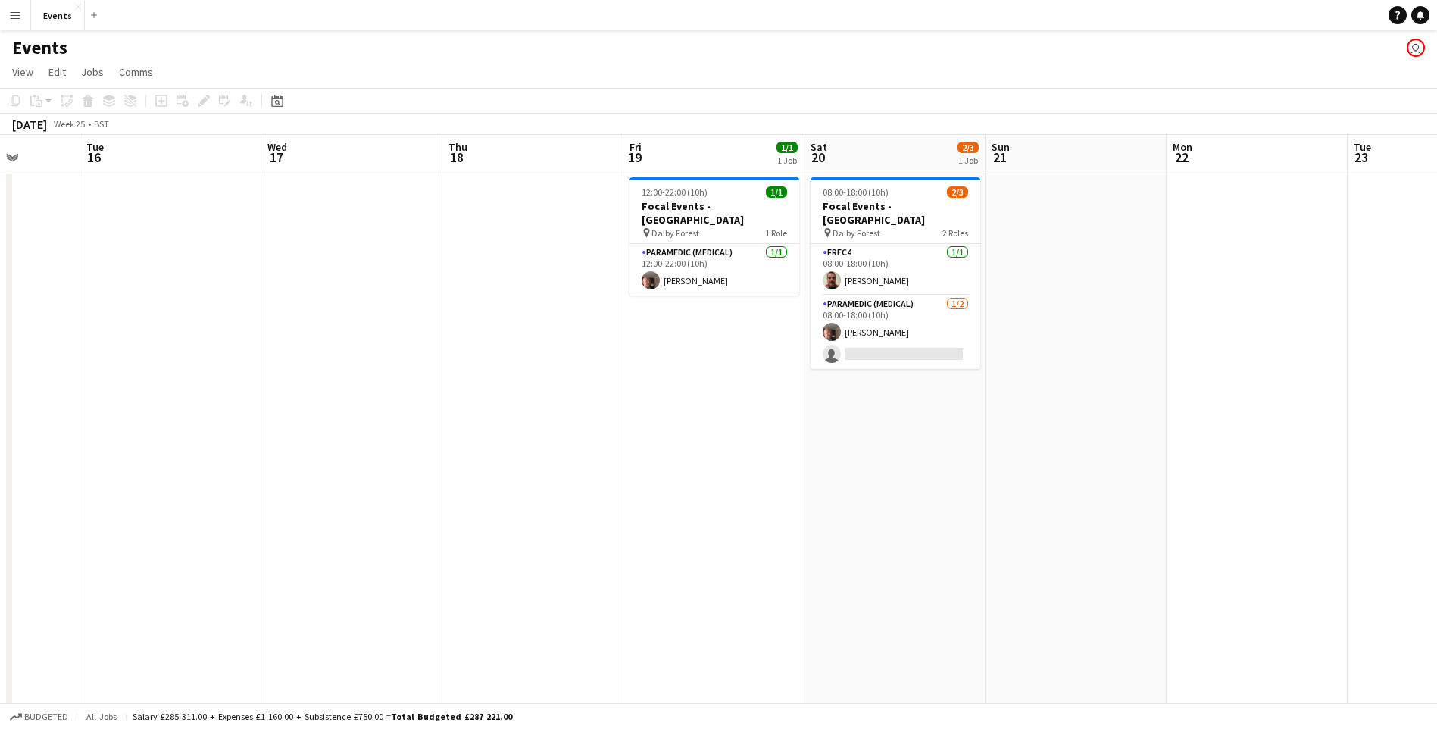
drag, startPoint x: 1111, startPoint y: 445, endPoint x: 874, endPoint y: 454, distance: 237.2
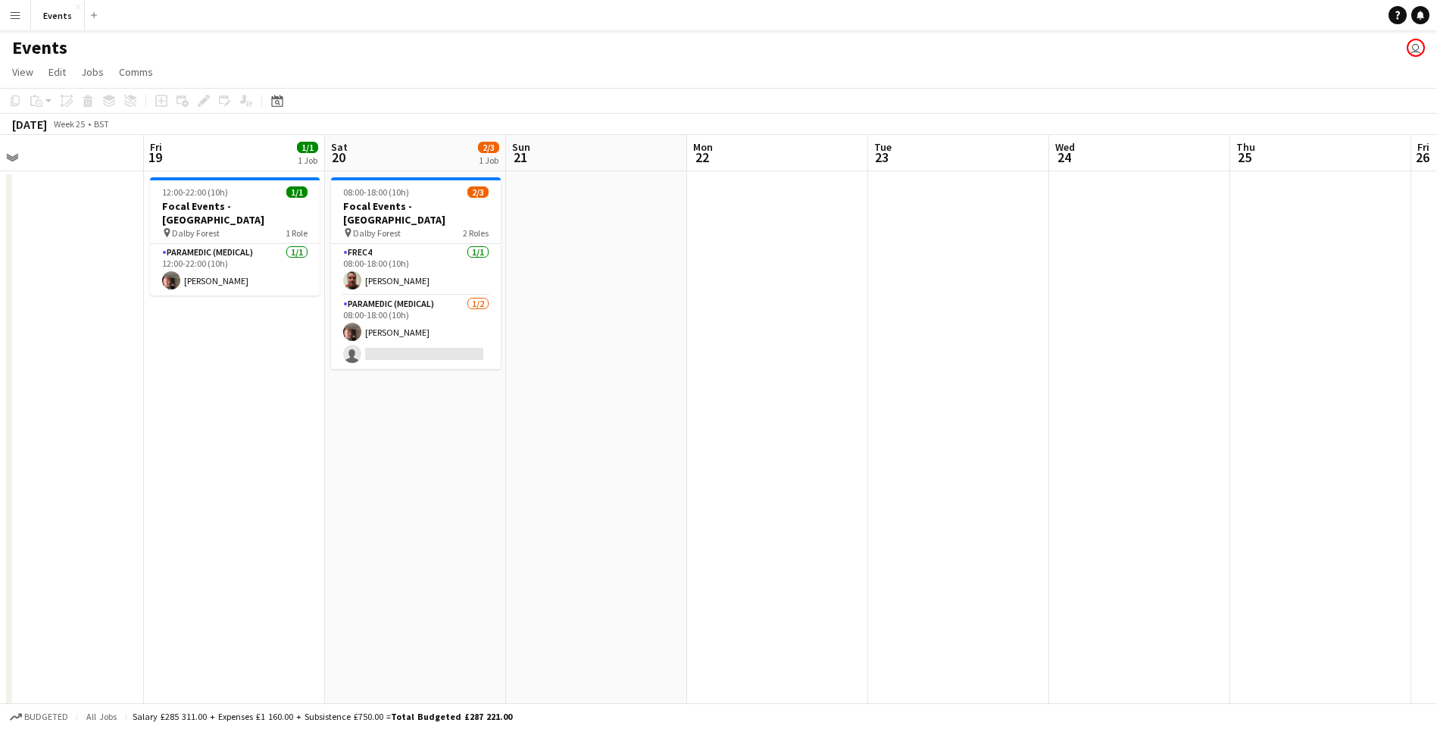
scroll to position [0, 326]
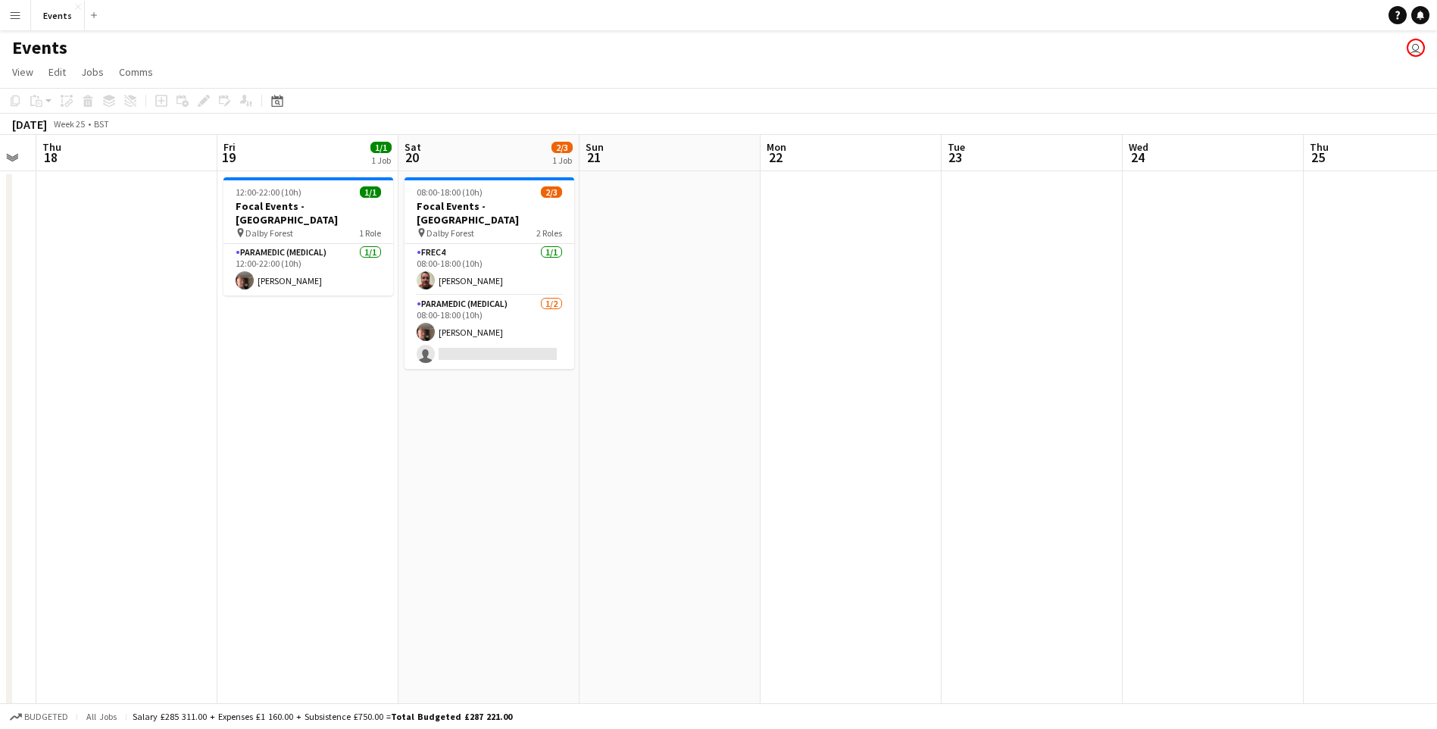
drag, startPoint x: 1293, startPoint y: 460, endPoint x: 1278, endPoint y: 457, distance: 15.4
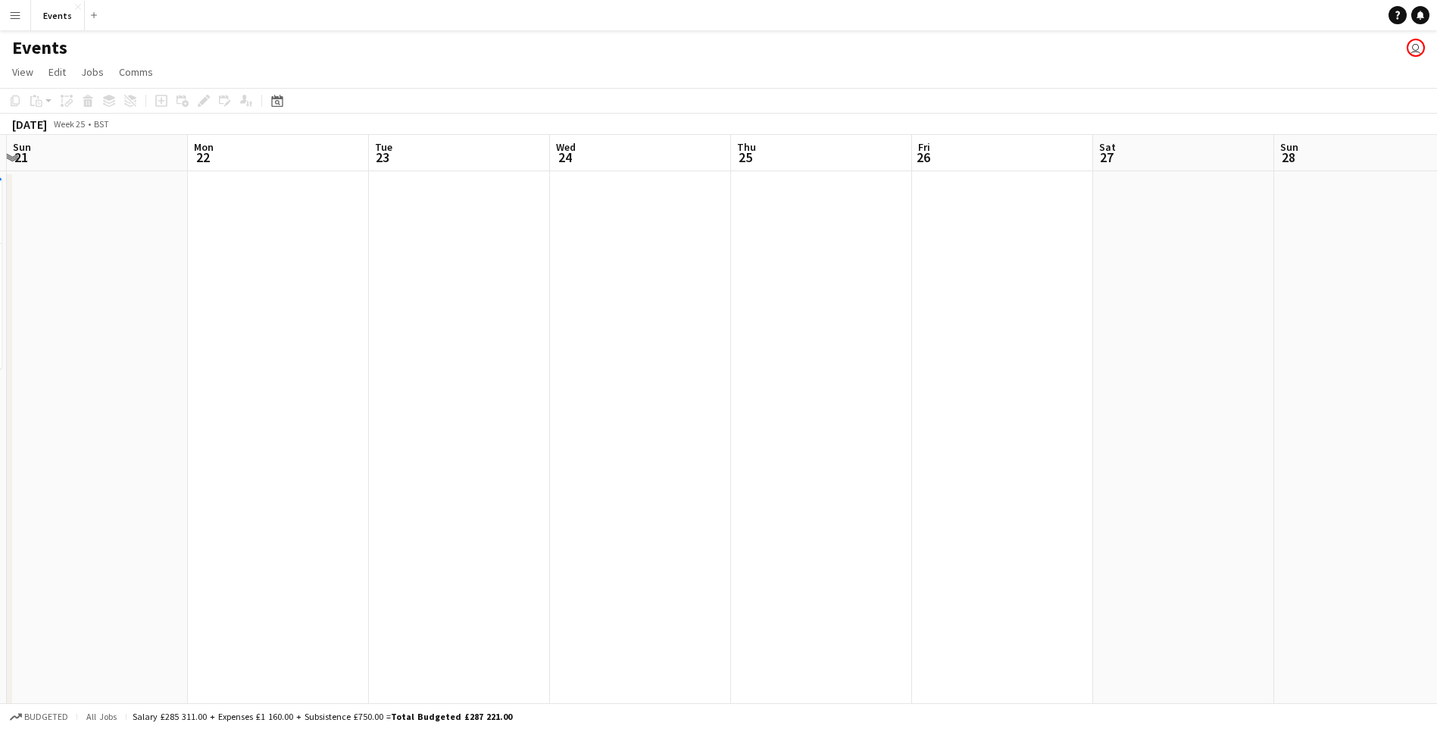
drag, startPoint x: 495, startPoint y: 603, endPoint x: 248, endPoint y: 595, distance: 247.0
drag, startPoint x: 332, startPoint y: 588, endPoint x: 126, endPoint y: 579, distance: 206.2
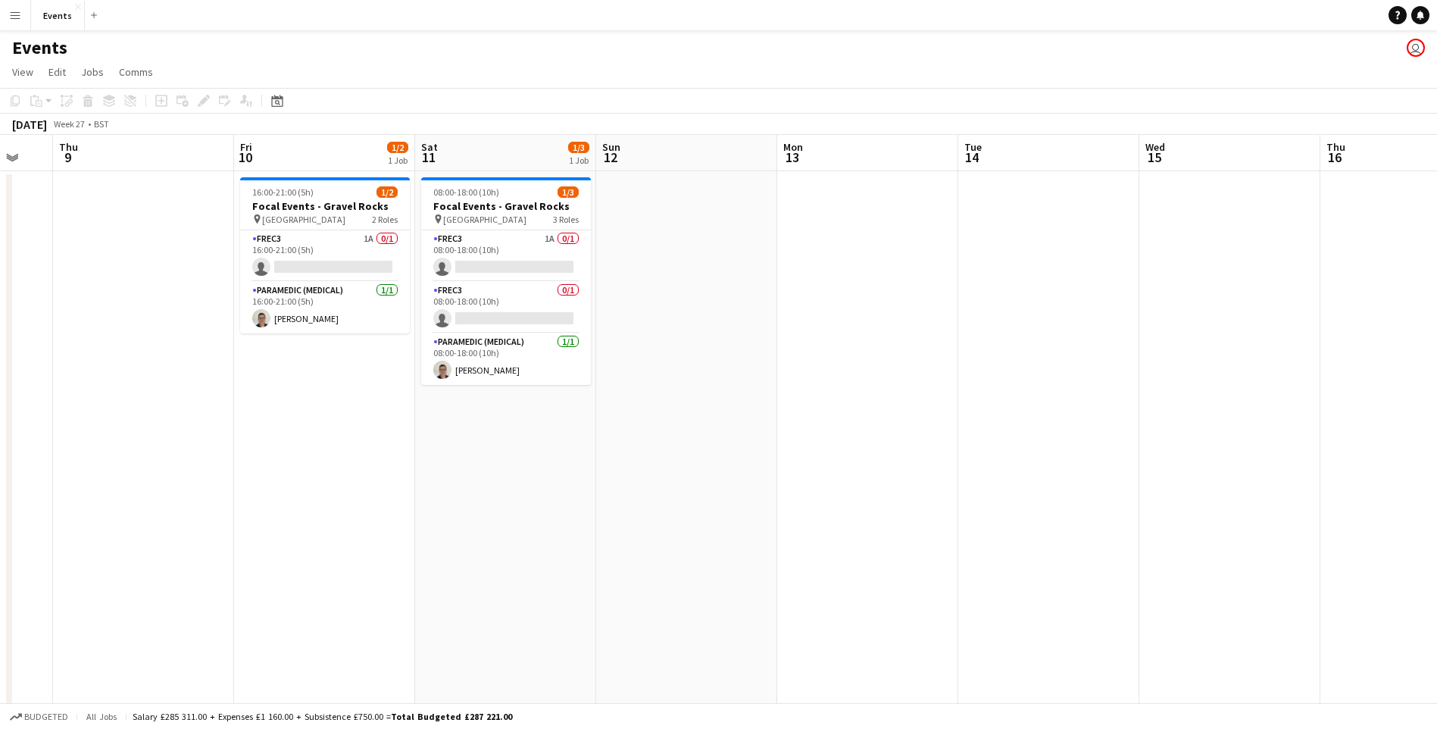
scroll to position [0, 487]
drag, startPoint x: 1091, startPoint y: 548, endPoint x: 397, endPoint y: 541, distance: 694.5
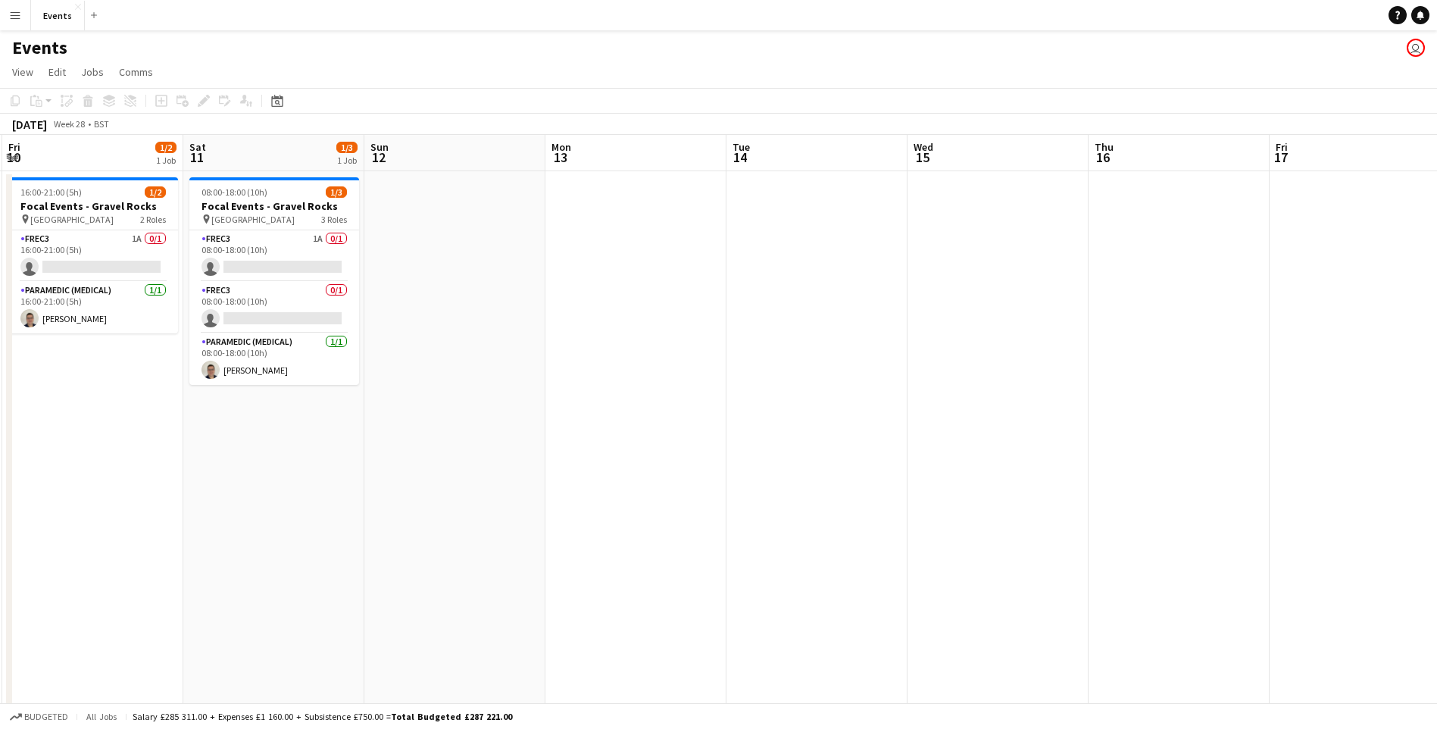
drag, startPoint x: 1088, startPoint y: 433, endPoint x: 813, endPoint y: 432, distance: 274.9
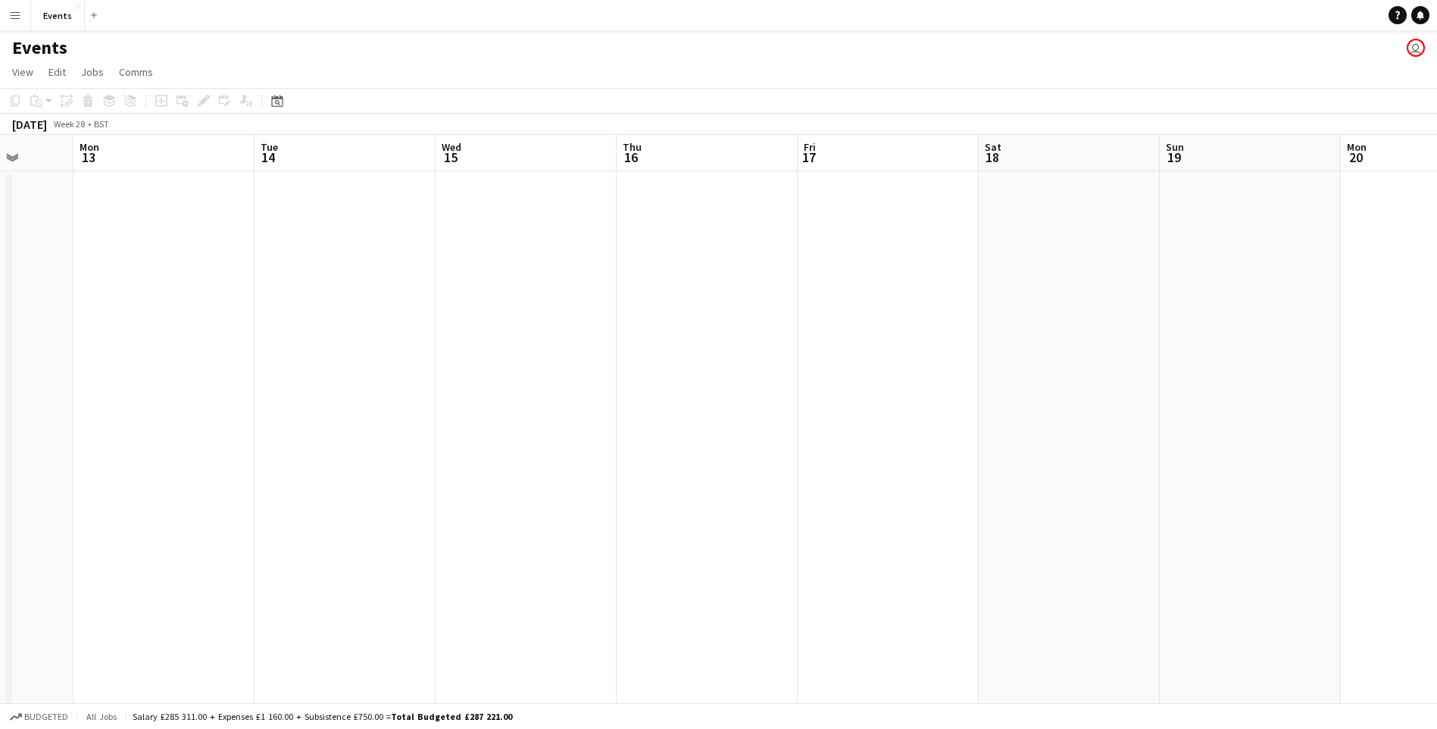
drag, startPoint x: 916, startPoint y: 439, endPoint x: 452, endPoint y: 433, distance: 464.3
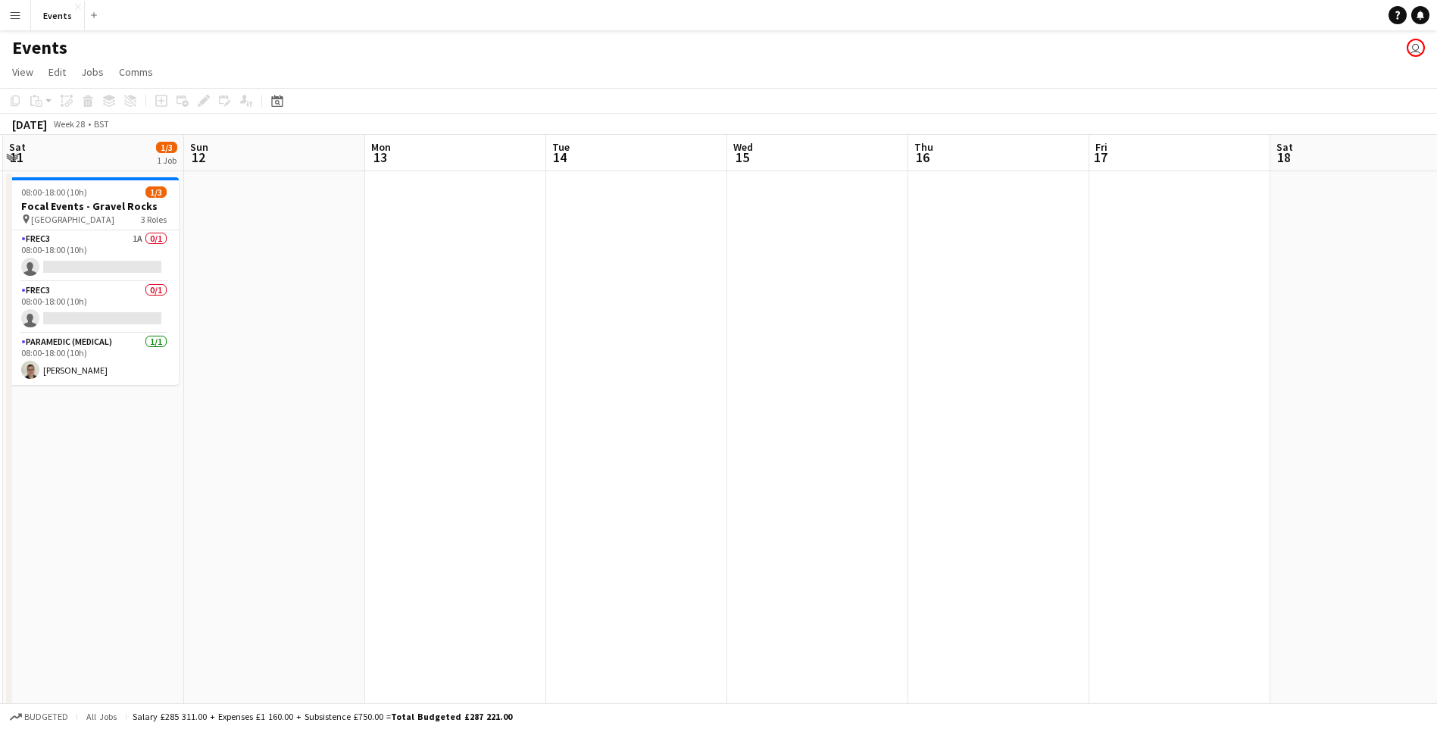
drag, startPoint x: 1144, startPoint y: 430, endPoint x: 1203, endPoint y: 418, distance: 59.6
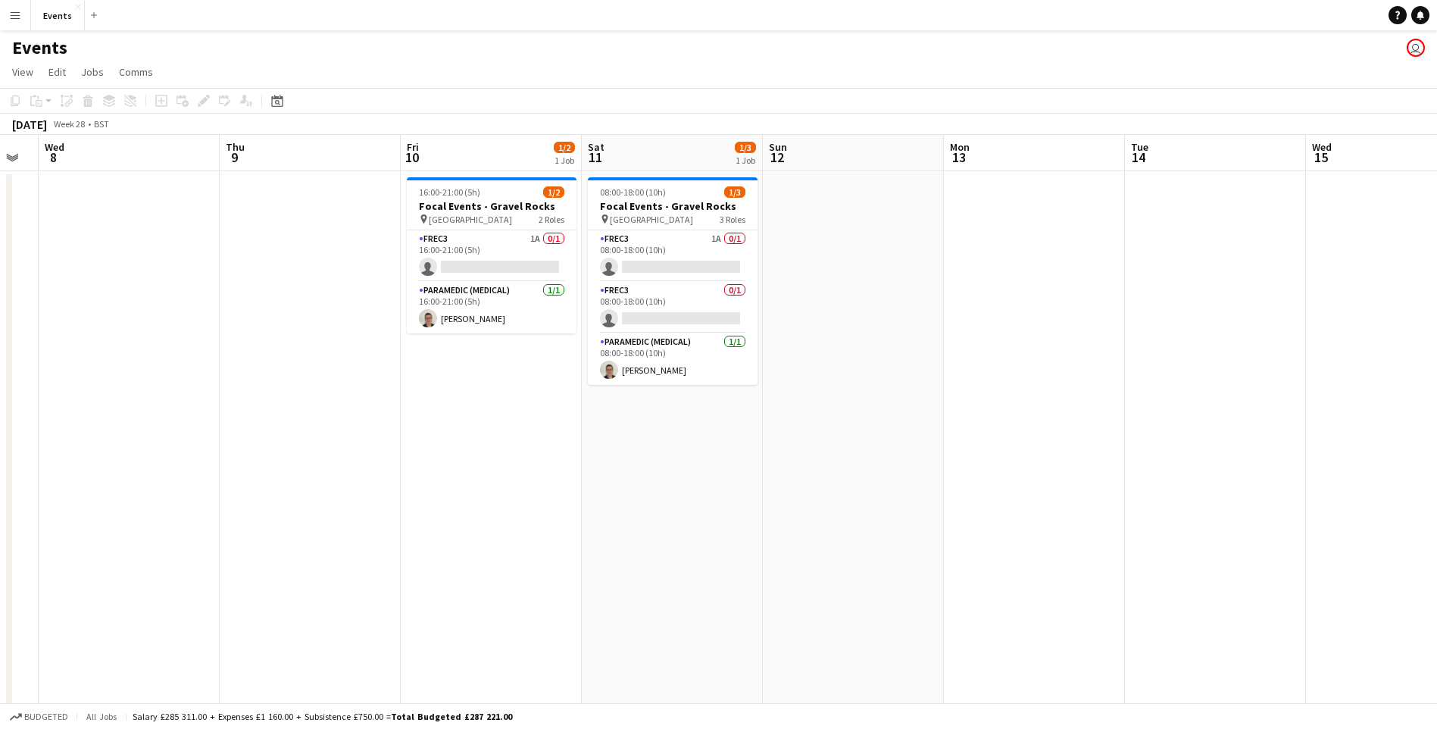
drag, startPoint x: 510, startPoint y: 466, endPoint x: 1062, endPoint y: 428, distance: 553.4
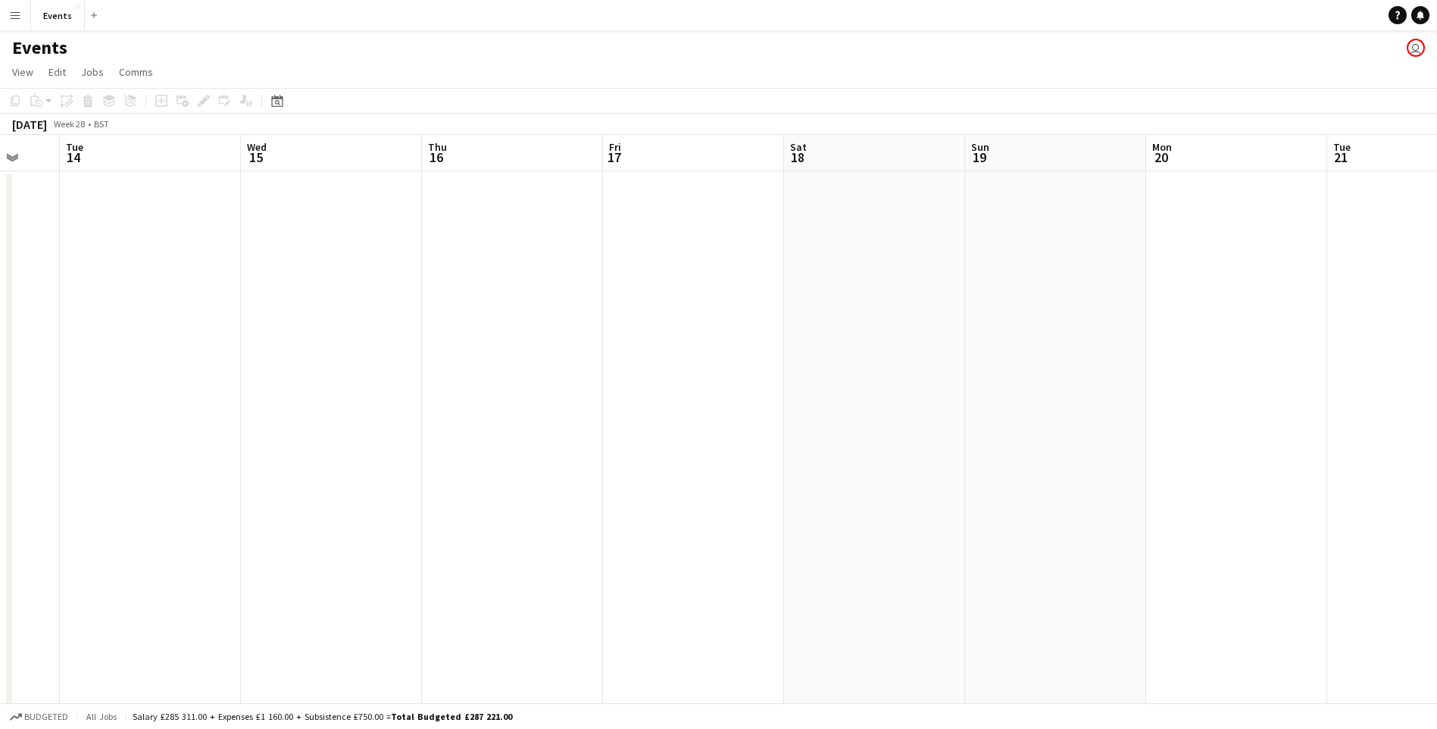
drag, startPoint x: 1101, startPoint y: 473, endPoint x: 120, endPoint y: 392, distance: 984.1
drag, startPoint x: 800, startPoint y: 370, endPoint x: 226, endPoint y: 367, distance: 574.8
drag, startPoint x: 389, startPoint y: 431, endPoint x: 247, endPoint y: 419, distance: 142.9
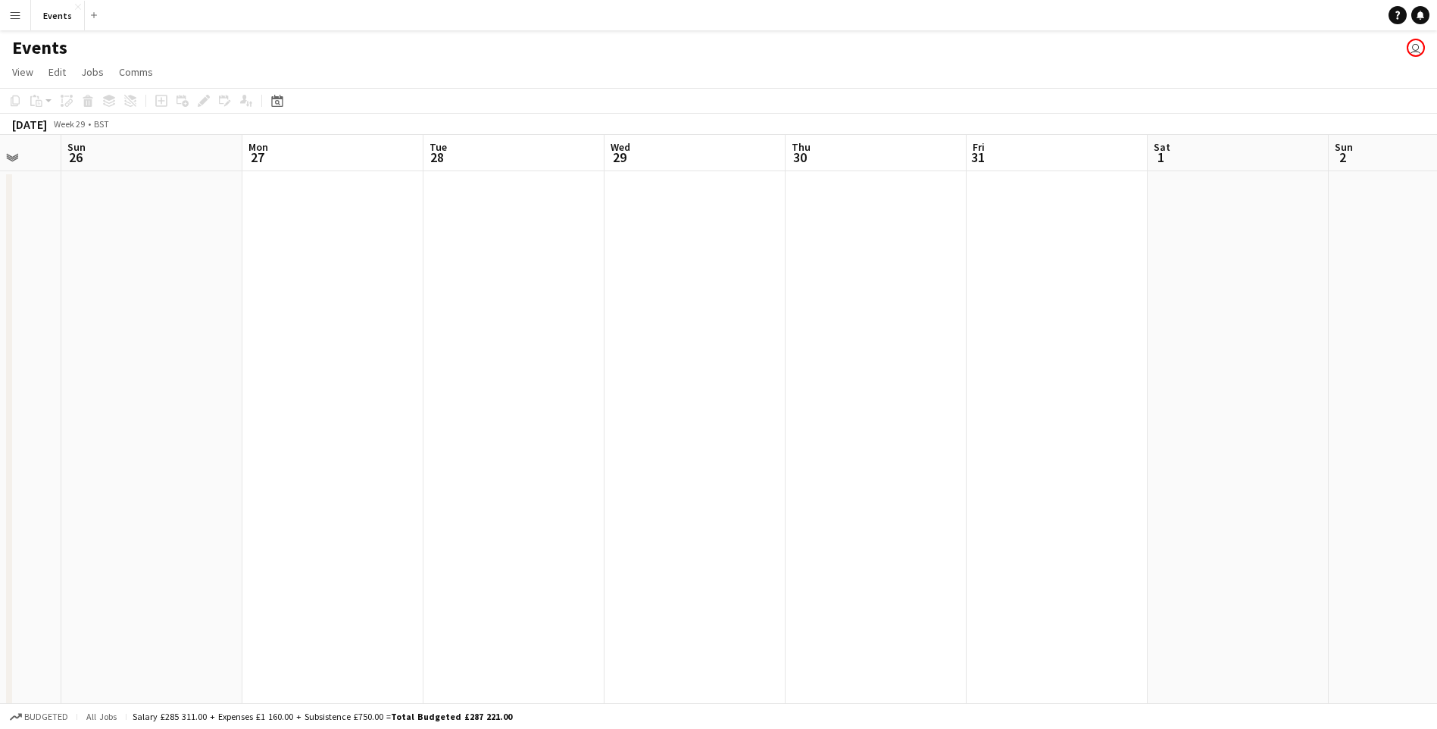
drag, startPoint x: 369, startPoint y: 457, endPoint x: 214, endPoint y: 439, distance: 156.3
drag, startPoint x: 1227, startPoint y: 382, endPoint x: 89, endPoint y: 401, distance: 1137.7
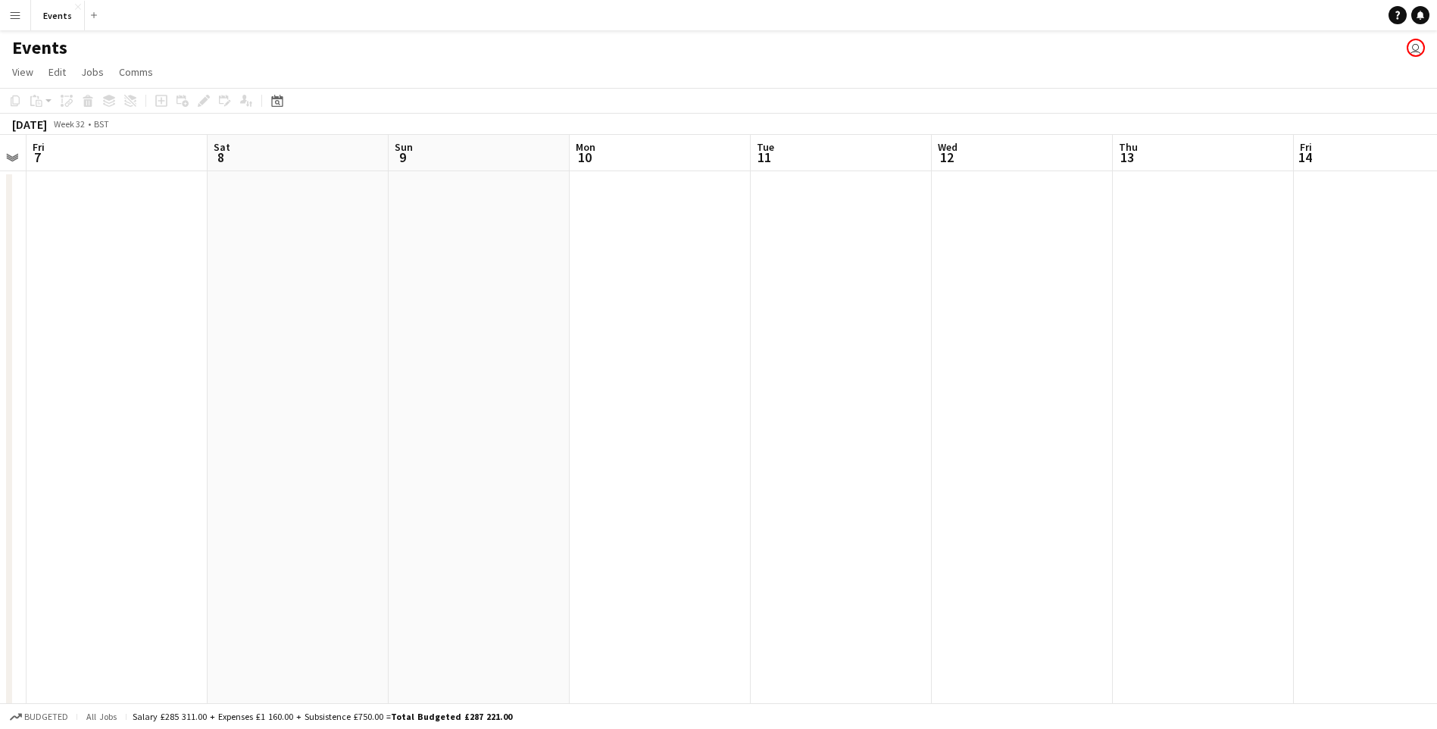
drag, startPoint x: 1119, startPoint y: 420, endPoint x: 562, endPoint y: 442, distance: 557.8
drag, startPoint x: 1235, startPoint y: 387, endPoint x: 35, endPoint y: 403, distance: 1200.5
drag, startPoint x: 1138, startPoint y: 402, endPoint x: 2, endPoint y: 387, distance: 1136.1
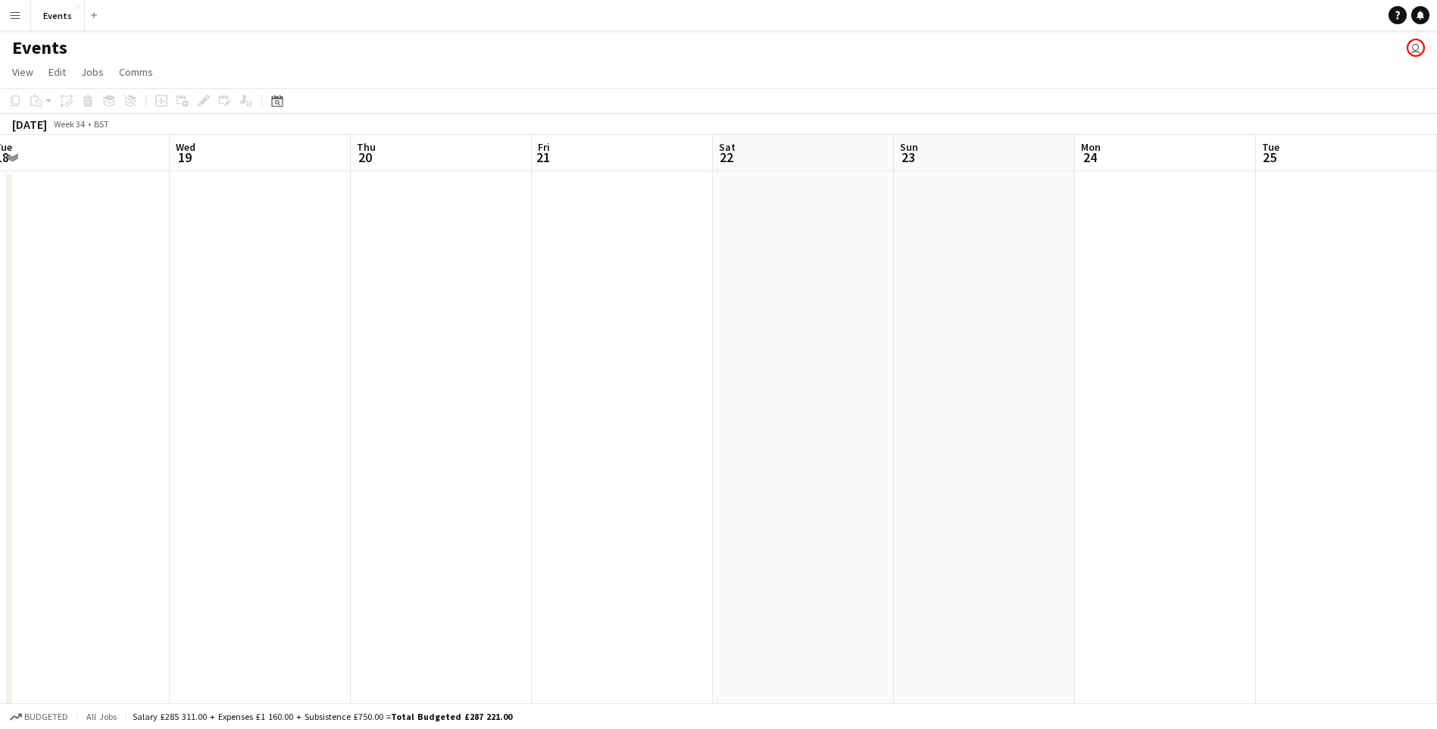
drag, startPoint x: 393, startPoint y: 412, endPoint x: 310, endPoint y: 382, distance: 88.4
drag, startPoint x: 989, startPoint y: 379, endPoint x: 1017, endPoint y: 378, distance: 28.0
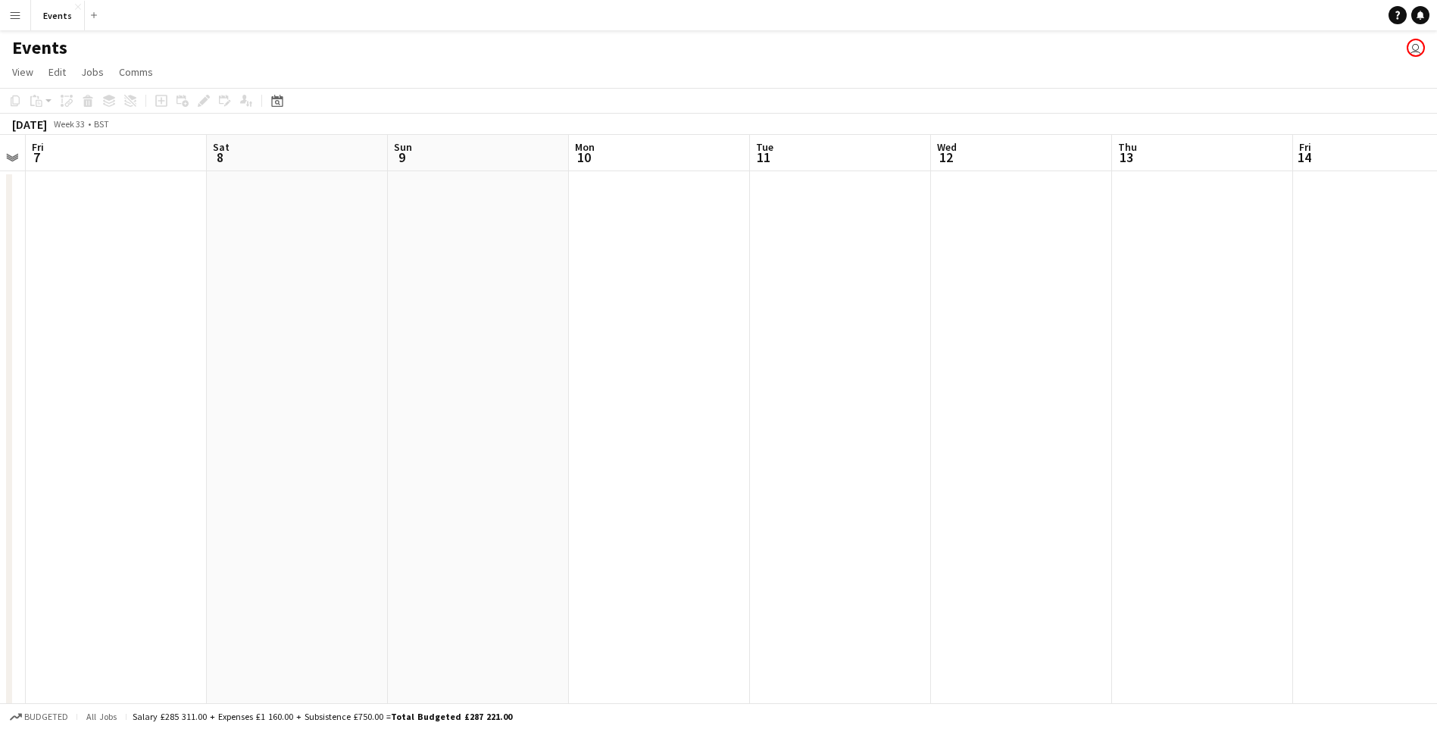
drag, startPoint x: 661, startPoint y: 380, endPoint x: 1113, endPoint y: 384, distance: 451.4
drag, startPoint x: 1202, startPoint y: 392, endPoint x: 1120, endPoint y: 406, distance: 82.9
drag, startPoint x: 1131, startPoint y: 445, endPoint x: 891, endPoint y: 473, distance: 241.0
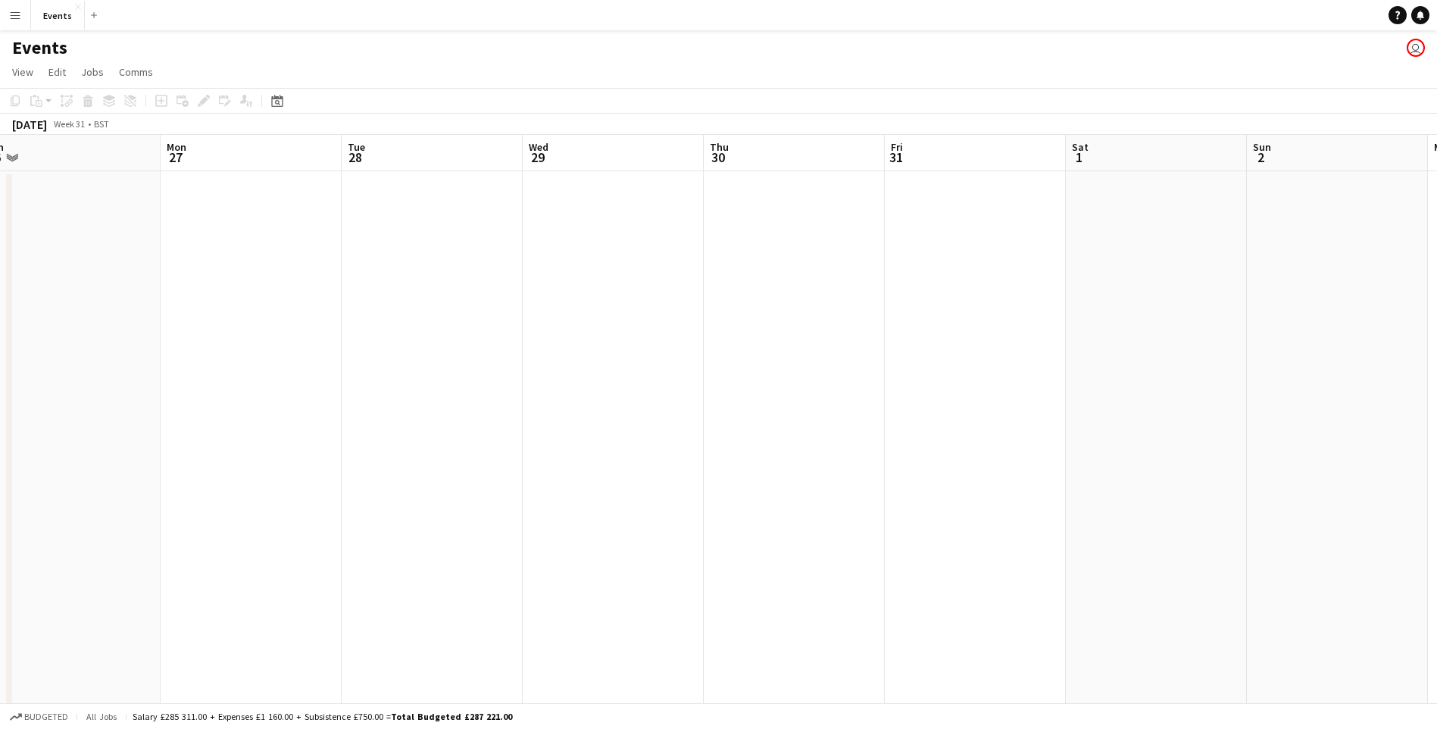
drag, startPoint x: 944, startPoint y: 494, endPoint x: 1368, endPoint y: 431, distance: 428.0
drag, startPoint x: 632, startPoint y: 398, endPoint x: 1302, endPoint y: 346, distance: 671.5
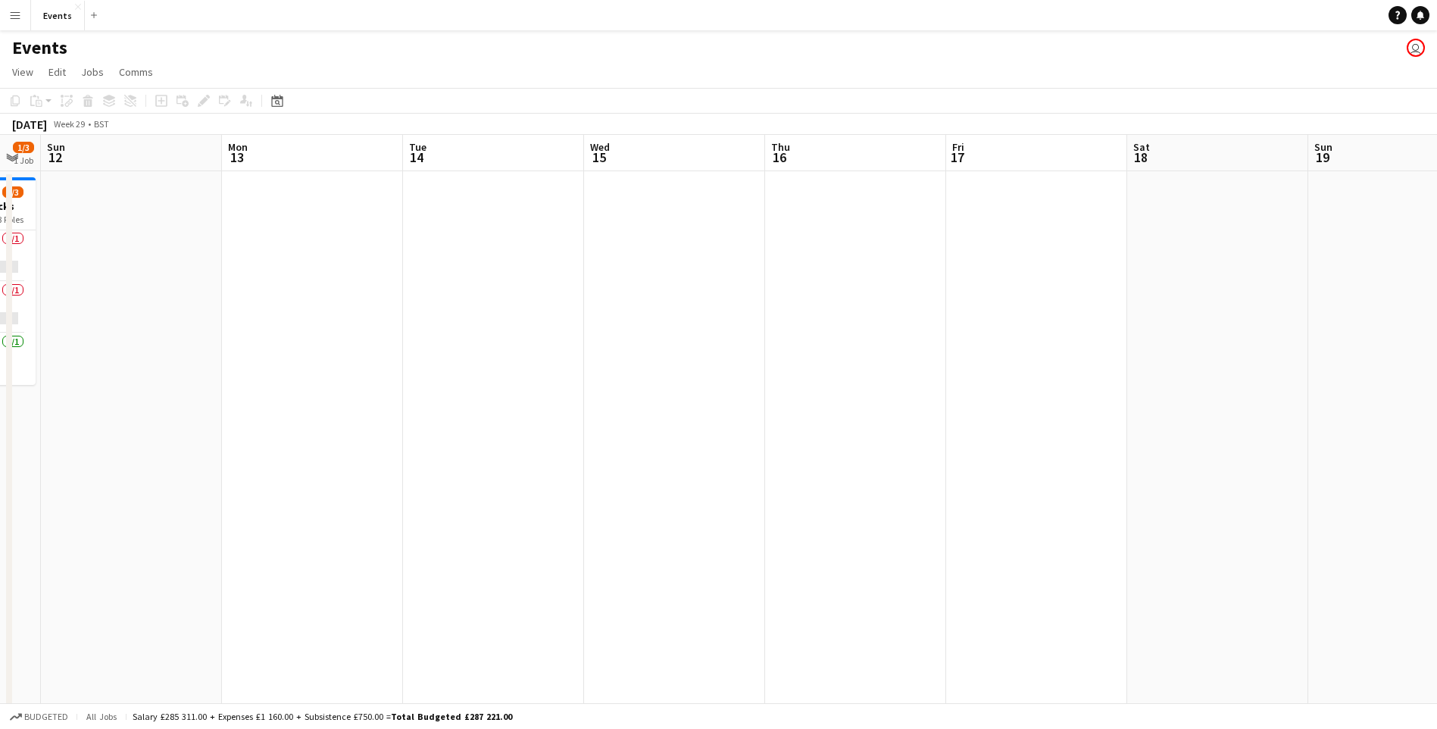
drag, startPoint x: 446, startPoint y: 375, endPoint x: 1259, endPoint y: 347, distance: 813.1
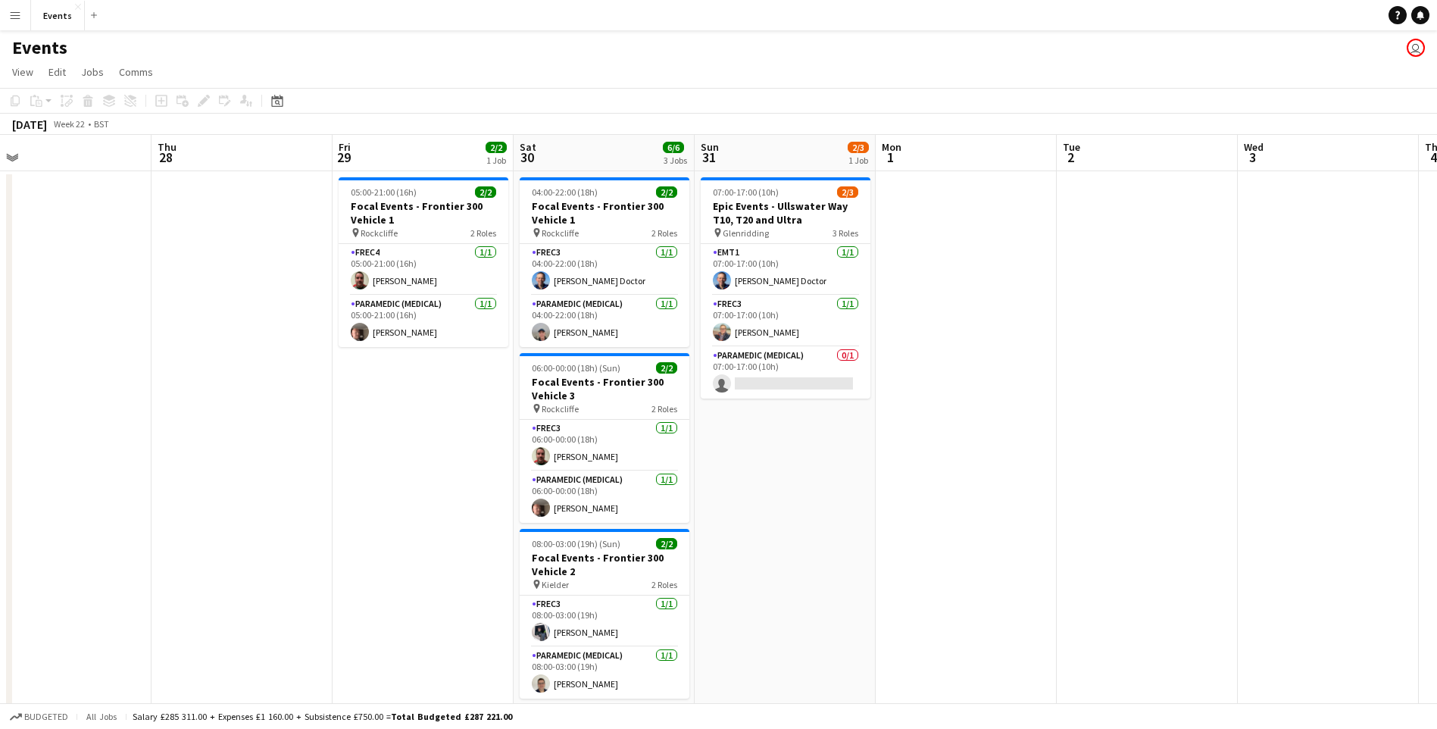
scroll to position [0, 436]
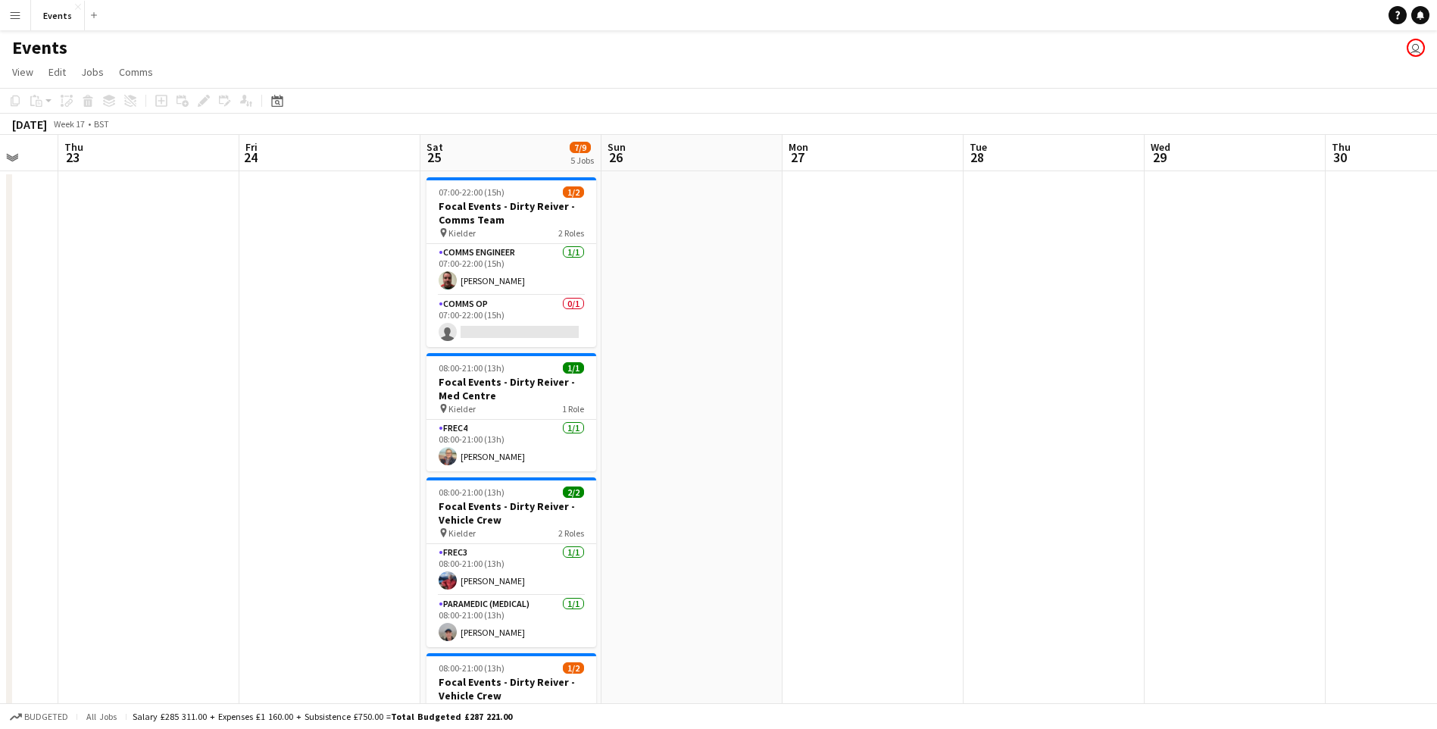
scroll to position [0, 417]
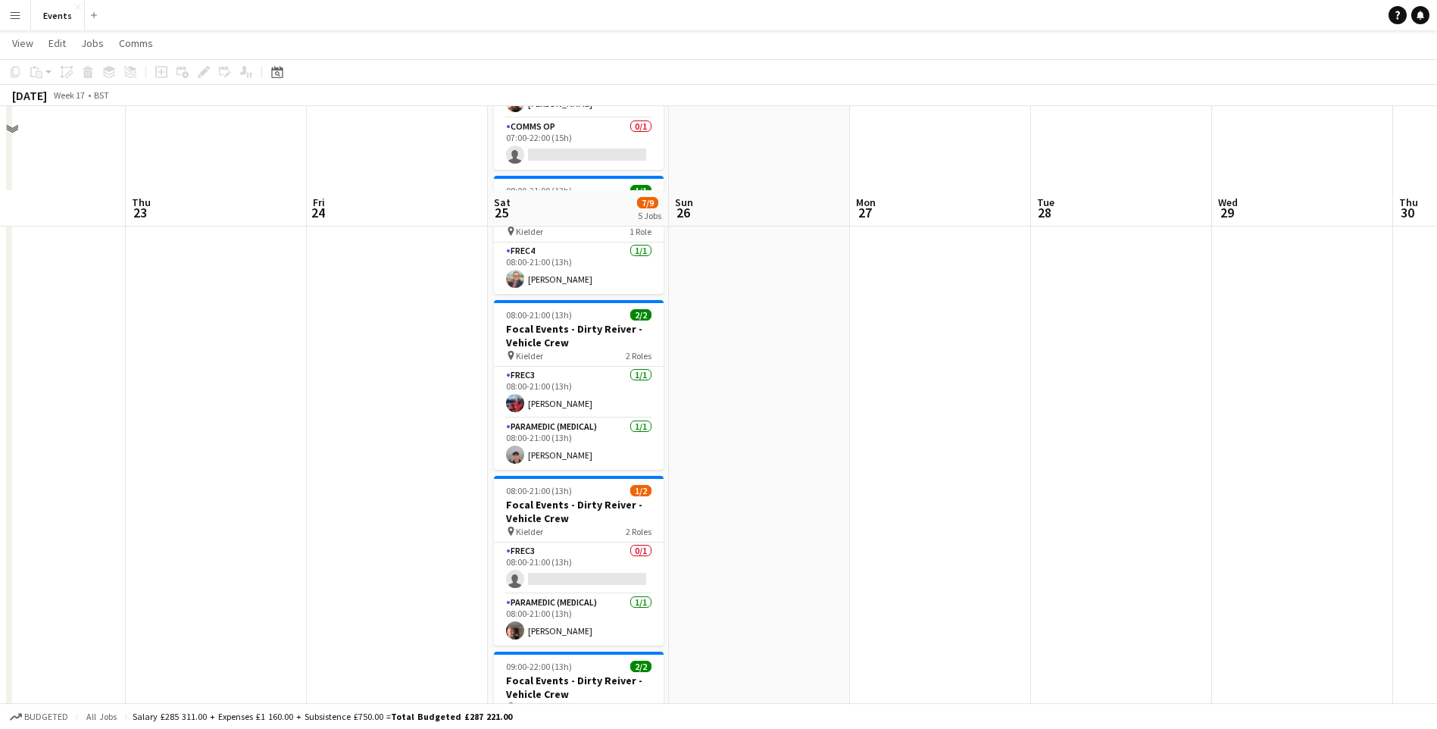
scroll to position [303, 0]
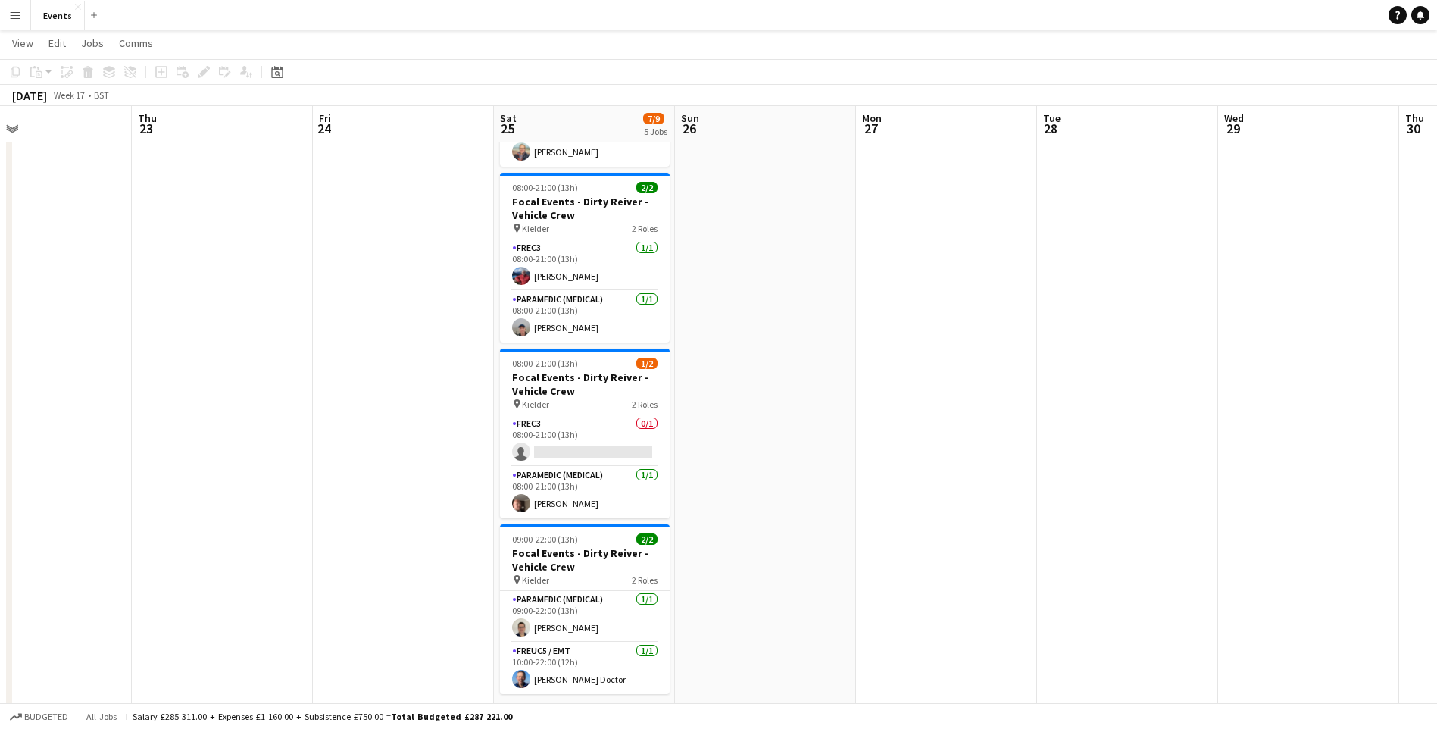
click at [1085, 428] on app-calendar-viewport "Mon 20 Tue 21 Wed 22 Thu 23 Fri 24 Sat 25 7/9 5 Jobs Sun 26 Mon 27 Tue 28 Wed 2…" at bounding box center [718, 598] width 1437 height 1685
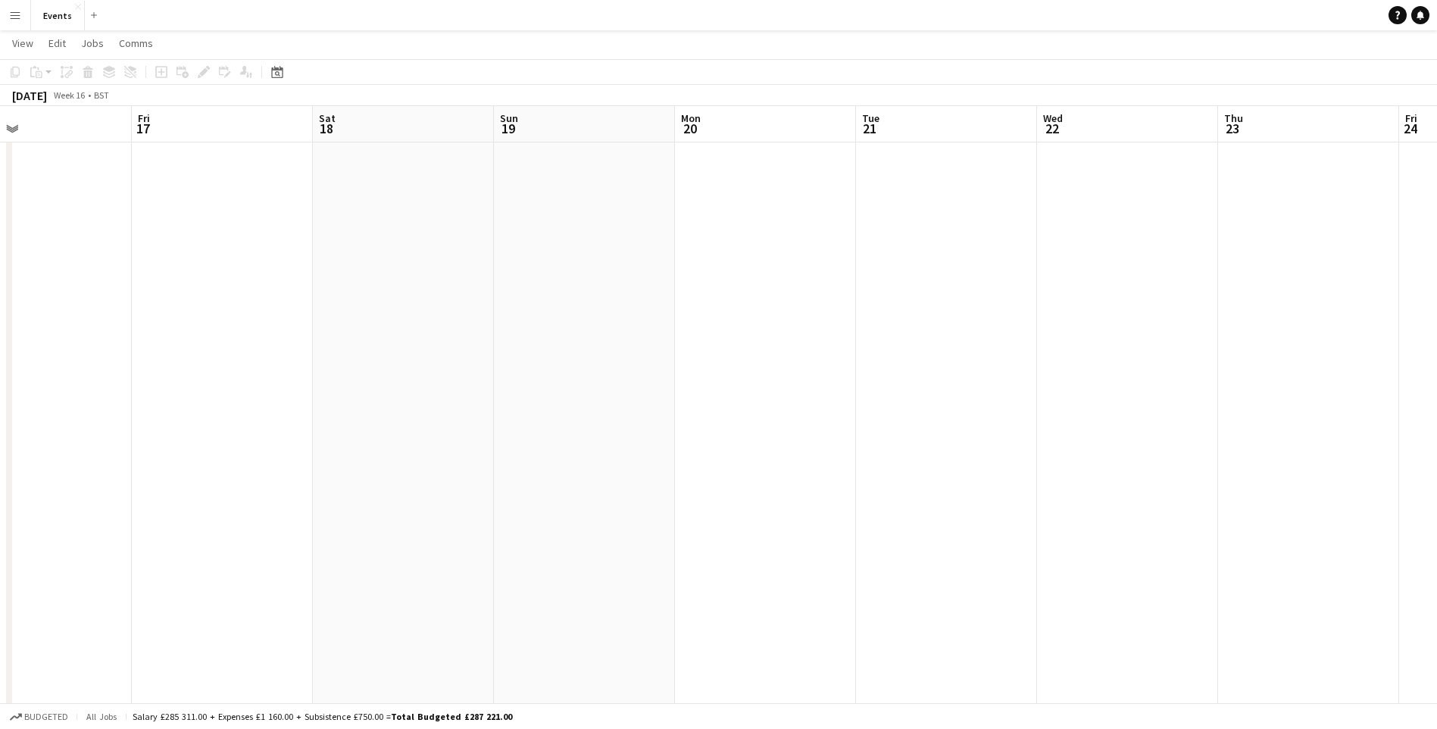
scroll to position [0, 429]
click at [883, 448] on app-calendar-viewport "Tue 14 Wed 15 Thu 16 Fri 17 Sat 18 Sun 19 Mon 20 Tue 21 Wed 22 Thu 23 Fri 24 Sa…" at bounding box center [718, 598] width 1437 height 1685
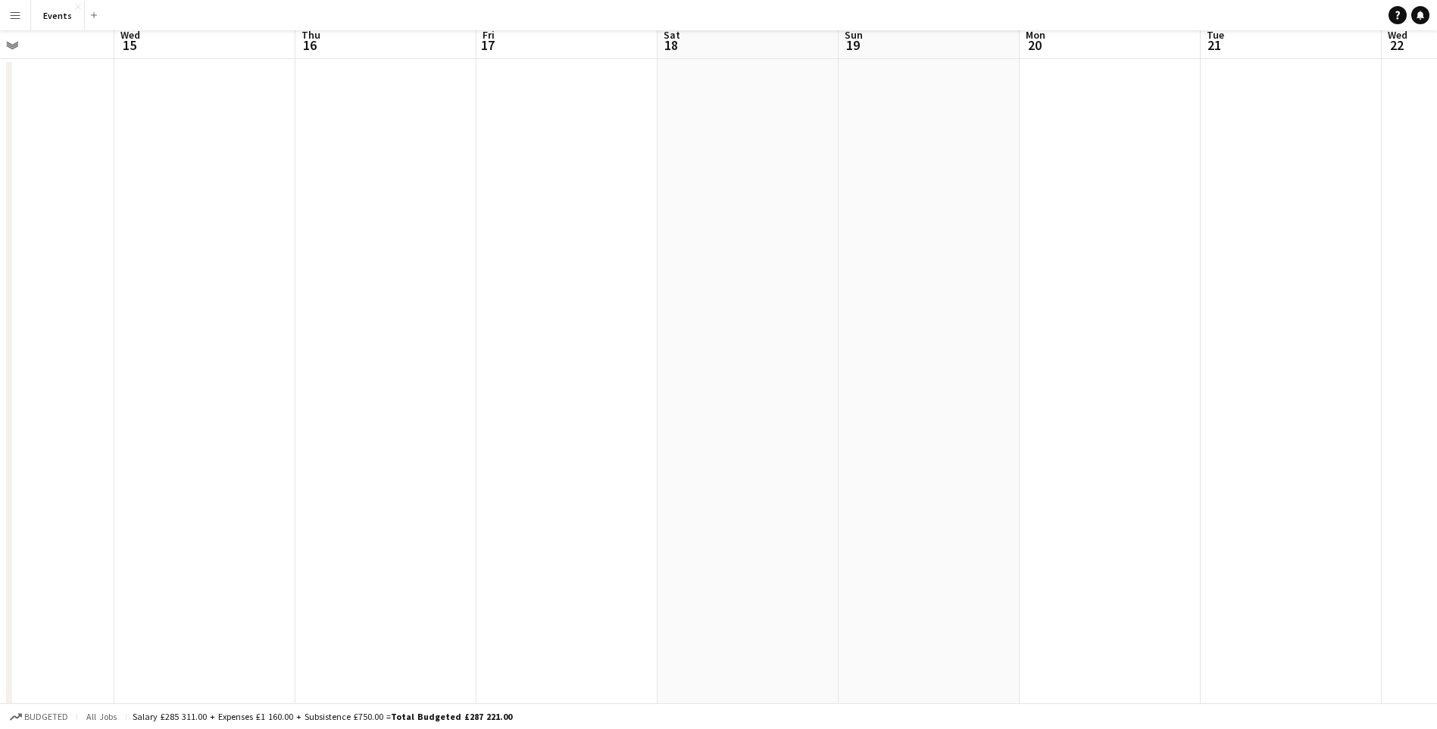
scroll to position [0, 0]
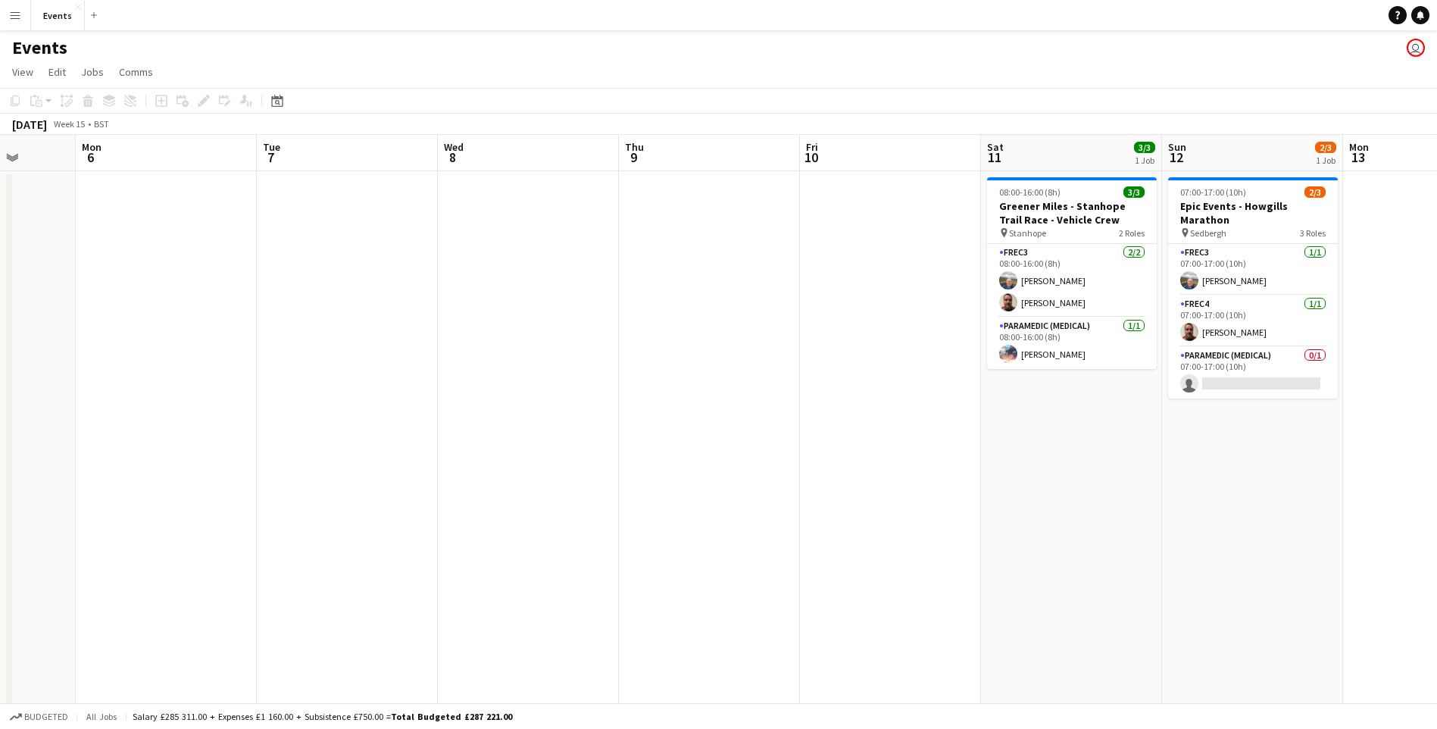
scroll to position [0, 467]
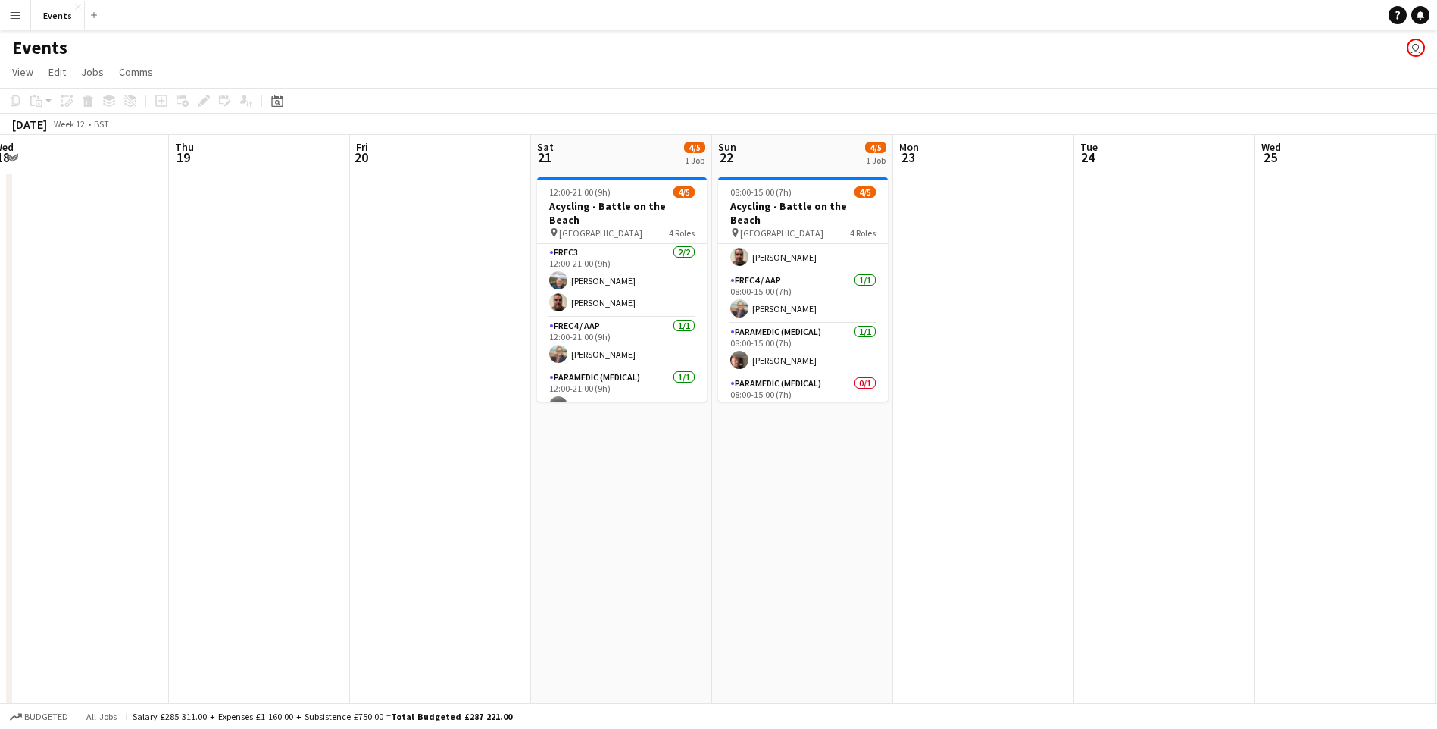
scroll to position [57, 0]
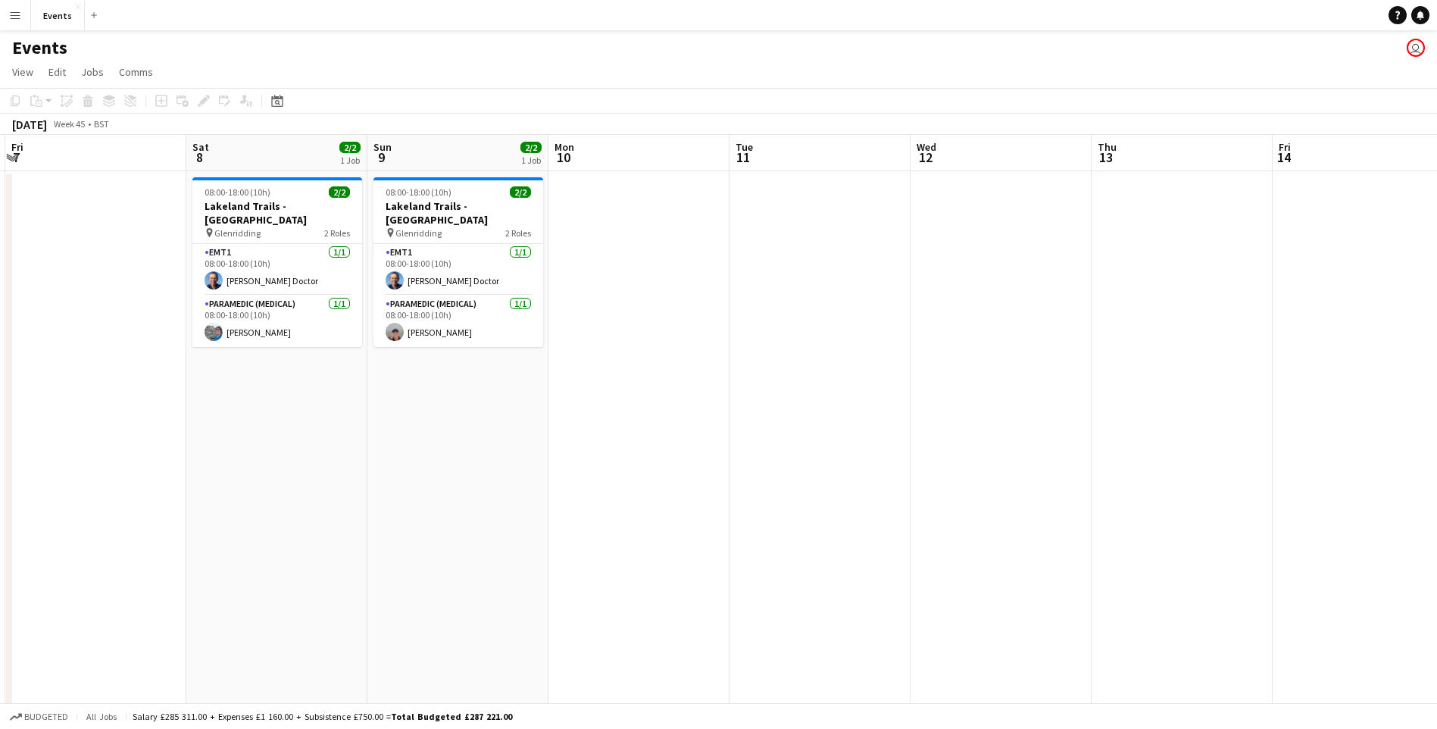
drag, startPoint x: 1134, startPoint y: 433, endPoint x: 772, endPoint y: 519, distance: 372.0
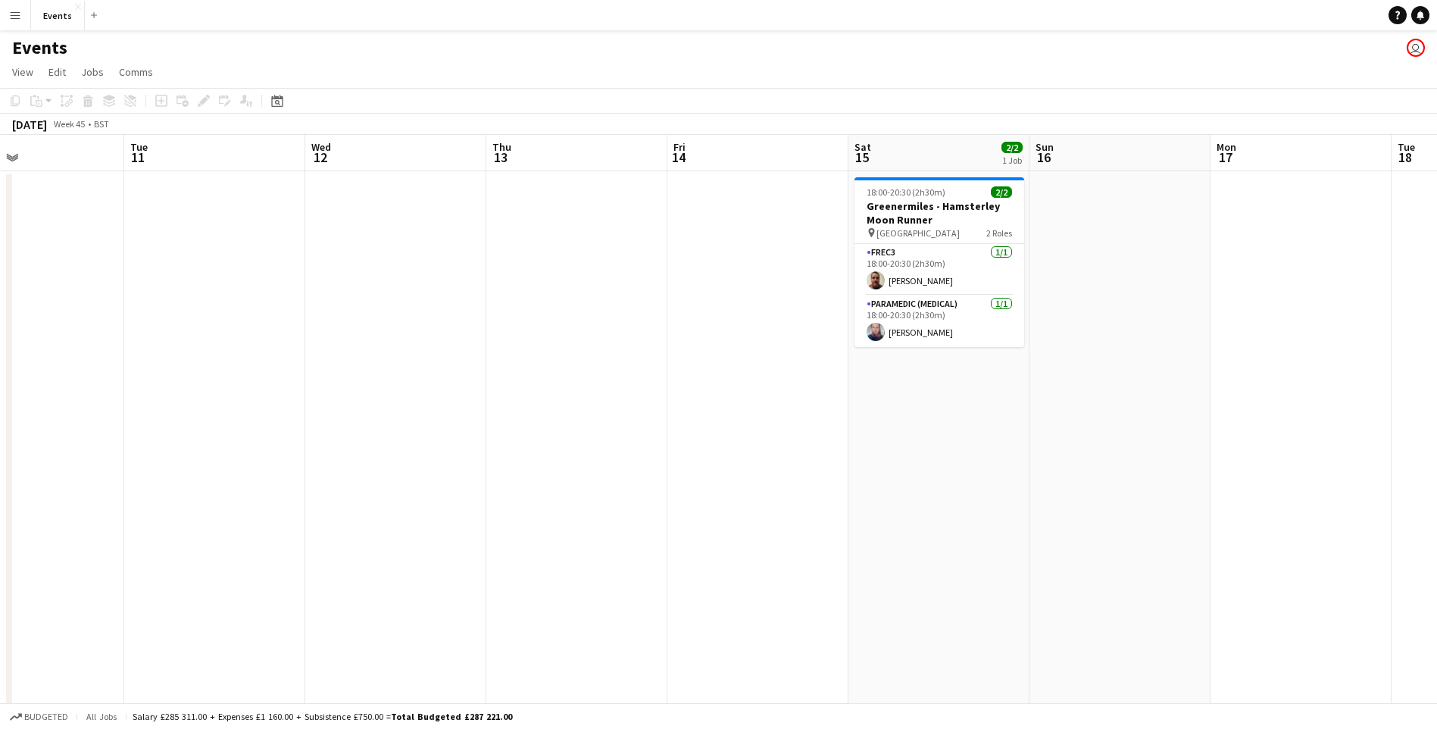
drag, startPoint x: 924, startPoint y: 548, endPoint x: 795, endPoint y: 531, distance: 129.8
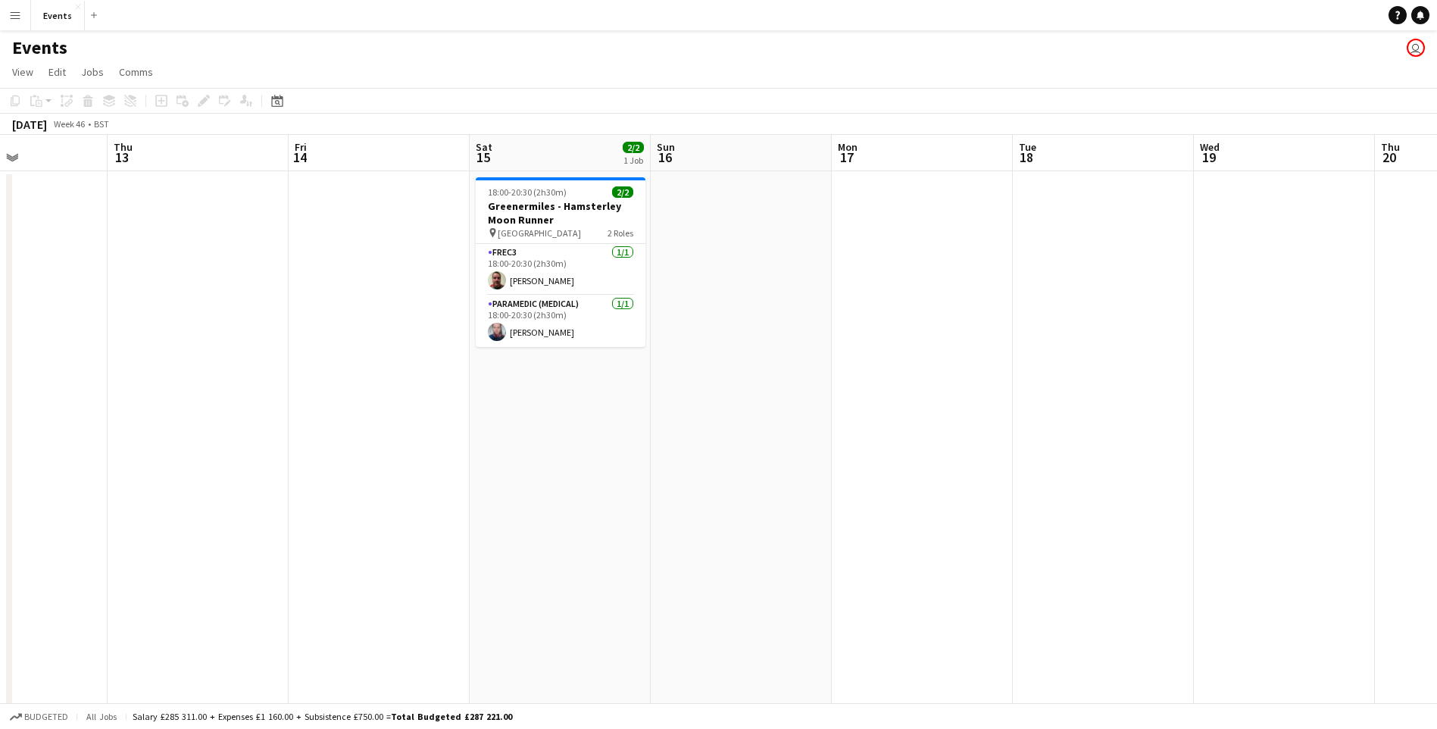
drag, startPoint x: 1153, startPoint y: 543, endPoint x: 775, endPoint y: 522, distance: 379.3
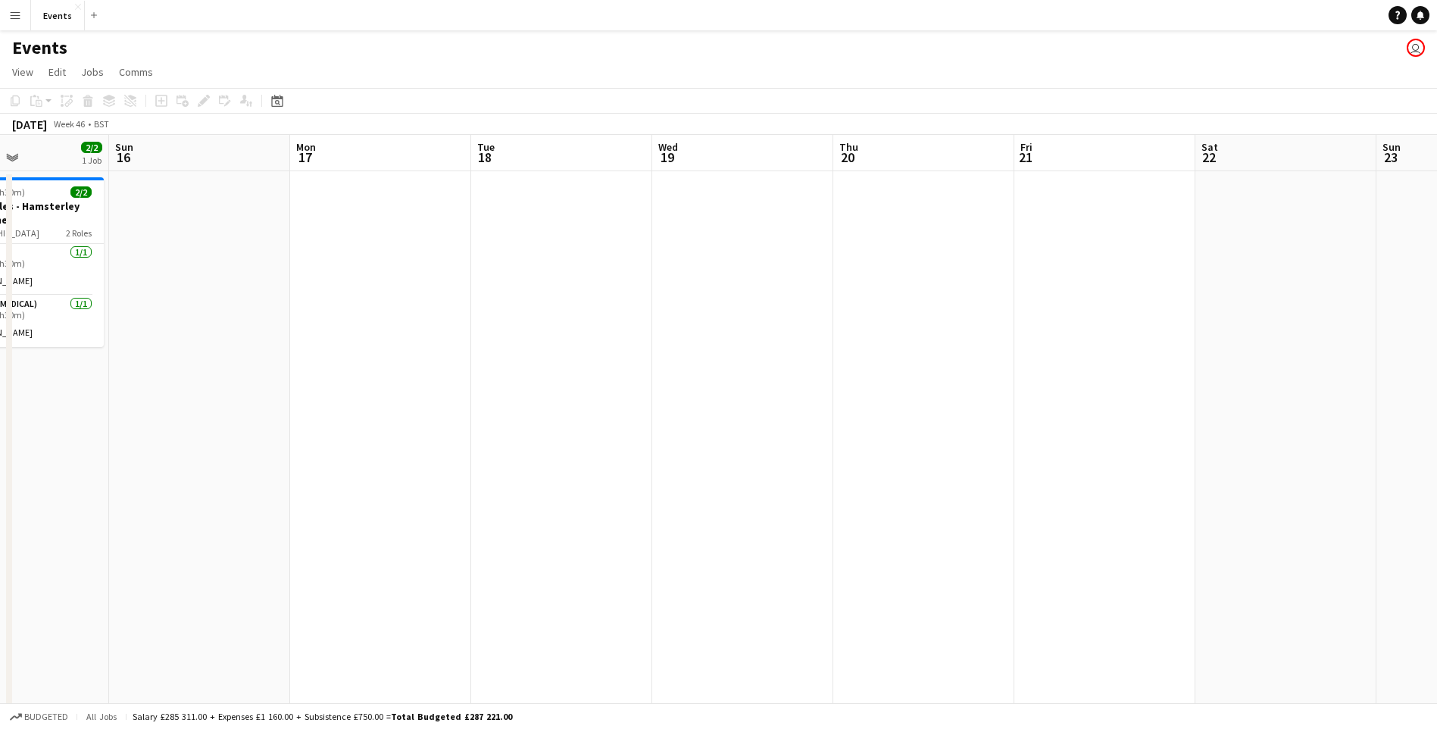
drag, startPoint x: 1208, startPoint y: 454, endPoint x: 669, endPoint y: 498, distance: 540.9
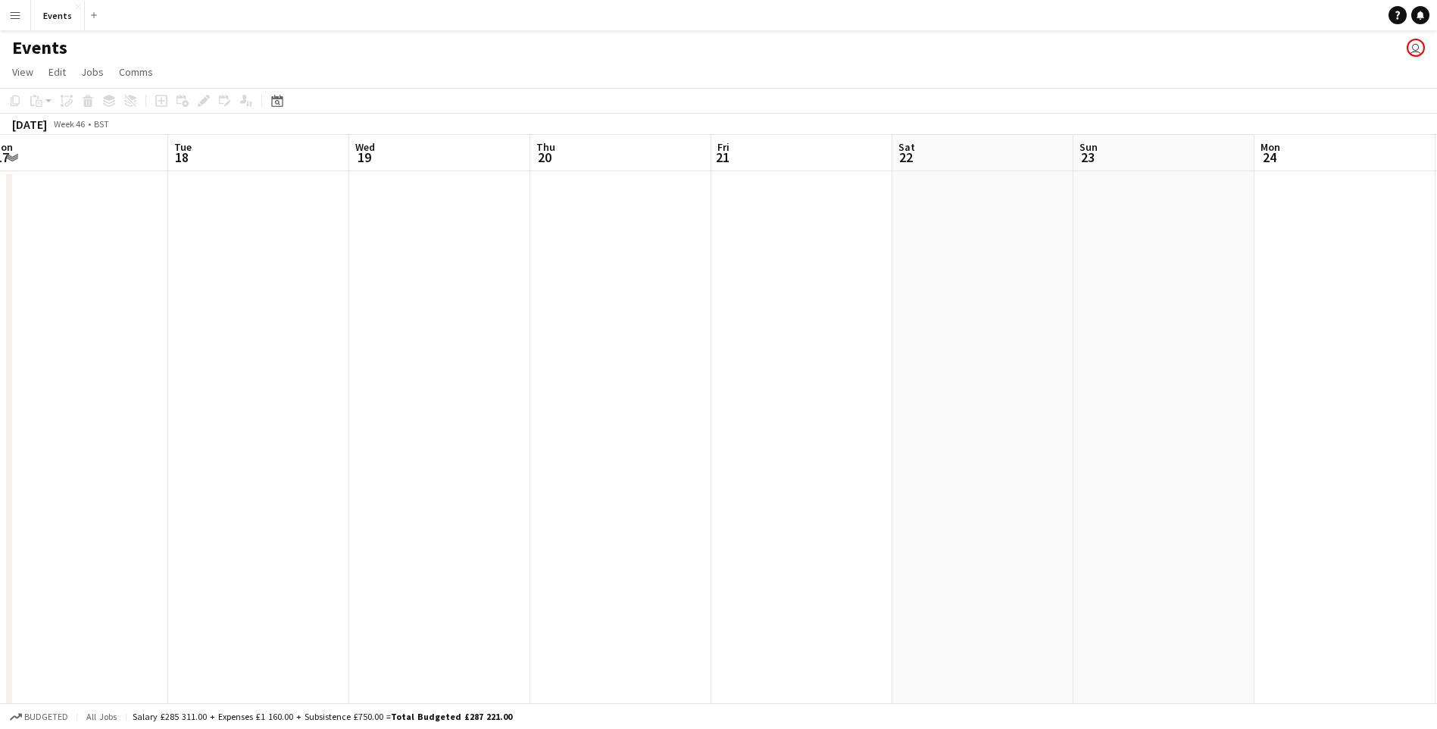
drag, startPoint x: 1232, startPoint y: 425, endPoint x: 594, endPoint y: 493, distance: 642.1
drag, startPoint x: 1349, startPoint y: 370, endPoint x: 928, endPoint y: 501, distance: 440.0
drag, startPoint x: 978, startPoint y: 507, endPoint x: 673, endPoint y: 510, distance: 305.2
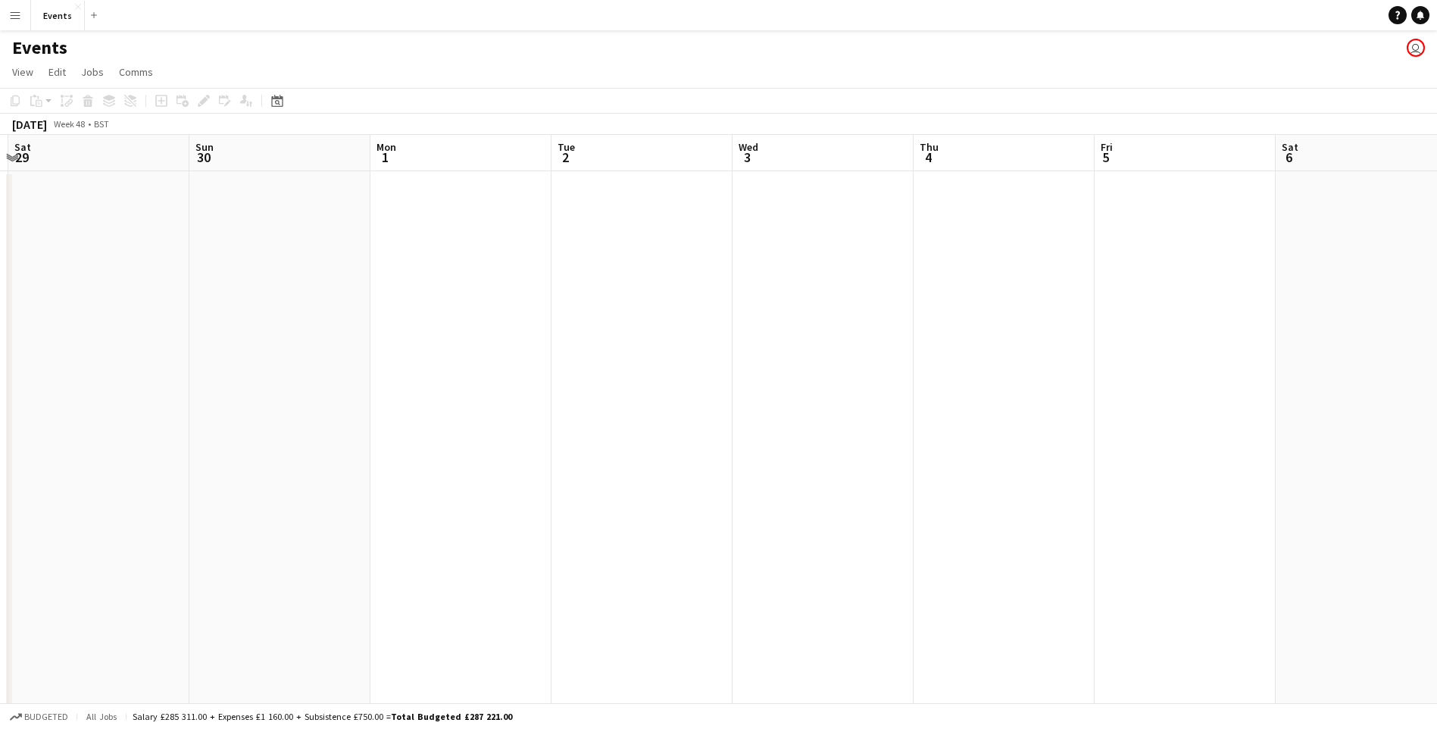
drag, startPoint x: 556, startPoint y: 492, endPoint x: 1596, endPoint y: 485, distance: 1039.8
drag, startPoint x: 370, startPoint y: 404, endPoint x: 982, endPoint y: 332, distance: 616.2
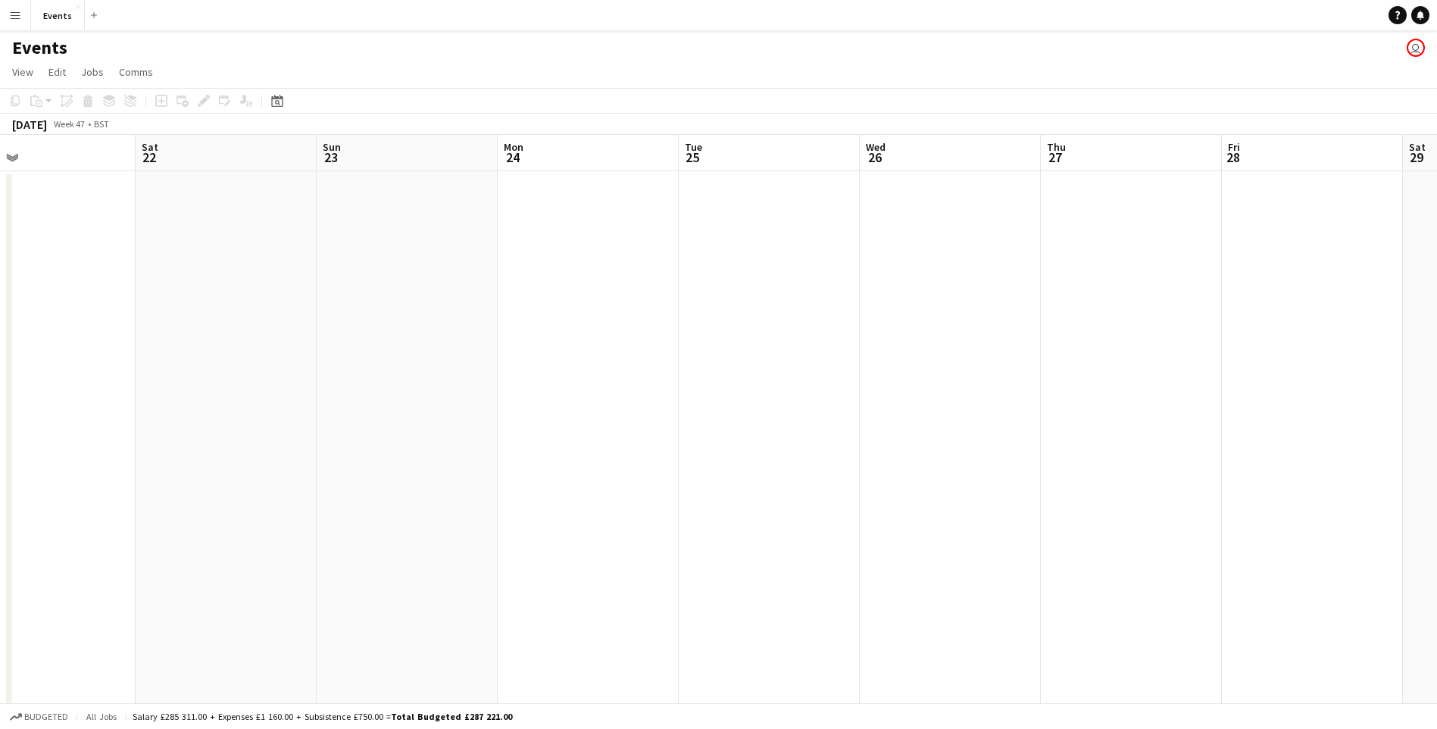
scroll to position [0, 432]
drag, startPoint x: 463, startPoint y: 337, endPoint x: 1453, endPoint y: 342, distance: 989.1
